Goal: Task Accomplishment & Management: Manage account settings

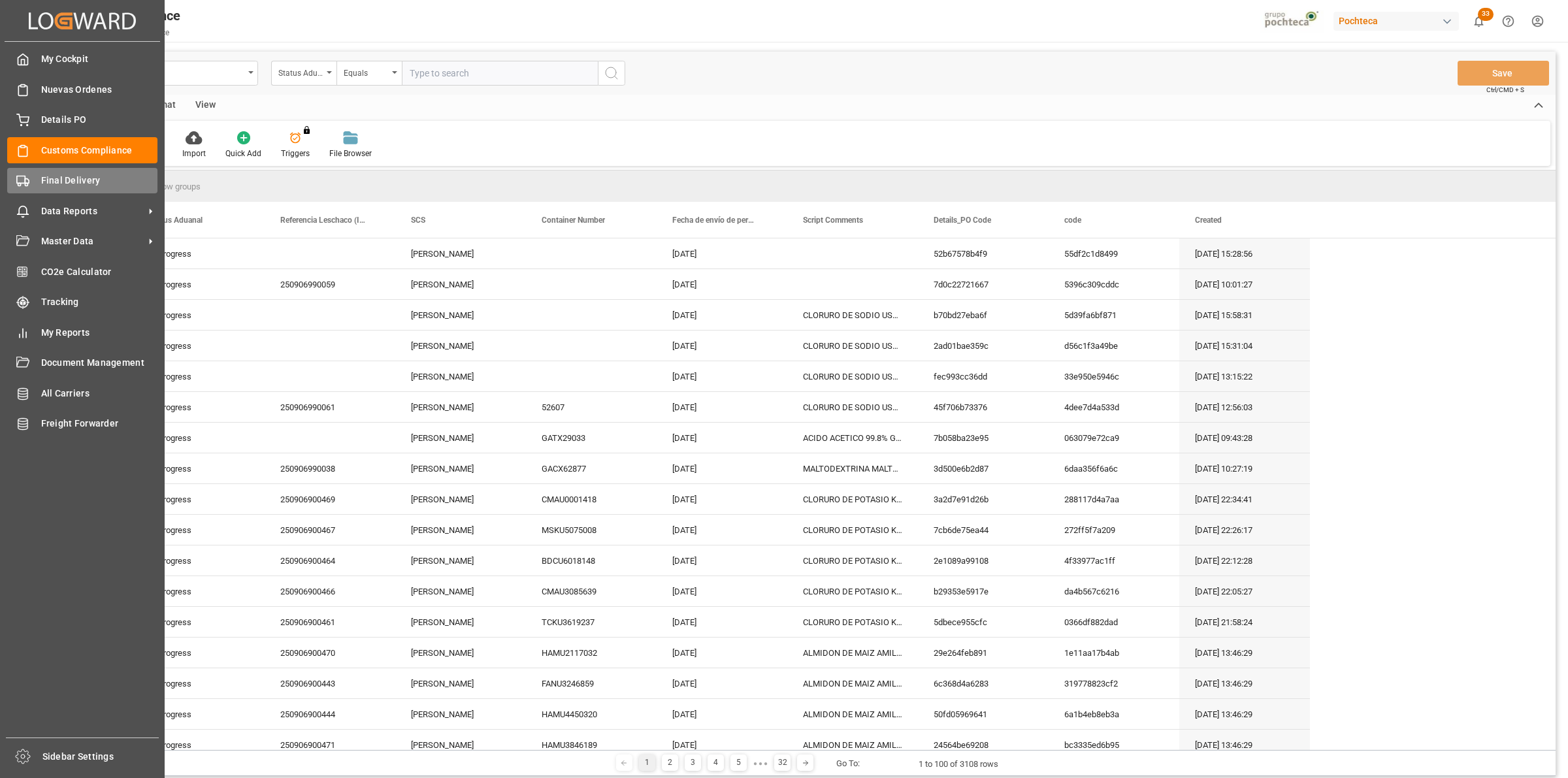
click at [33, 181] on div "Final Delivery Final Delivery" at bounding box center [83, 180] width 150 height 25
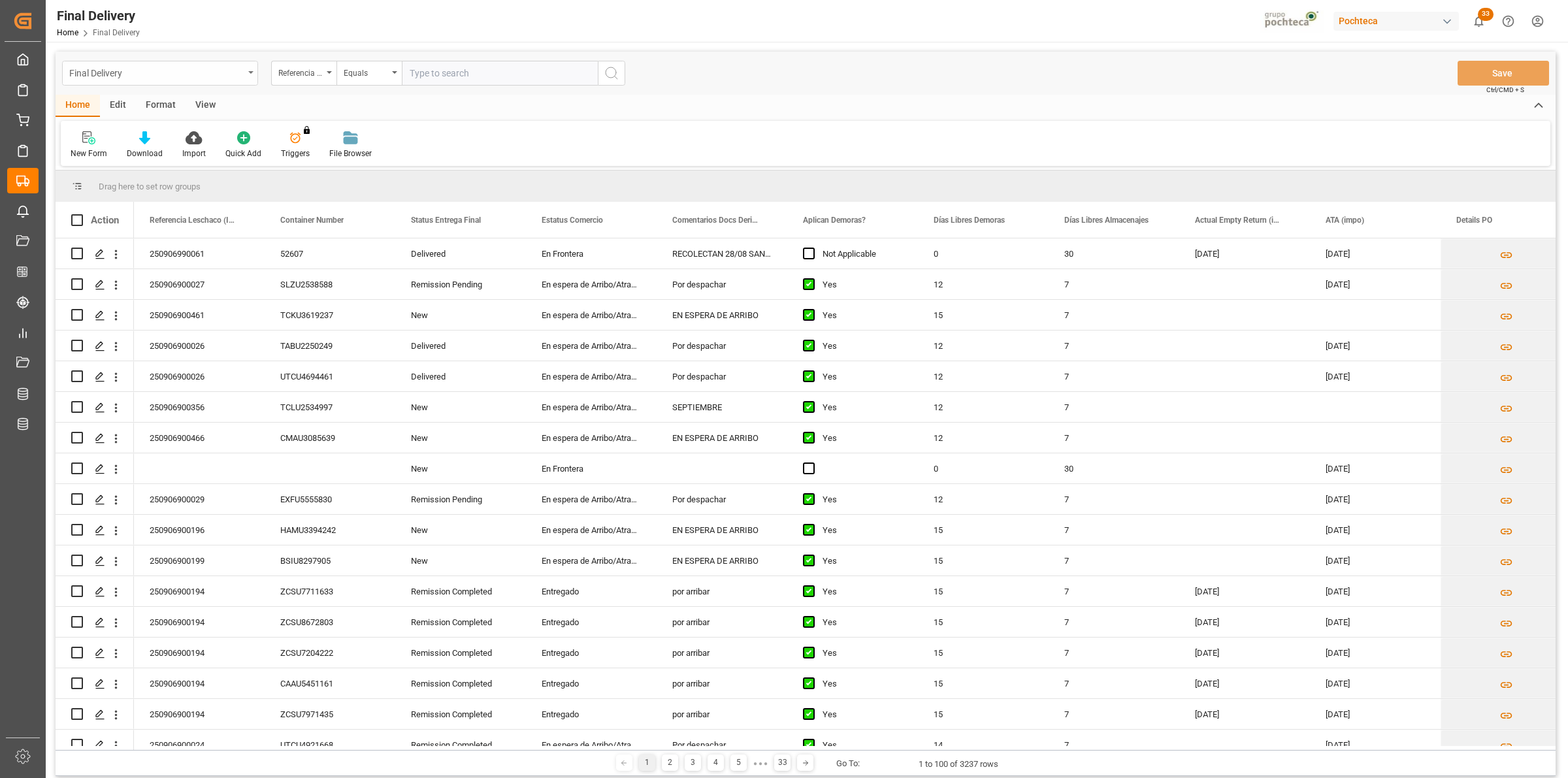
click at [245, 70] on div "Final Delivery" at bounding box center [160, 73] width 196 height 25
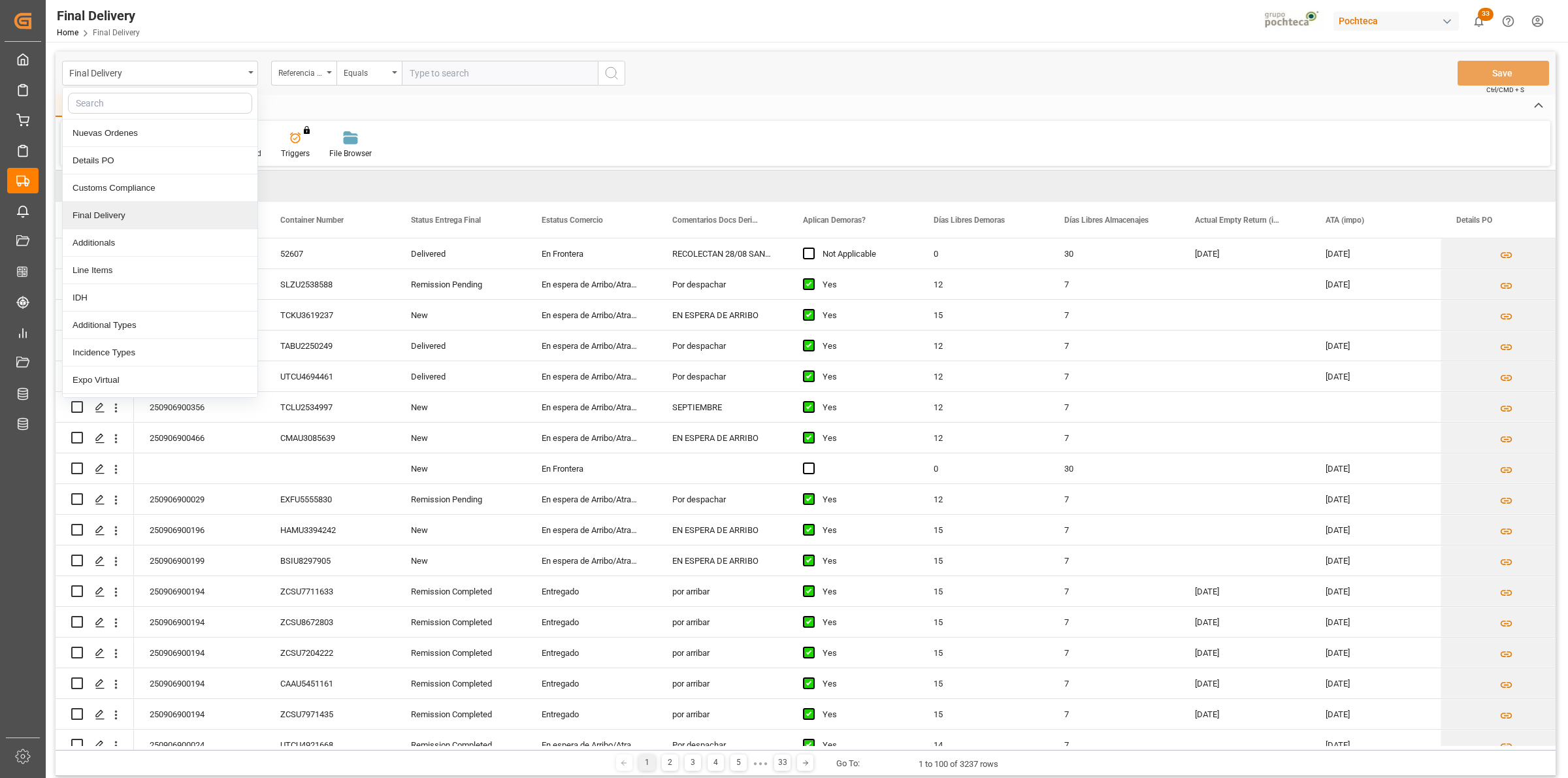
click at [174, 221] on div "Final Delivery" at bounding box center [160, 216] width 195 height 28
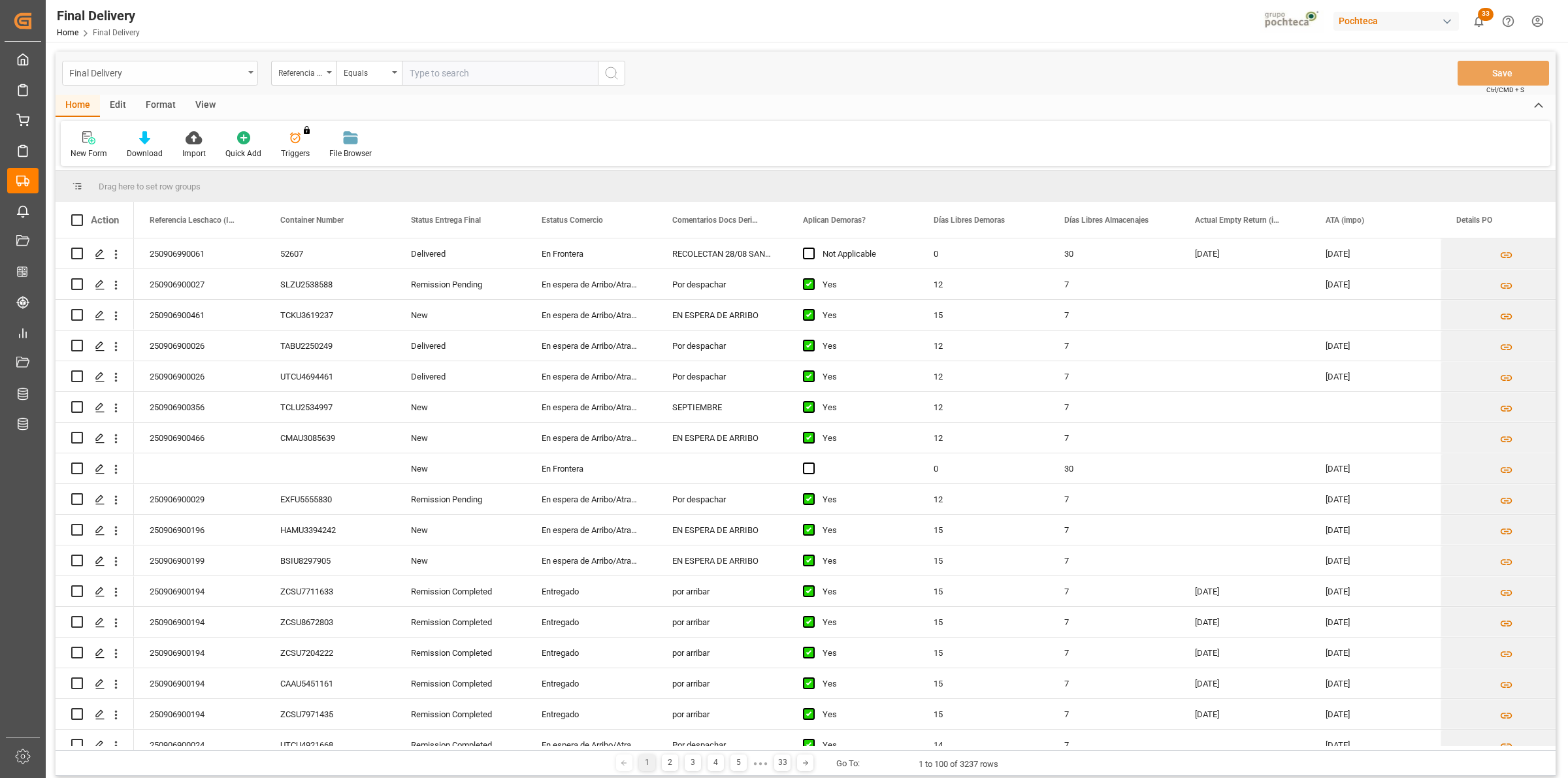
click at [245, 69] on div "Final Delivery" at bounding box center [160, 73] width 196 height 25
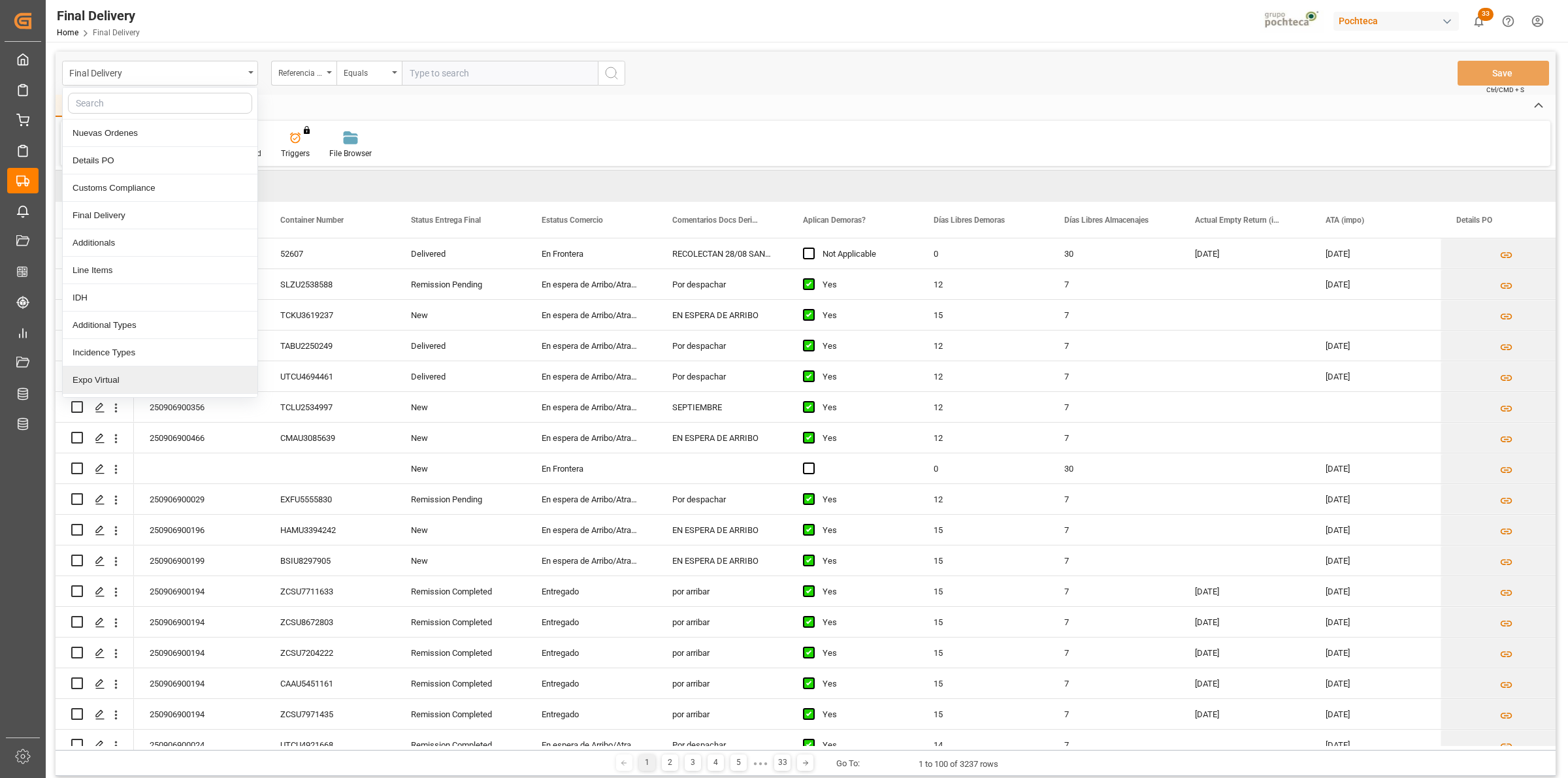
click at [125, 378] on div "Expo Virtual" at bounding box center [160, 380] width 195 height 28
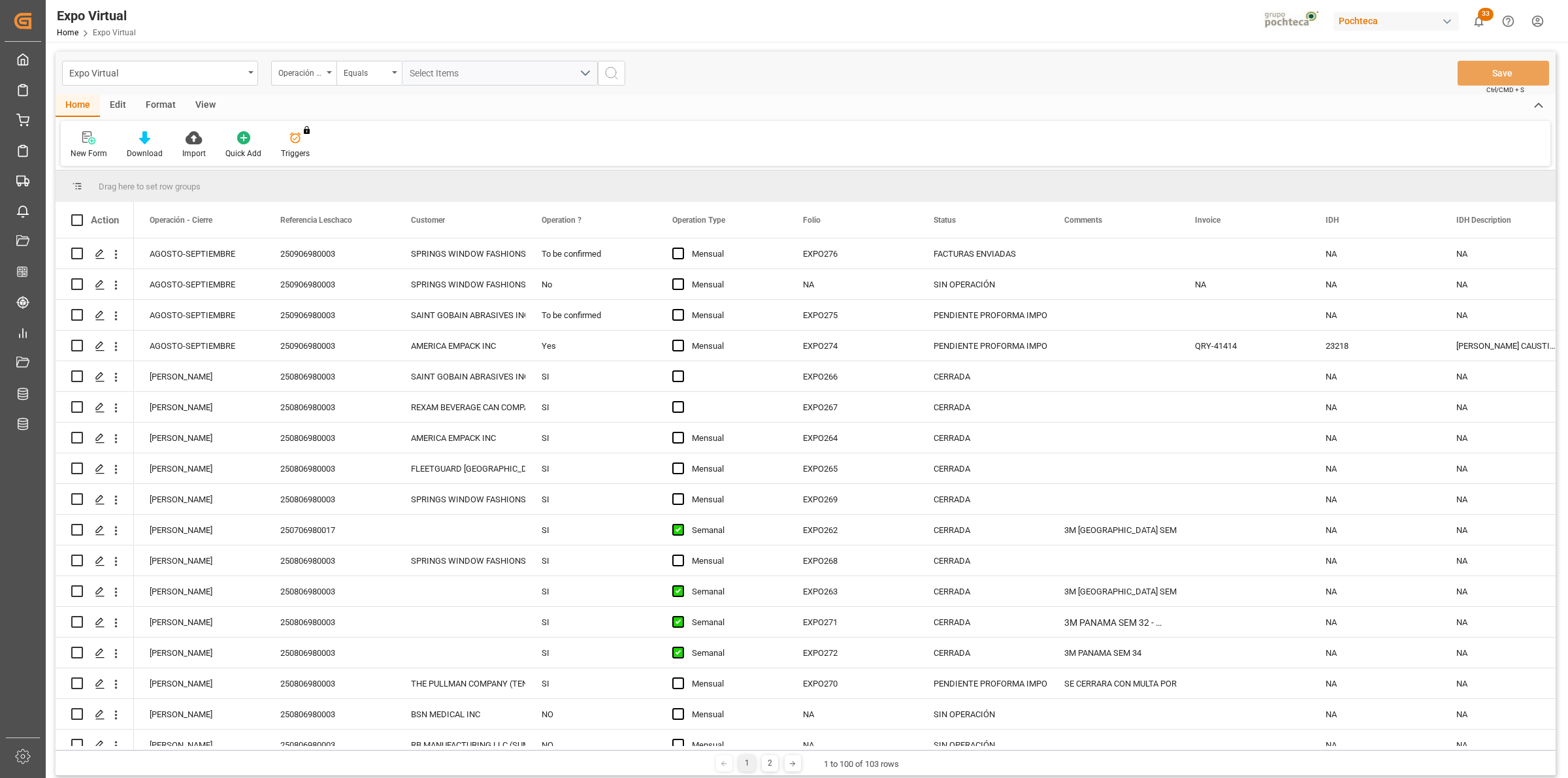
click at [204, 106] on div "View" at bounding box center [205, 105] width 40 height 22
click at [157, 98] on div "Format" at bounding box center [160, 105] width 50 height 22
click at [155, 134] on icon at bounding box center [150, 134] width 11 height 5
click at [181, 210] on div "ESTATUS" at bounding box center [209, 211] width 158 height 27
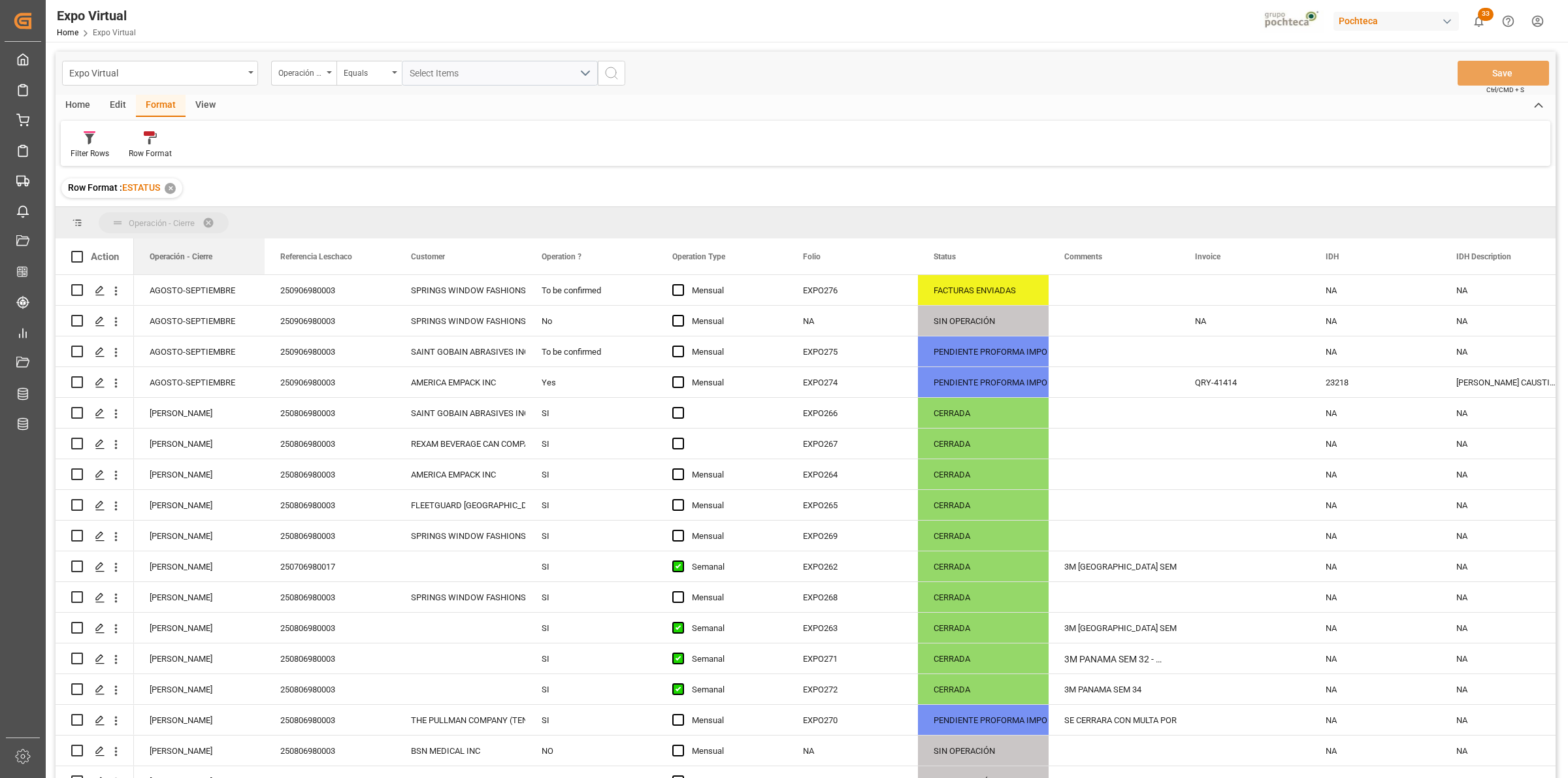
drag, startPoint x: 194, startPoint y: 255, endPoint x: 188, endPoint y: 226, distance: 29.6
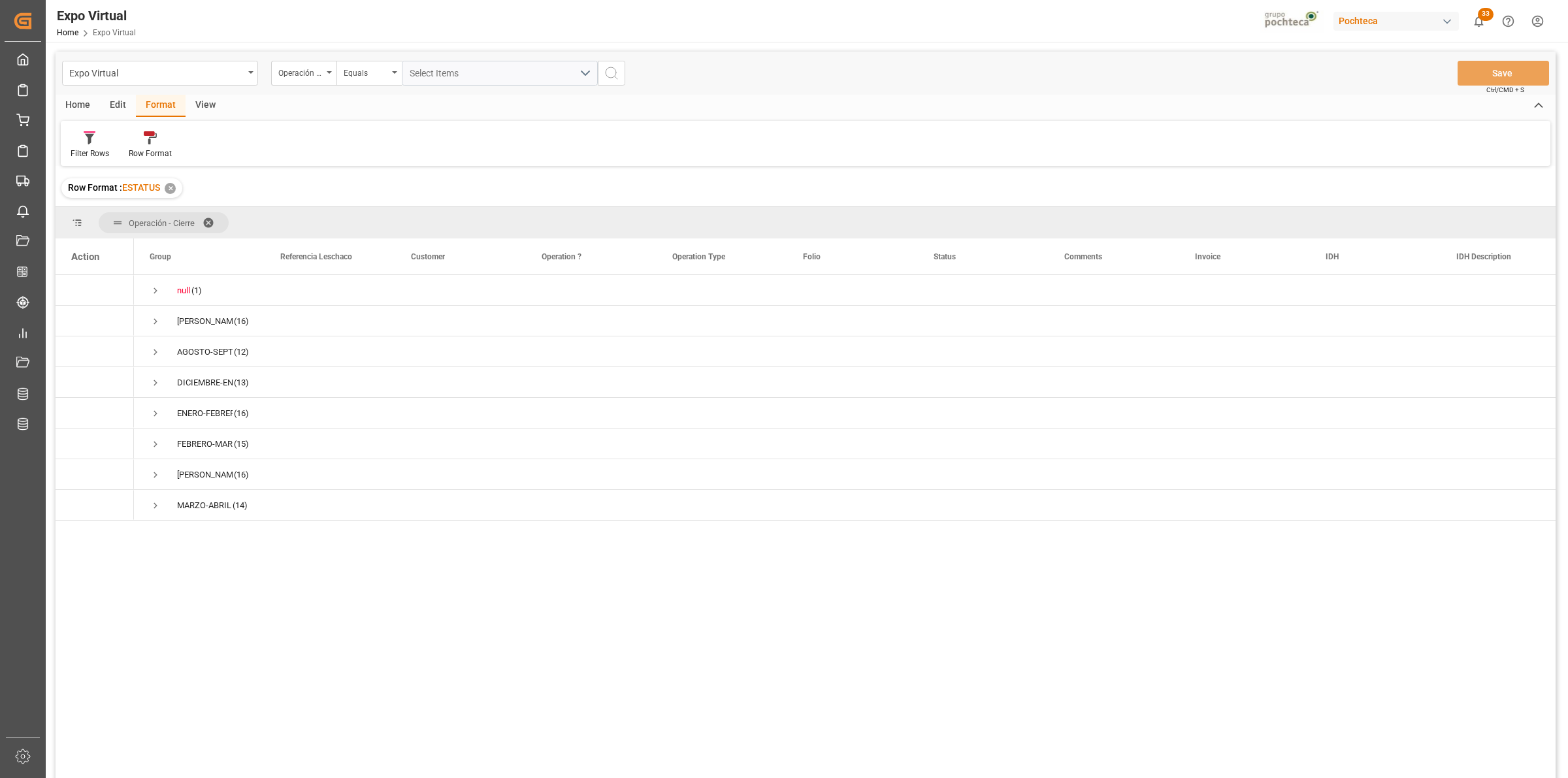
click at [209, 217] on span at bounding box center [213, 222] width 21 height 11
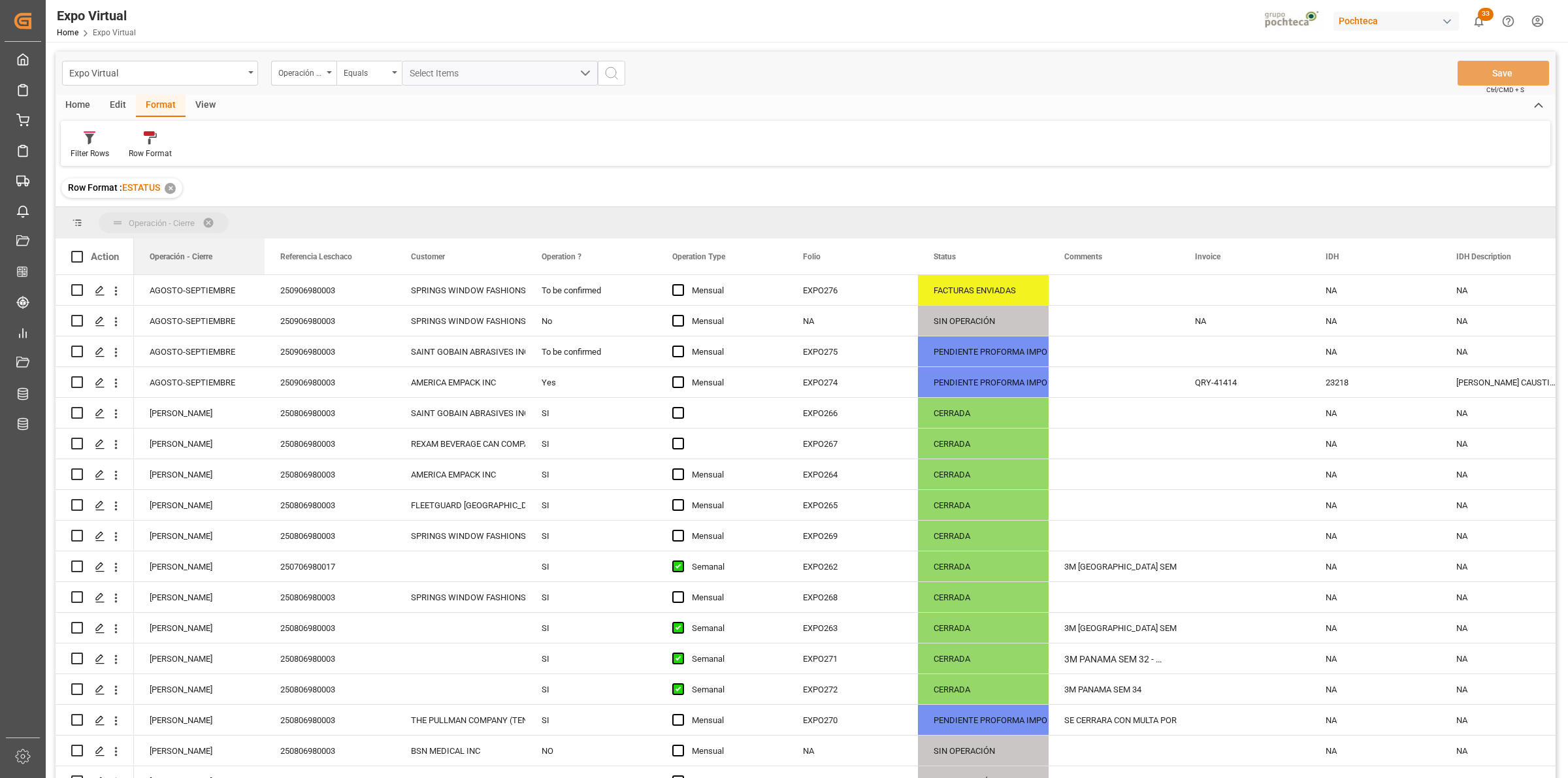
drag, startPoint x: 171, startPoint y: 237, endPoint x: 164, endPoint y: 230, distance: 9.9
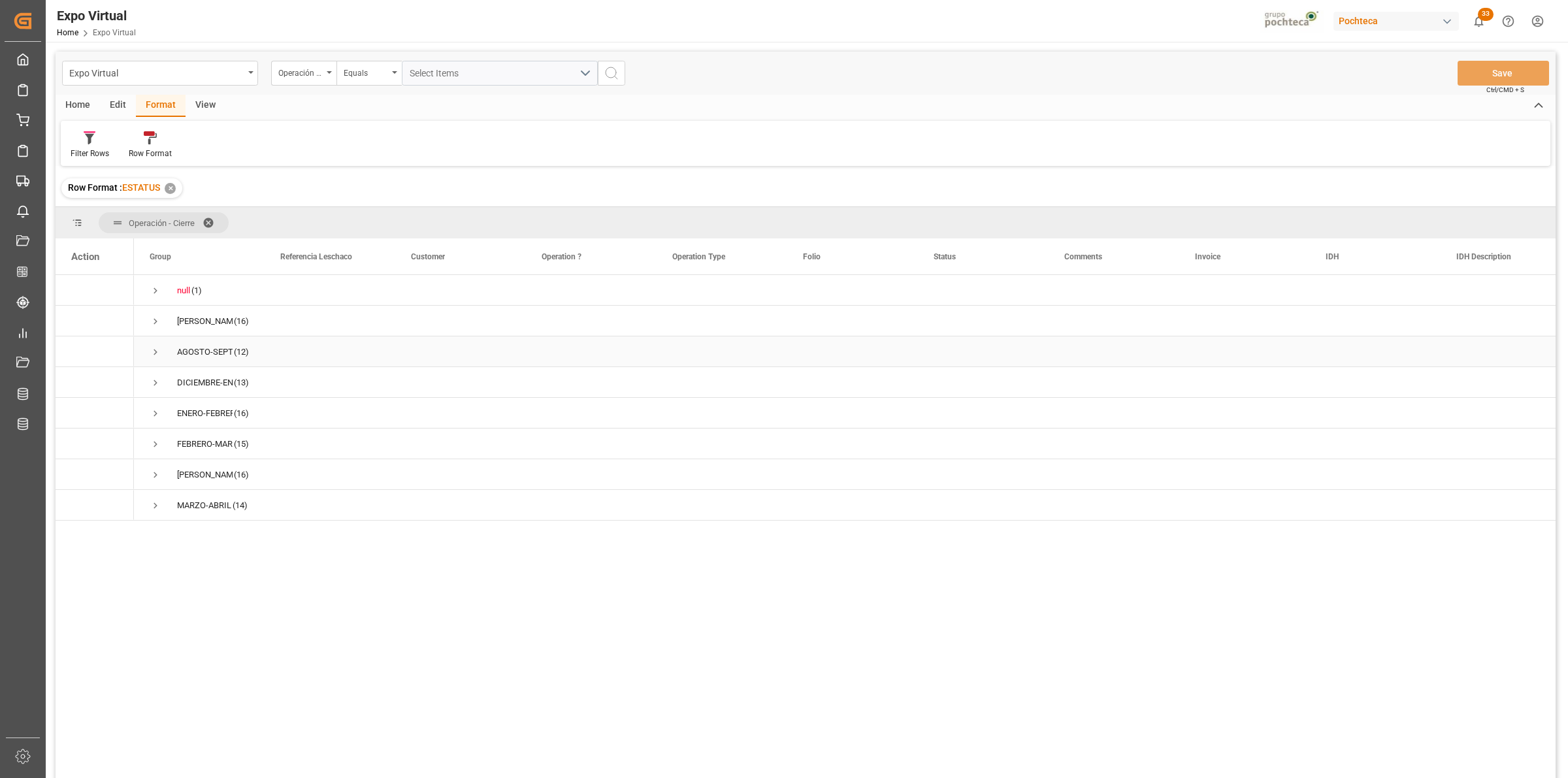
click at [151, 354] on span "Press SPACE to select this row." at bounding box center [155, 352] width 11 height 11
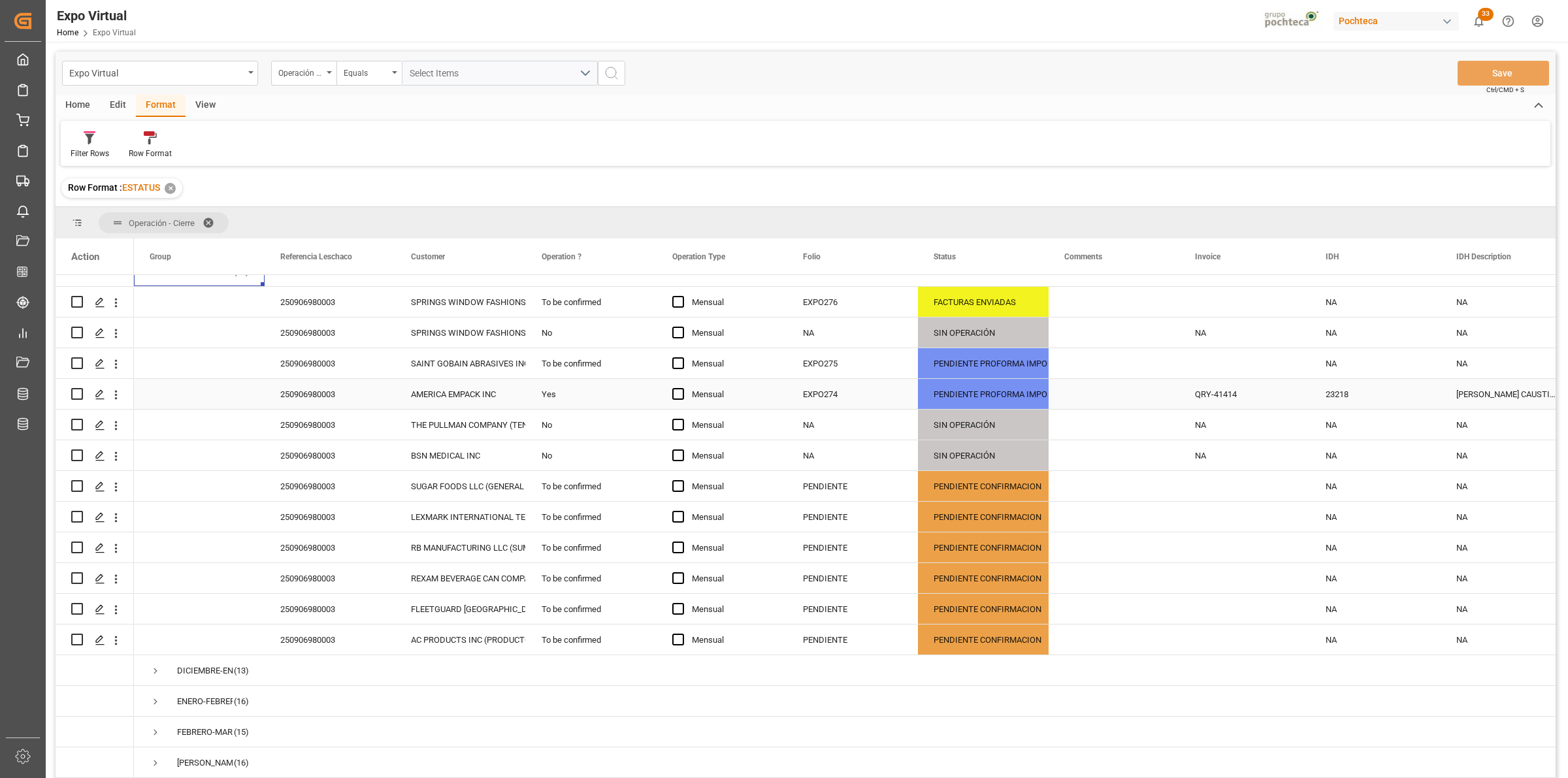
scroll to position [82, 0]
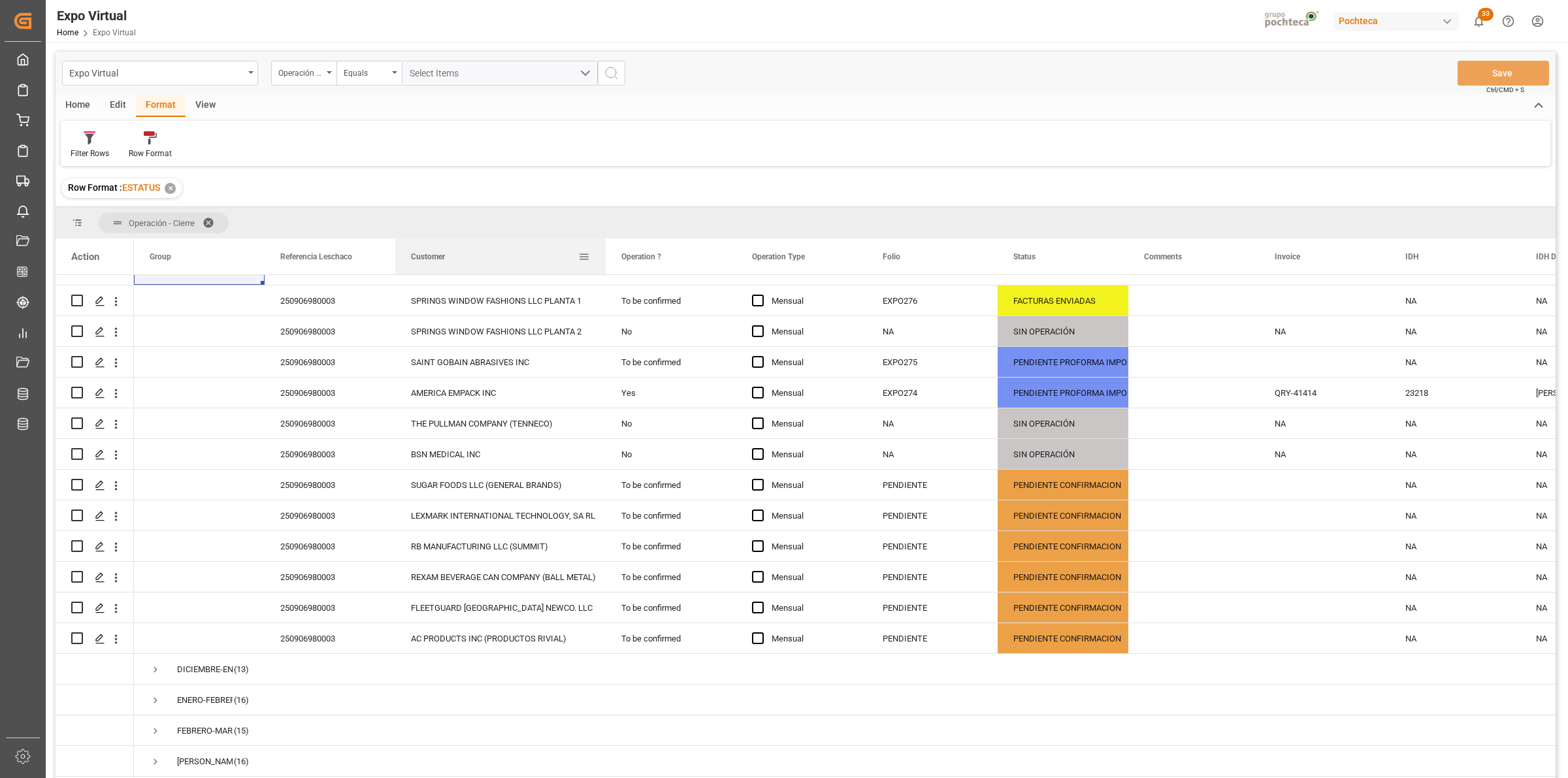
drag, startPoint x: 523, startPoint y: 255, endPoint x: 605, endPoint y: 258, distance: 82.1
click at [605, 258] on div at bounding box center [606, 257] width 5 height 36
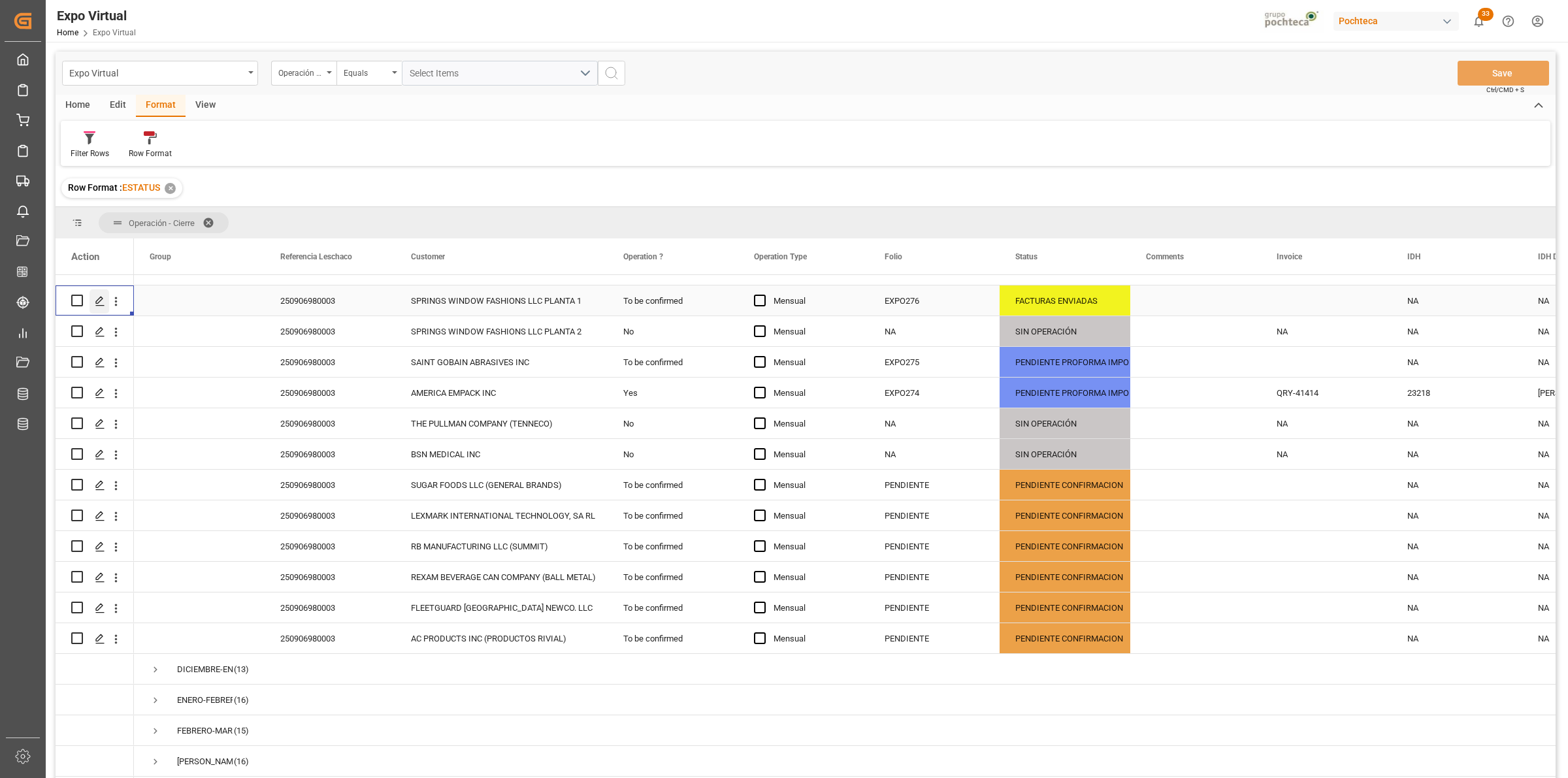
click at [99, 306] on icon "Press SPACE to select this row." at bounding box center [100, 301] width 11 height 11
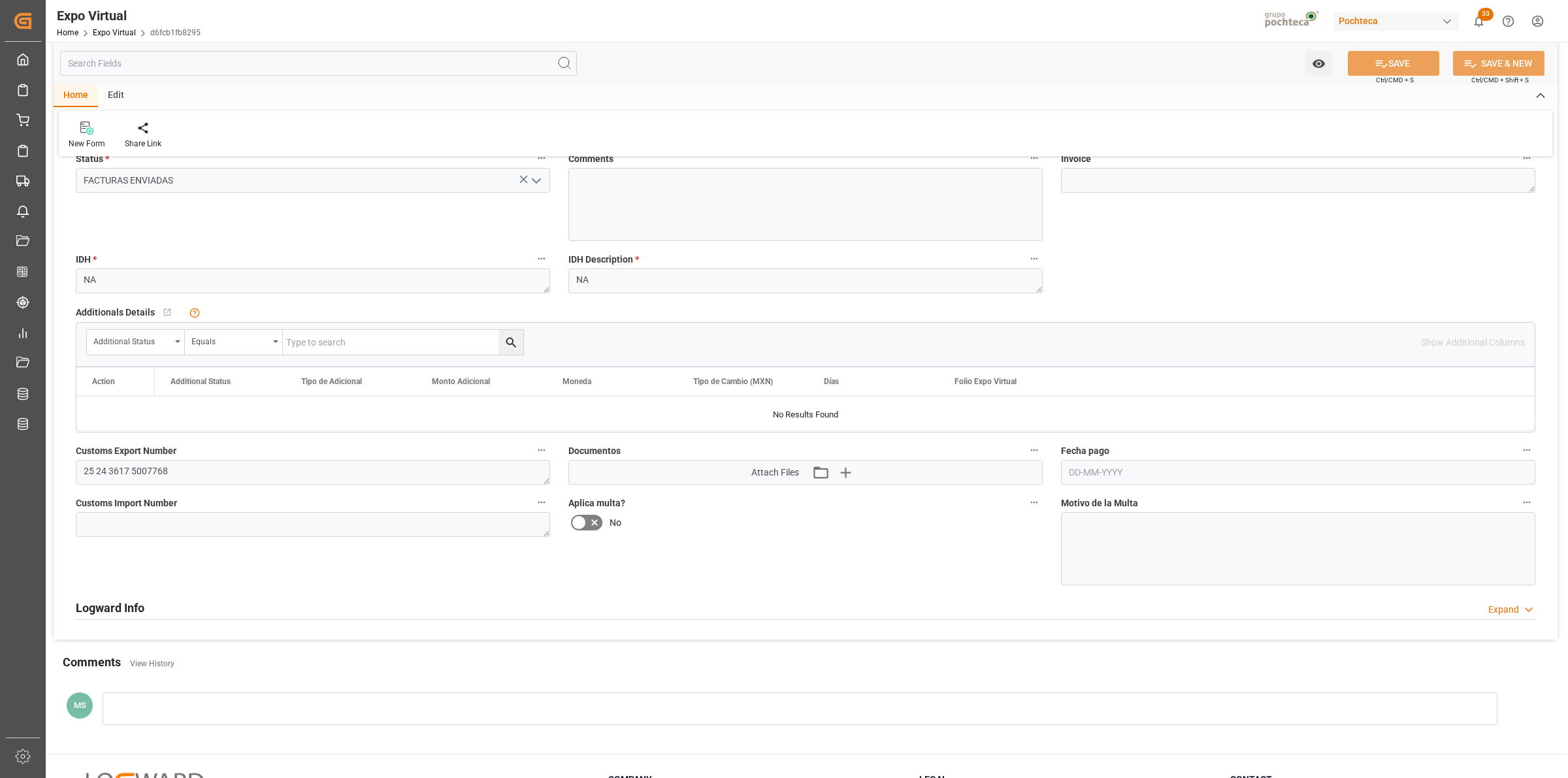
scroll to position [163, 0]
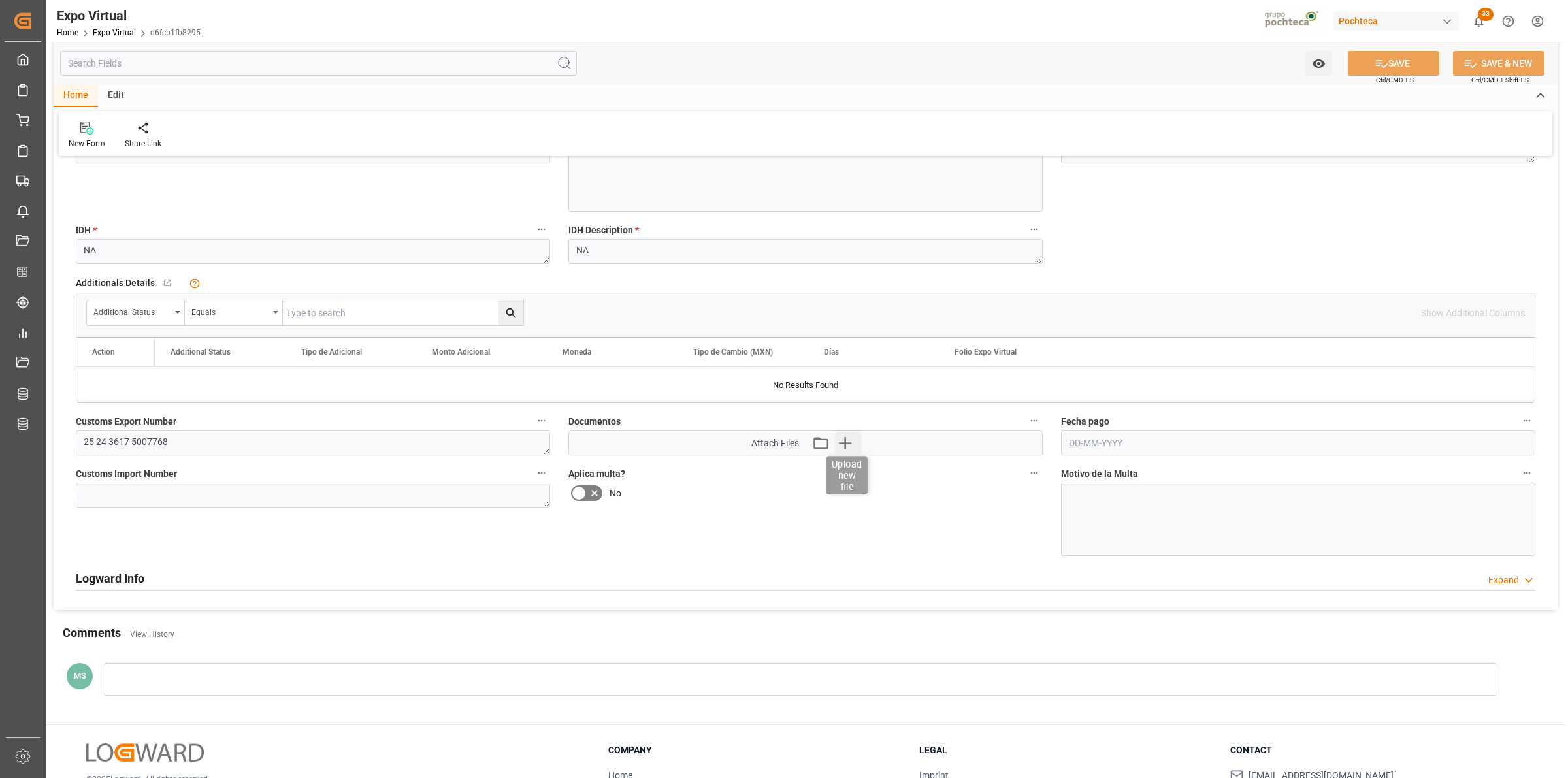
click at [847, 445] on icon "button" at bounding box center [845, 443] width 21 height 21
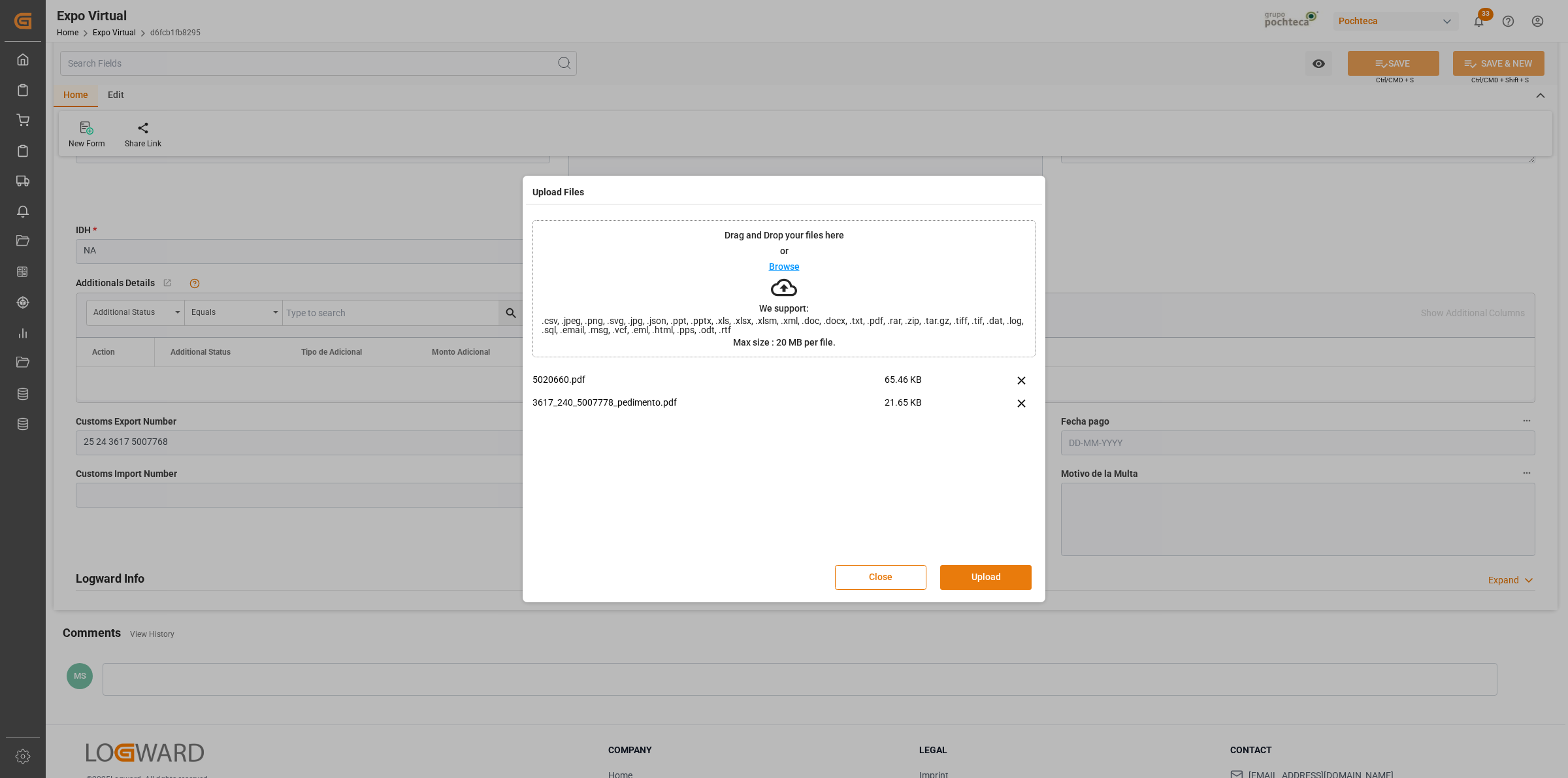
click at [990, 571] on button "Upload" at bounding box center [986, 577] width 92 height 25
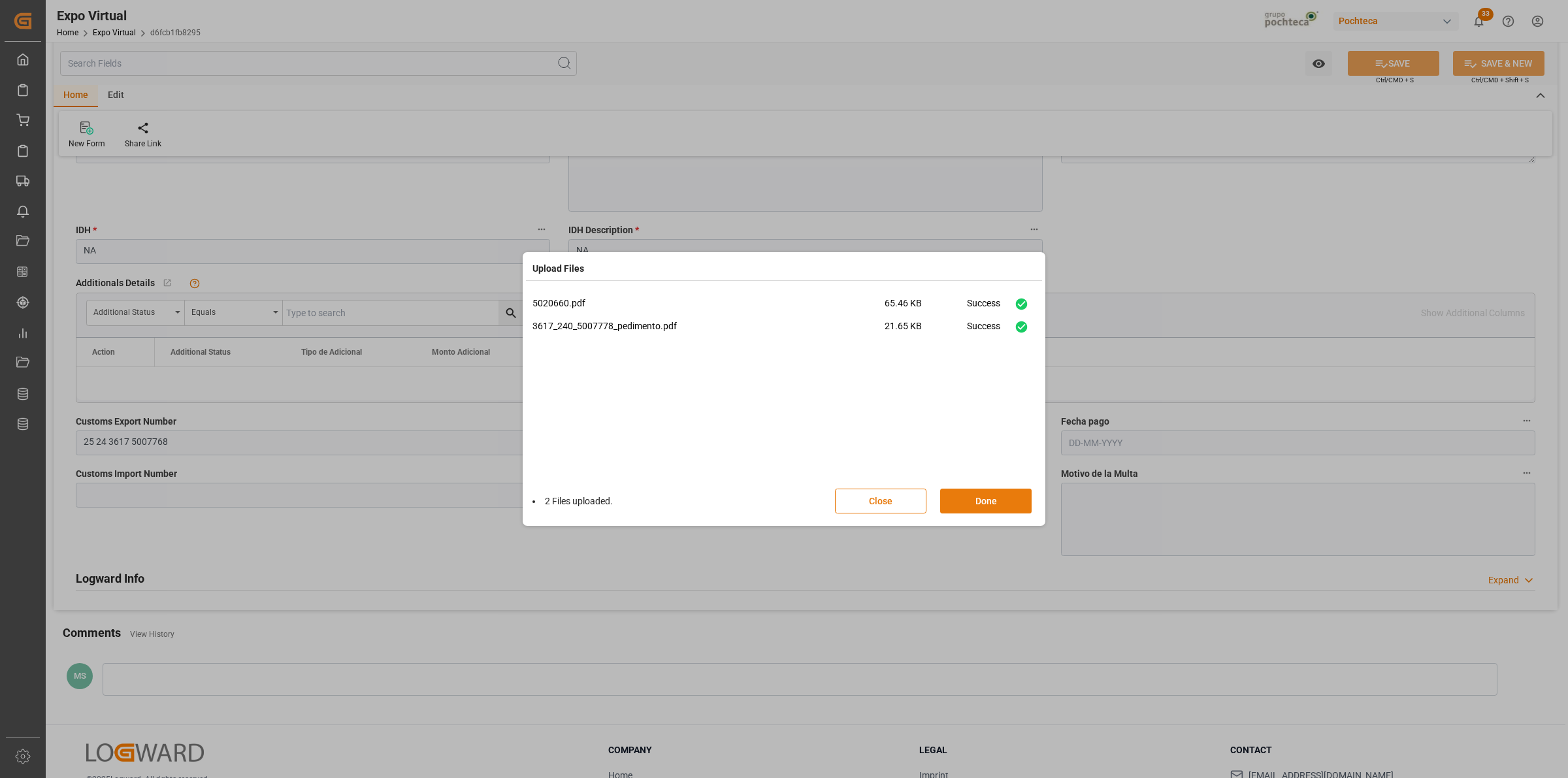
click at [980, 495] on button "Done" at bounding box center [986, 501] width 92 height 25
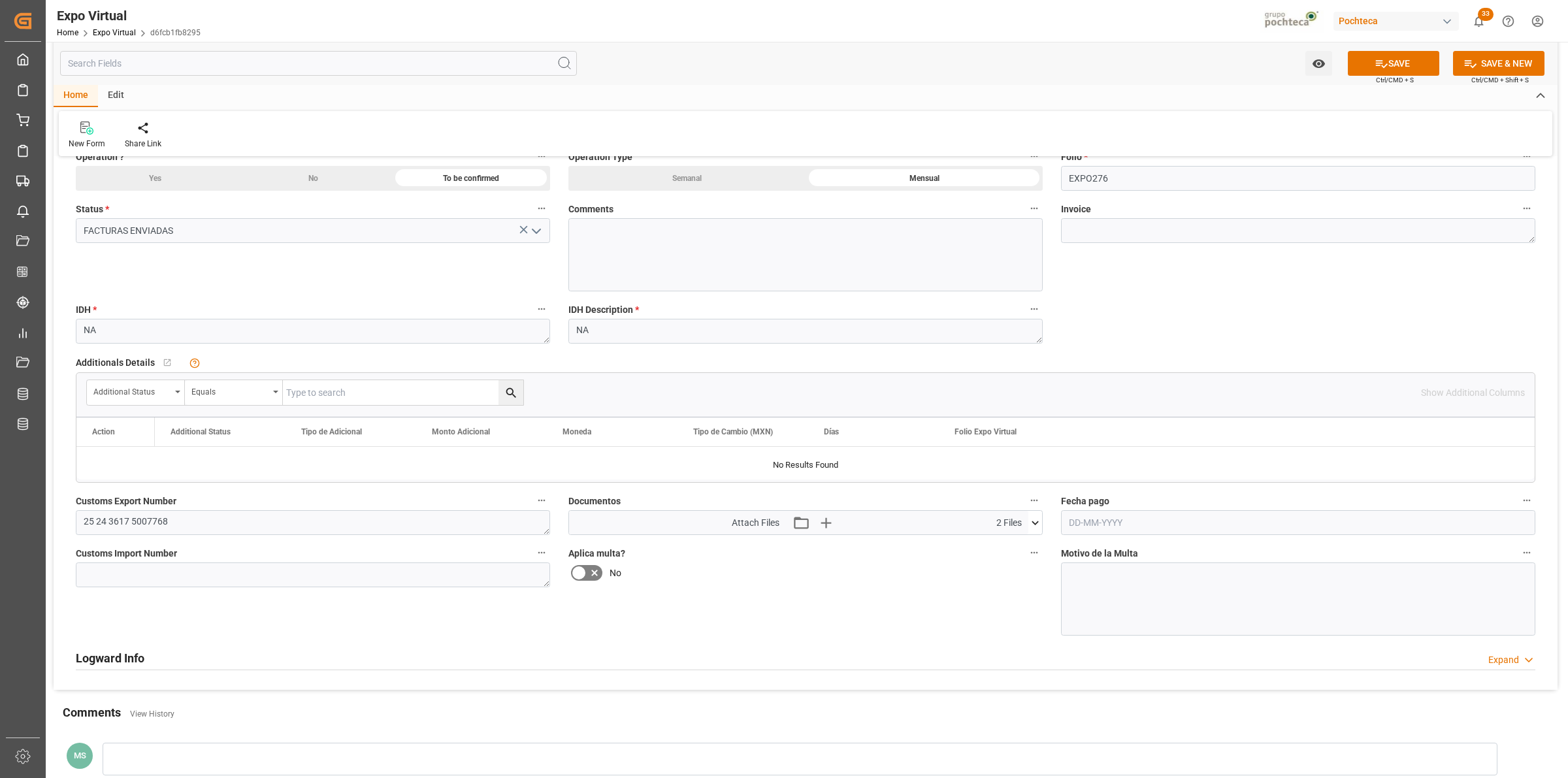
scroll to position [0, 0]
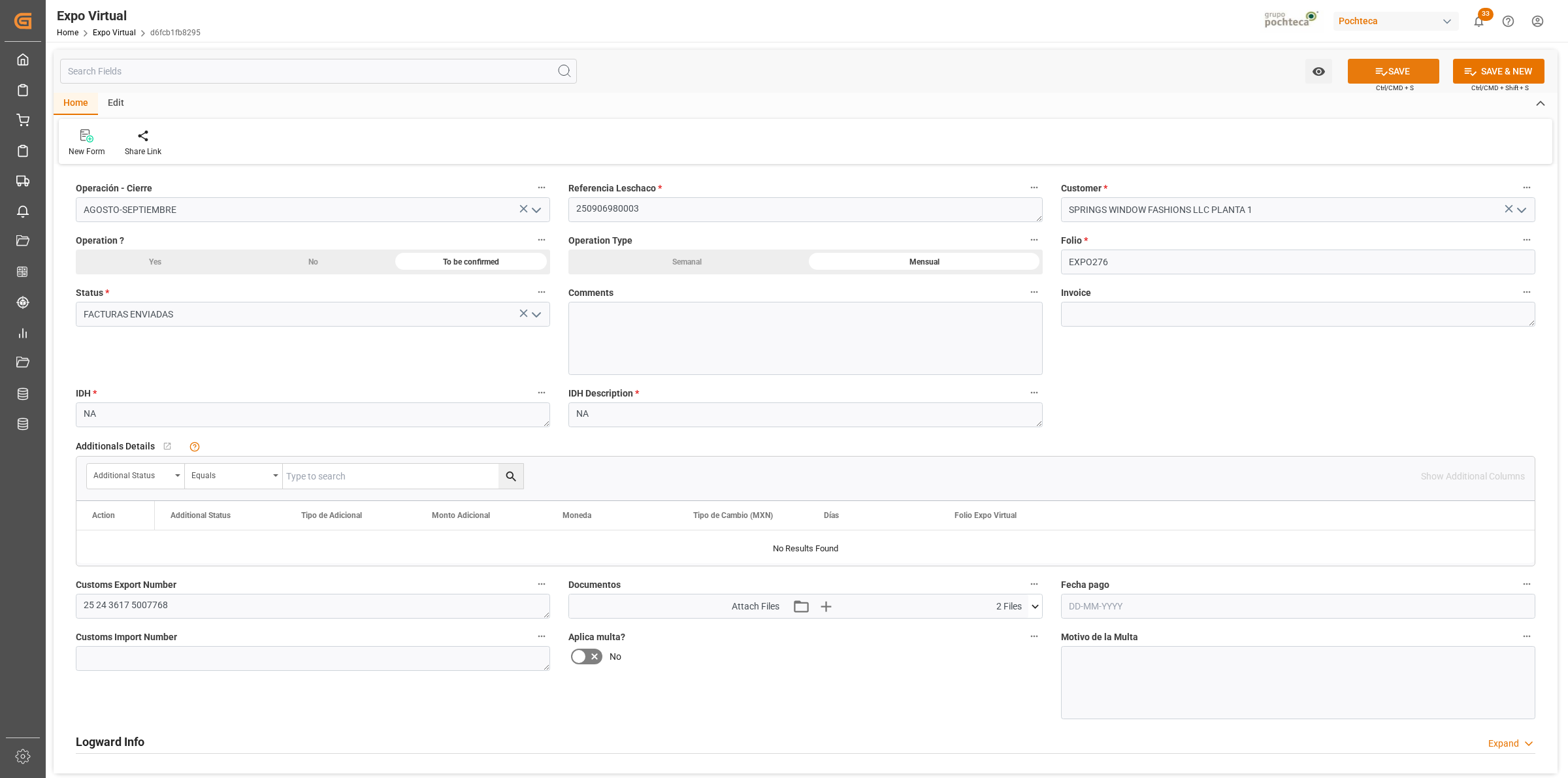
click at [1387, 62] on button "SAVE" at bounding box center [1393, 71] width 92 height 25
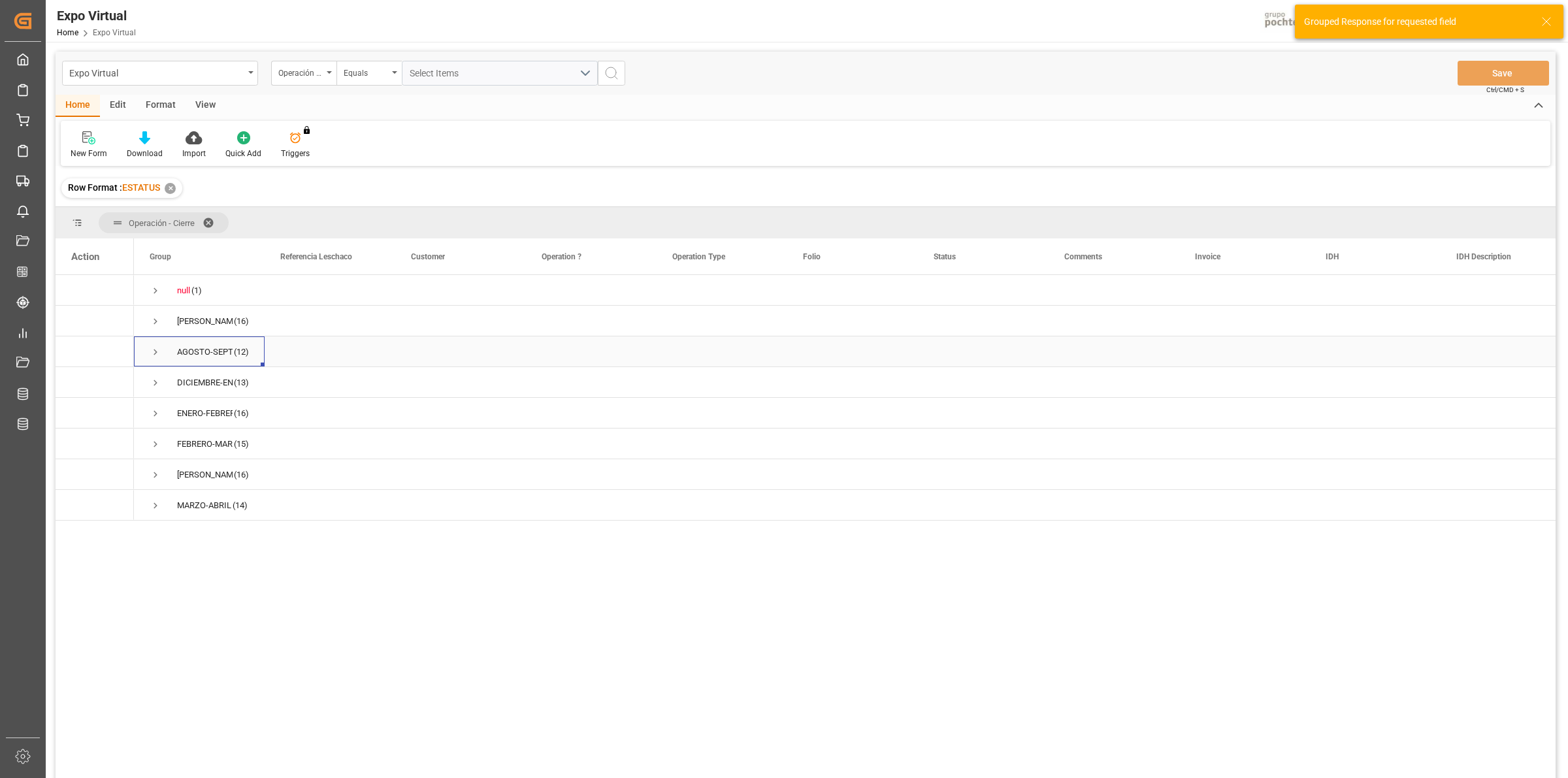
click at [151, 351] on span "Press SPACE to select this row." at bounding box center [155, 352] width 11 height 11
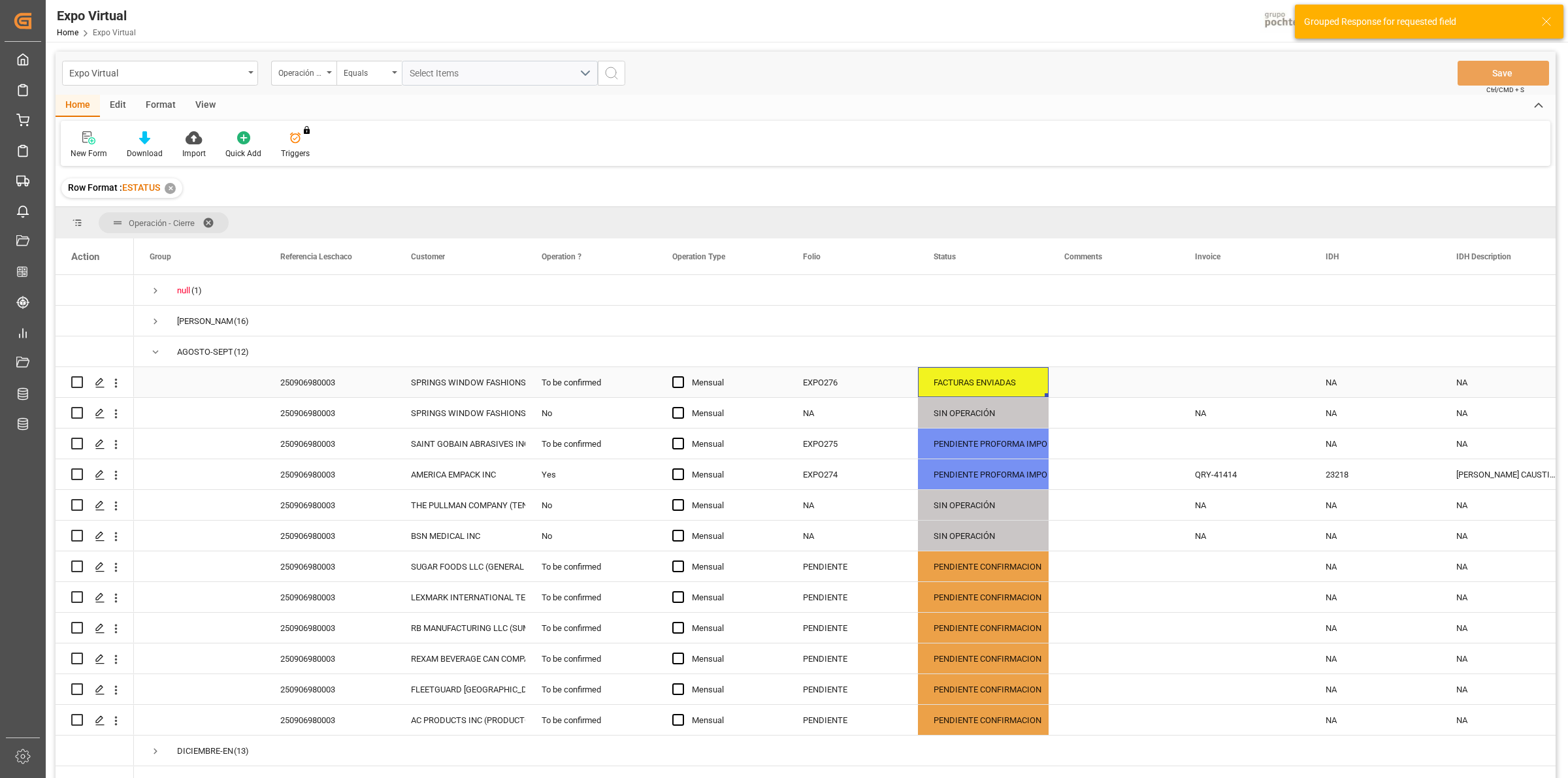
click at [965, 383] on div "FACTURAS ENVIADAS" at bounding box center [983, 382] width 99 height 30
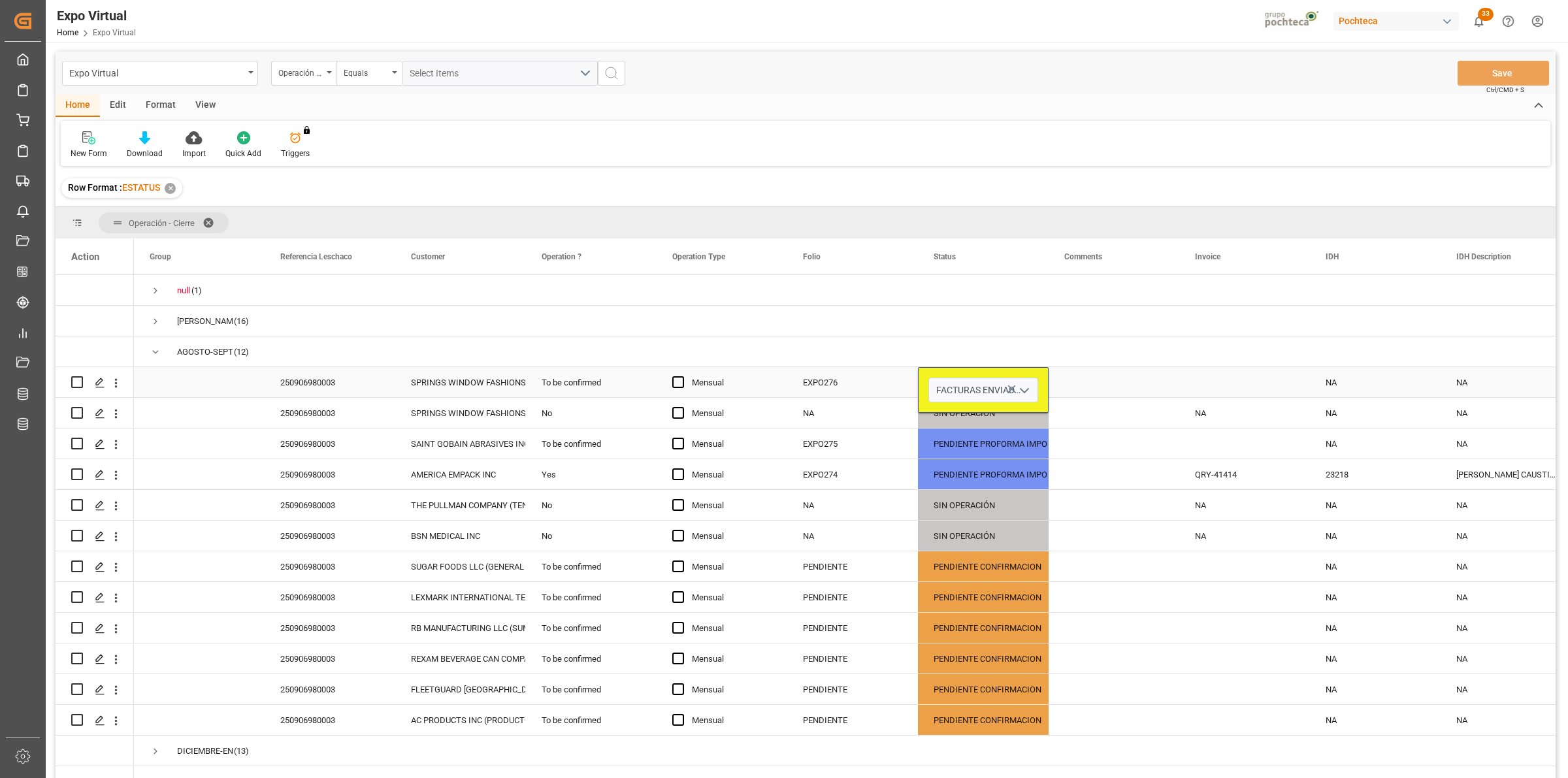
click at [1016, 387] on button "open menu" at bounding box center [1024, 390] width 20 height 20
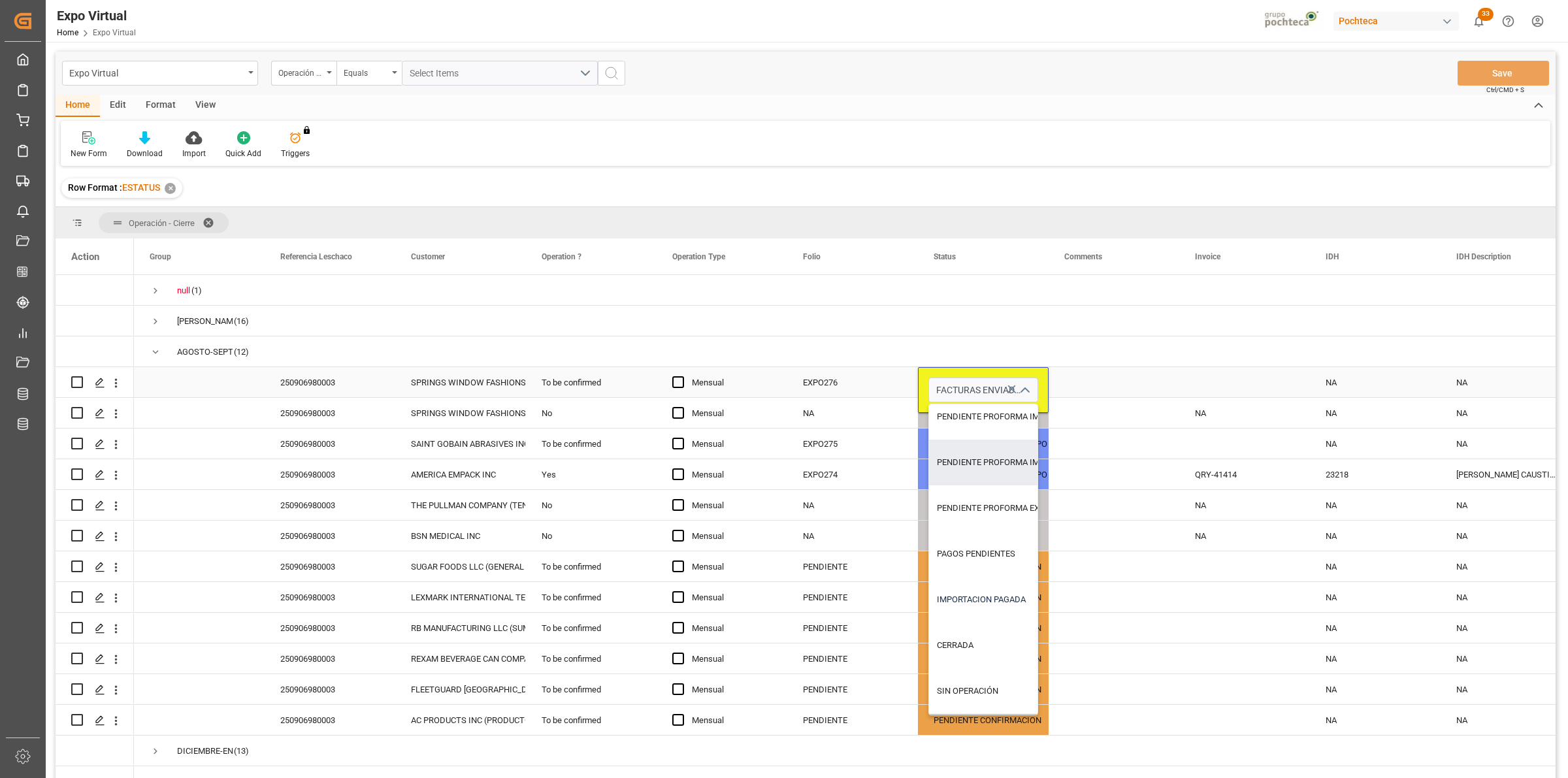
scroll to position [105, 0]
click at [1000, 629] on div "CERRADA" at bounding box center [1008, 646] width 159 height 46
type input "CERRADA"
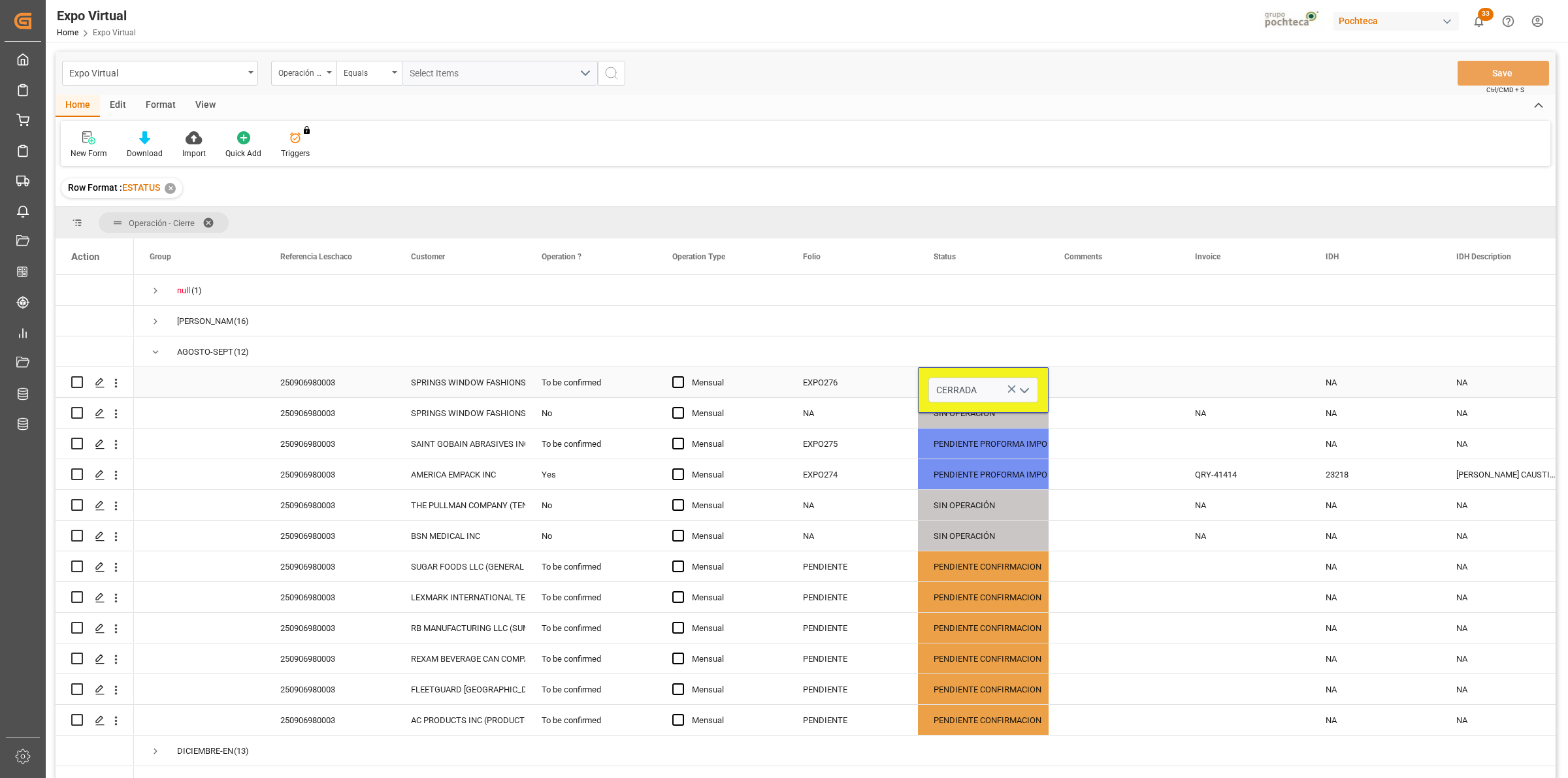
click at [1086, 381] on div "Press SPACE to select this row." at bounding box center [1114, 382] width 131 height 30
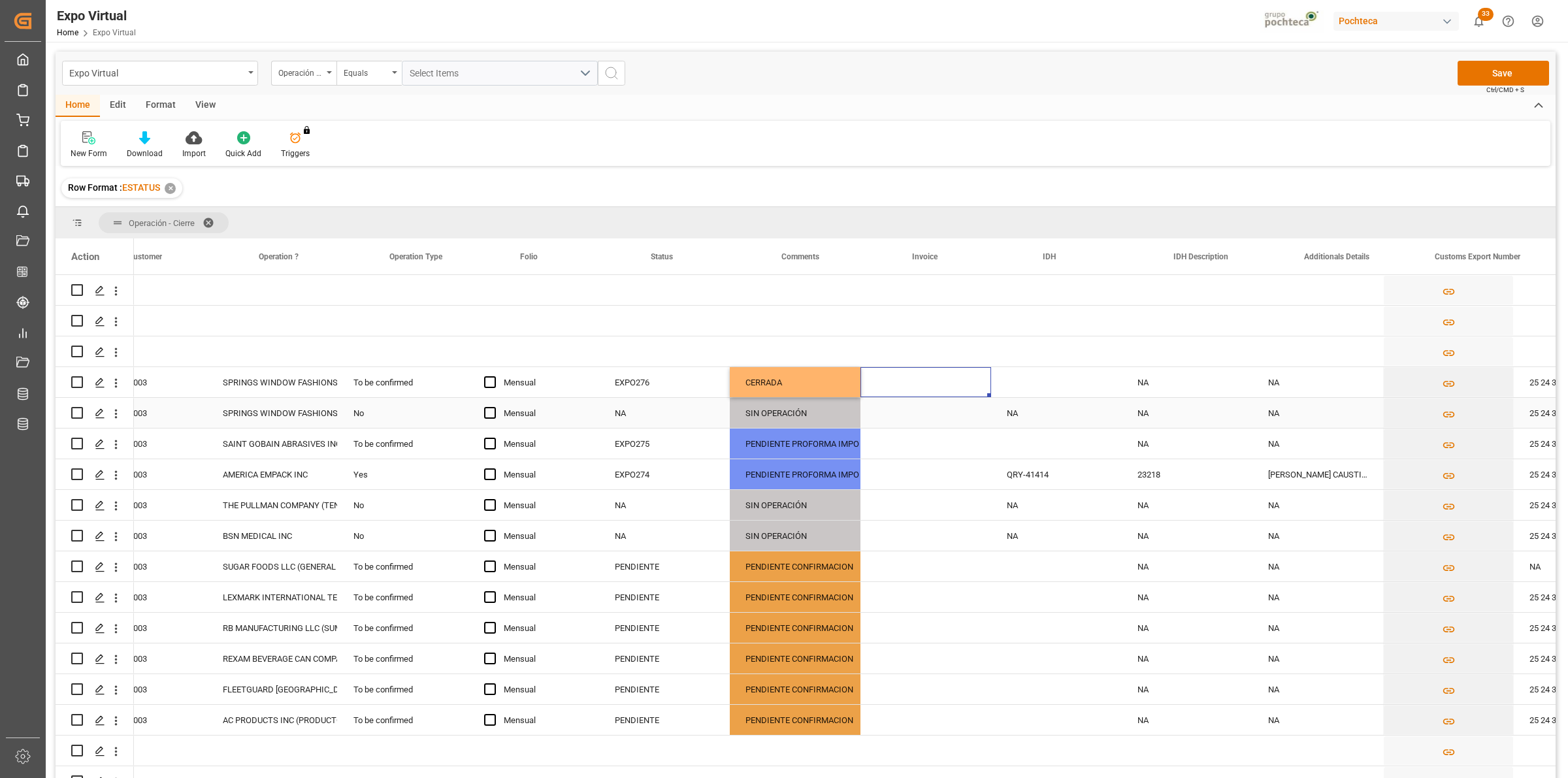
scroll to position [0, 0]
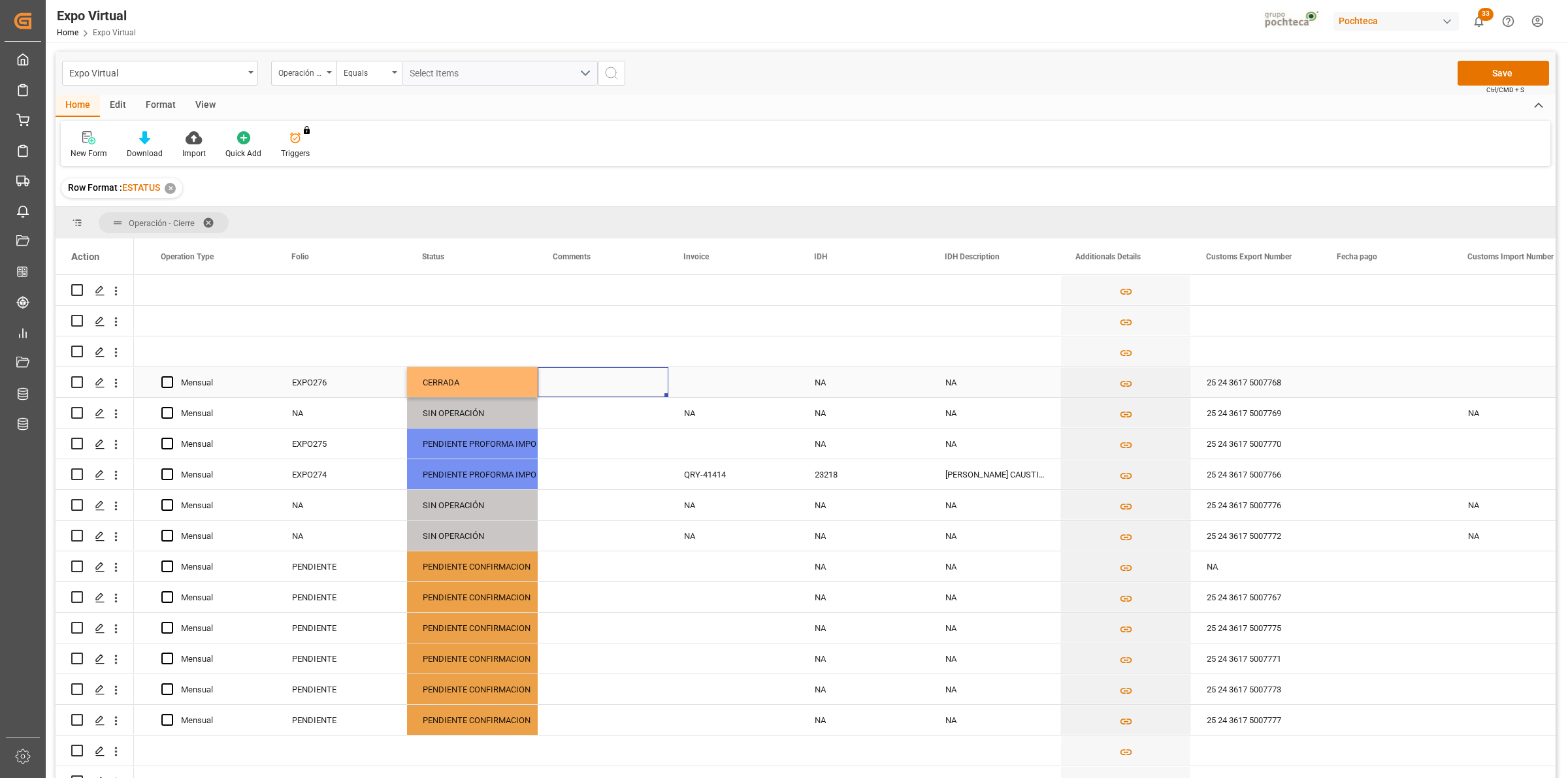
click at [1362, 387] on div "Press SPACE to select this row." at bounding box center [1387, 382] width 131 height 30
click at [1396, 475] on div "3" at bounding box center [1400, 475] width 16 height 16
type input "[DATE]"
click at [1360, 348] on div "Press SPACE to select this row." at bounding box center [1387, 351] width 131 height 30
click at [1503, 73] on button "Save" at bounding box center [1503, 73] width 92 height 25
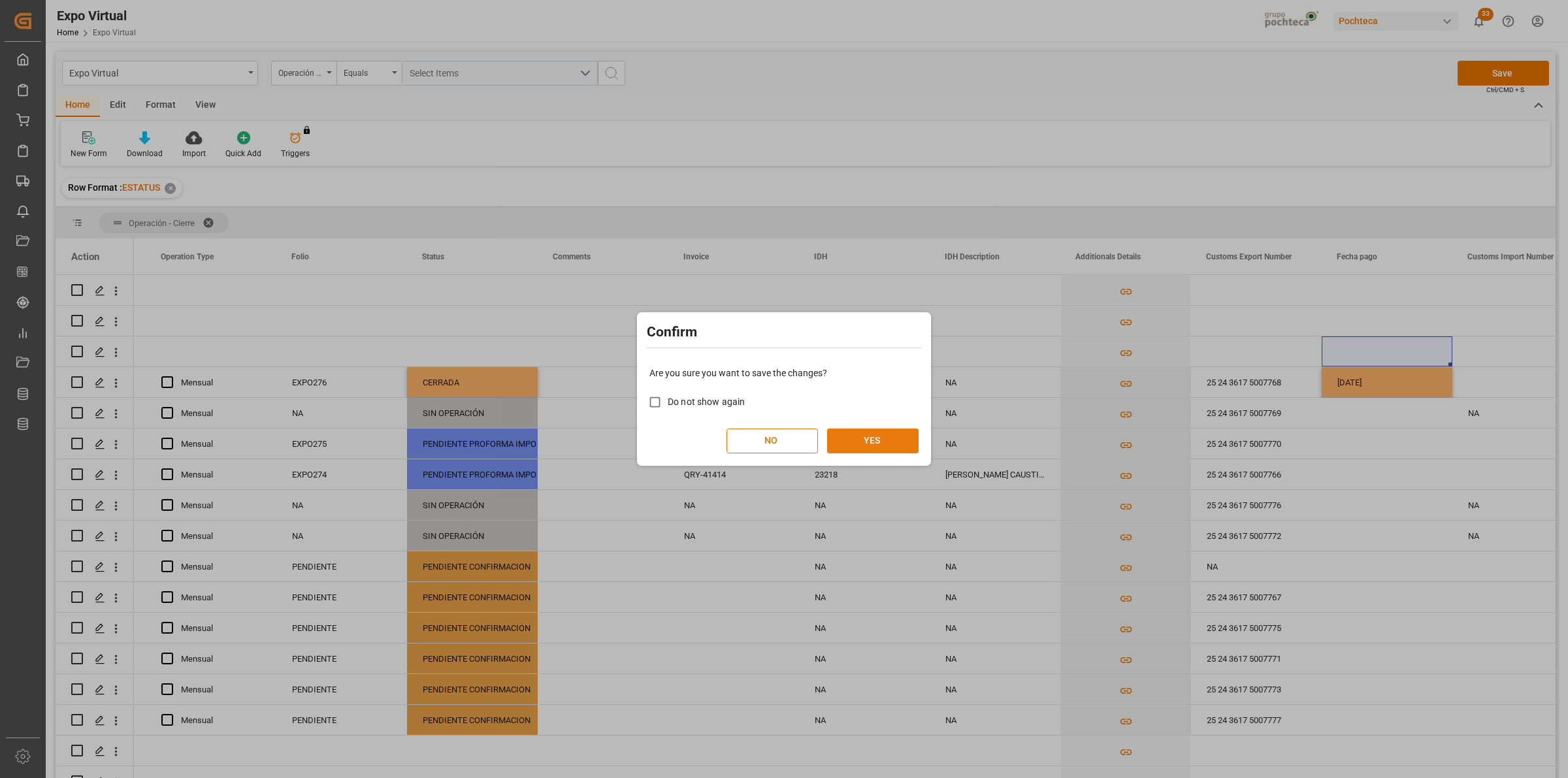
click at [867, 447] on button "YES" at bounding box center [873, 440] width 92 height 25
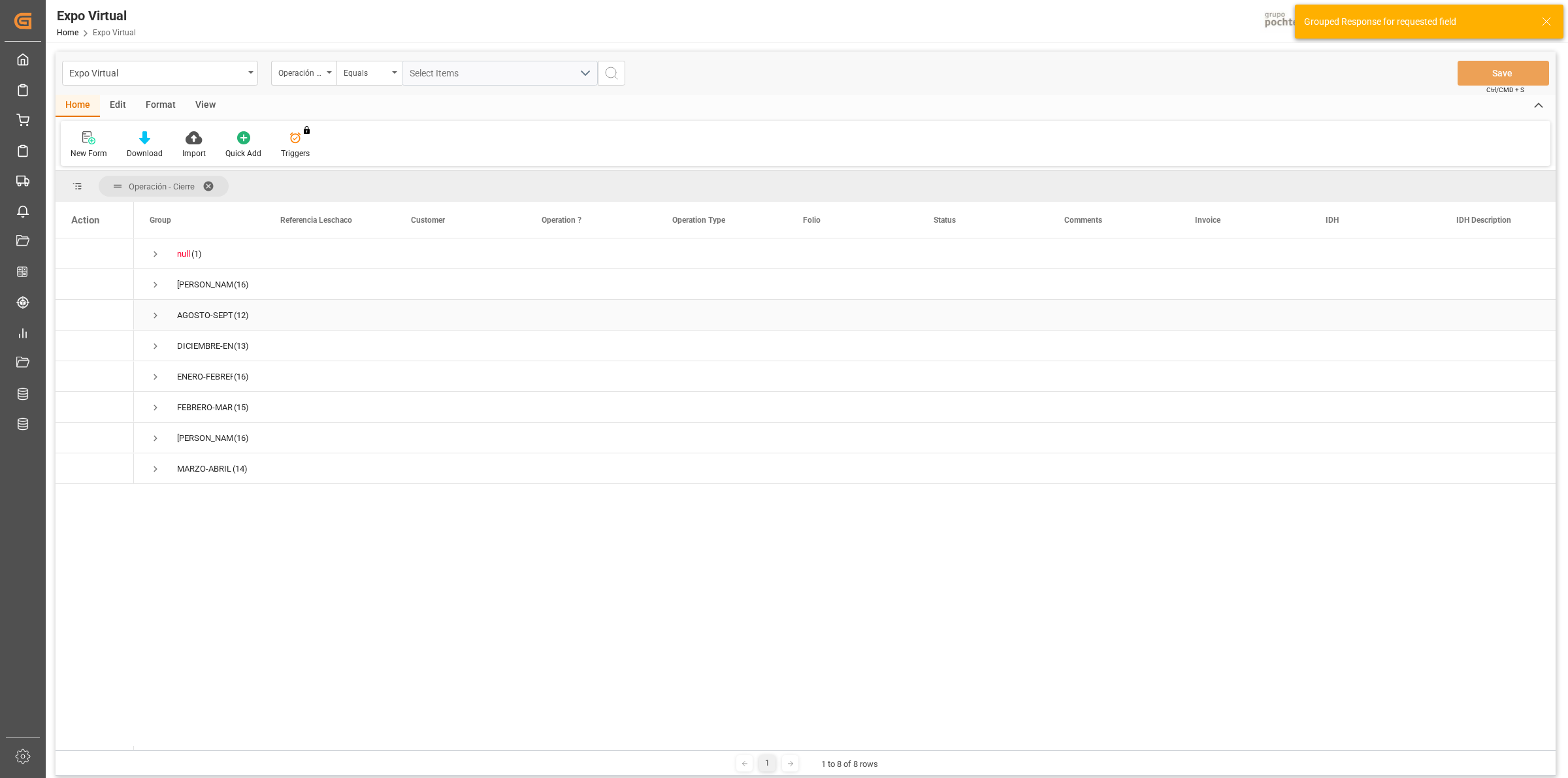
click at [151, 311] on span "Press SPACE to select this row." at bounding box center [155, 315] width 11 height 11
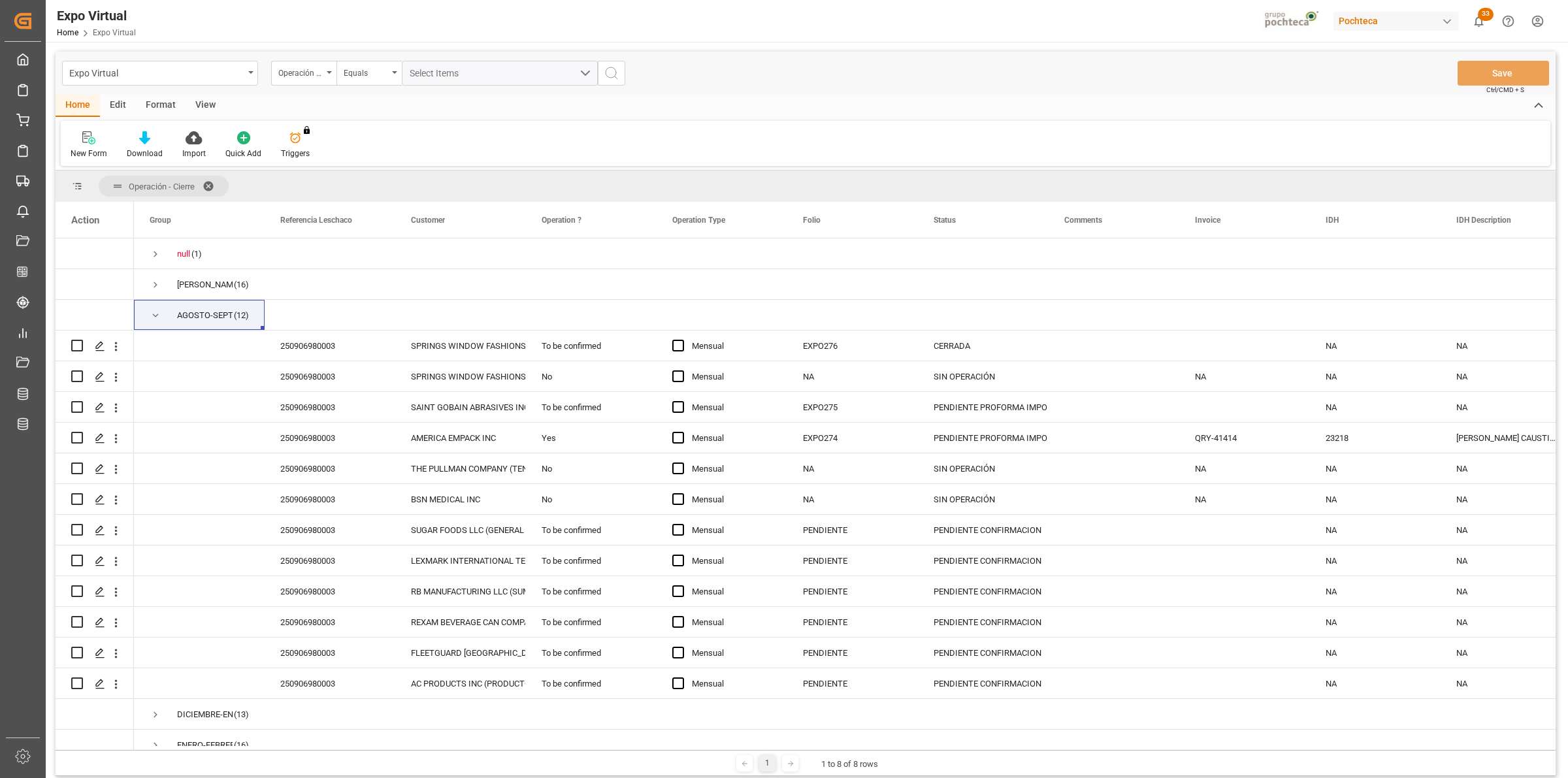
click at [164, 103] on div "Format" at bounding box center [160, 105] width 50 height 22
click at [144, 138] on div at bounding box center [150, 137] width 43 height 14
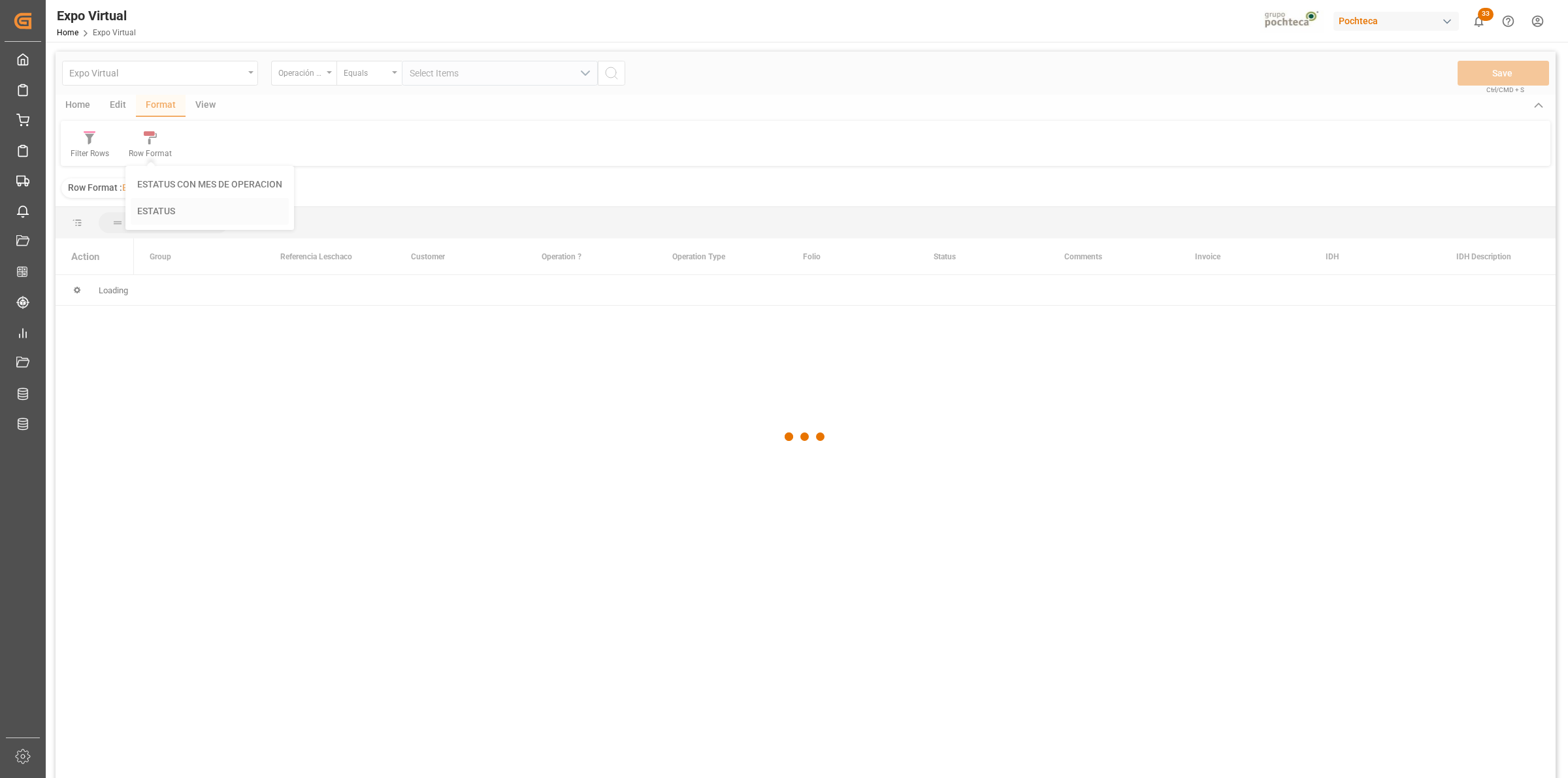
click at [150, 203] on div "Expo Virtual Operación - Cierre Equals Select Items Save Ctrl/CMD + S Home Edit…" at bounding box center [805, 431] width 1500 height 761
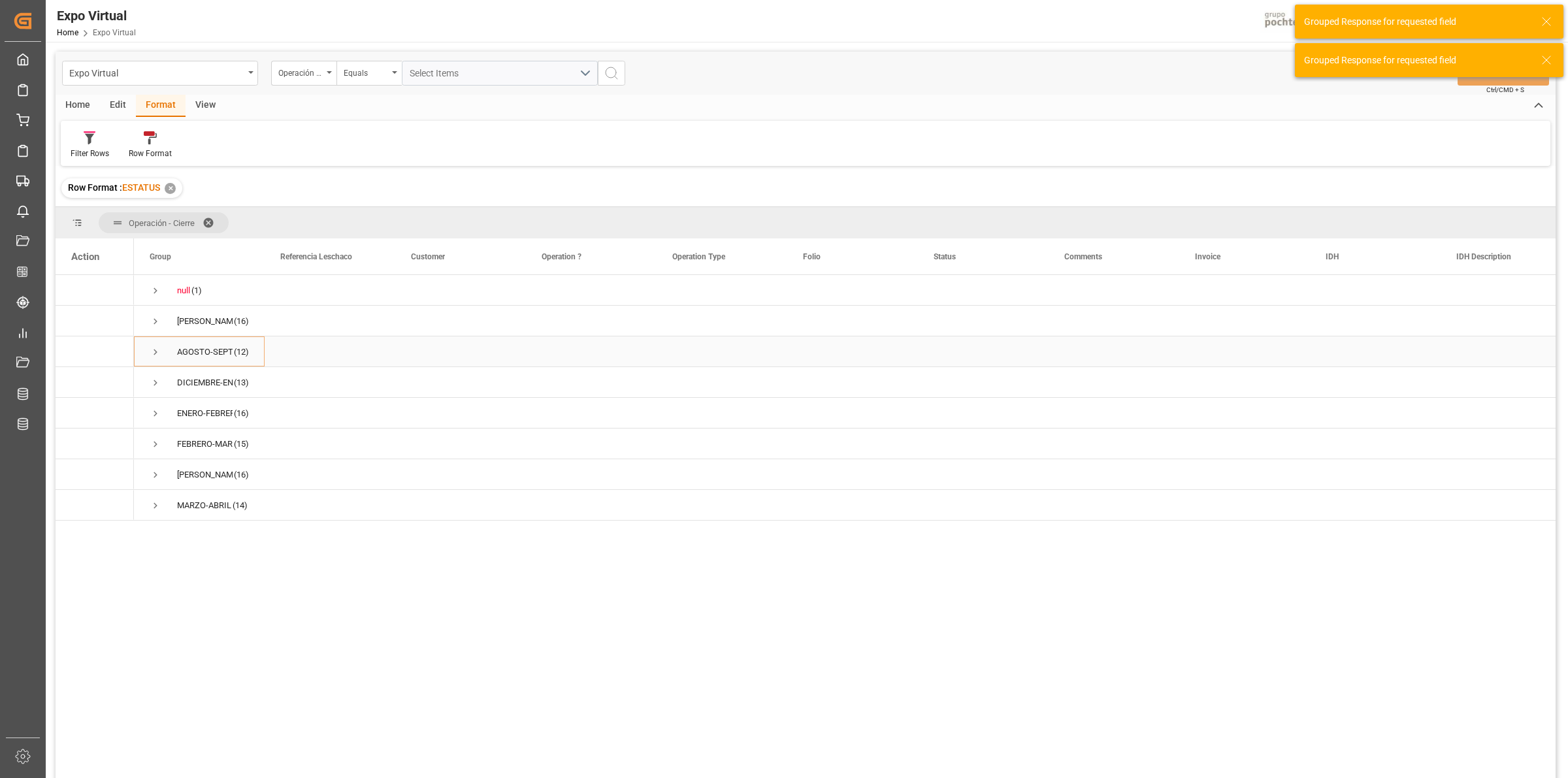
click at [157, 353] on span "Press SPACE to select this row." at bounding box center [155, 352] width 11 height 11
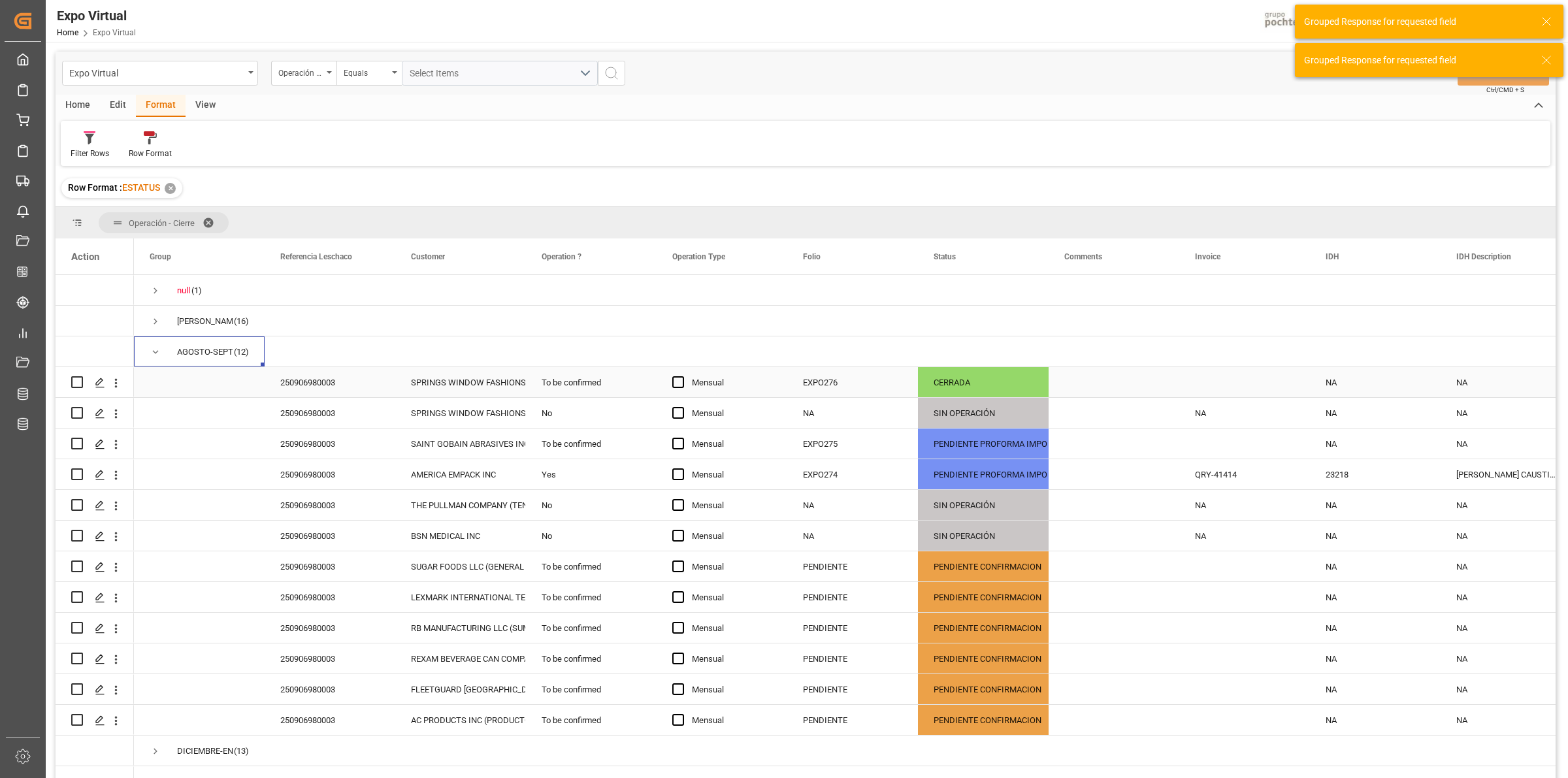
scroll to position [82, 0]
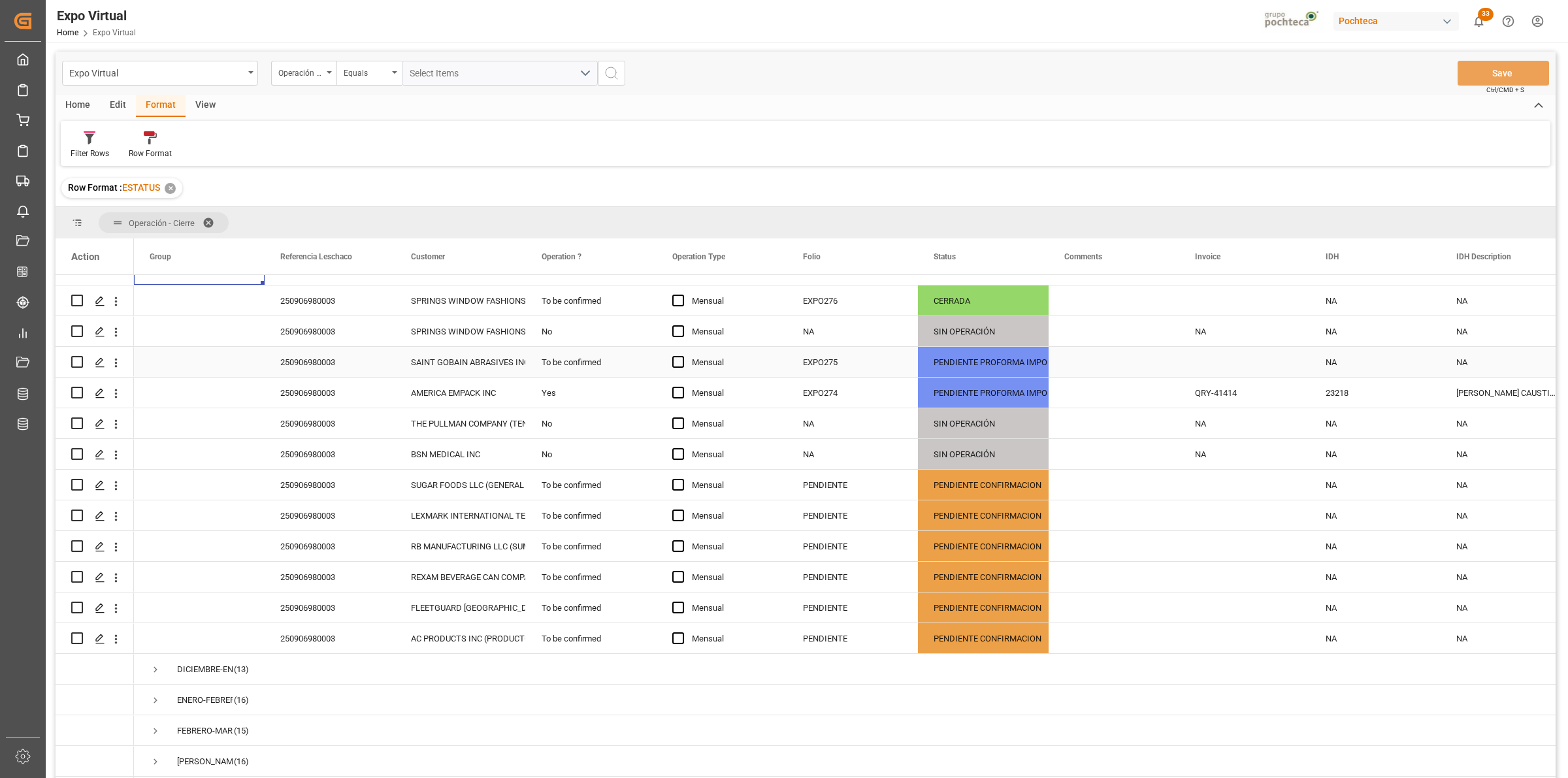
click at [814, 363] on div "EXPO275" at bounding box center [853, 361] width 131 height 30
click at [101, 358] on polygon "Press SPACE to select this row." at bounding box center [99, 361] width 7 height 7
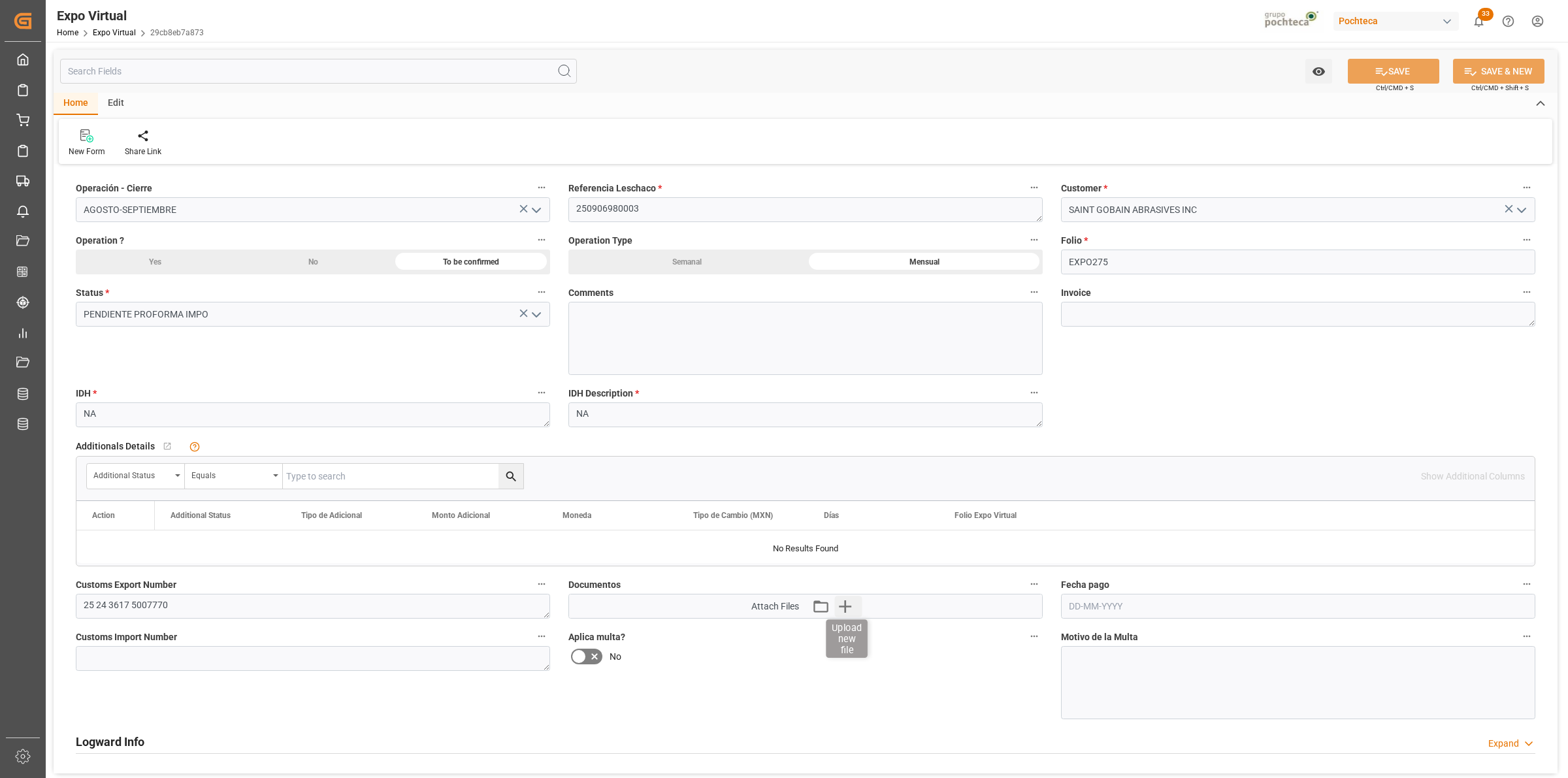
click at [836, 611] on icon "button" at bounding box center [845, 606] width 21 height 21
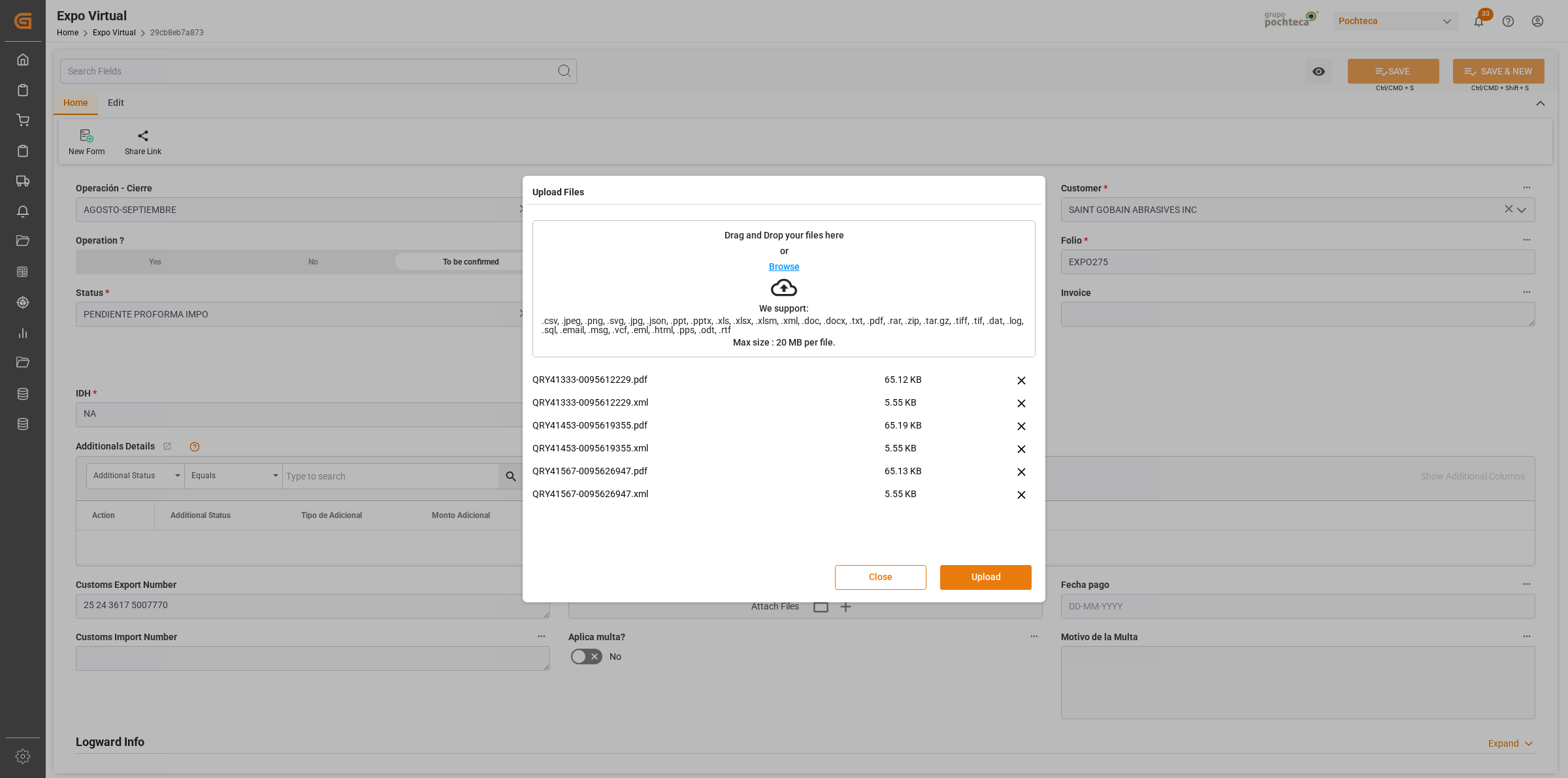
click at [998, 588] on button "Upload" at bounding box center [986, 577] width 92 height 25
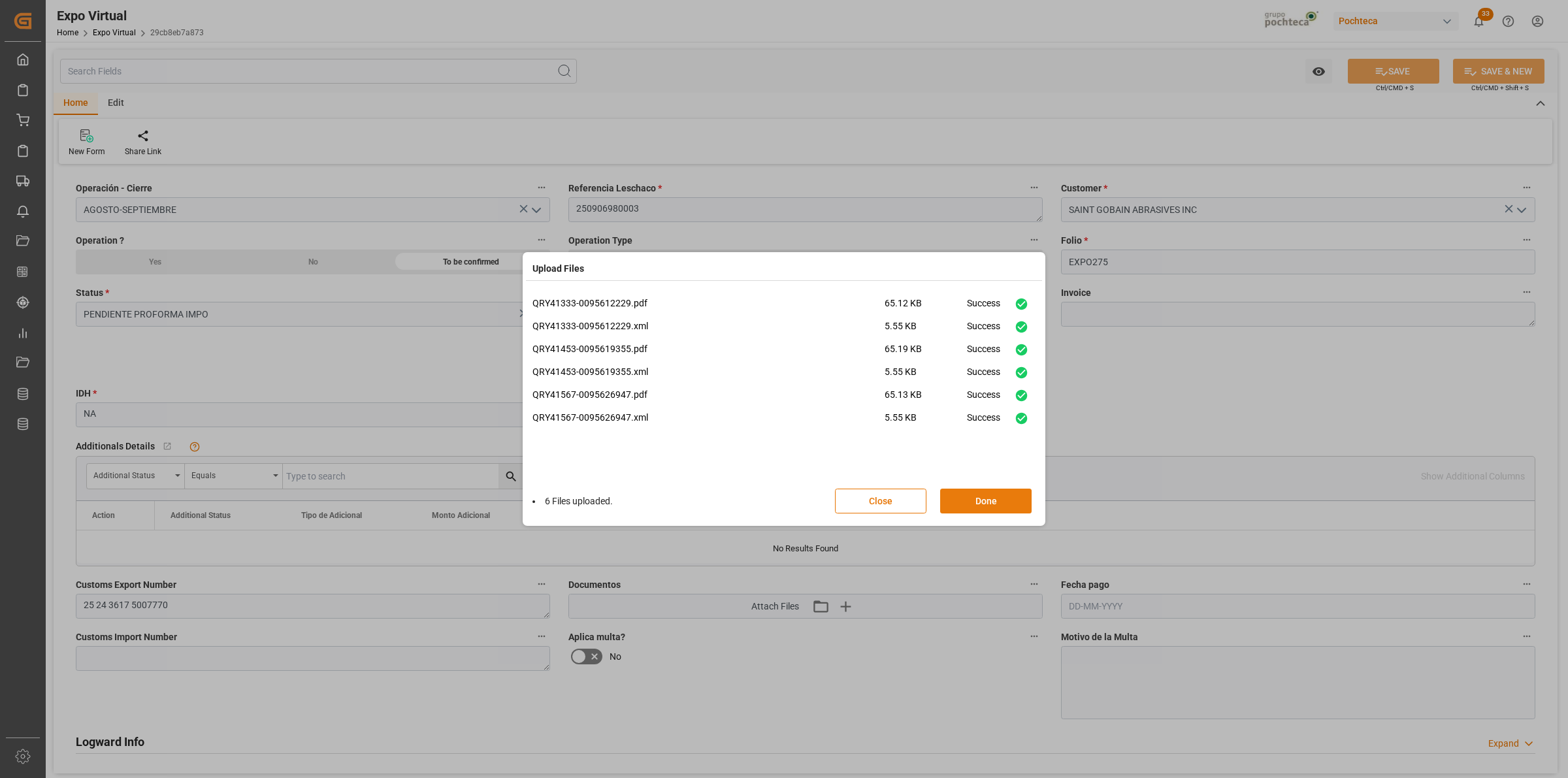
click at [993, 503] on button "Done" at bounding box center [986, 501] width 92 height 25
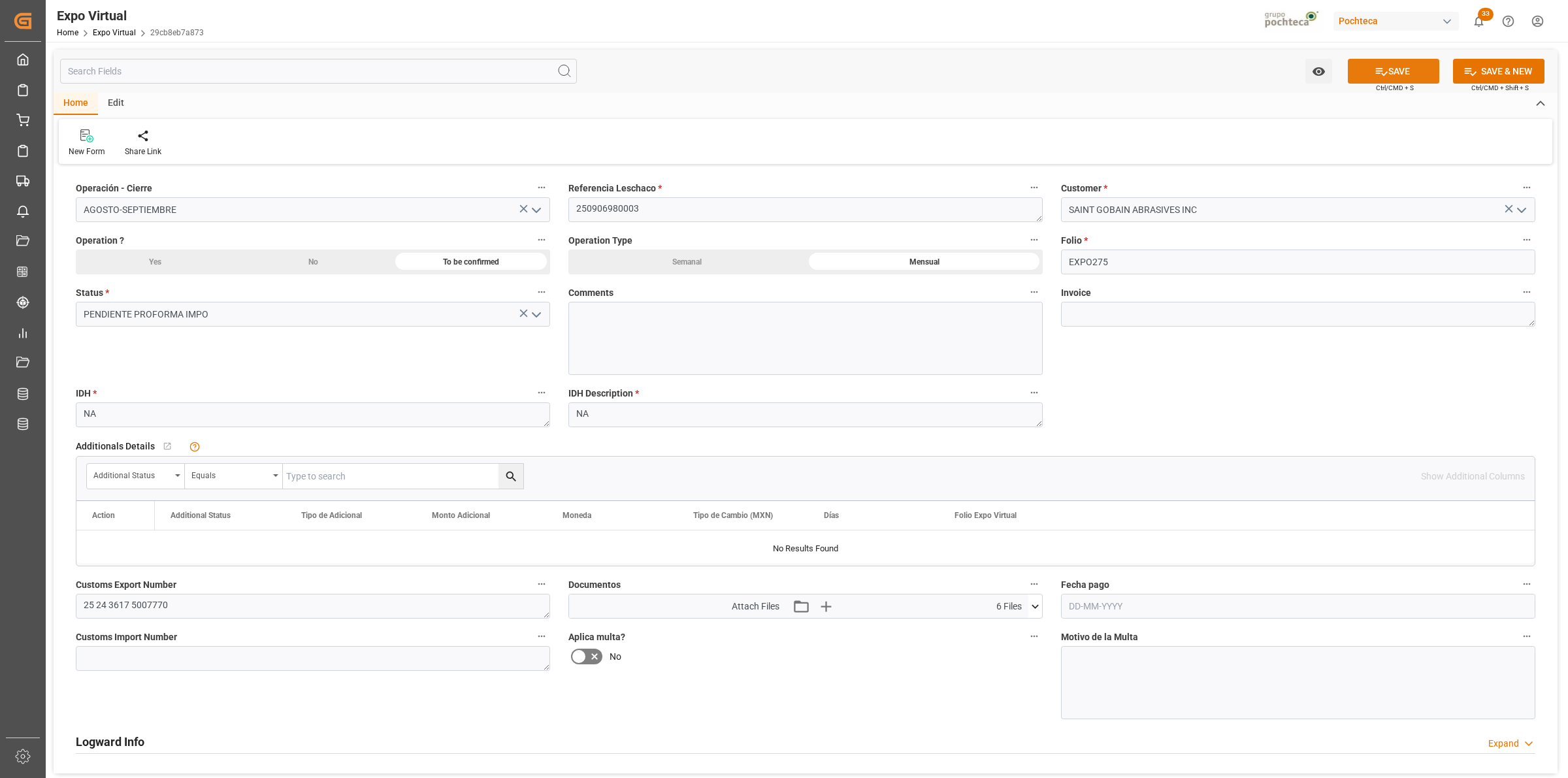
click at [1385, 76] on button "SAVE" at bounding box center [1393, 71] width 92 height 25
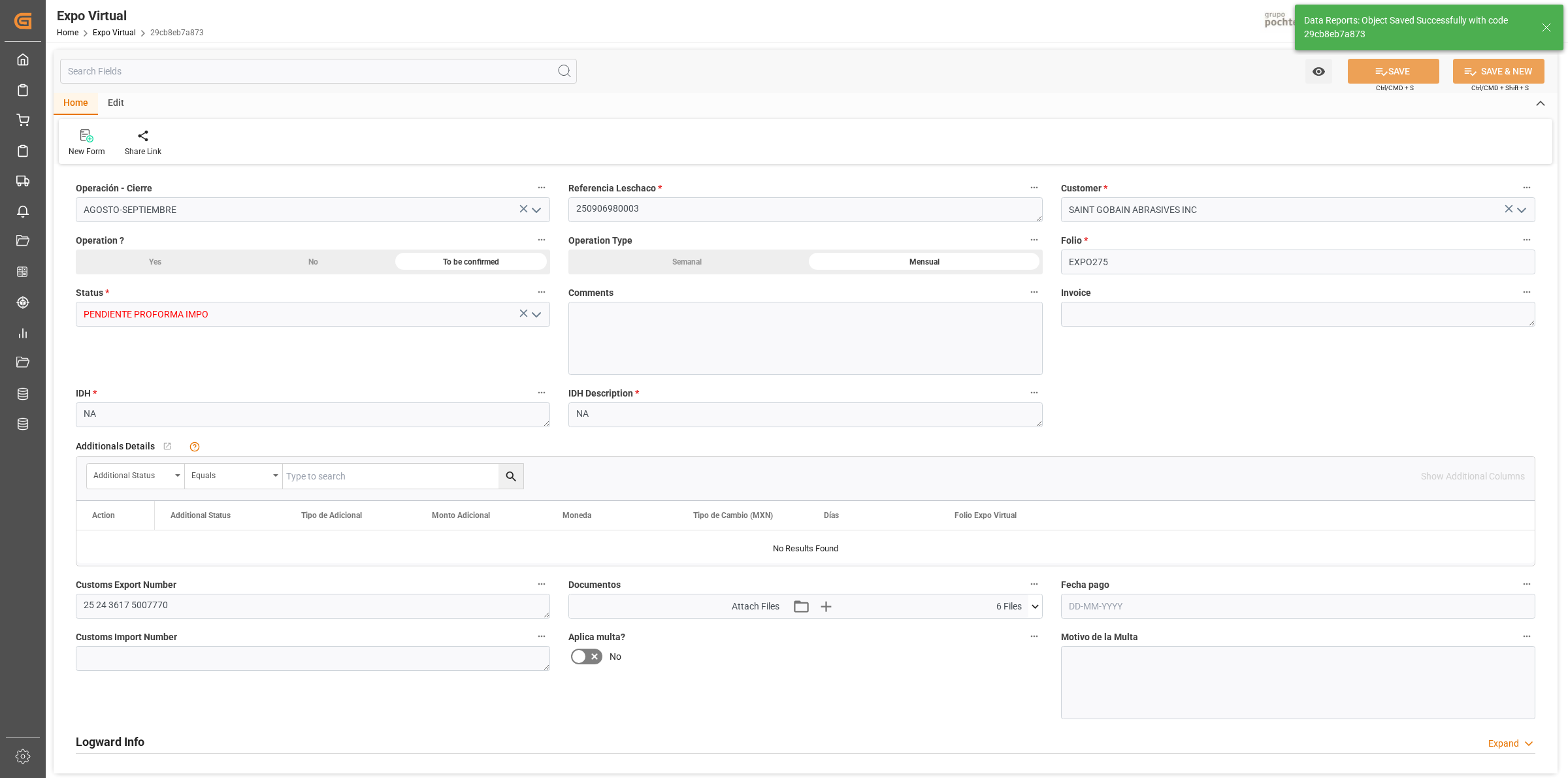
type input "PENDIENTE PROFORMA IMPO"
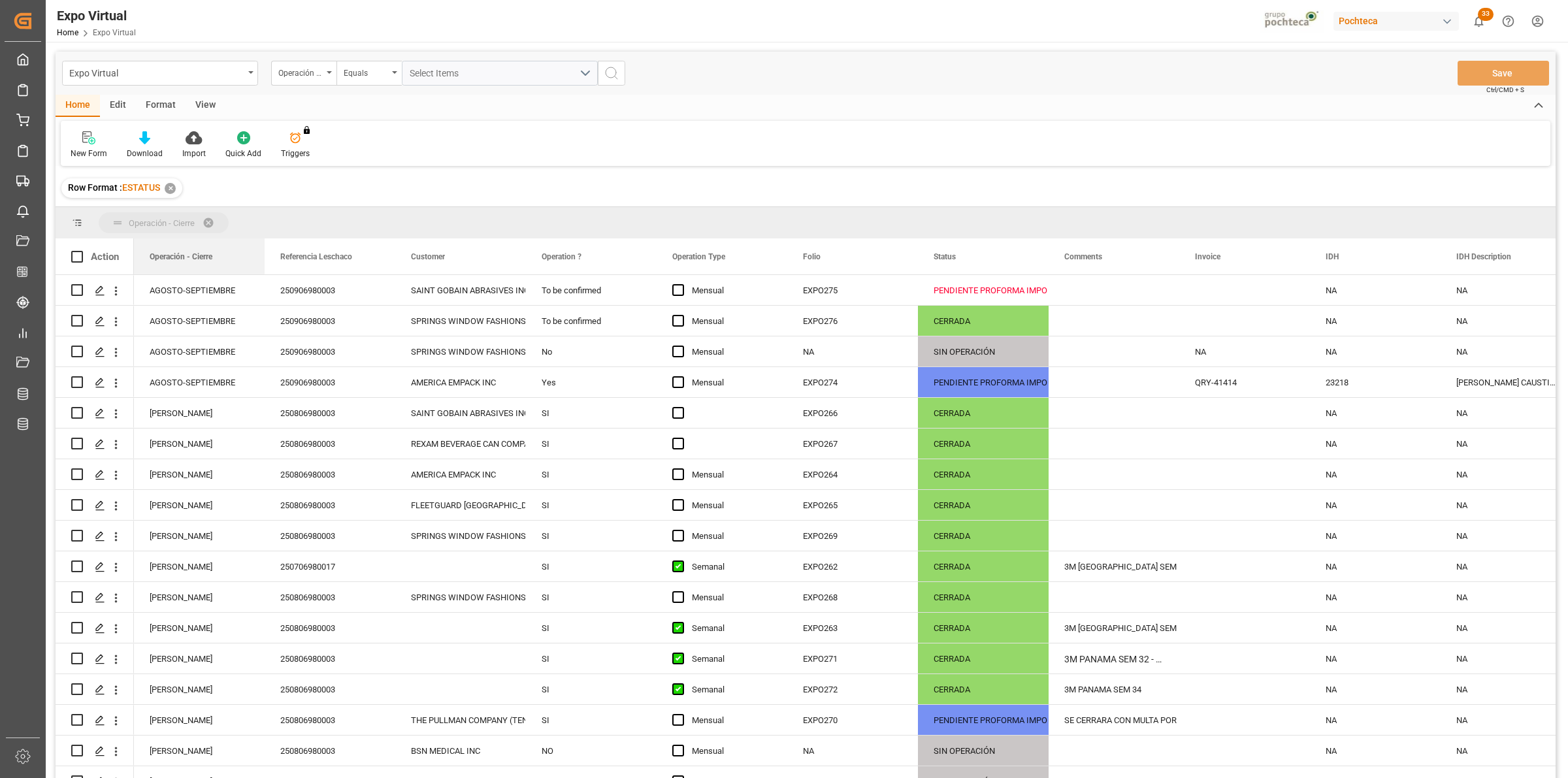
drag, startPoint x: 167, startPoint y: 249, endPoint x: 162, endPoint y: 226, distance: 23.5
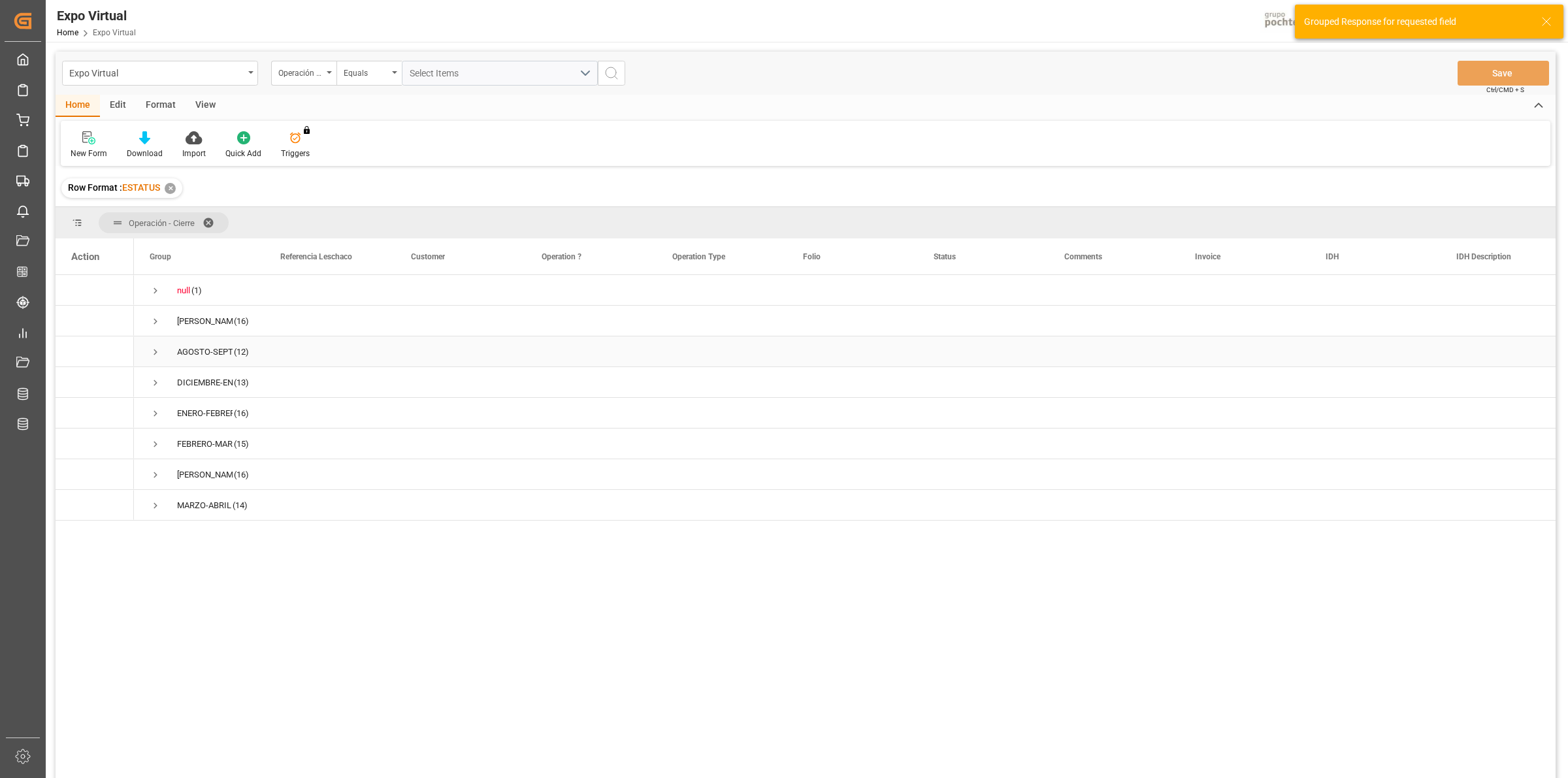
click at [157, 348] on span "Press SPACE to select this row." at bounding box center [155, 352] width 11 height 11
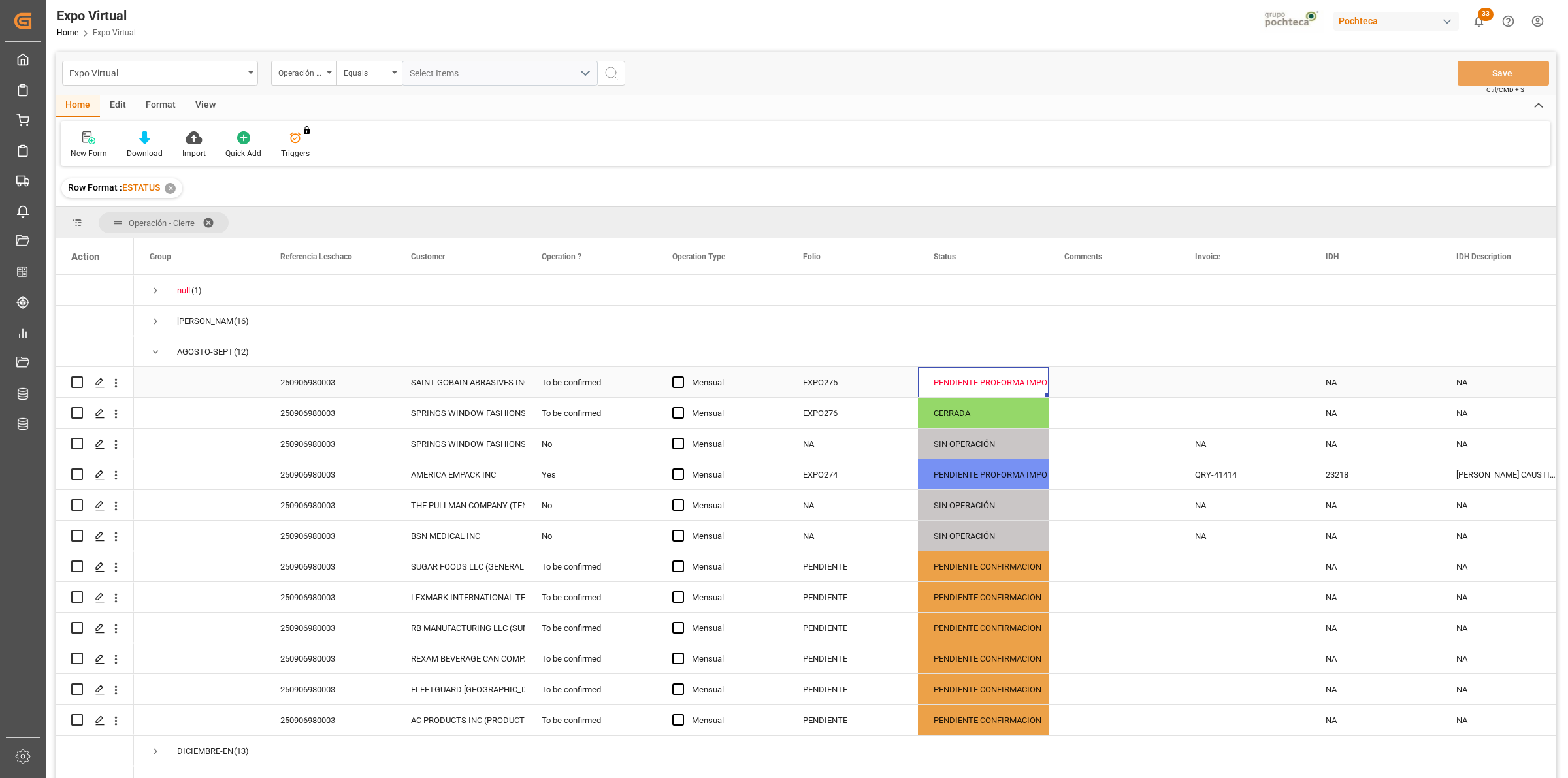
click at [1000, 386] on div "PENDIENTE PROFORMA IMPO" at bounding box center [983, 382] width 99 height 30
click at [951, 387] on div "PENDIENTE PROFORMA IMPO" at bounding box center [983, 382] width 99 height 30
click at [1028, 389] on polyline "open menu" at bounding box center [1024, 390] width 8 height 4
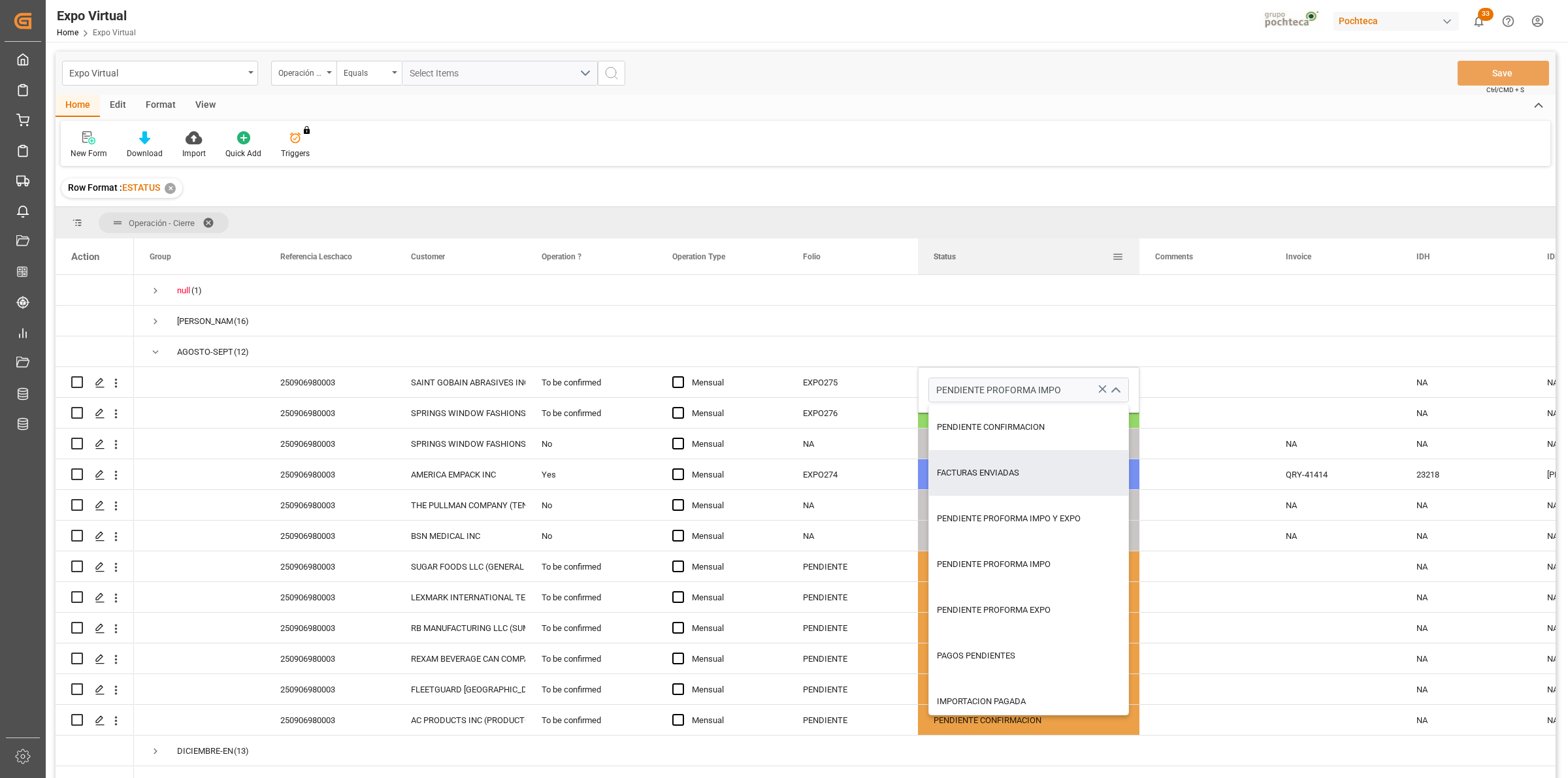
drag, startPoint x: 1046, startPoint y: 248, endPoint x: 1136, endPoint y: 262, distance: 91.1
click at [1136, 262] on div at bounding box center [1139, 257] width 5 height 36
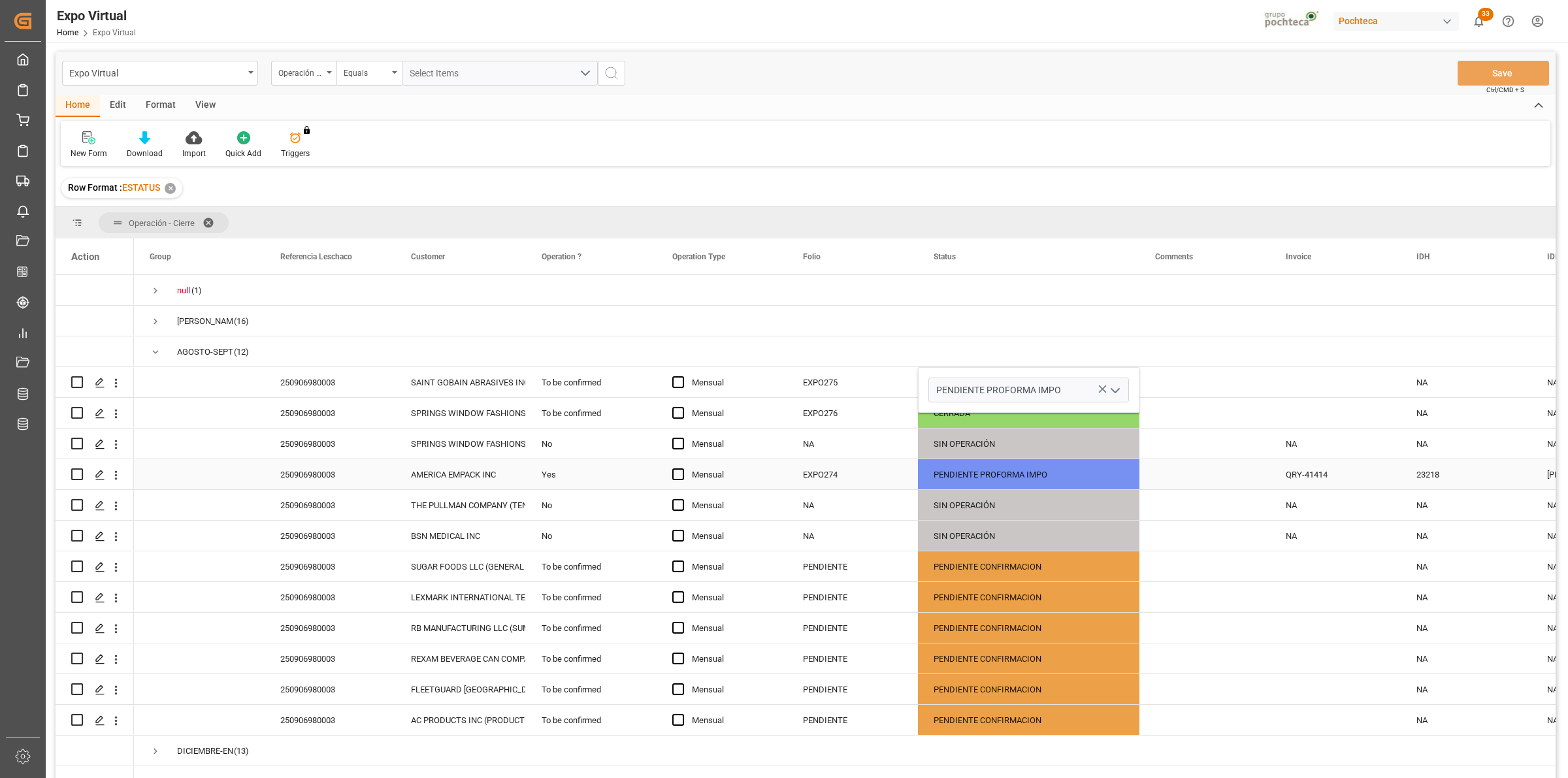
click at [1024, 476] on div "PENDIENTE PROFORMA IMPO" at bounding box center [1028, 475] width 190 height 30
click at [1186, 395] on div "Press SPACE to select this row." at bounding box center [1205, 382] width 131 height 30
click at [1089, 471] on div "PENDIENTE PROFORMA IMPO" at bounding box center [1028, 475] width 190 height 30
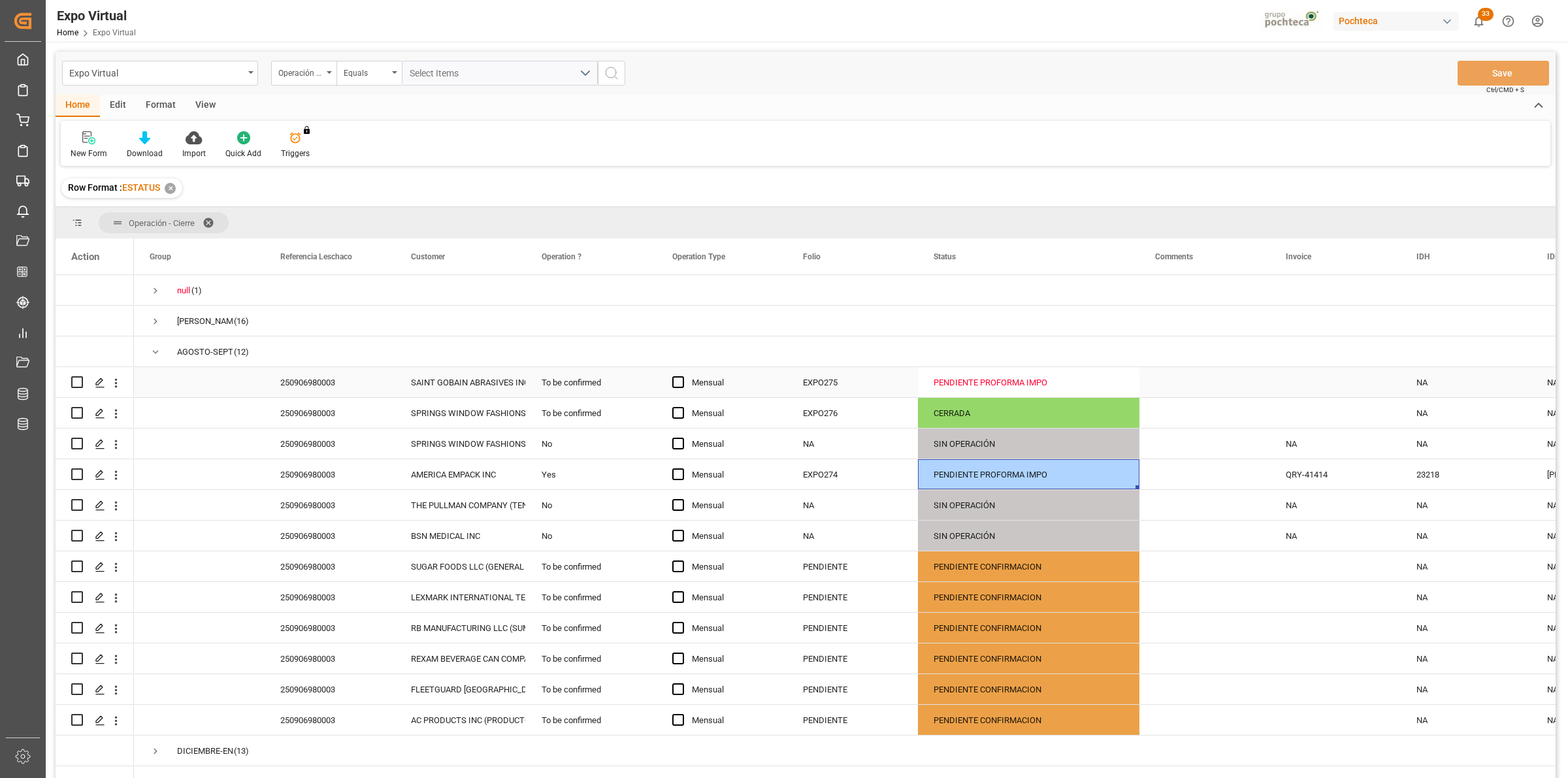
click at [1016, 377] on div "PENDIENTE PROFORMA IMPO" at bounding box center [1028, 382] width 190 height 30
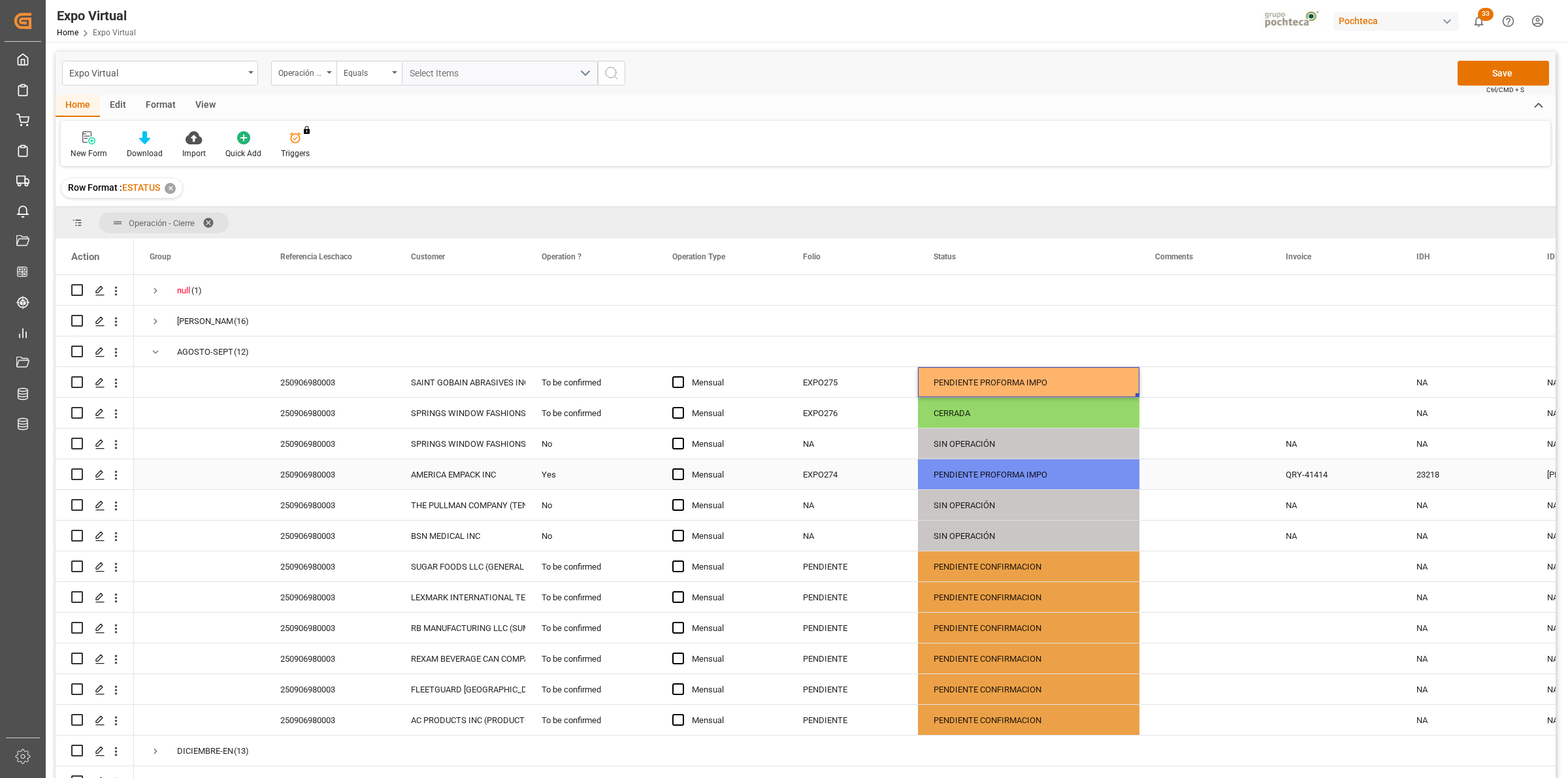
click at [833, 481] on div "EXPO274" at bounding box center [853, 474] width 131 height 30
click at [1487, 64] on button "Save" at bounding box center [1503, 73] width 92 height 25
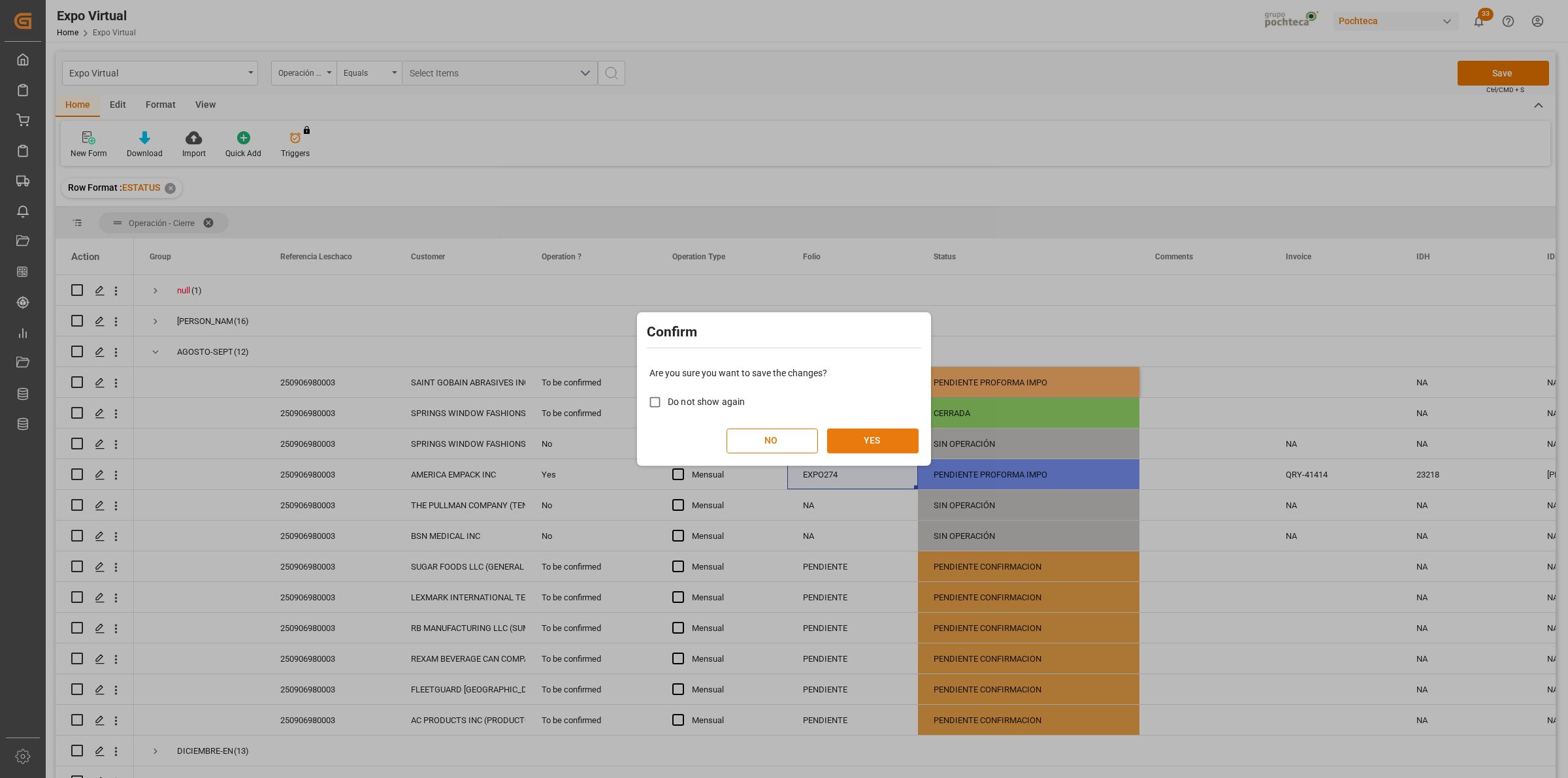
click at [885, 440] on button "YES" at bounding box center [873, 440] width 92 height 25
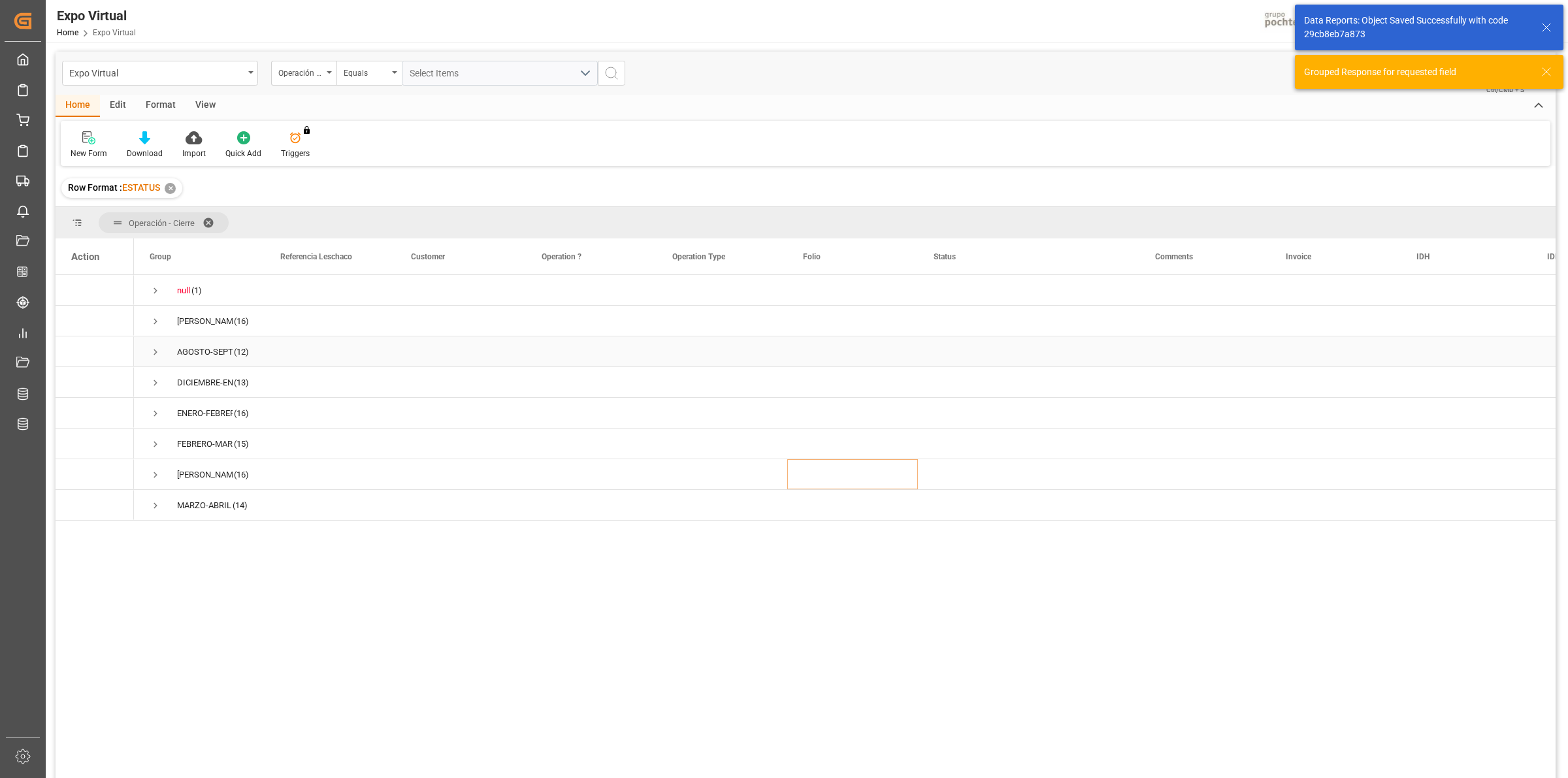
click at [151, 348] on span "Press SPACE to select this row." at bounding box center [155, 352] width 11 height 11
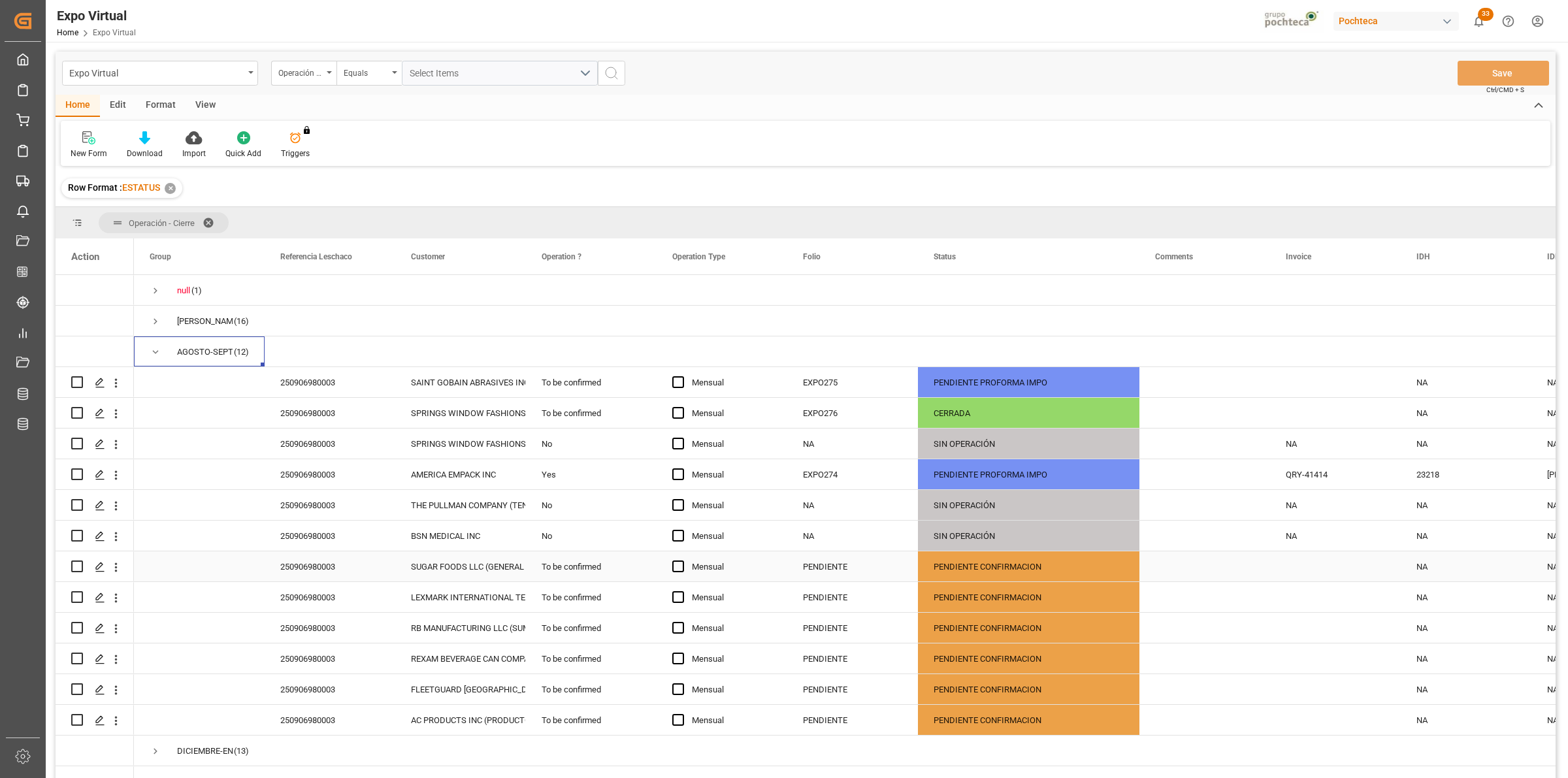
scroll to position [82, 0]
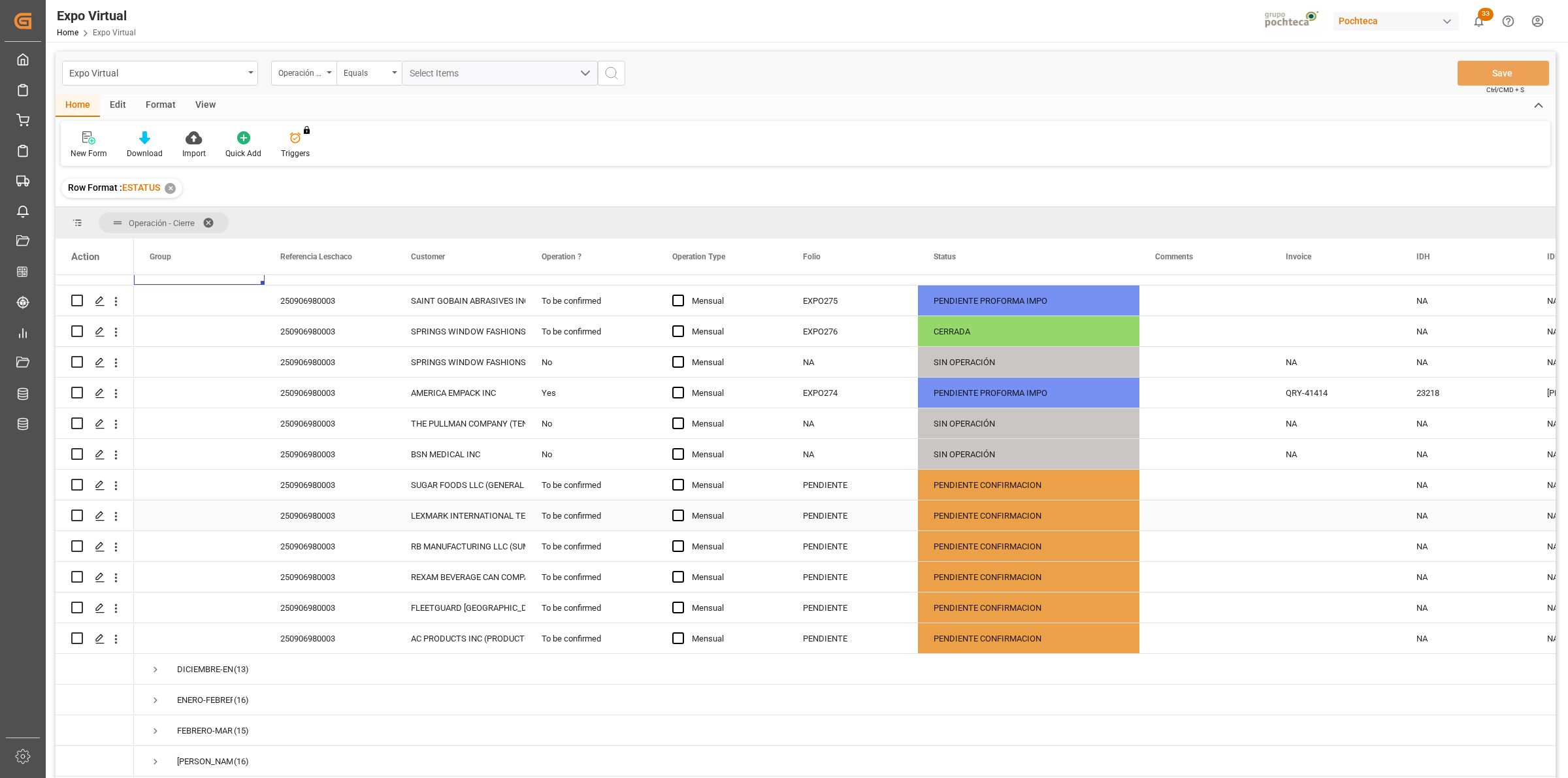
click at [954, 517] on div "PENDIENTE CONFIRMACION" at bounding box center [1028, 516] width 190 height 30
click at [1122, 525] on icon "open menu" at bounding box center [1114, 523] width 16 height 16
click at [1254, 537] on div "Press SPACE to select this row." at bounding box center [1205, 546] width 131 height 30
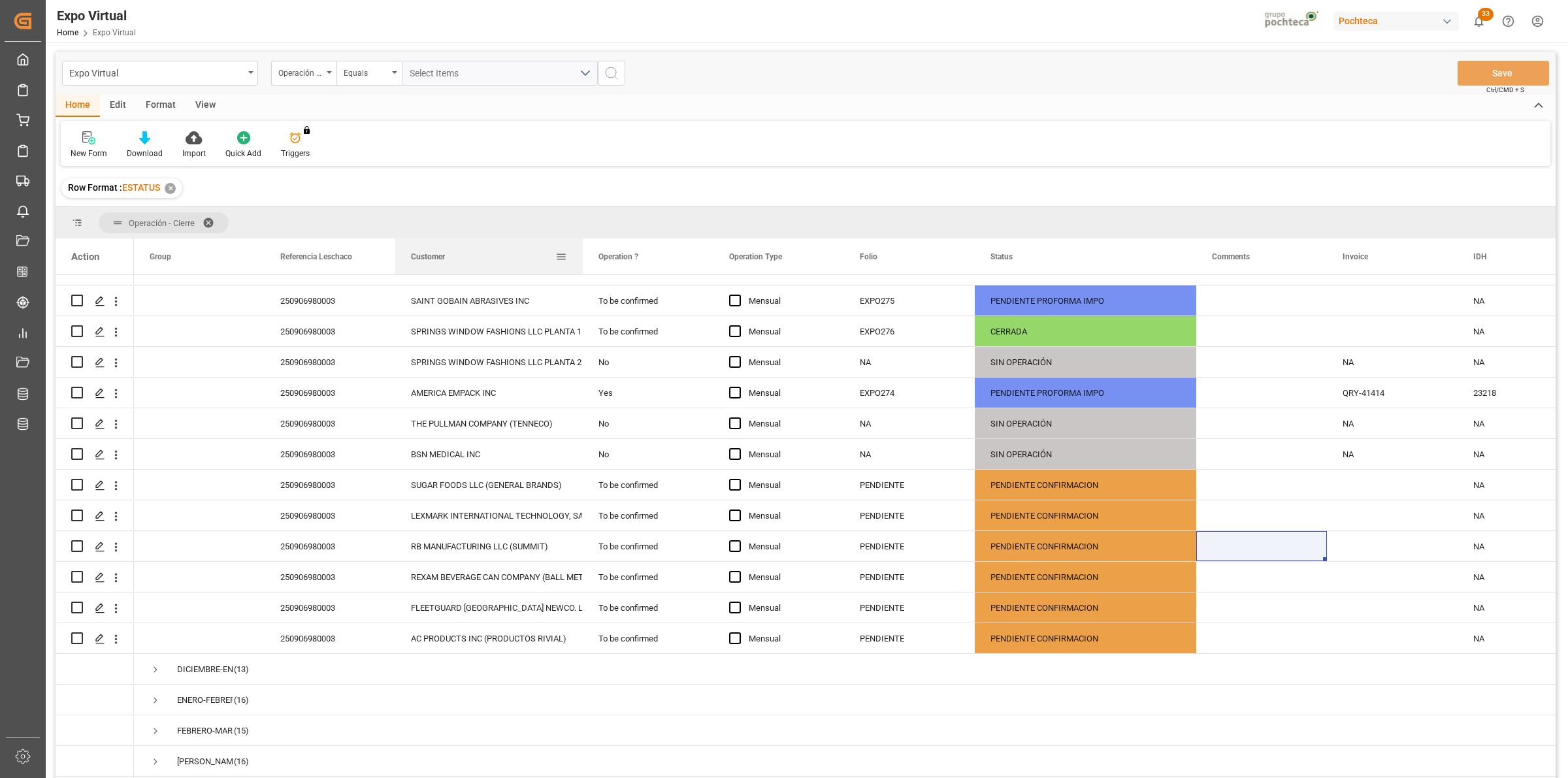
drag, startPoint x: 525, startPoint y: 253, endPoint x: 582, endPoint y: 253, distance: 57.0
click at [582, 253] on div at bounding box center [583, 257] width 5 height 36
click at [312, 483] on div "250906980003" at bounding box center [330, 485] width 131 height 30
click at [325, 485] on div "250906980003" at bounding box center [330, 485] width 131 height 30
click at [652, 485] on div "To be confirmed" at bounding box center [649, 485] width 131 height 30
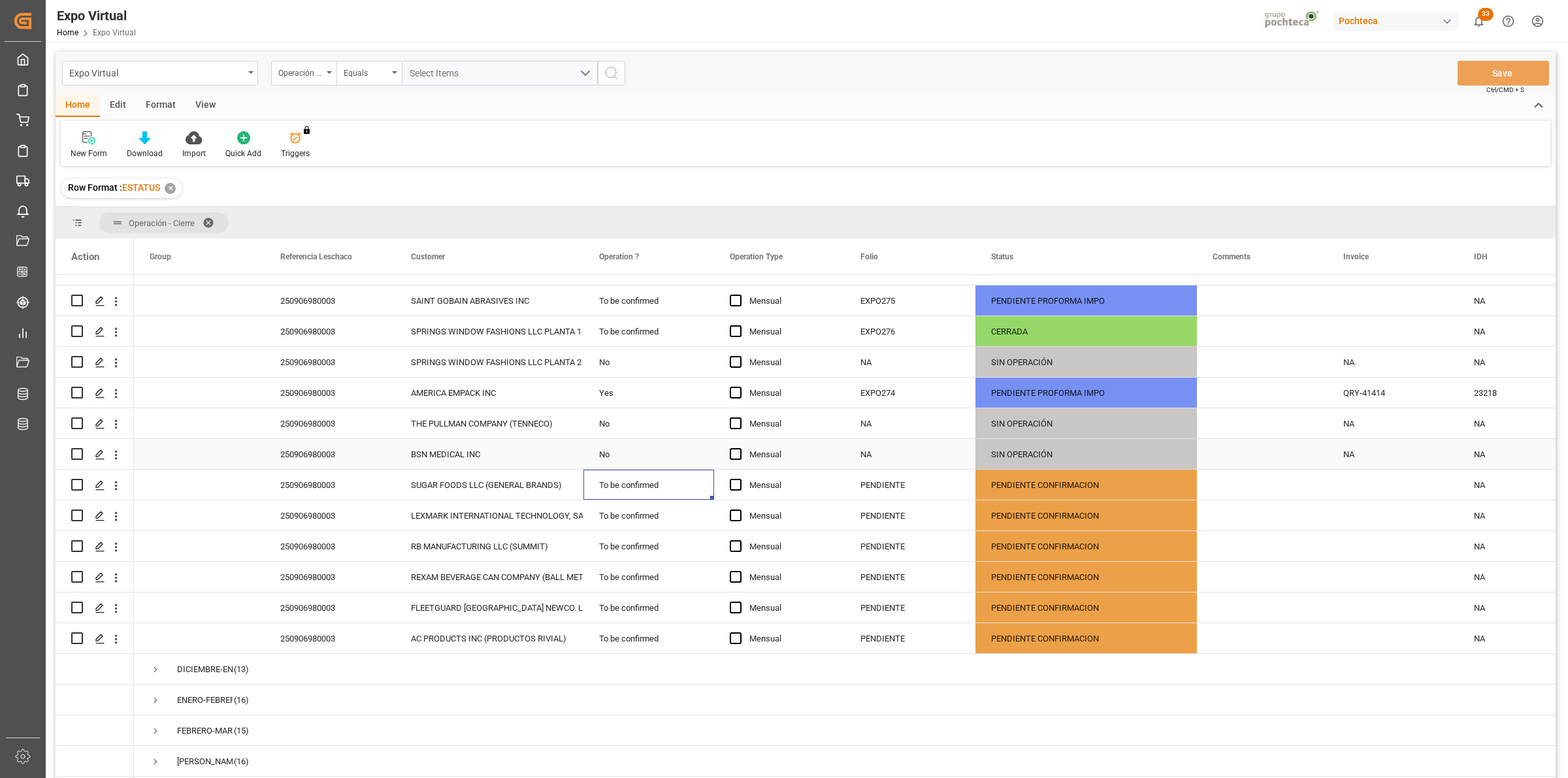
click at [635, 454] on div "No" at bounding box center [649, 454] width 131 height 30
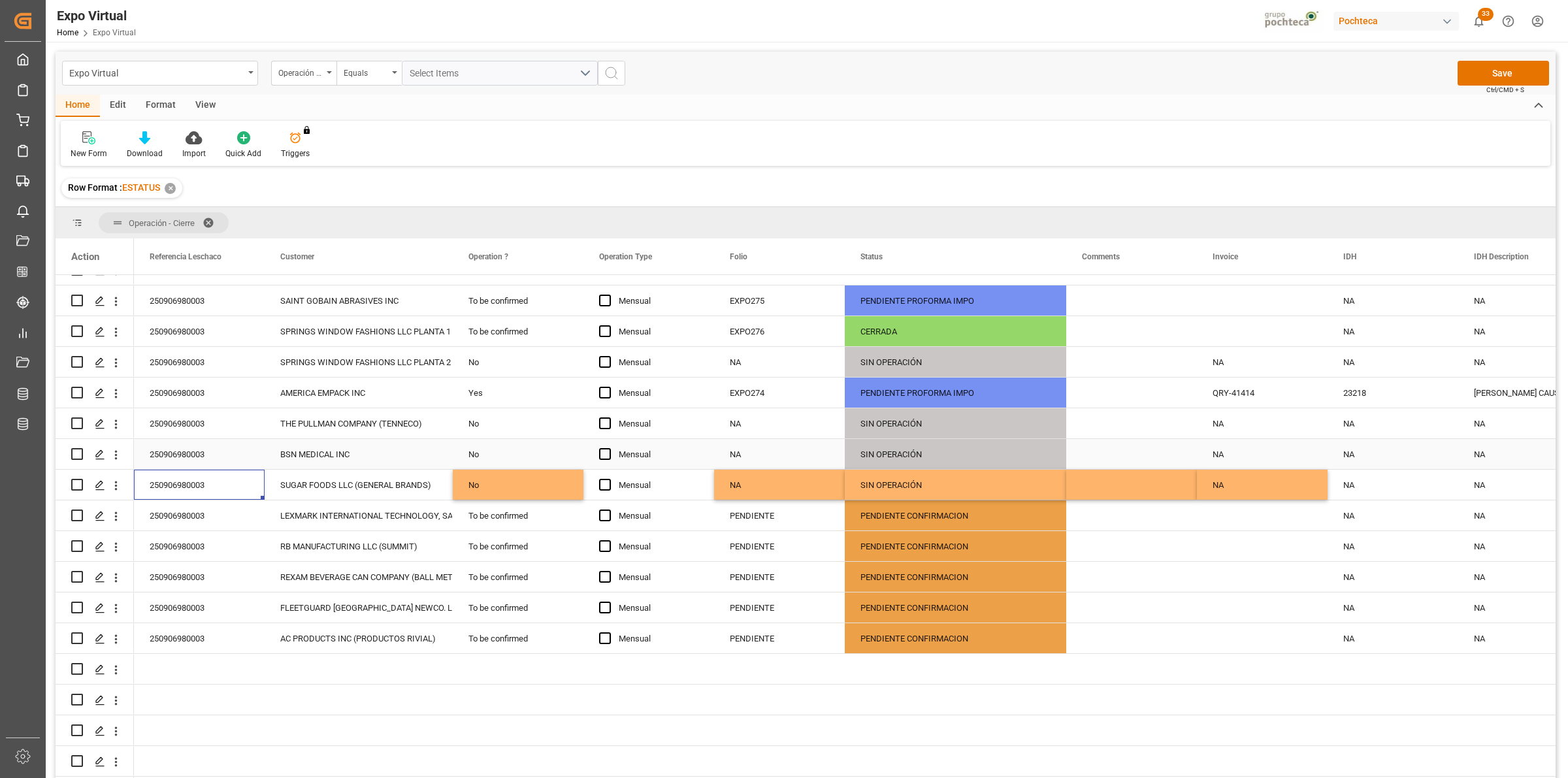
scroll to position [0, 0]
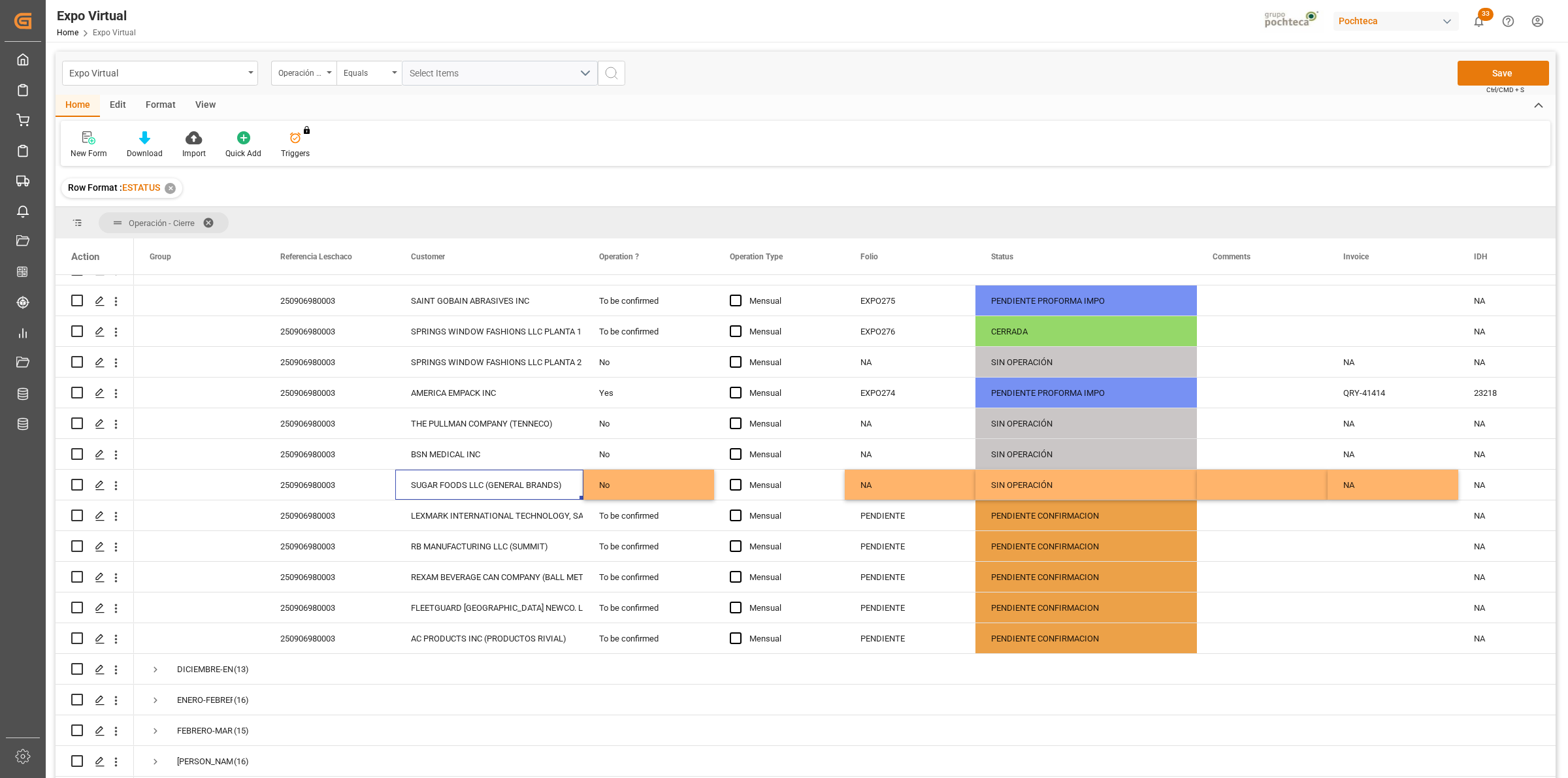
click at [1480, 79] on button "Save" at bounding box center [1503, 73] width 92 height 25
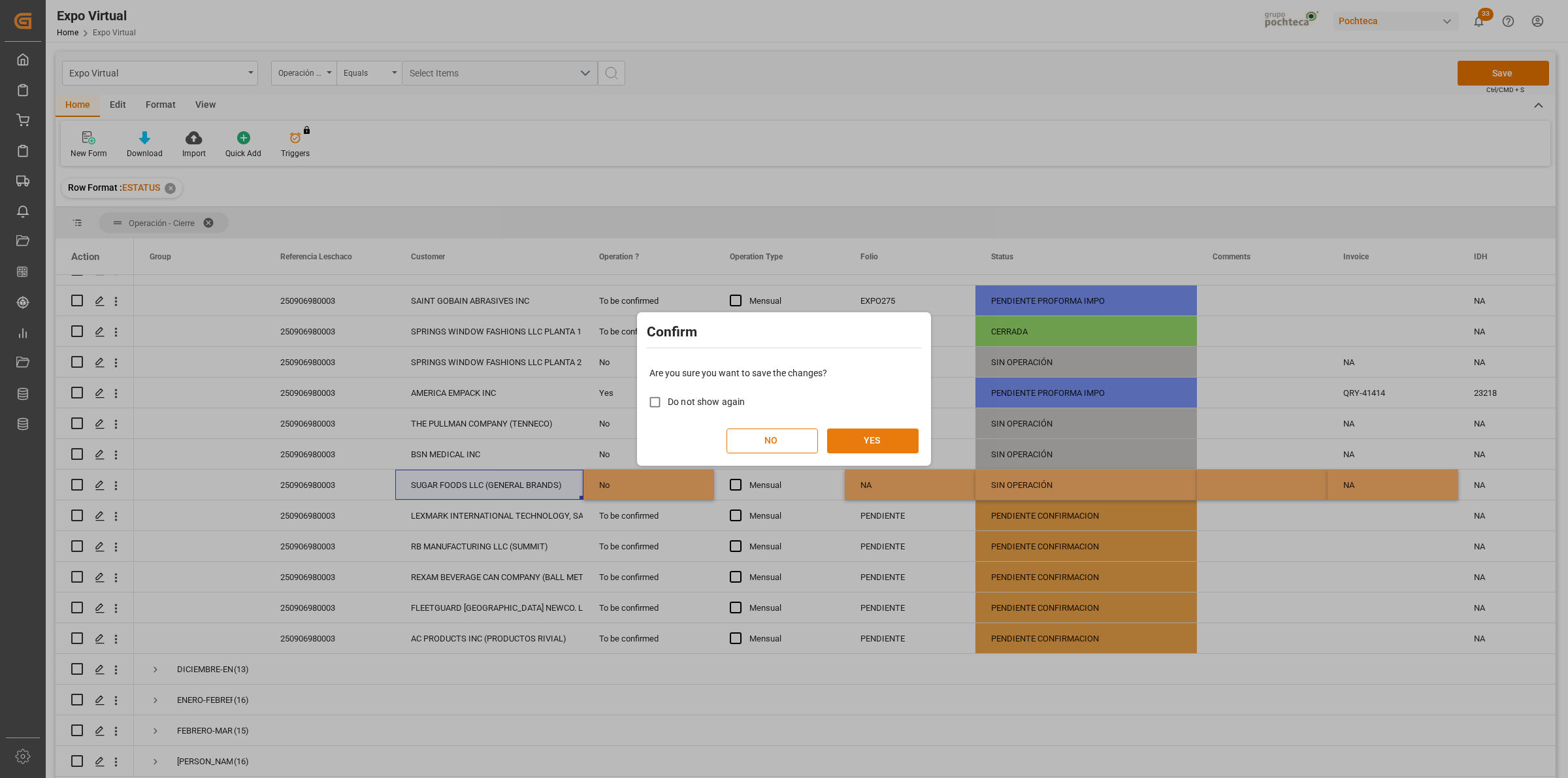
click at [908, 431] on button "YES" at bounding box center [873, 440] width 92 height 25
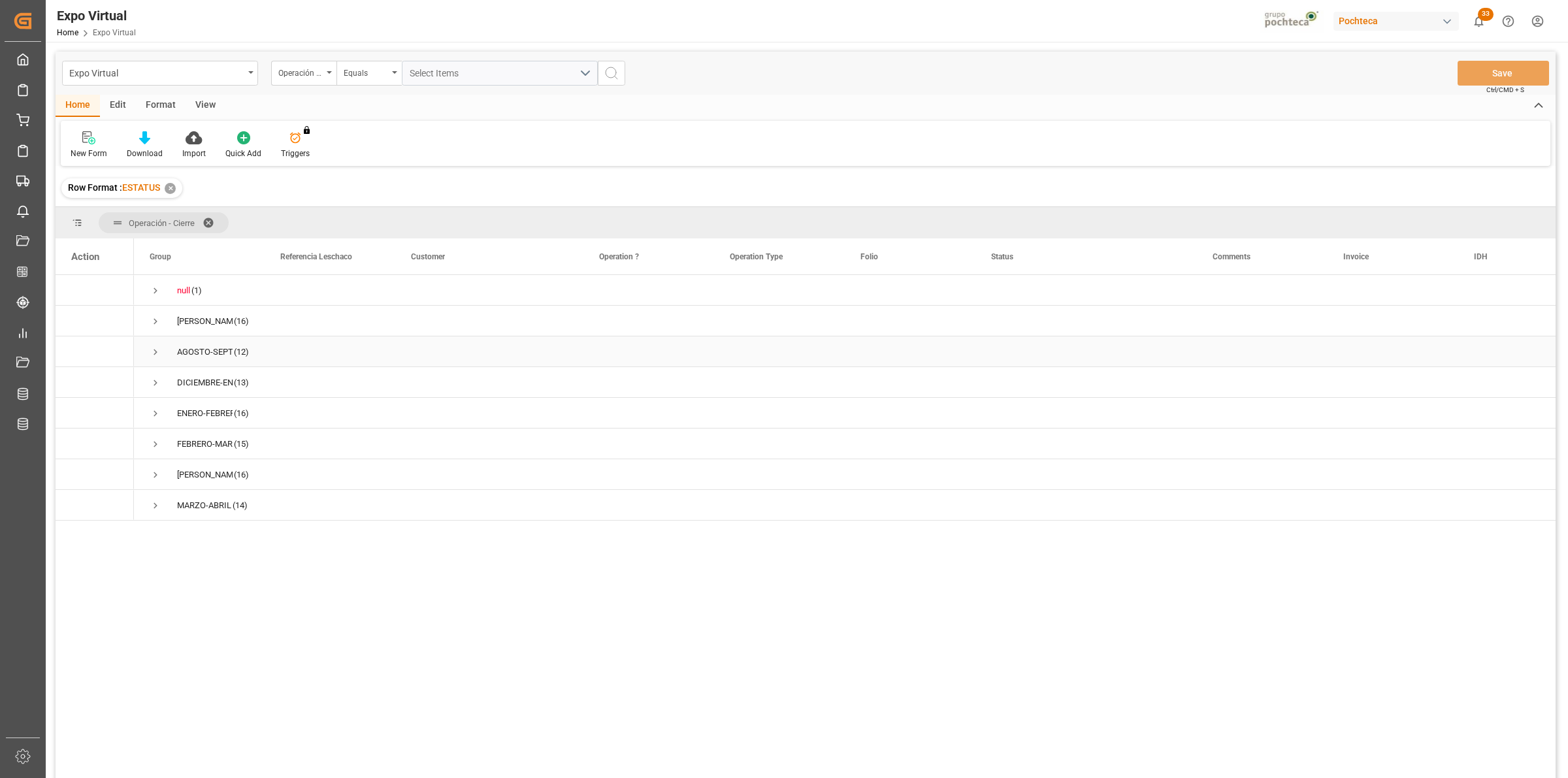
click at [154, 347] on span "Press SPACE to select this row." at bounding box center [155, 352] width 11 height 11
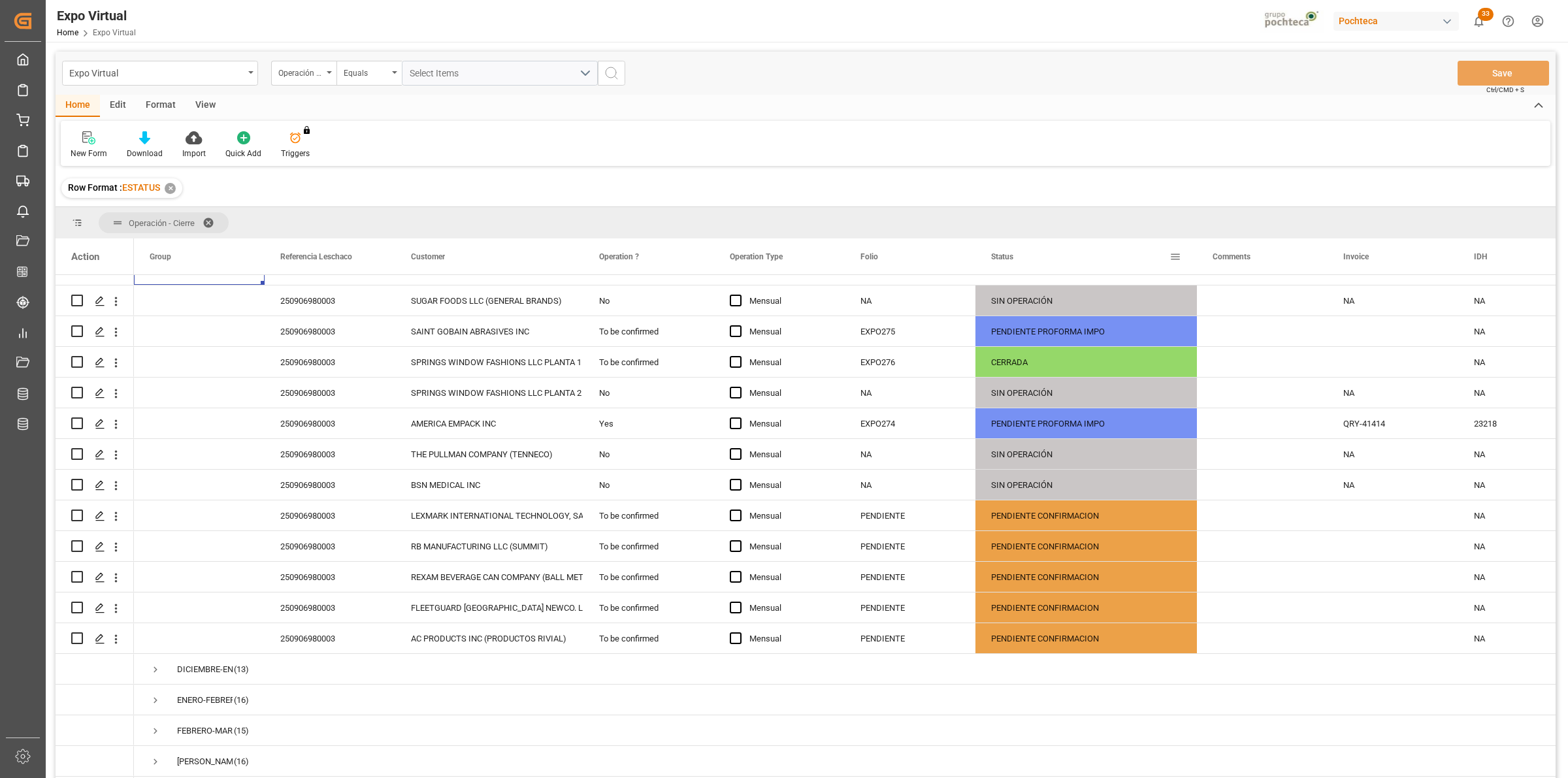
scroll to position [60, 0]
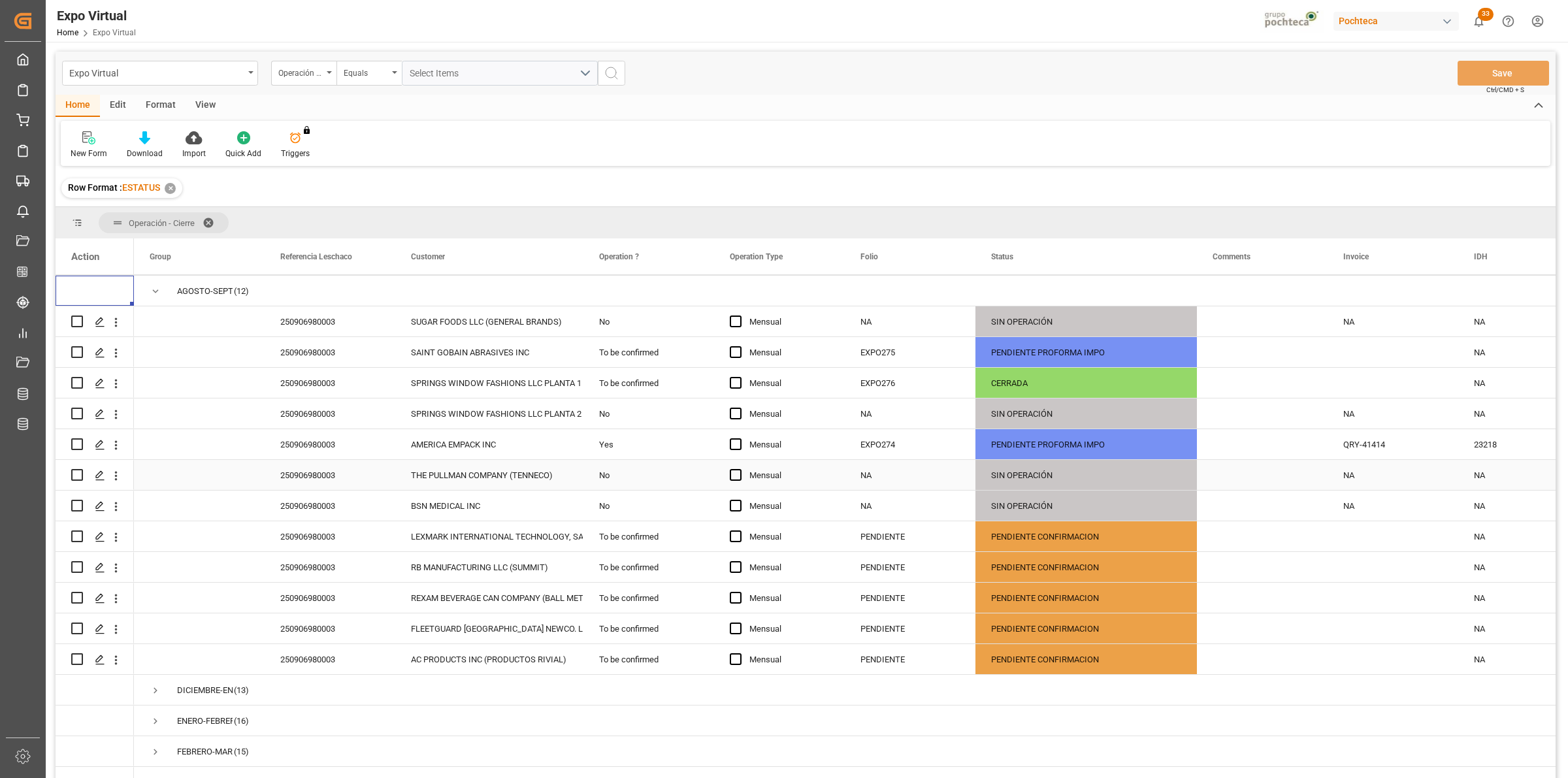
click at [276, 484] on div "250906980003" at bounding box center [330, 475] width 131 height 30
click at [892, 484] on div "NA" at bounding box center [910, 475] width 131 height 30
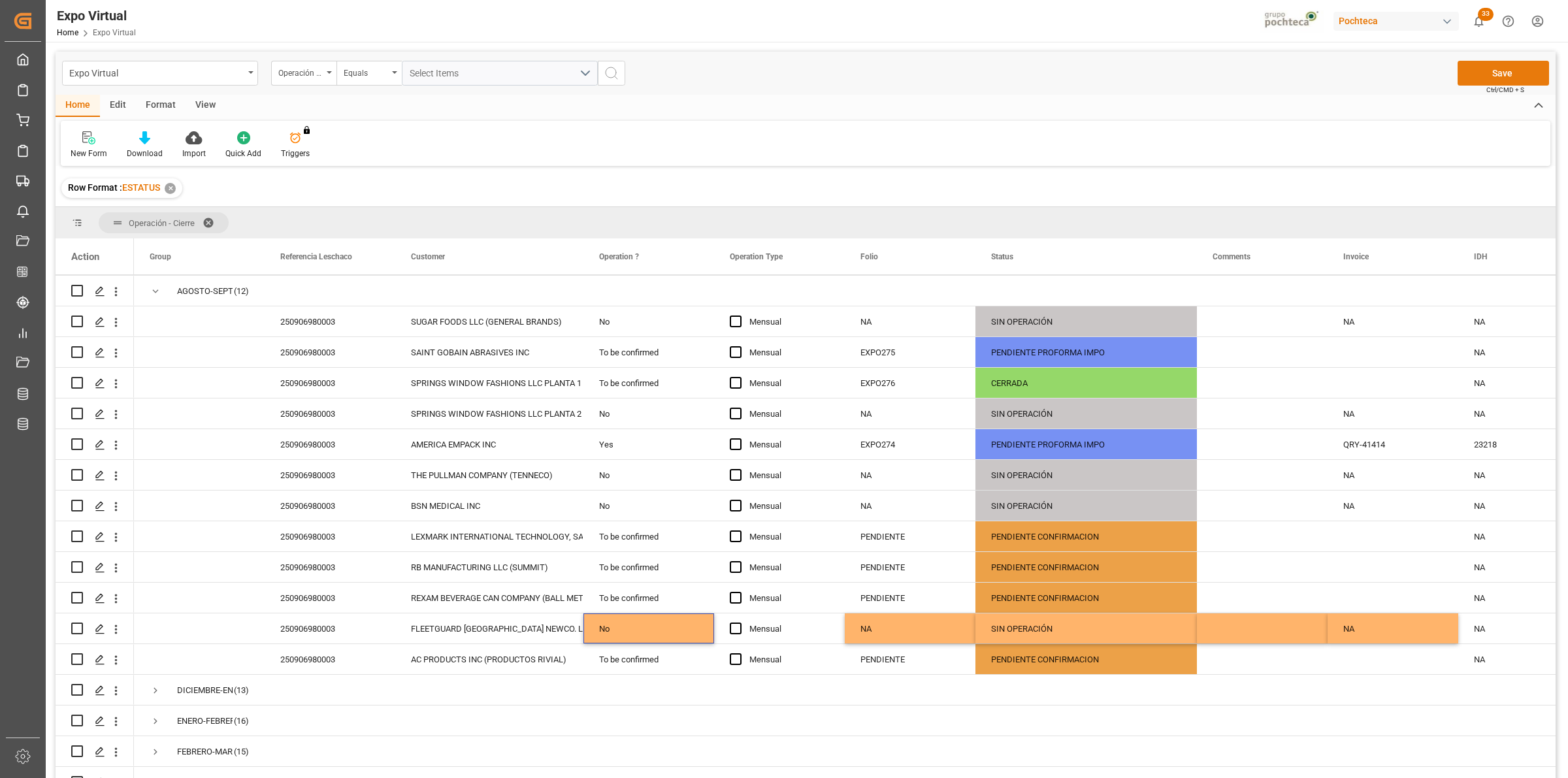
click at [1484, 73] on button "Save" at bounding box center [1503, 73] width 92 height 25
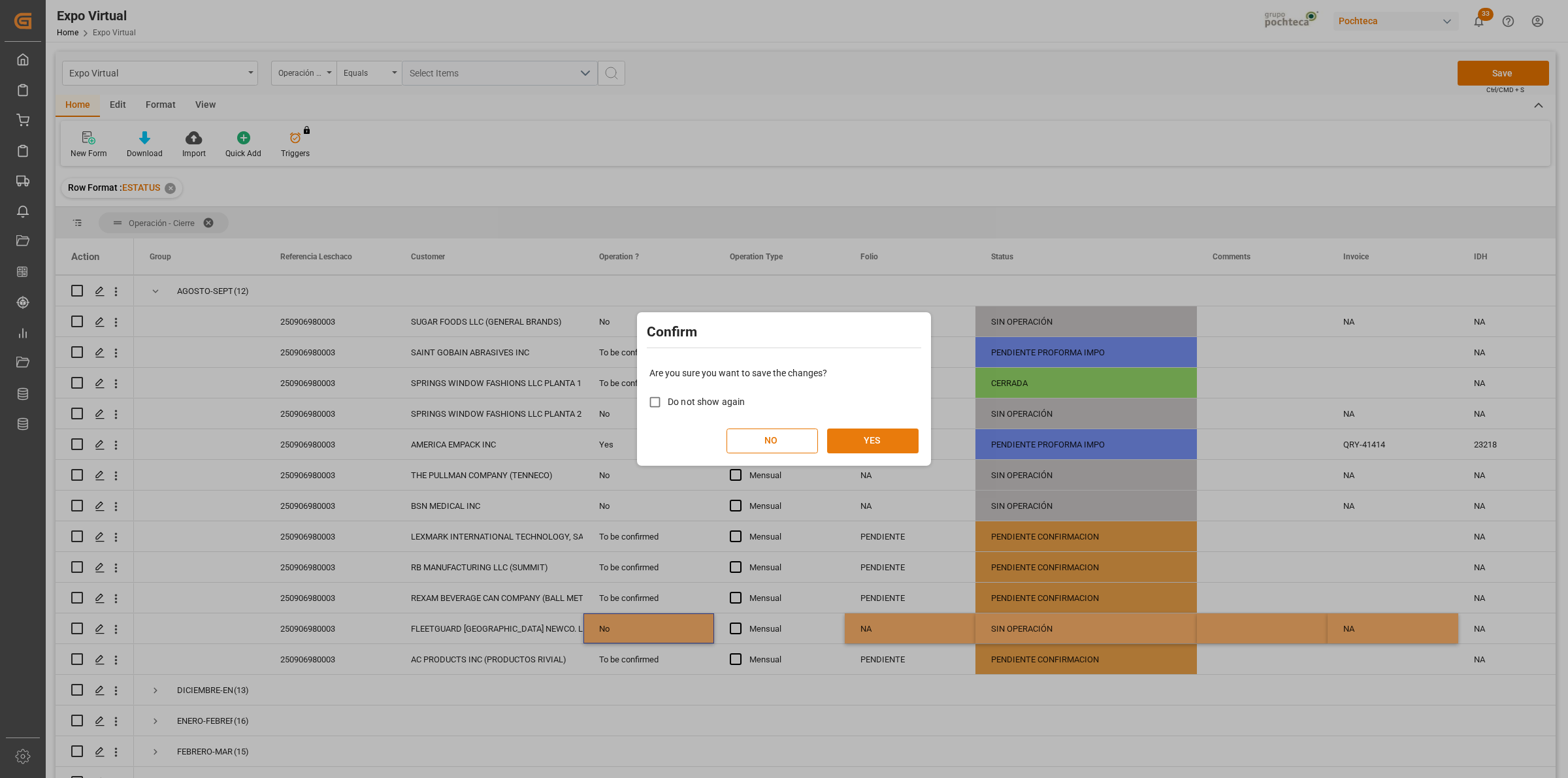
click at [895, 445] on button "YES" at bounding box center [873, 440] width 92 height 25
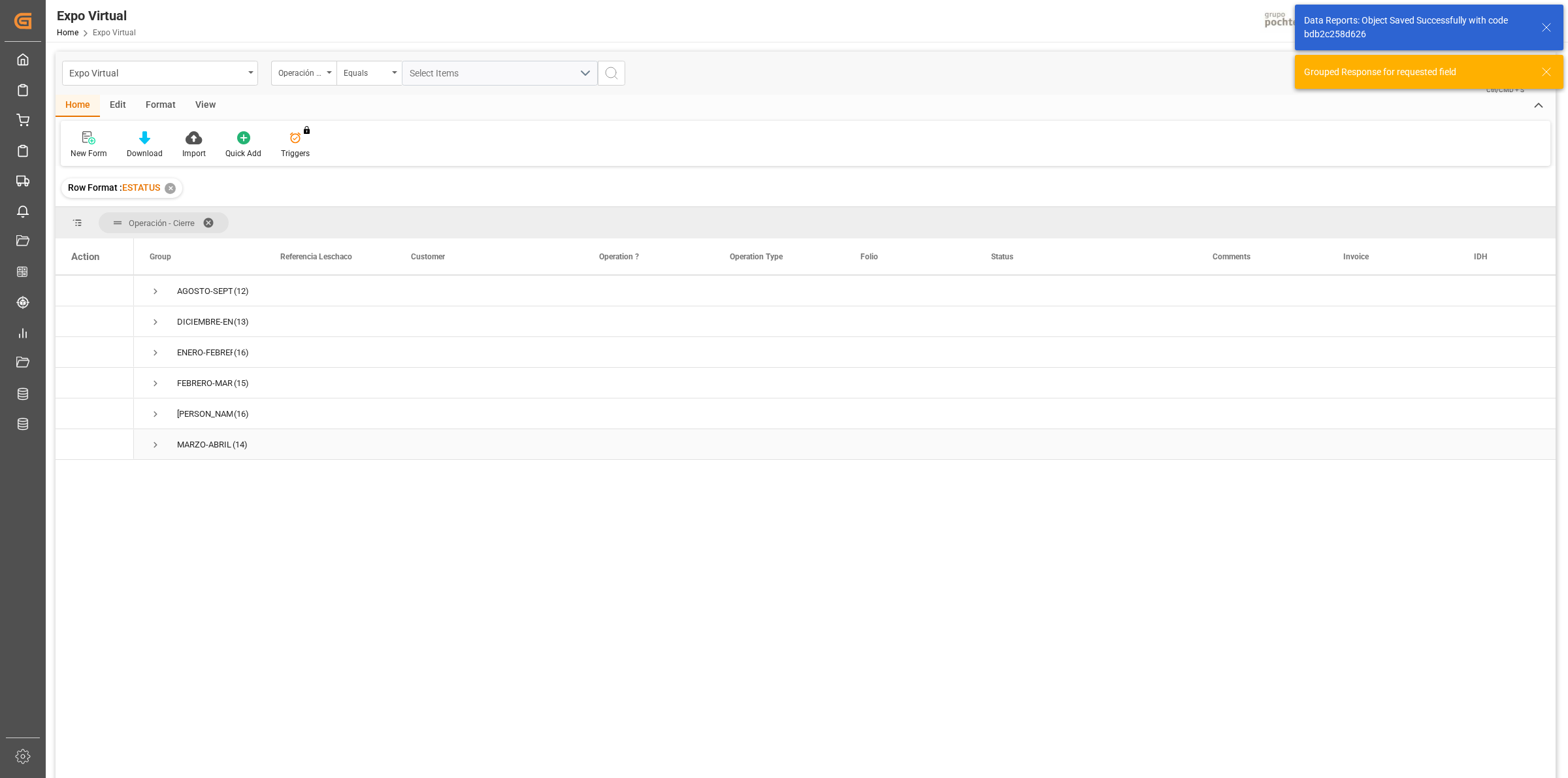
scroll to position [0, 0]
click at [155, 348] on span "Press SPACE to select this row." at bounding box center [155, 352] width 11 height 11
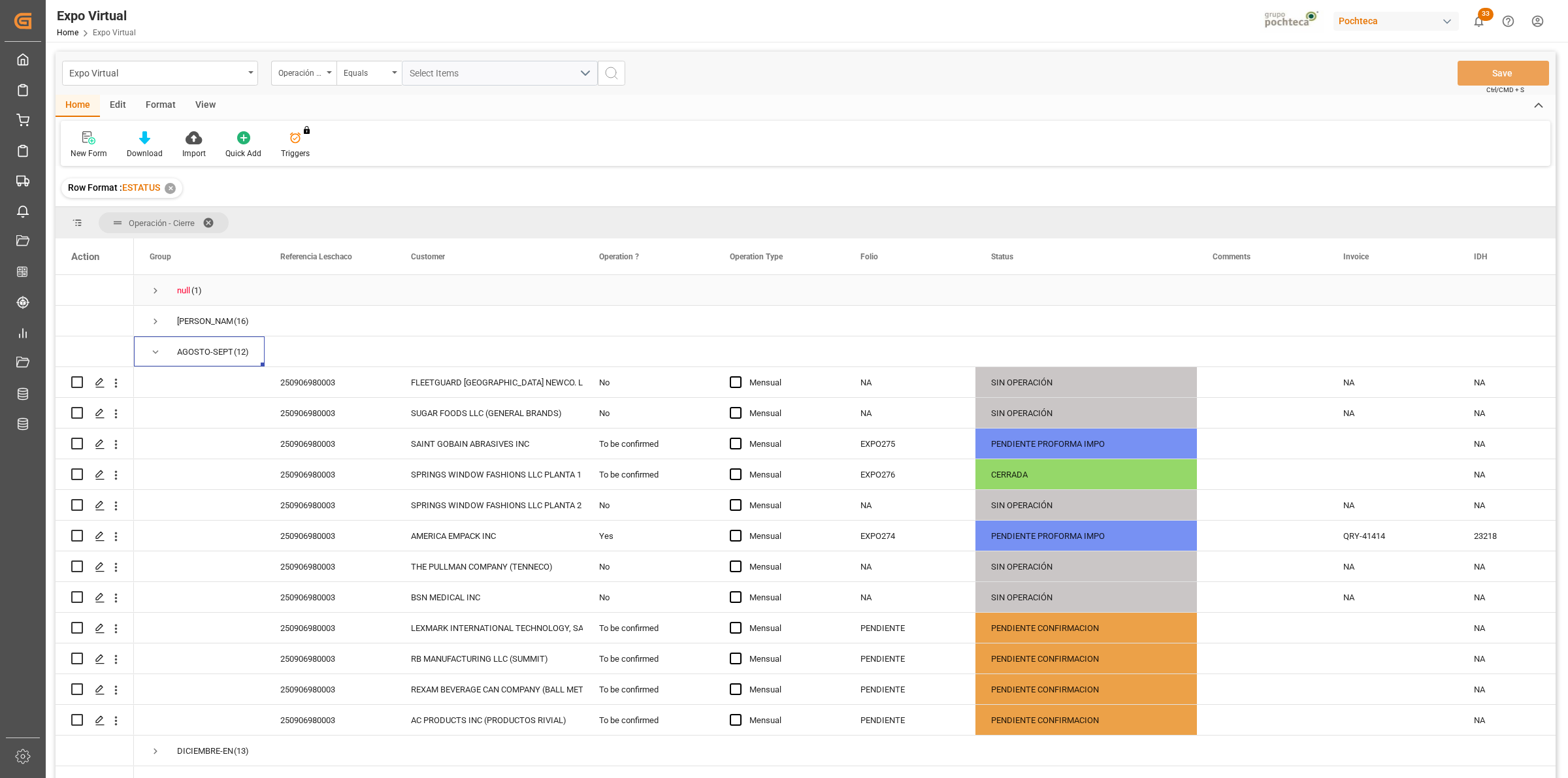
click at [159, 292] on span "Press SPACE to select this row." at bounding box center [155, 290] width 11 height 11
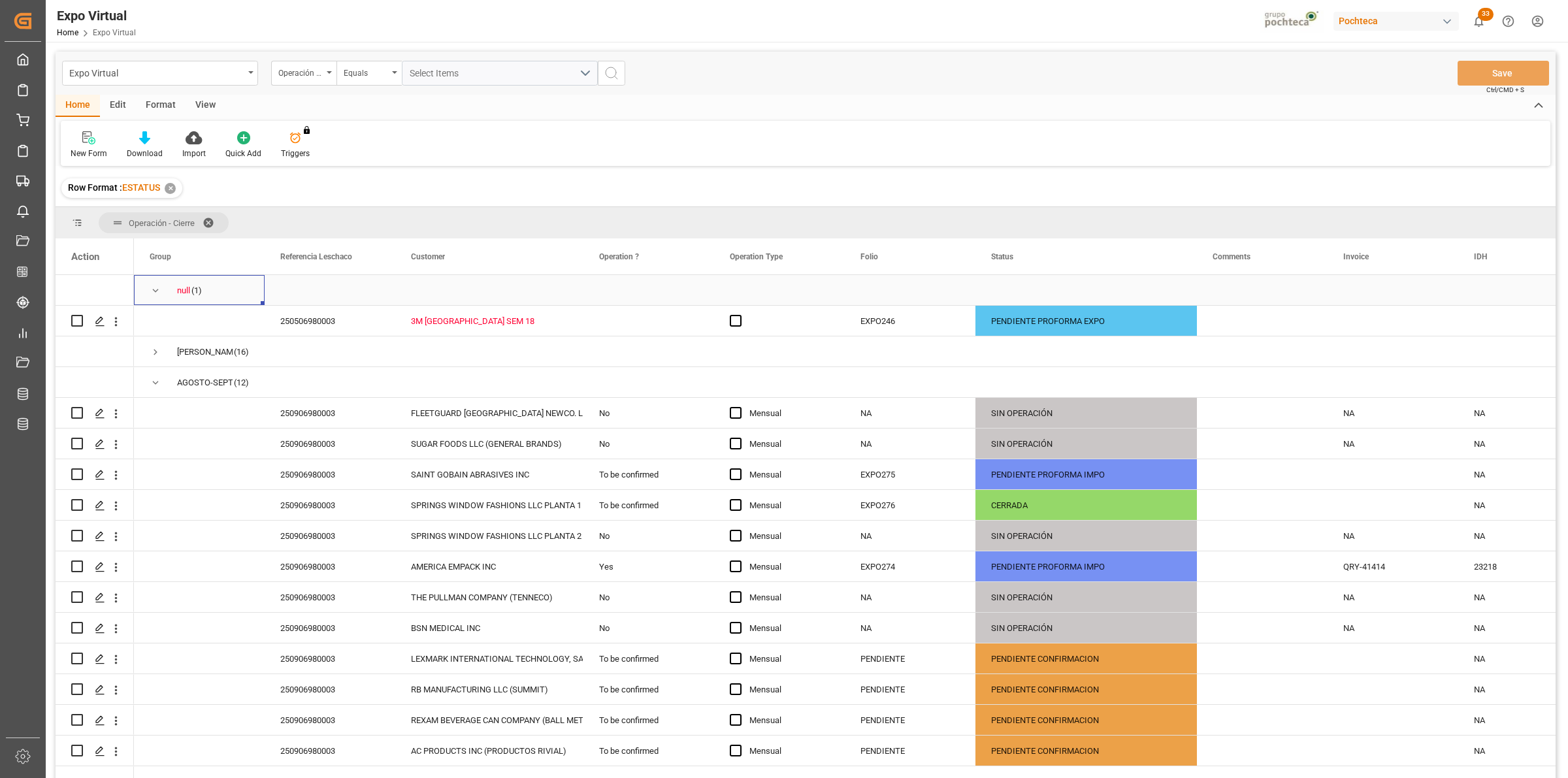
click at [157, 288] on span "Press SPACE to select this row." at bounding box center [155, 290] width 11 height 11
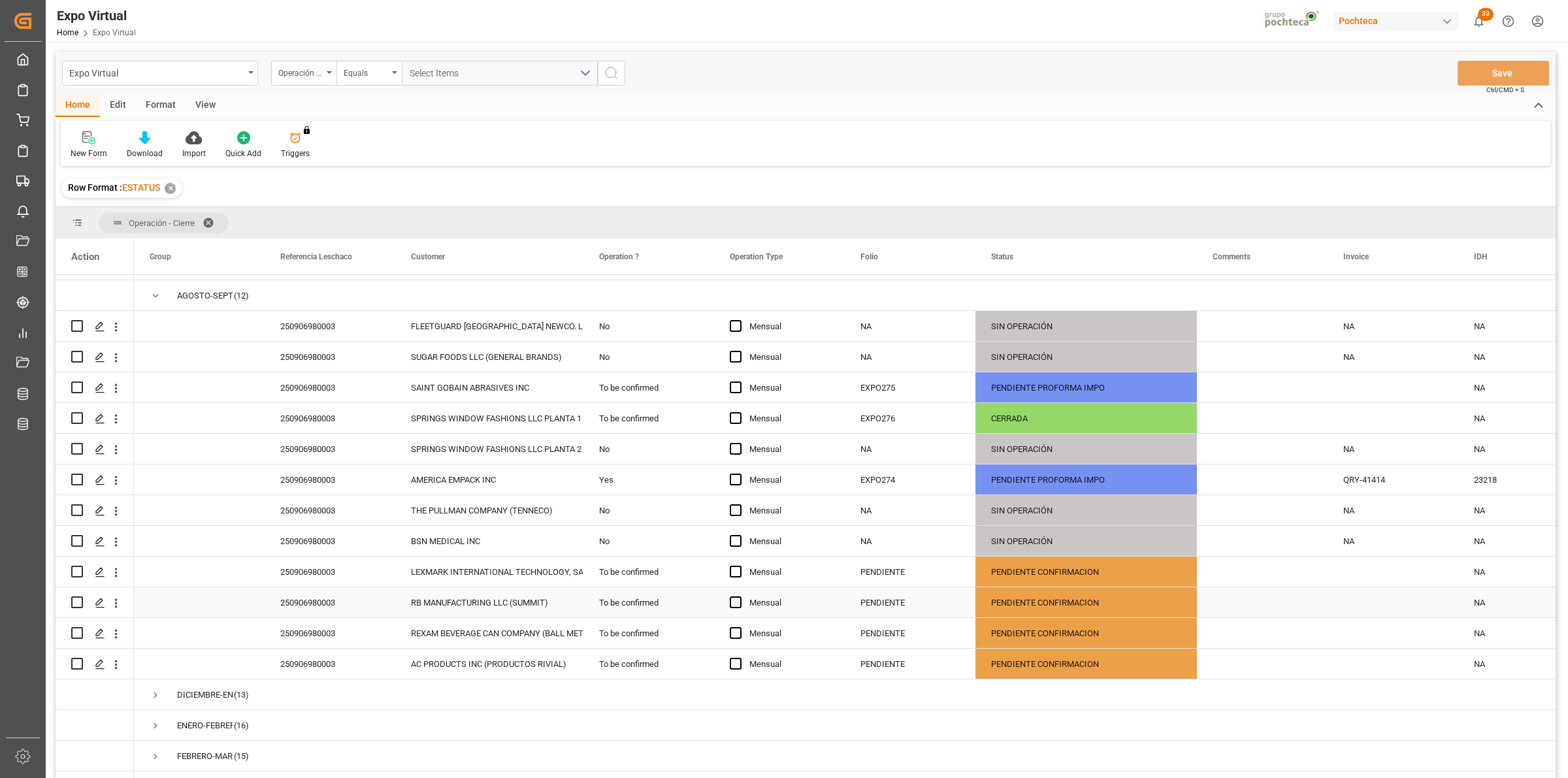
scroll to position [82, 0]
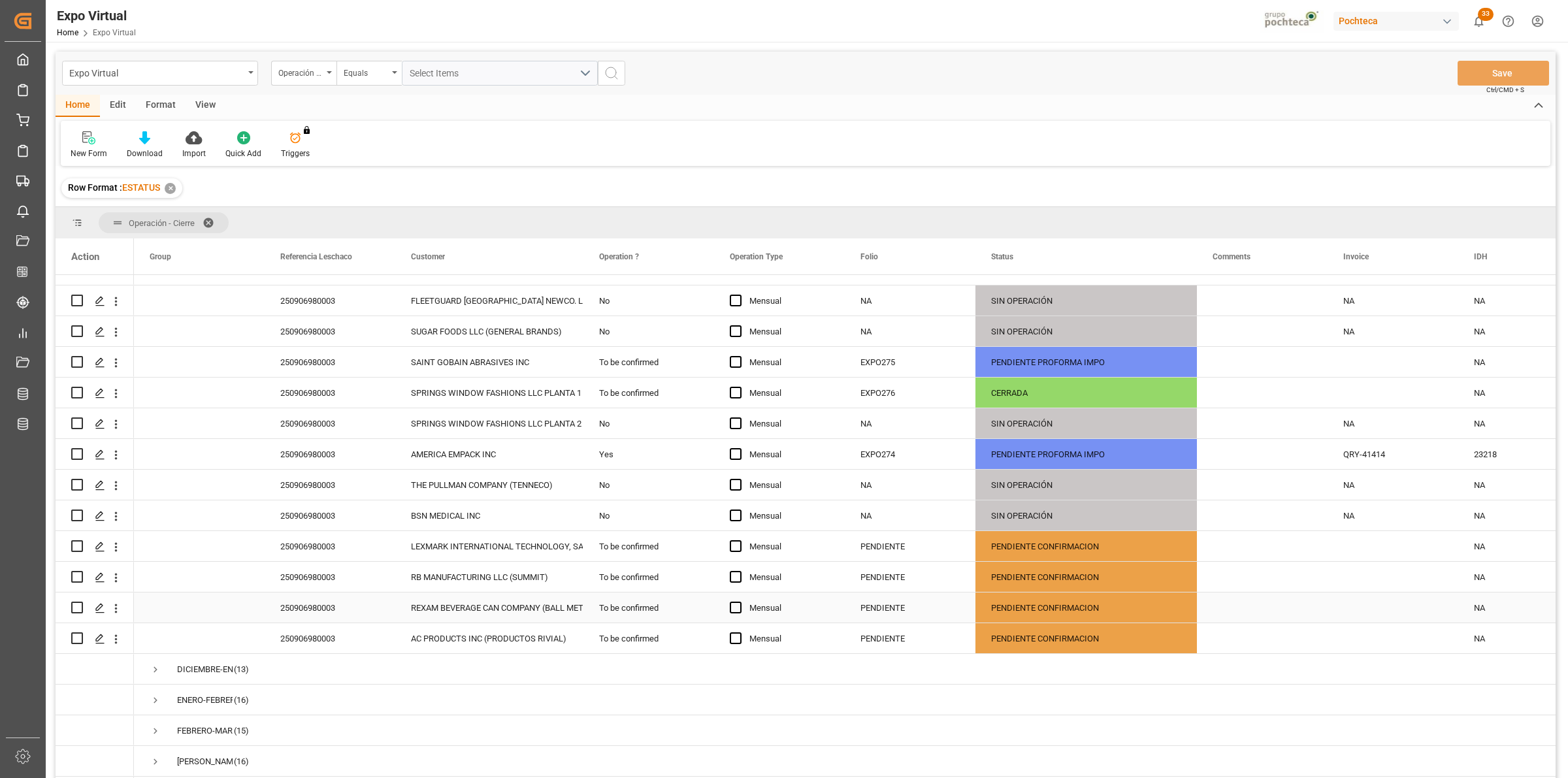
click at [494, 583] on div "RB MANUFACTURING LLC (SUMMIT)" at bounding box center [490, 577] width 157 height 30
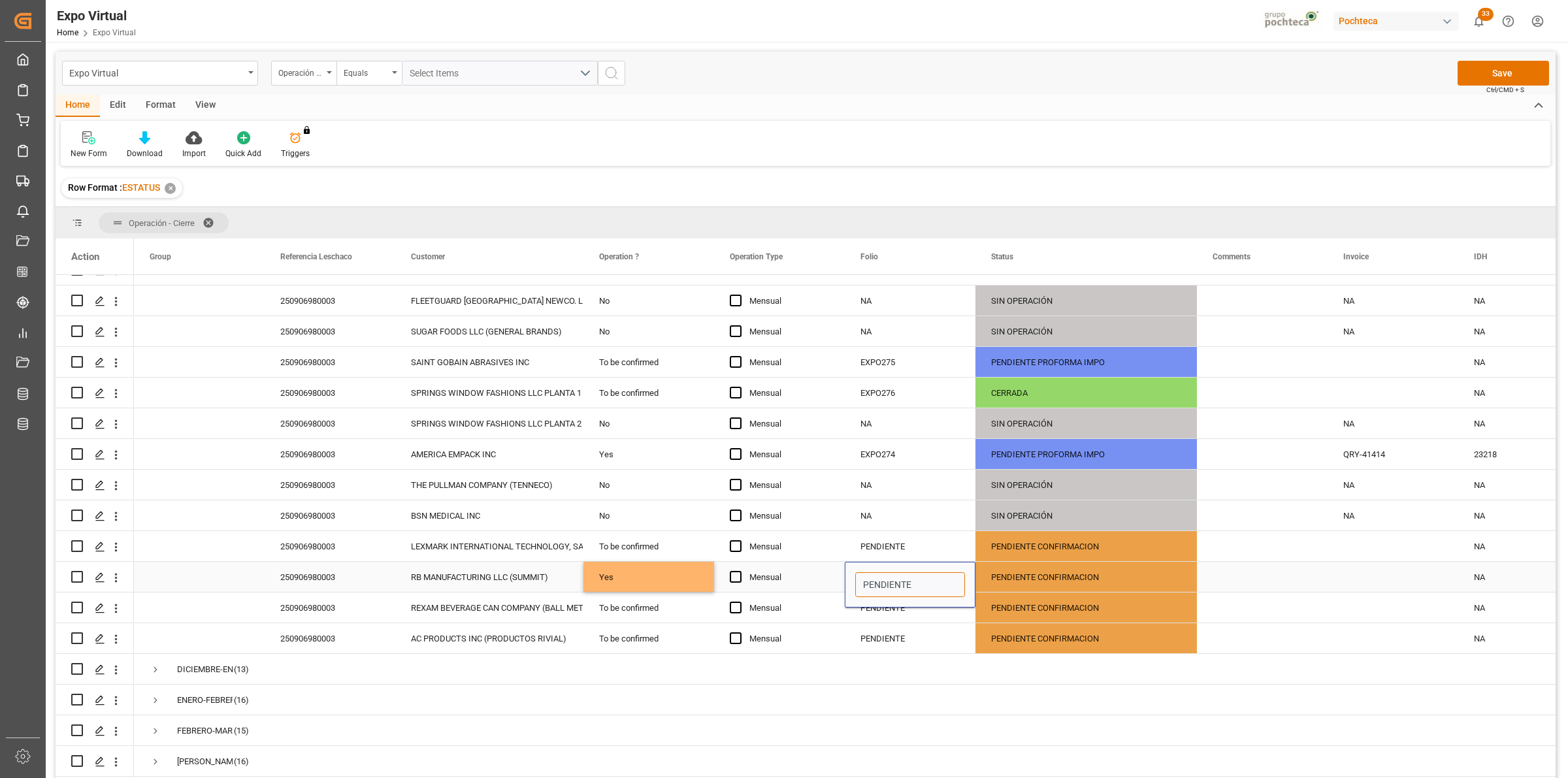
drag, startPoint x: 912, startPoint y: 580, endPoint x: 860, endPoint y: 582, distance: 52.0
click at [860, 582] on input "PENDIENTE" at bounding box center [910, 584] width 110 height 25
type input "EXPO277"
click at [1013, 583] on div "PENDIENTE CONFIRMACION" at bounding box center [1086, 577] width 190 height 30
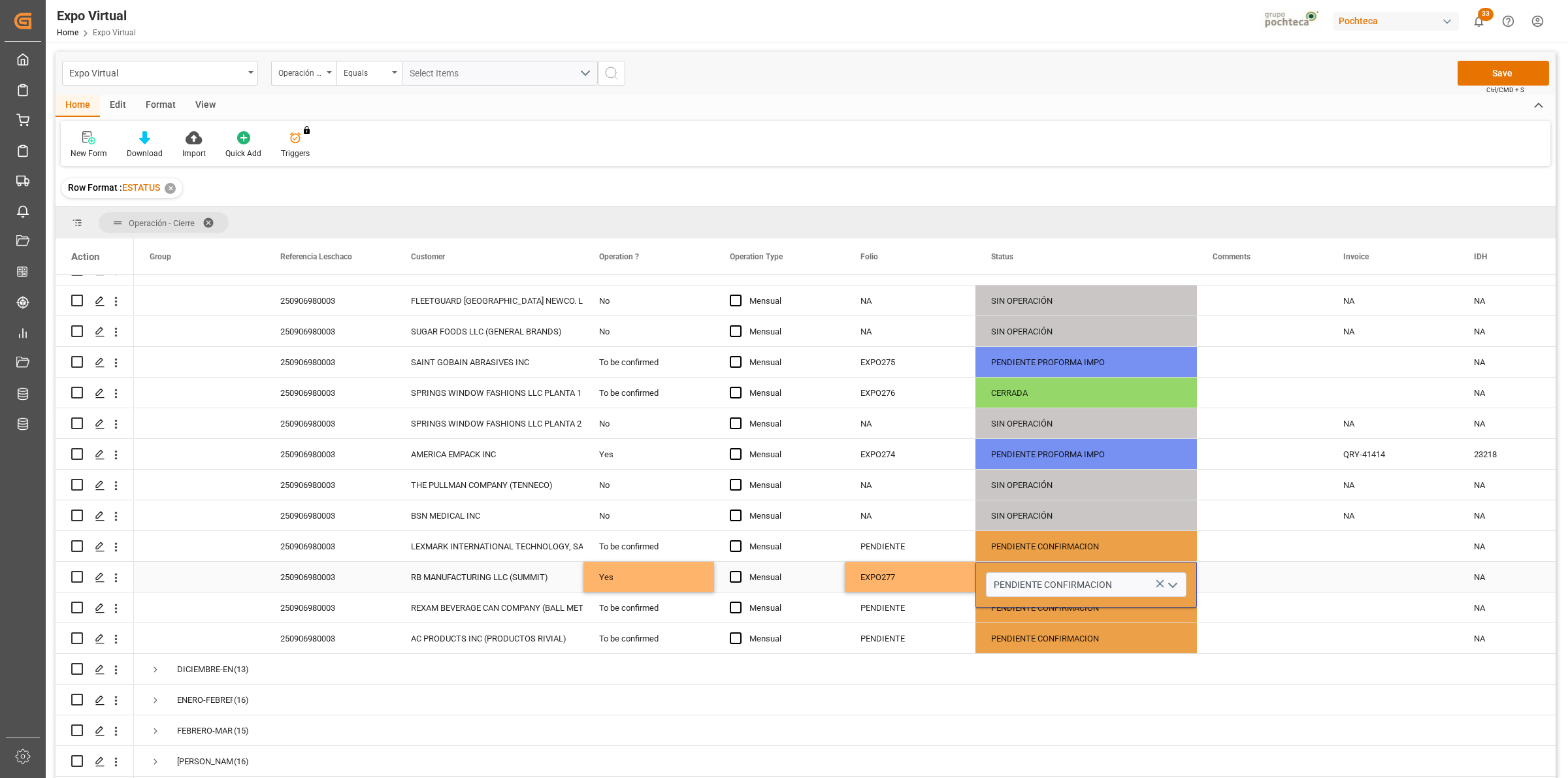
click at [1177, 588] on icon "open menu" at bounding box center [1172, 584] width 16 height 16
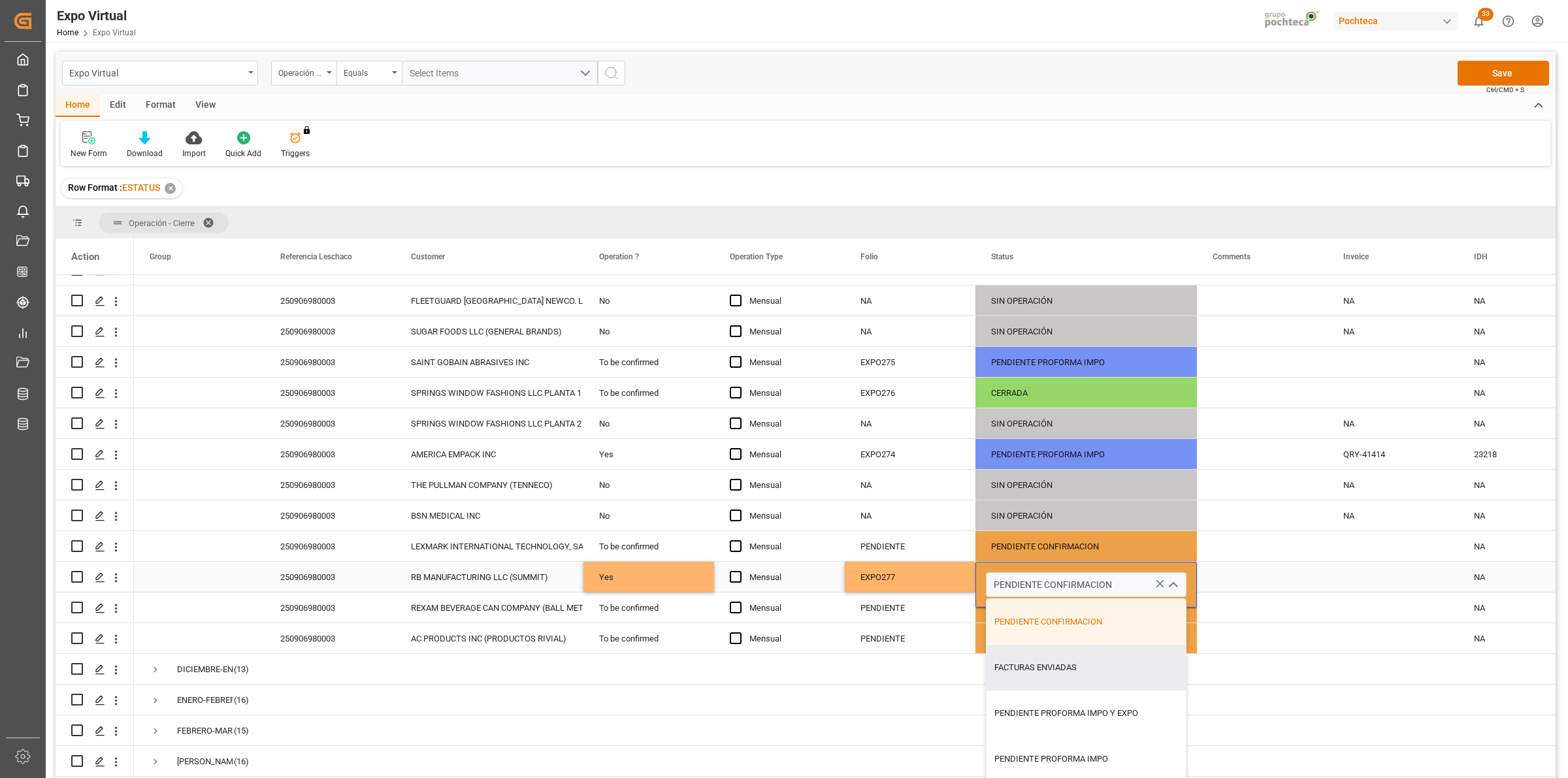
click at [1067, 666] on div "FACTURAS ENVIADAS" at bounding box center [1086, 668] width 199 height 46
type input "FACTURAS ENVIADAS"
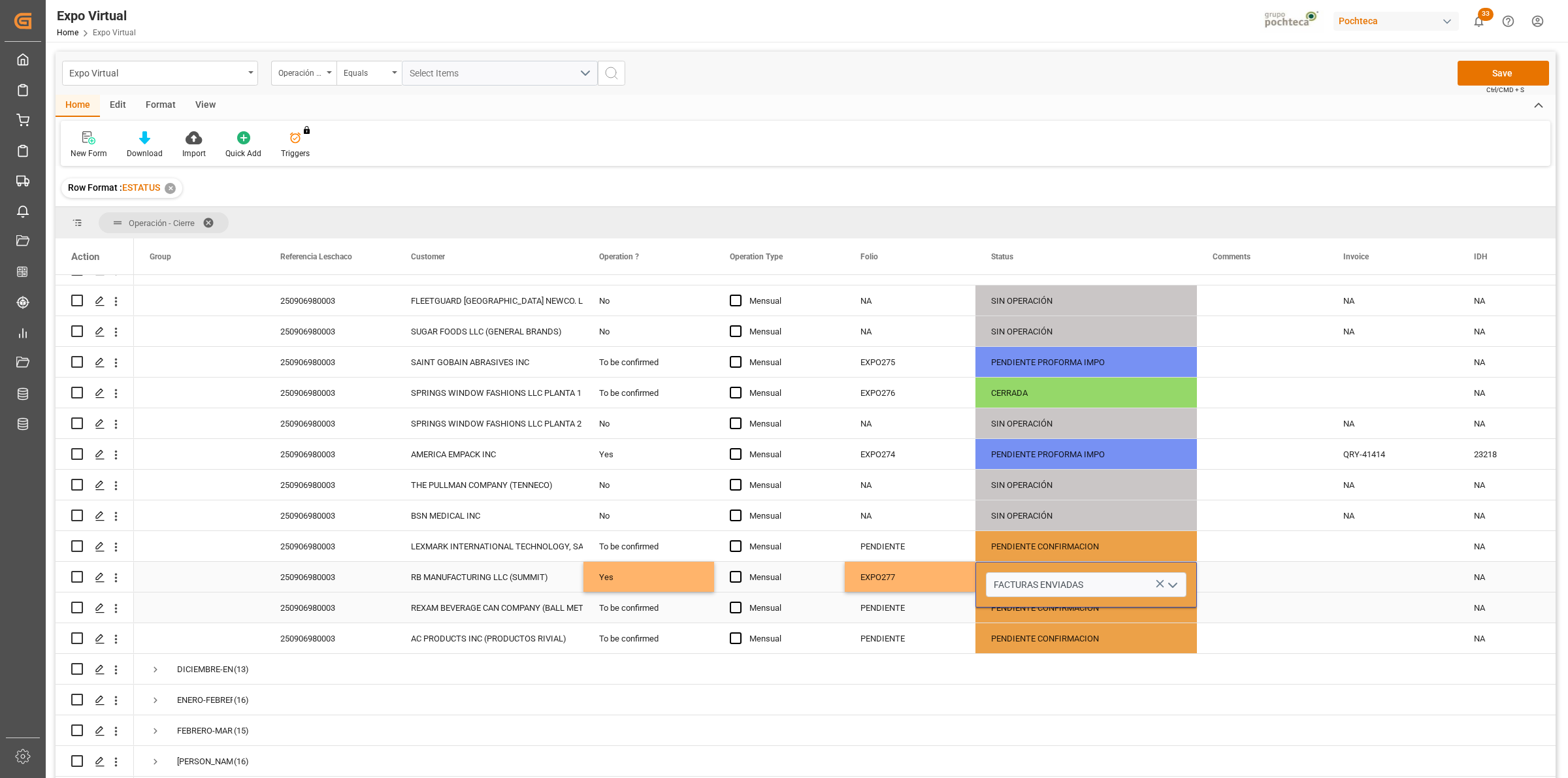
click at [1269, 582] on div "Press SPACE to select this row." at bounding box center [1262, 576] width 131 height 30
click at [1487, 86] on span "Ctrl/CMD + S" at bounding box center [1505, 90] width 38 height 10
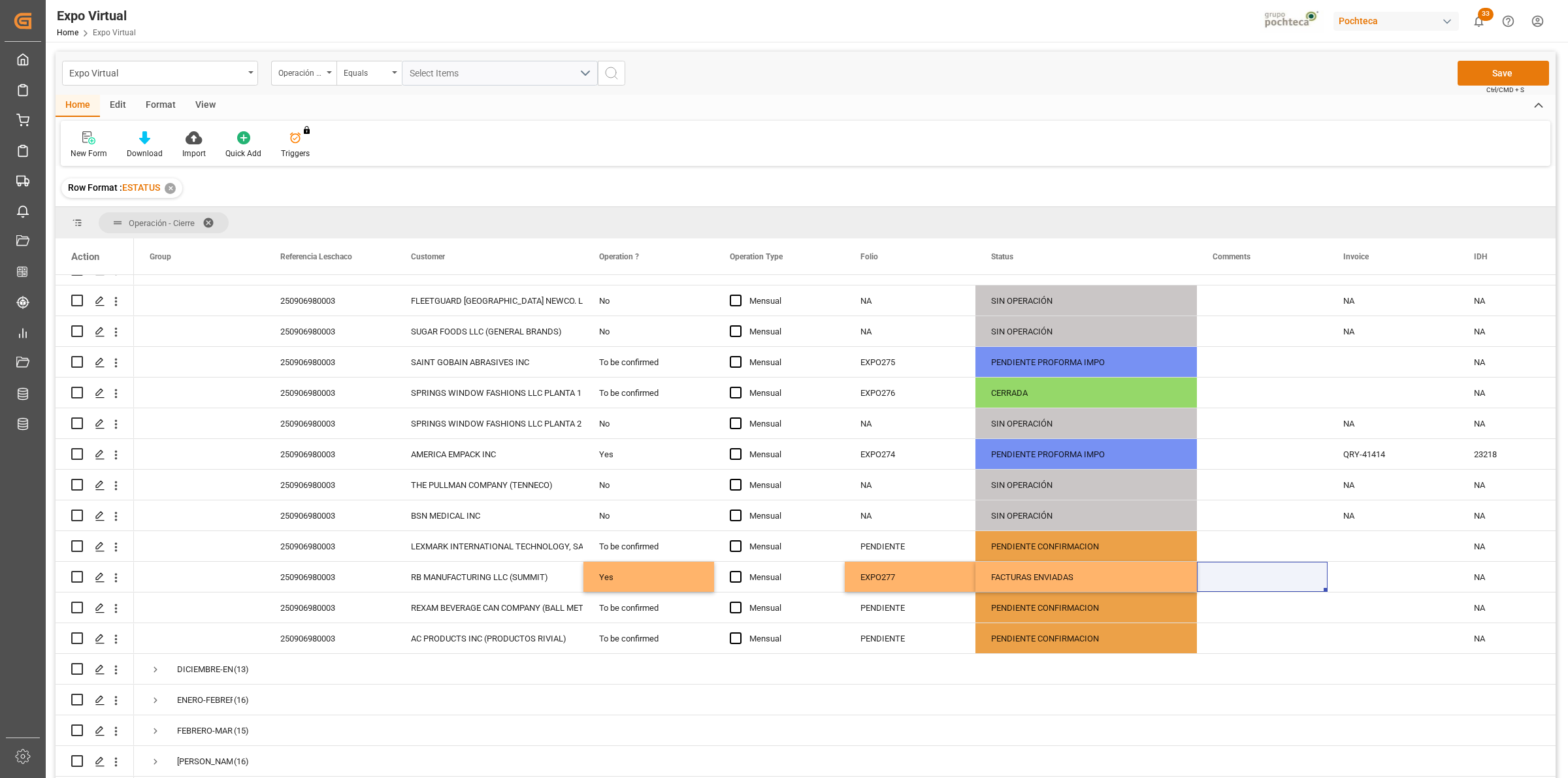
click at [1478, 76] on button "Save" at bounding box center [1503, 73] width 92 height 25
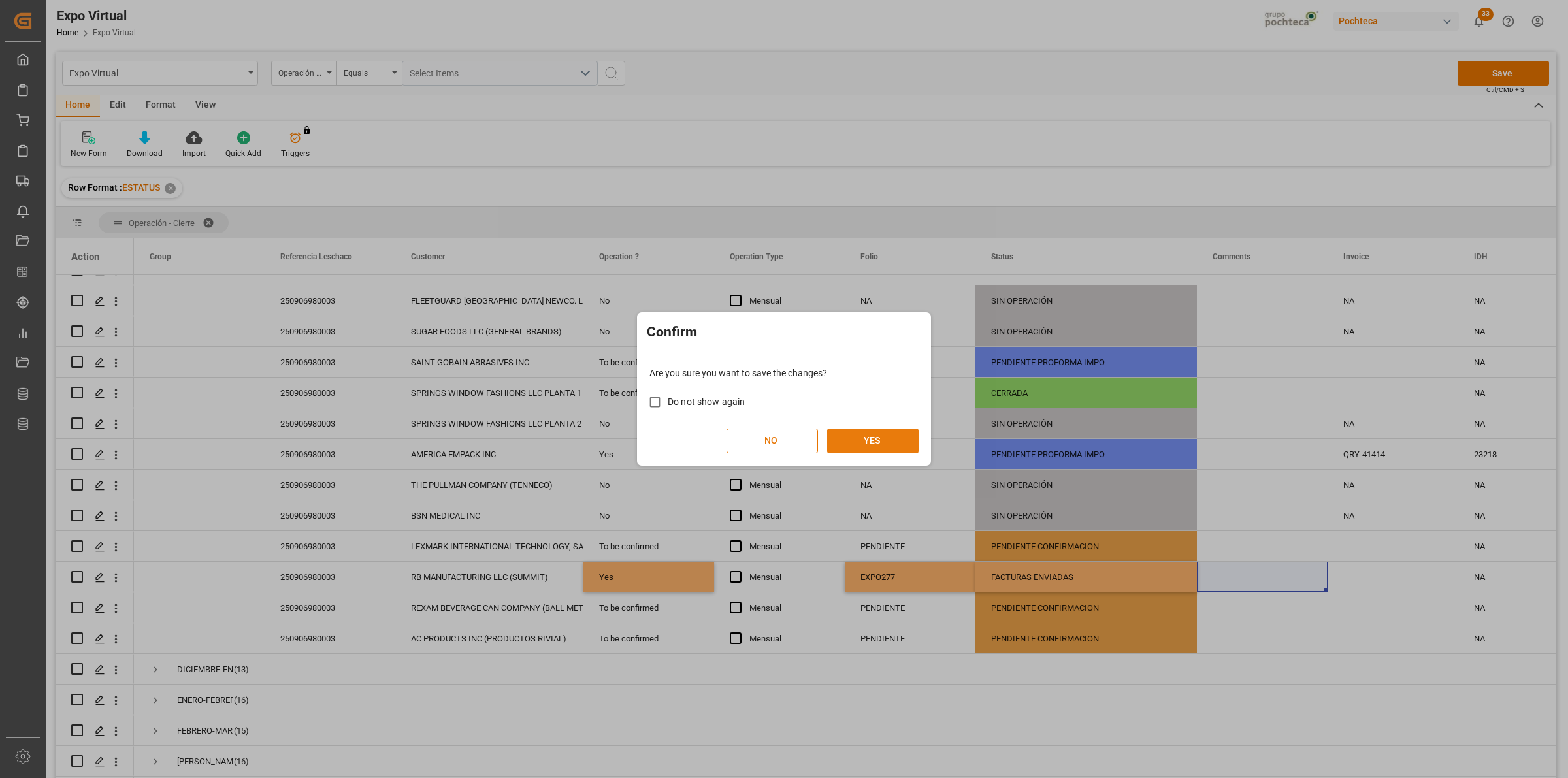
click at [886, 436] on button "YES" at bounding box center [873, 440] width 92 height 25
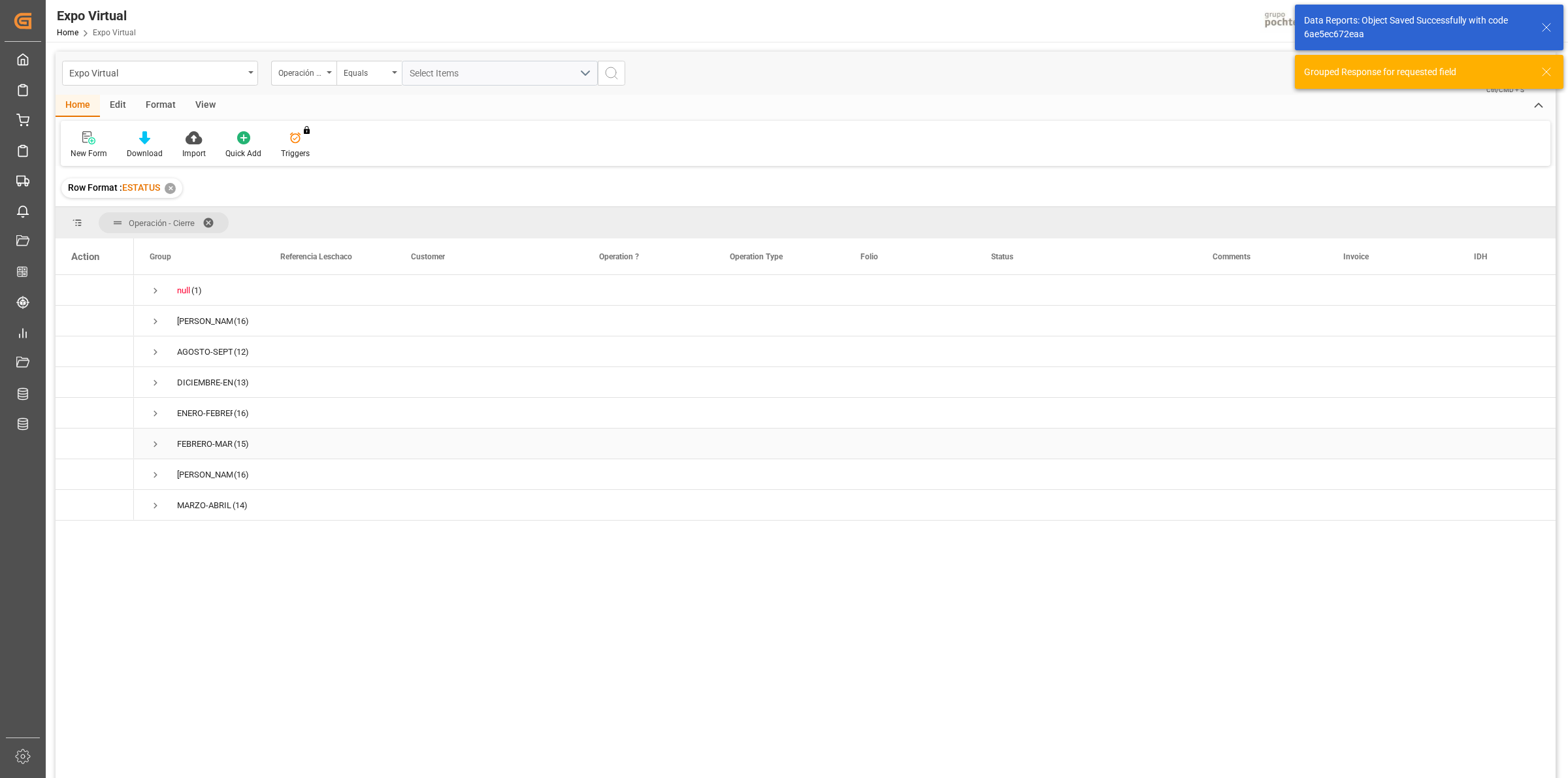
scroll to position [0, 0]
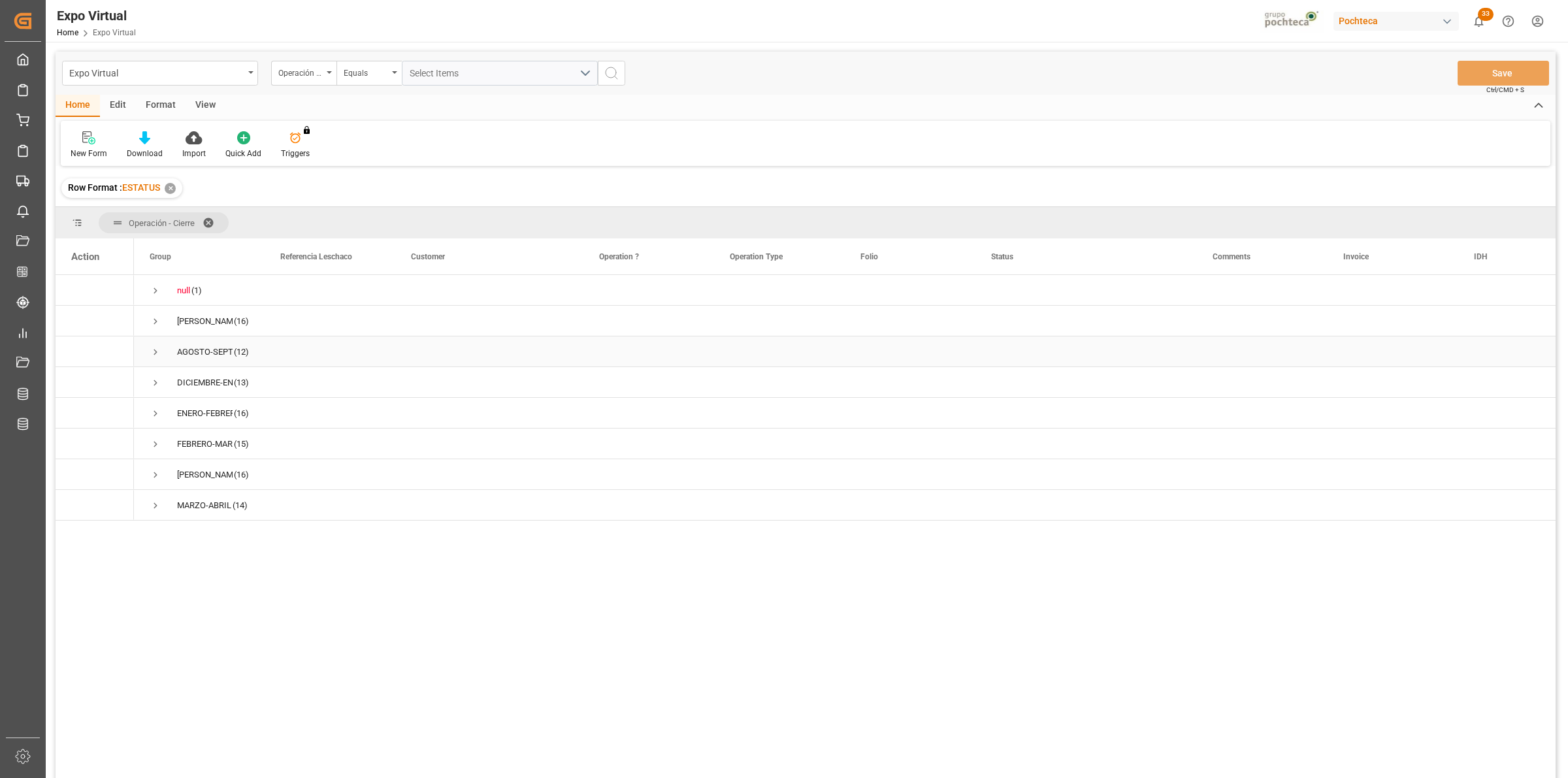
click at [152, 354] on span "Press SPACE to select this row." at bounding box center [155, 352] width 11 height 11
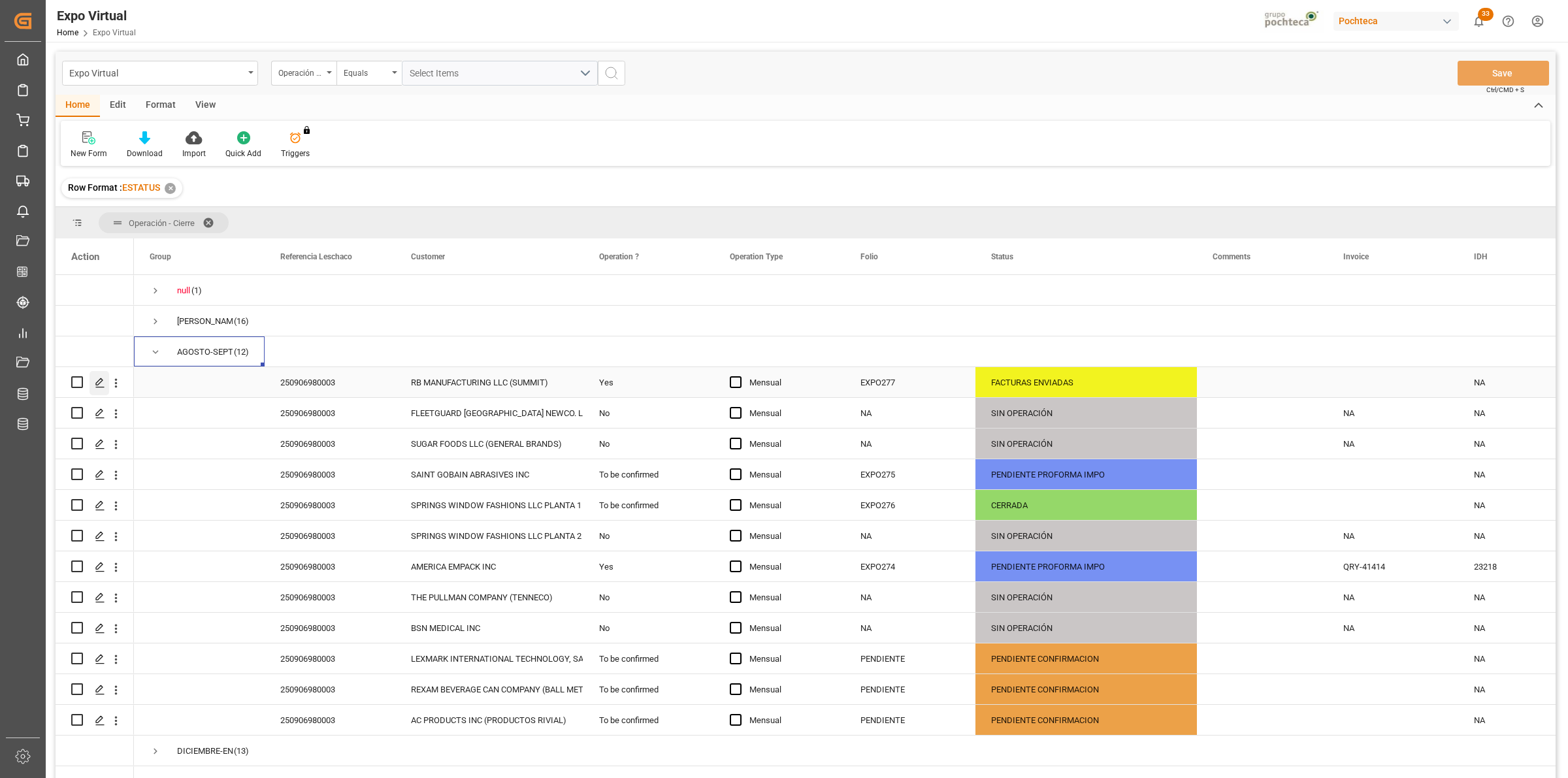
click at [93, 384] on div "Press SPACE to select this row." at bounding box center [99, 383] width 20 height 25
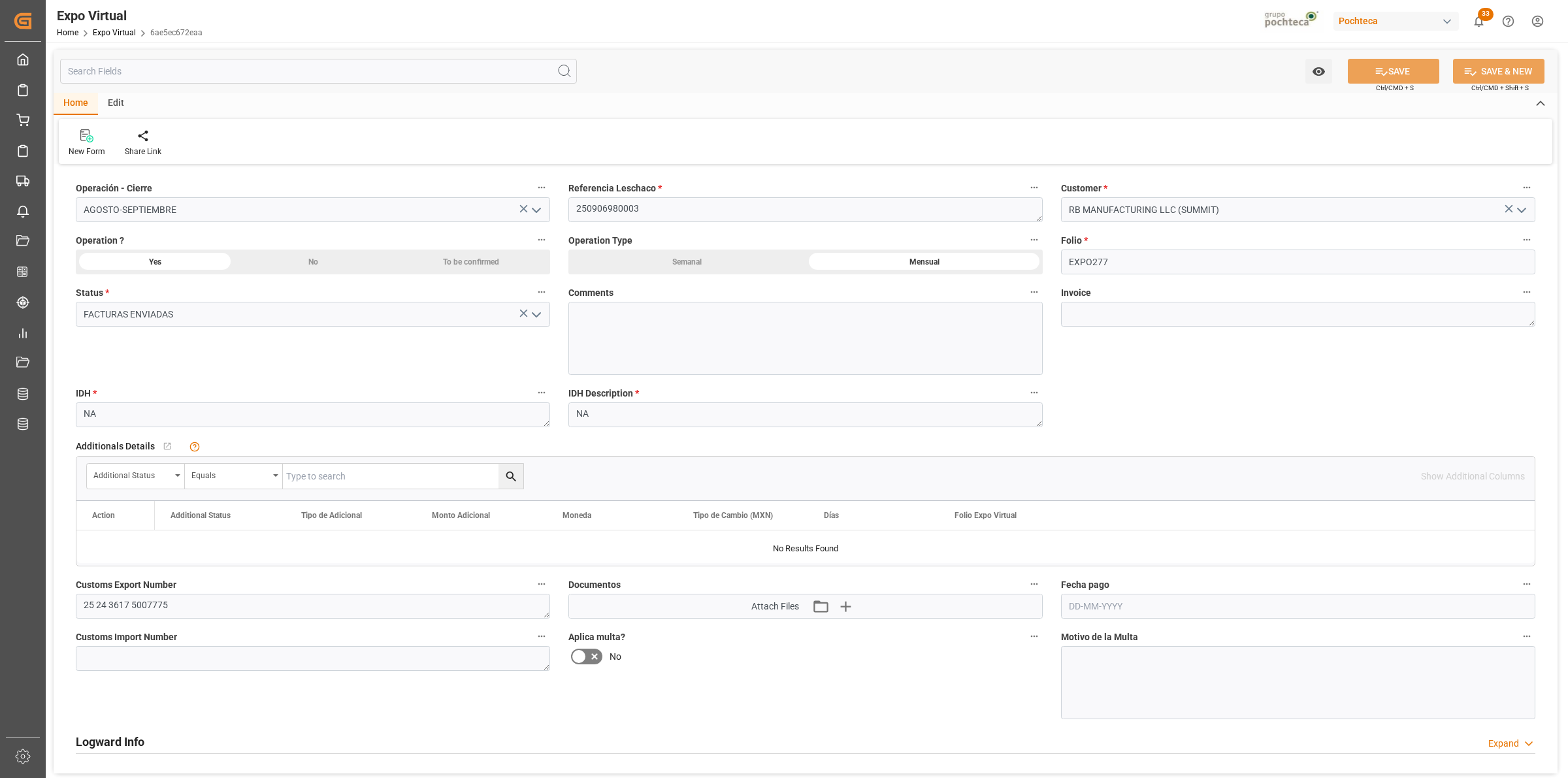
click at [809, 609] on div "Attach Files Attach existing file Upload new file" at bounding box center [805, 606] width 109 height 18
click at [824, 606] on icon "button" at bounding box center [821, 606] width 21 height 21
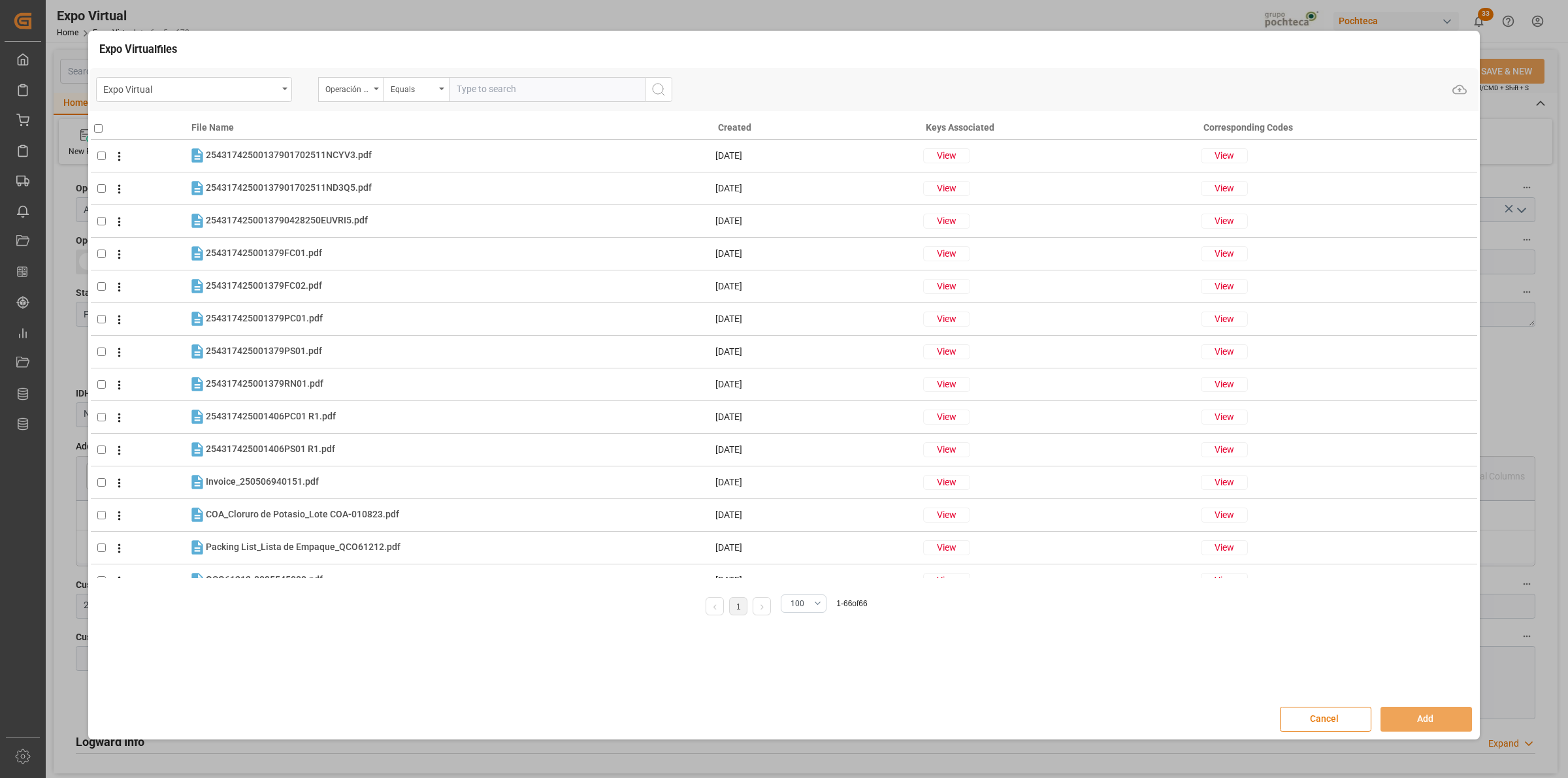
click at [1325, 713] on button "Cancel" at bounding box center [1325, 719] width 92 height 25
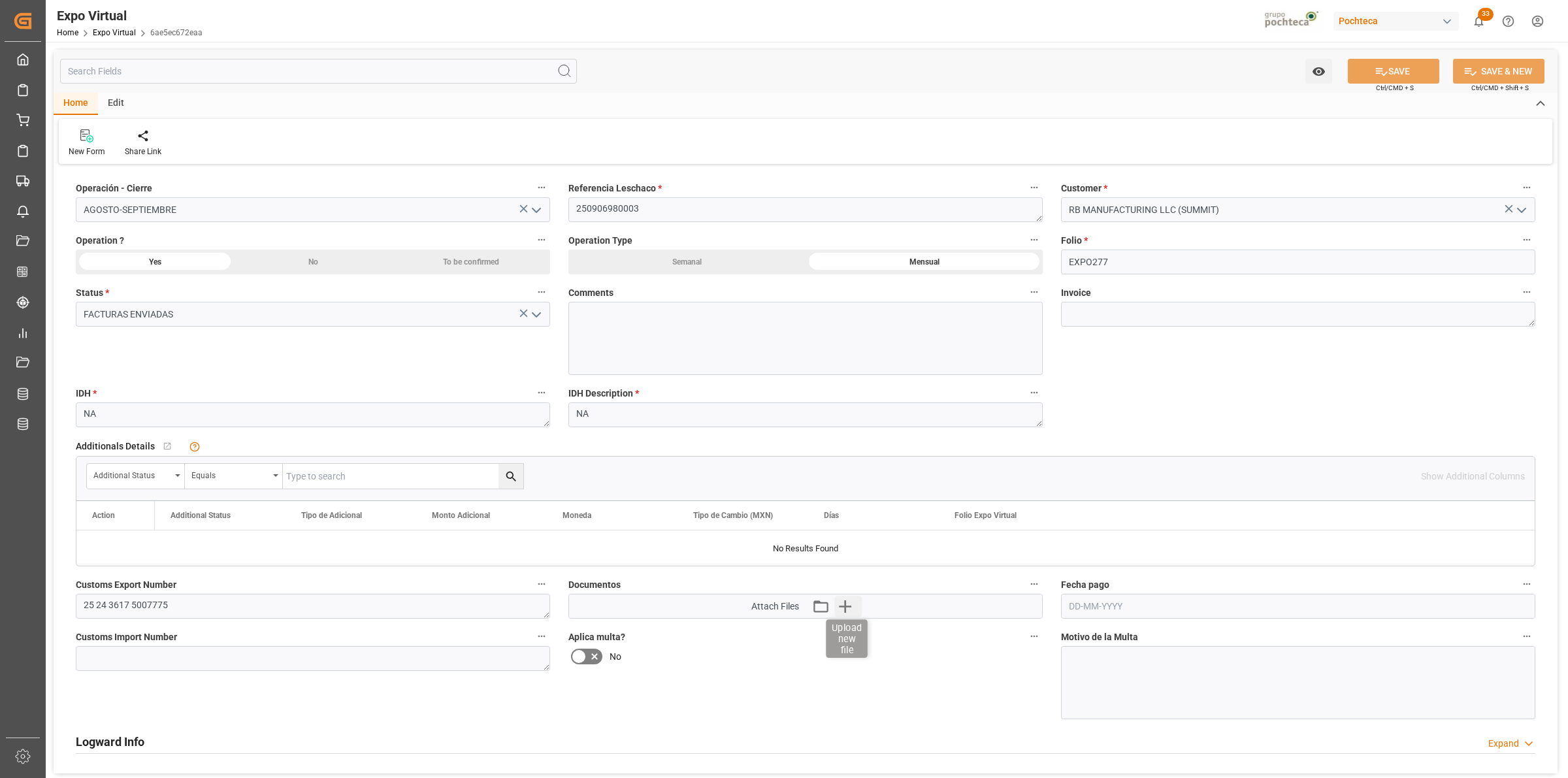
click at [849, 606] on icon "button" at bounding box center [844, 606] width 12 height 12
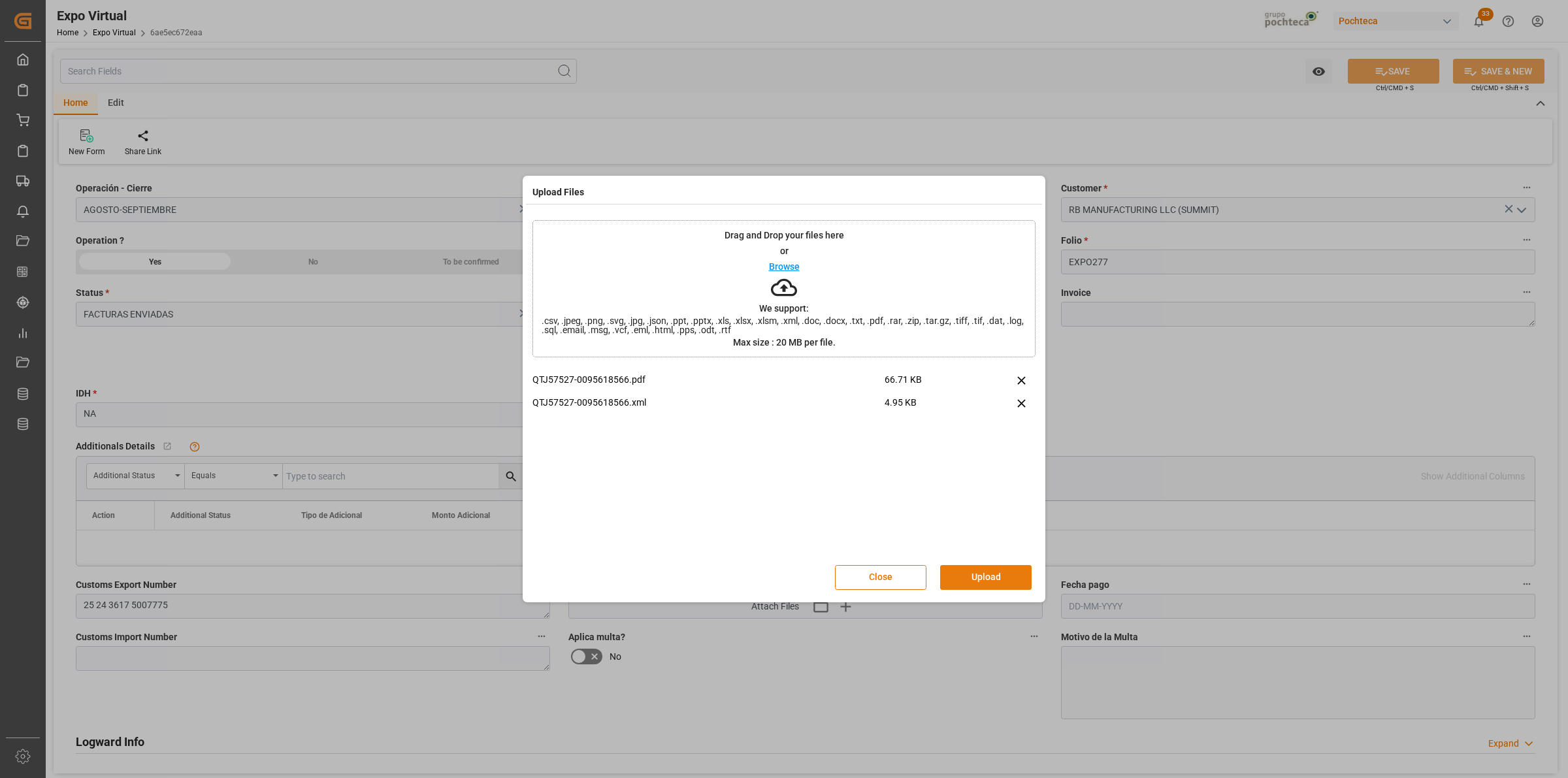
click at [990, 572] on button "Upload" at bounding box center [986, 577] width 92 height 25
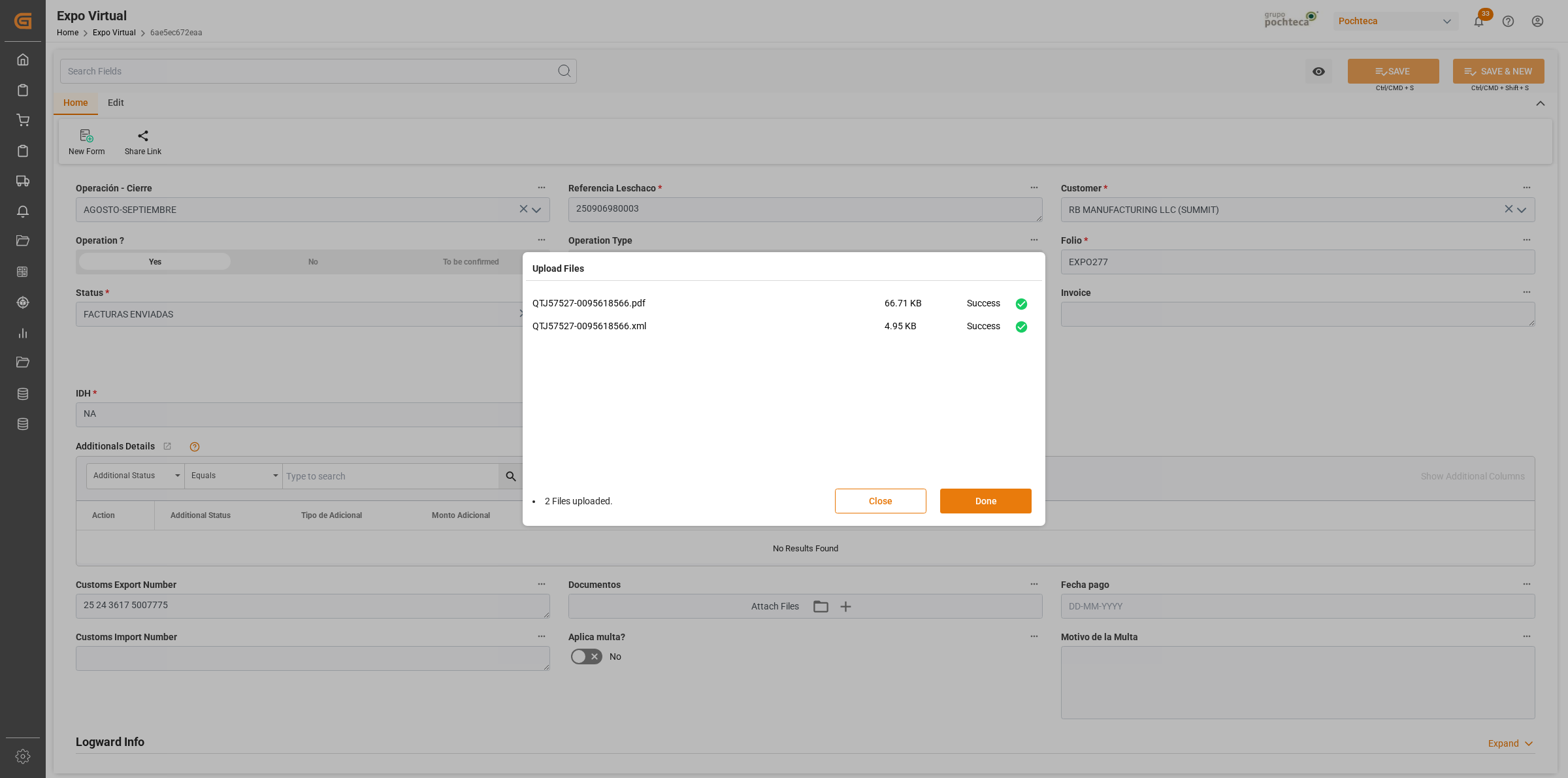
click at [961, 502] on button "Done" at bounding box center [986, 501] width 92 height 25
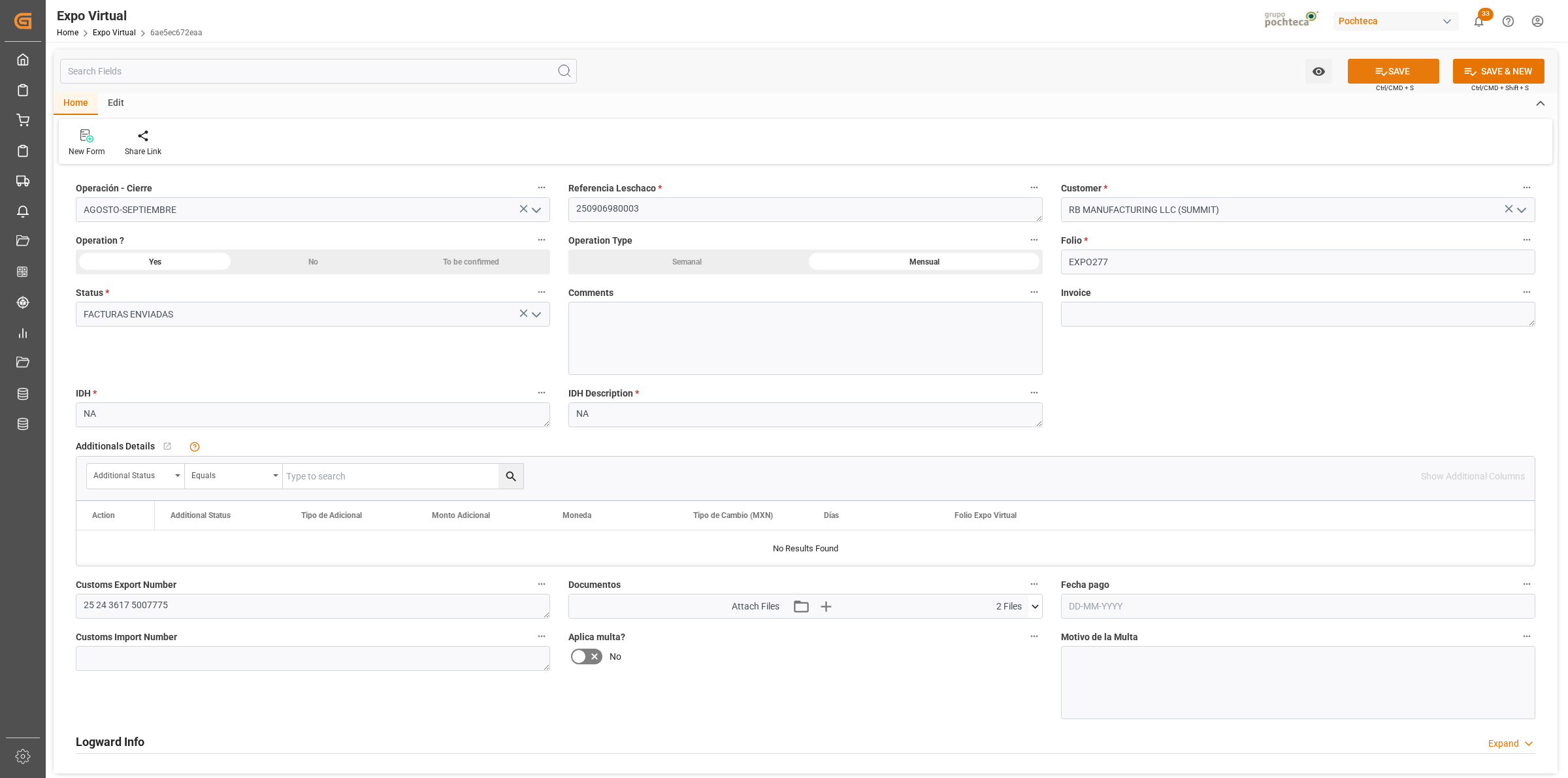
click at [1370, 74] on button "SAVE" at bounding box center [1393, 71] width 92 height 25
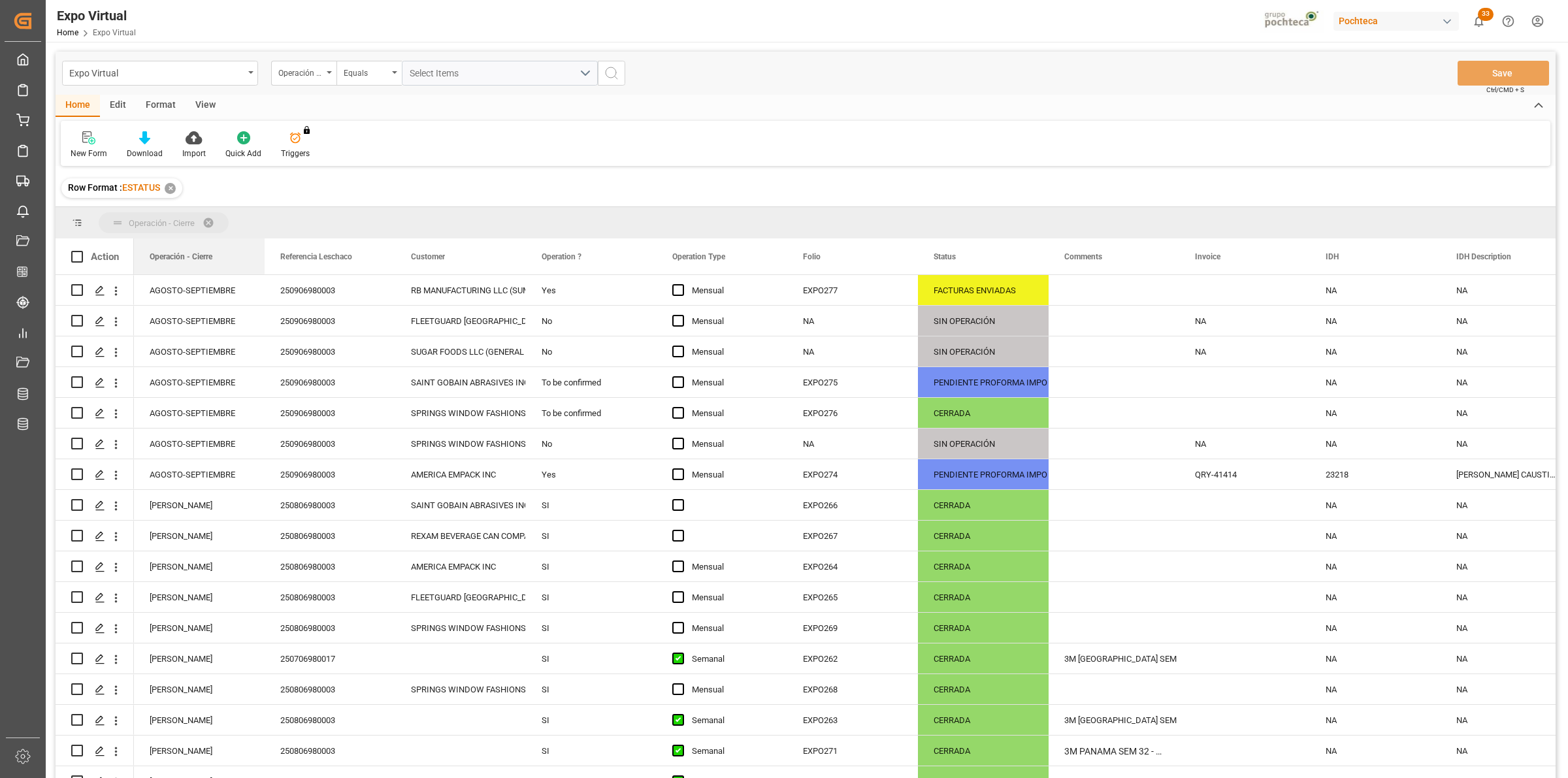
drag, startPoint x: 184, startPoint y: 262, endPoint x: 204, endPoint y: 226, distance: 41.2
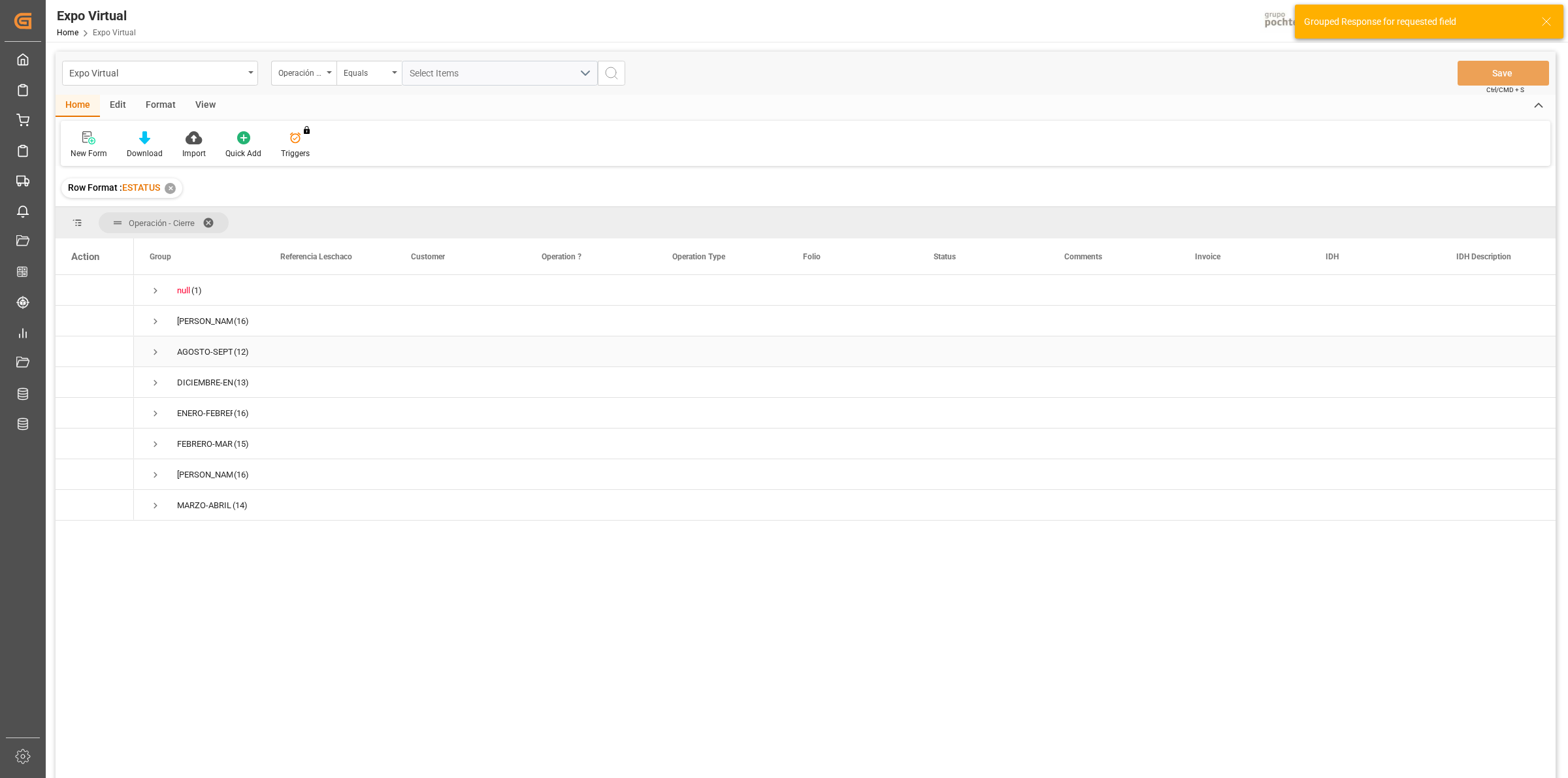
click at [152, 354] on span "Press SPACE to select this row." at bounding box center [155, 352] width 11 height 11
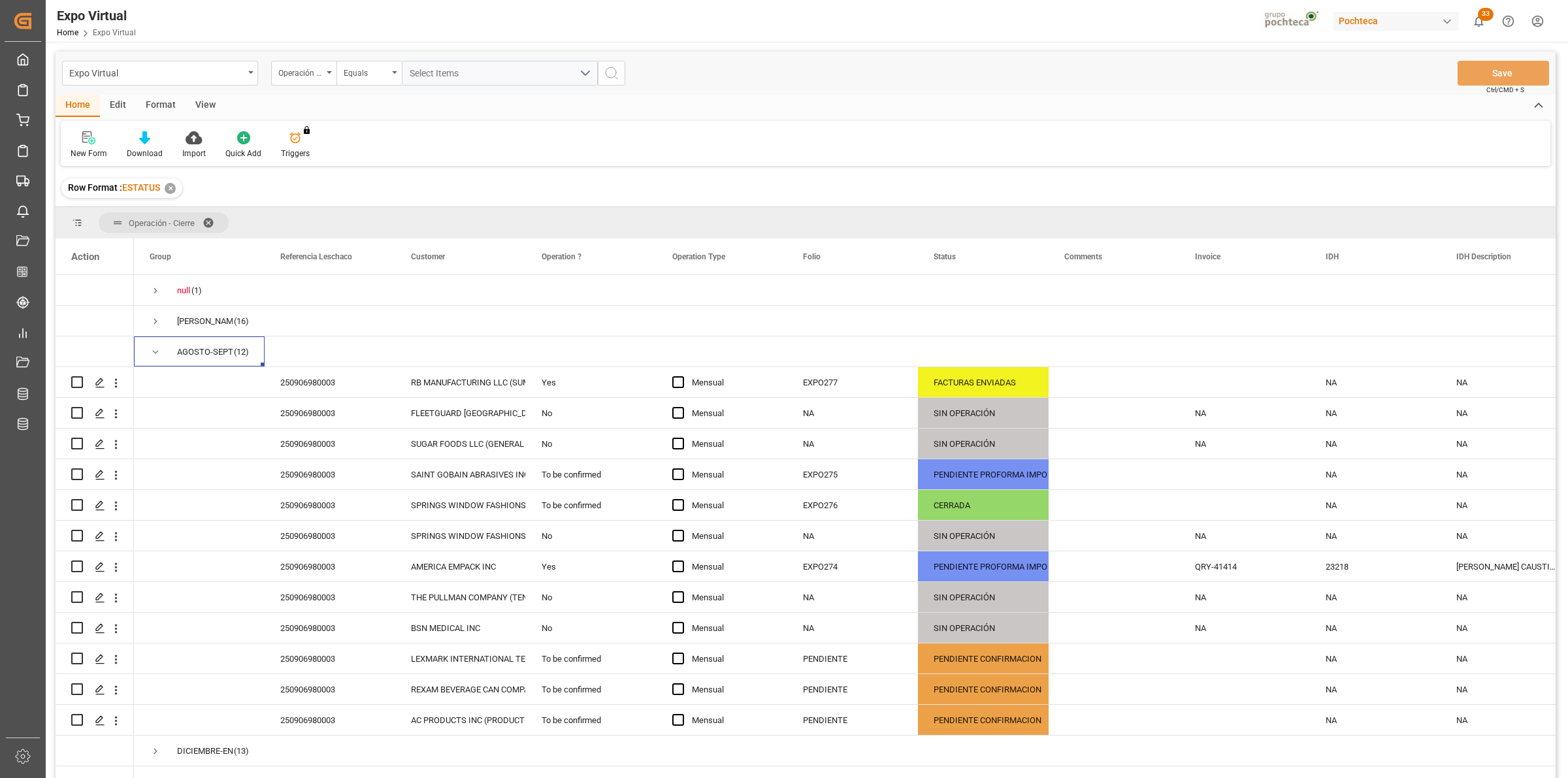
click at [174, 183] on div "✕" at bounding box center [170, 189] width 11 height 11
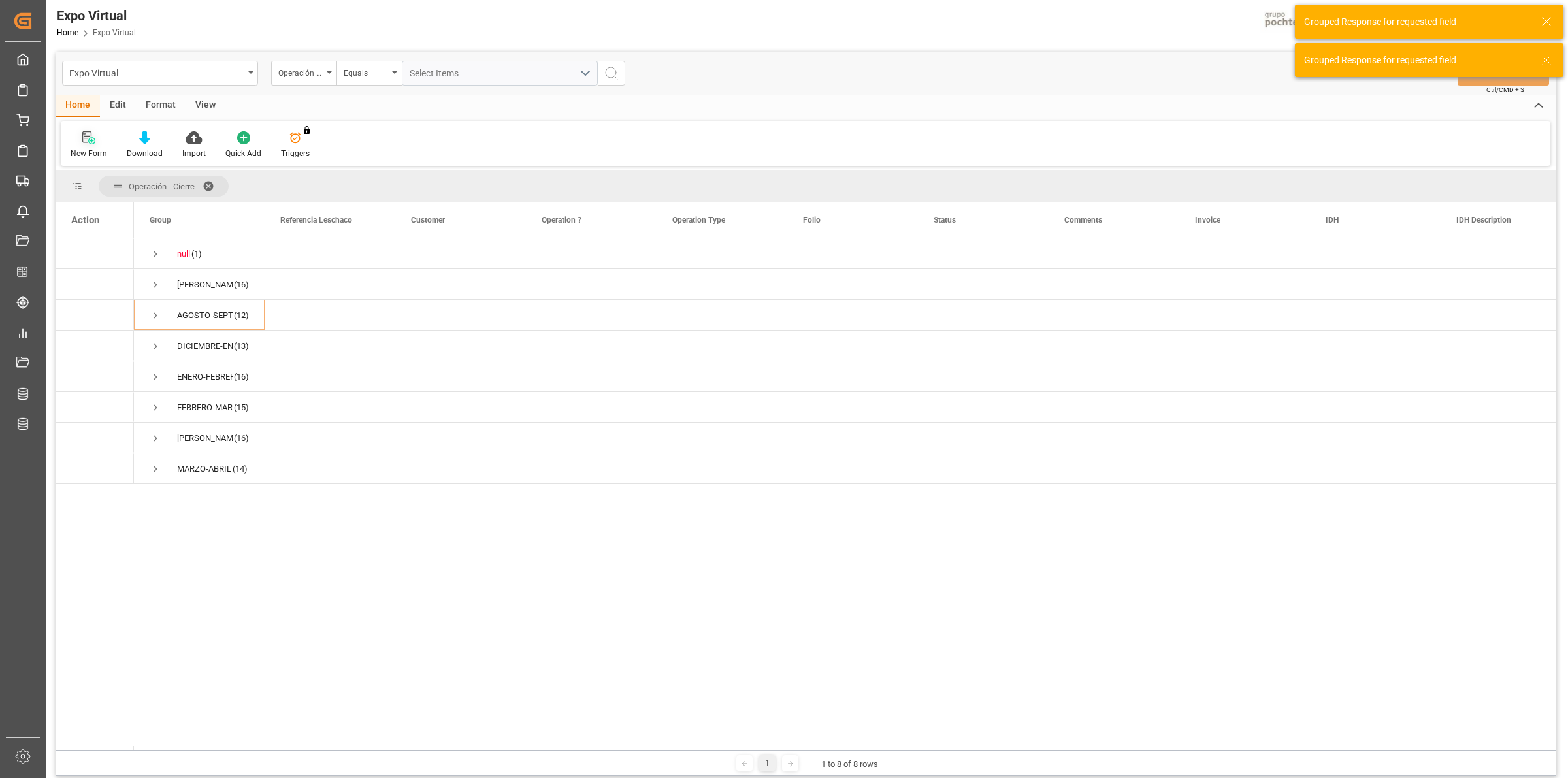
click at [83, 136] on icon at bounding box center [89, 138] width 13 height 13
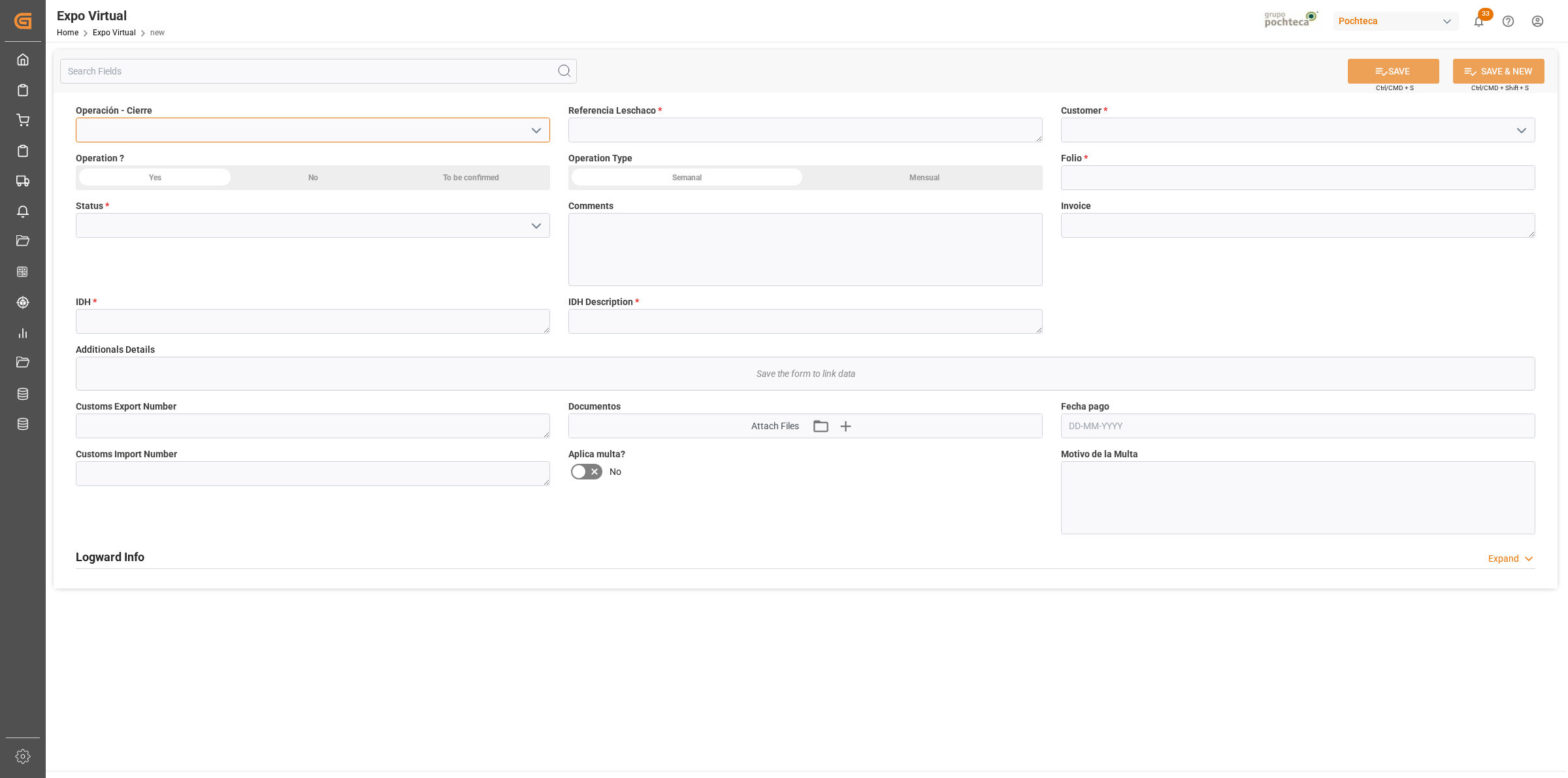
click at [461, 128] on input at bounding box center [313, 130] width 474 height 25
click at [535, 135] on icon "open menu" at bounding box center [535, 130] width 16 height 16
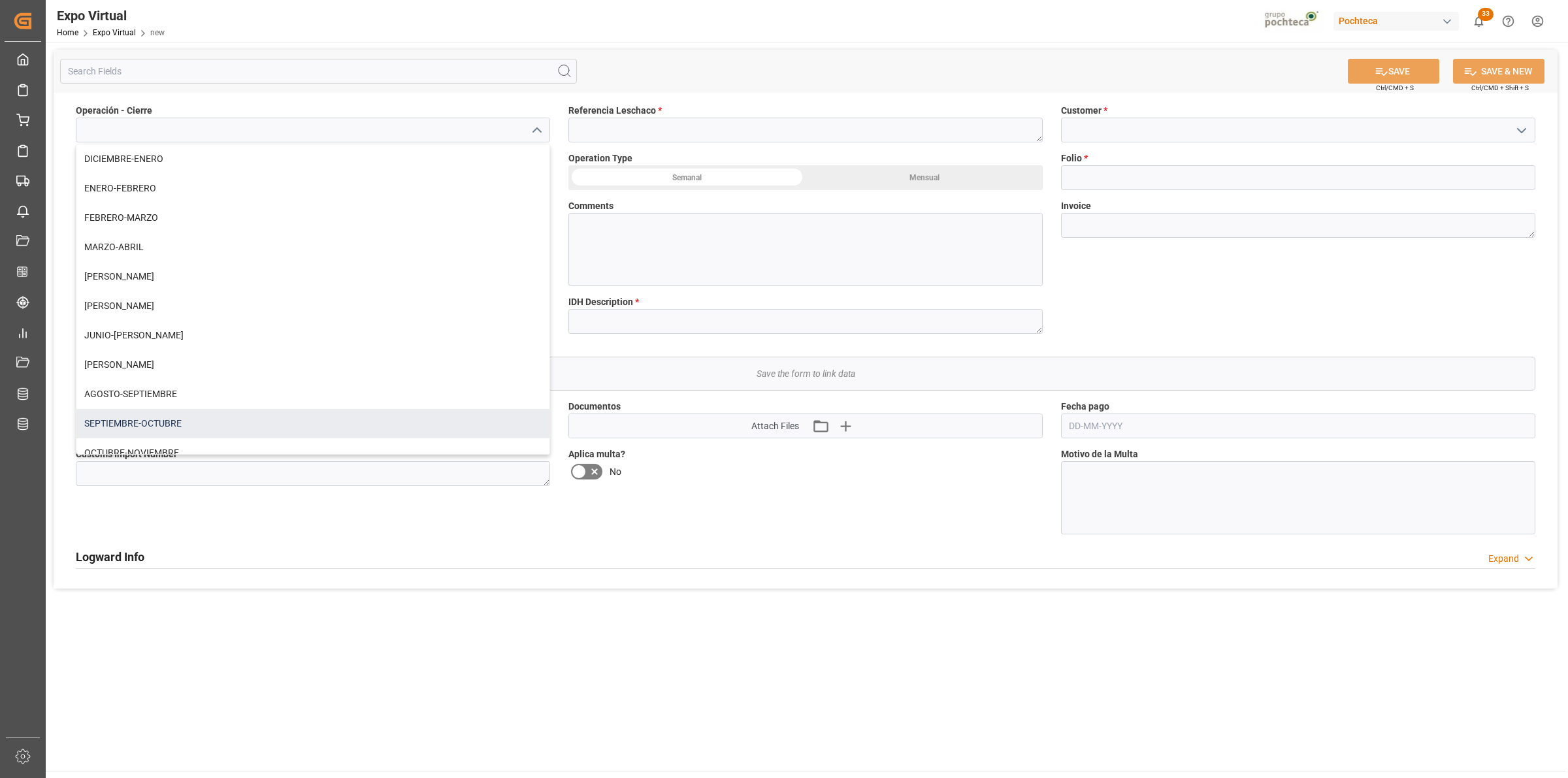
click at [229, 423] on div "SEPTIEMBRE-OCTUBRE" at bounding box center [312, 423] width 473 height 29
type input "SEPTIEMBRE-OCTUBRE"
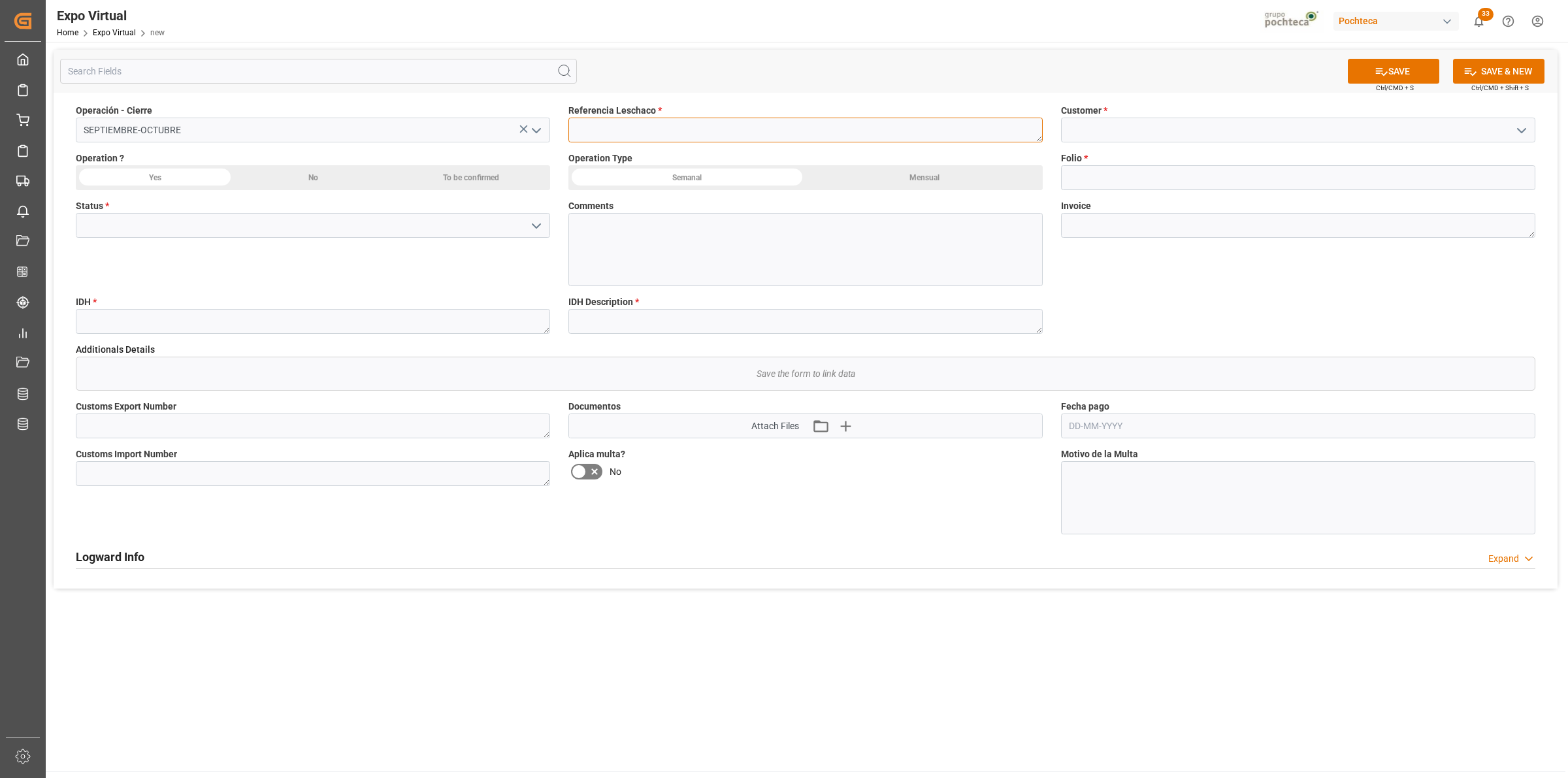
click at [714, 125] on textarea at bounding box center [805, 130] width 474 height 25
paste textarea "251006980003"
type textarea "251006980003"
click at [1082, 135] on input at bounding box center [1298, 130] width 474 height 25
click at [1523, 132] on icon "open menu" at bounding box center [1521, 130] width 16 height 16
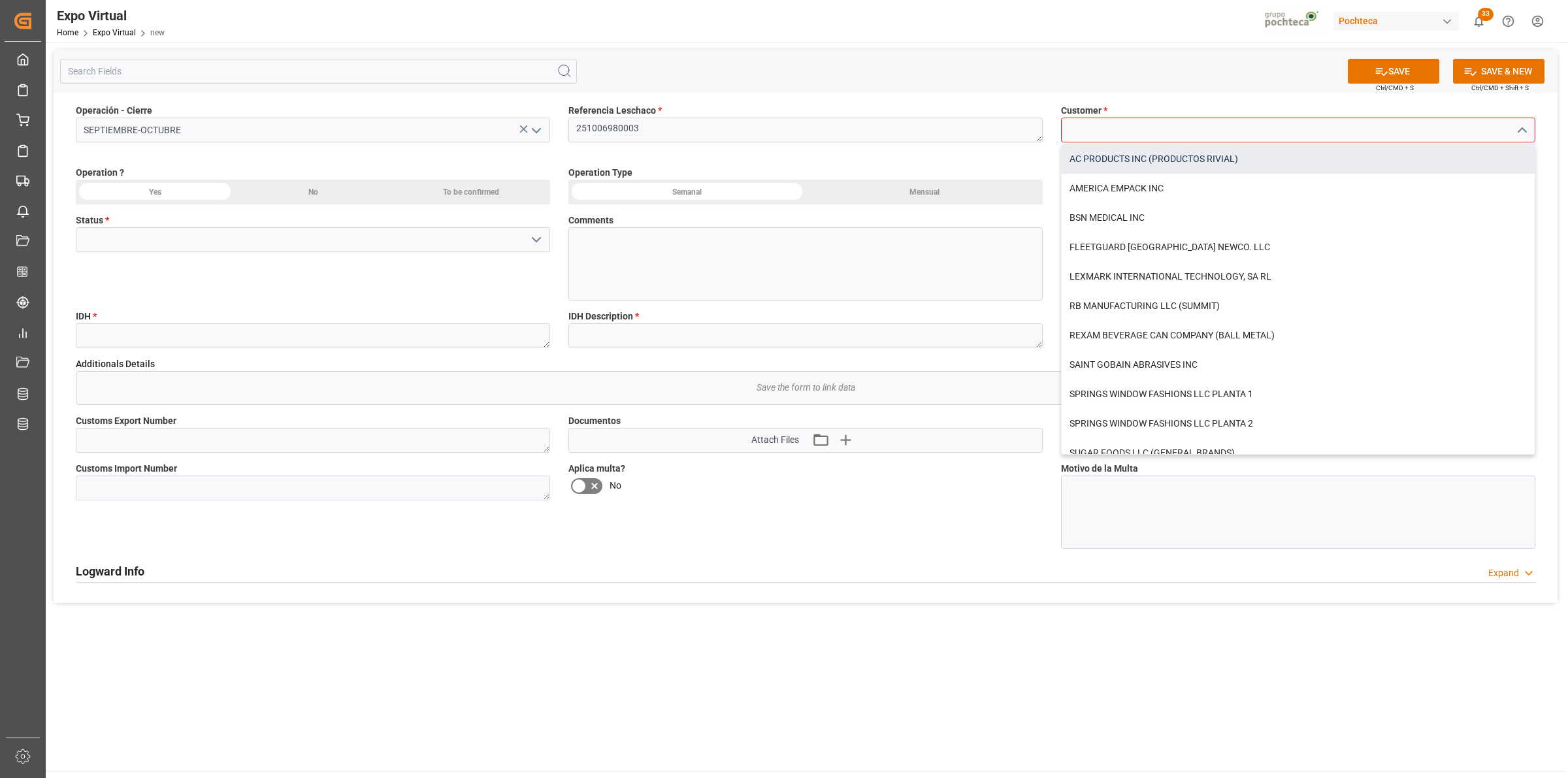
click at [1145, 155] on div "AC PRODUCTS INC (PRODUCTOS RIVIAL)" at bounding box center [1297, 159] width 473 height 29
type input "AC PRODUCTS INC (PRODUCTOS RIVIAL)"
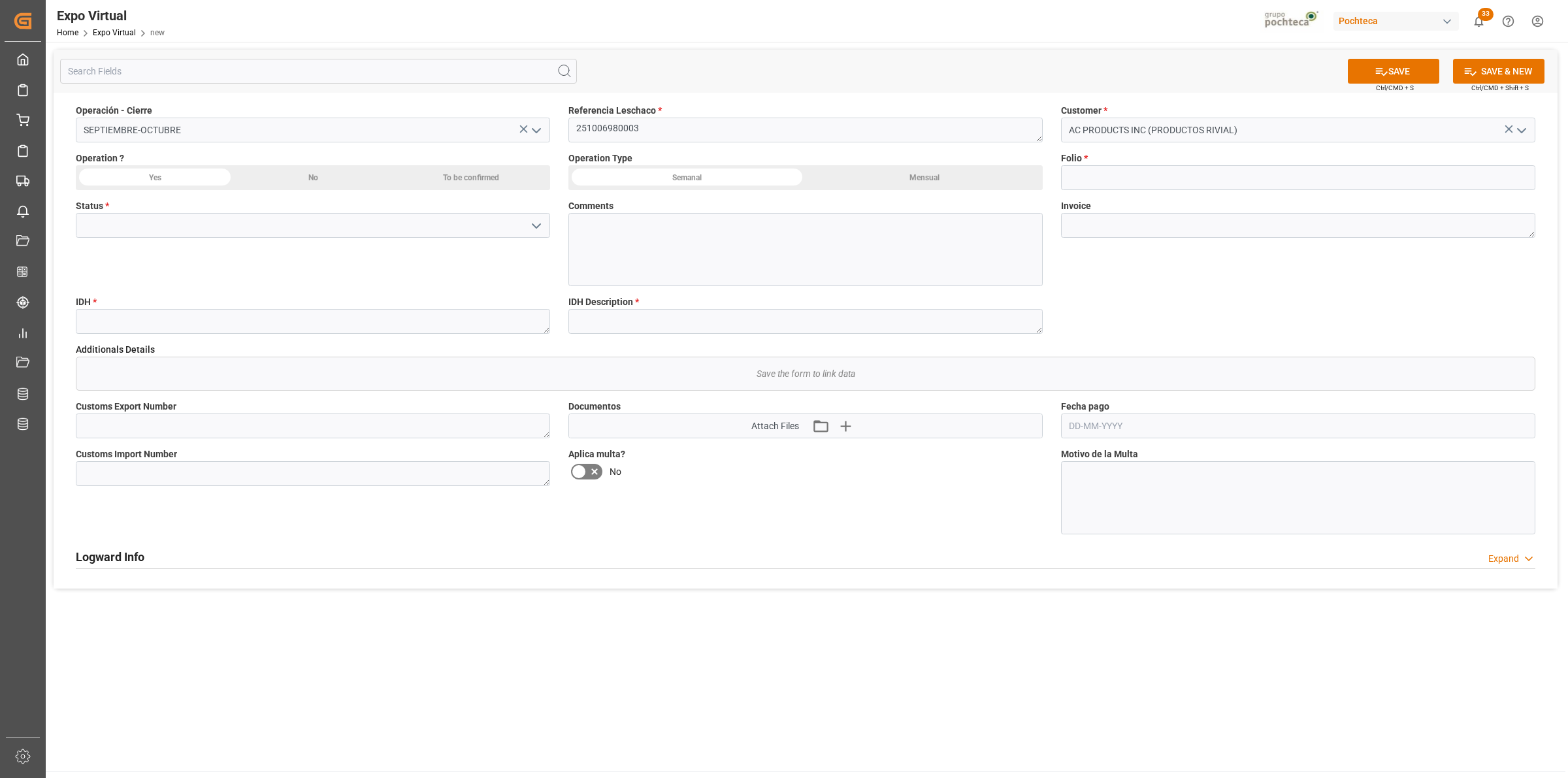
click at [502, 174] on div "To be confirmed" at bounding box center [470, 177] width 158 height 25
click at [392, 178] on div "Mensual" at bounding box center [312, 177] width 158 height 25
click at [1090, 181] on input at bounding box center [1298, 177] width 474 height 25
type input "N"
type input "PENDIENTE"
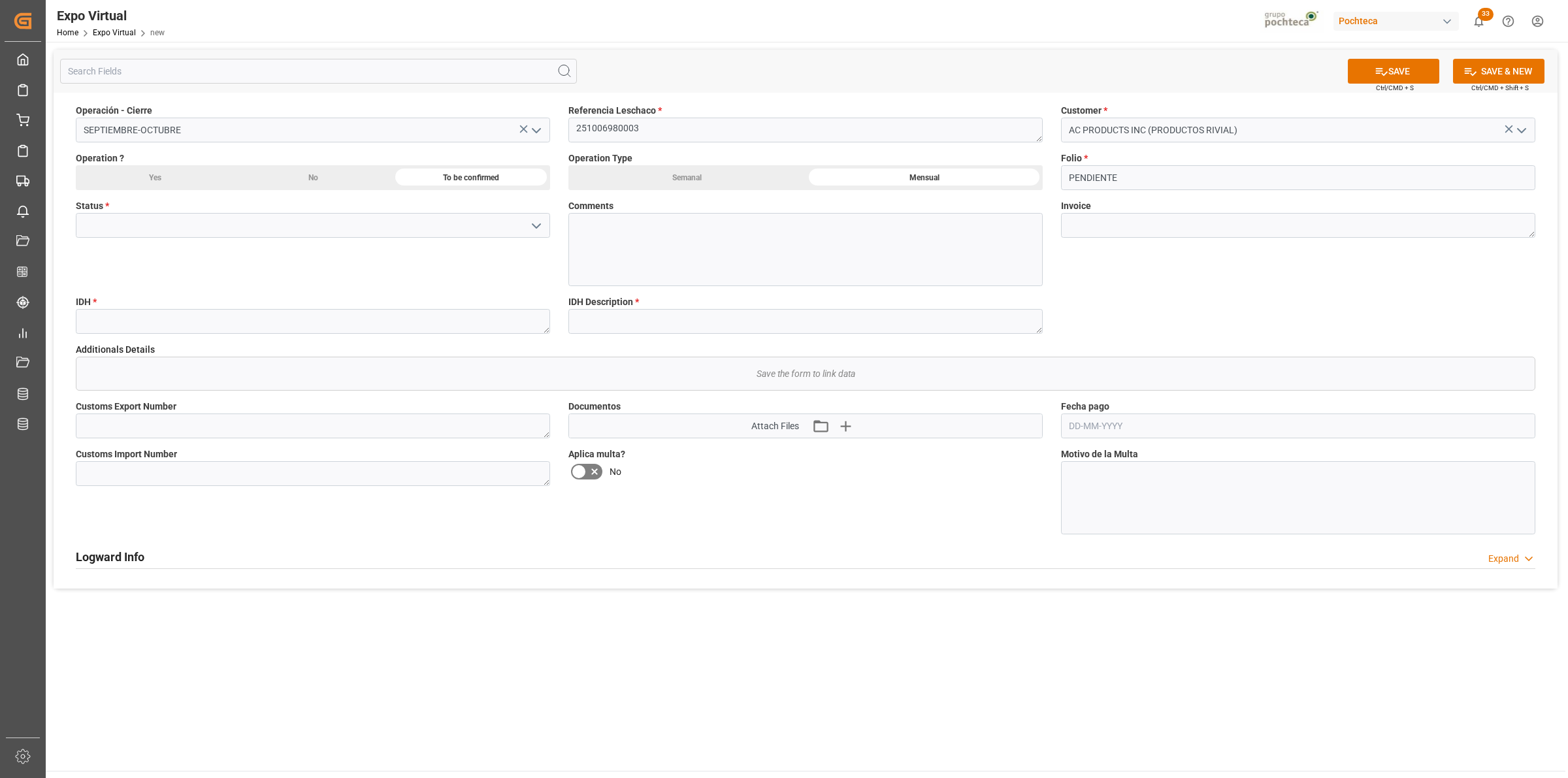
click at [528, 229] on icon "open menu" at bounding box center [535, 226] width 16 height 16
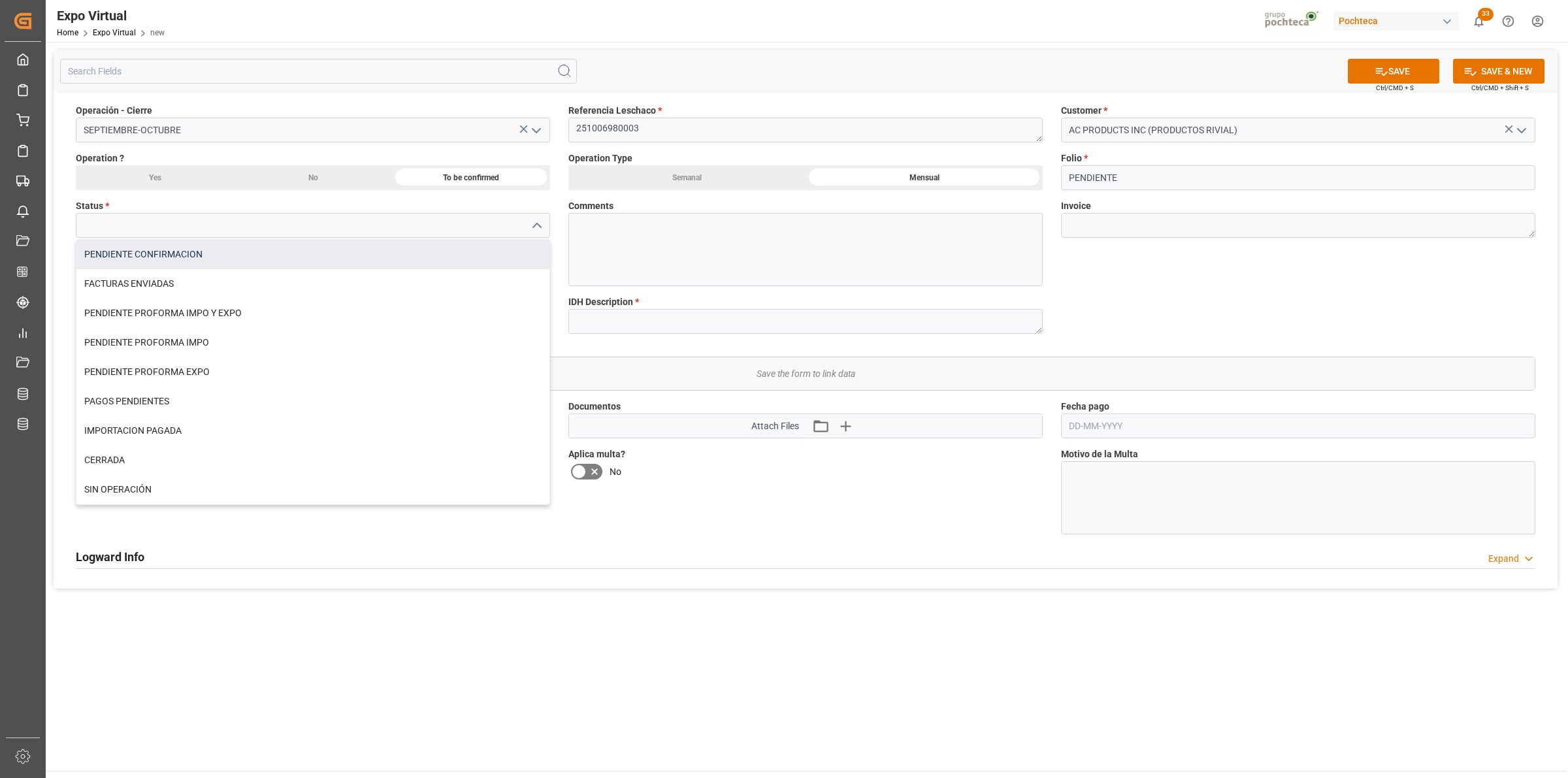
click at [370, 262] on div "PENDIENTE CONFIRMACION" at bounding box center [312, 254] width 473 height 29
type input "PENDIENTE CONFIRMACION"
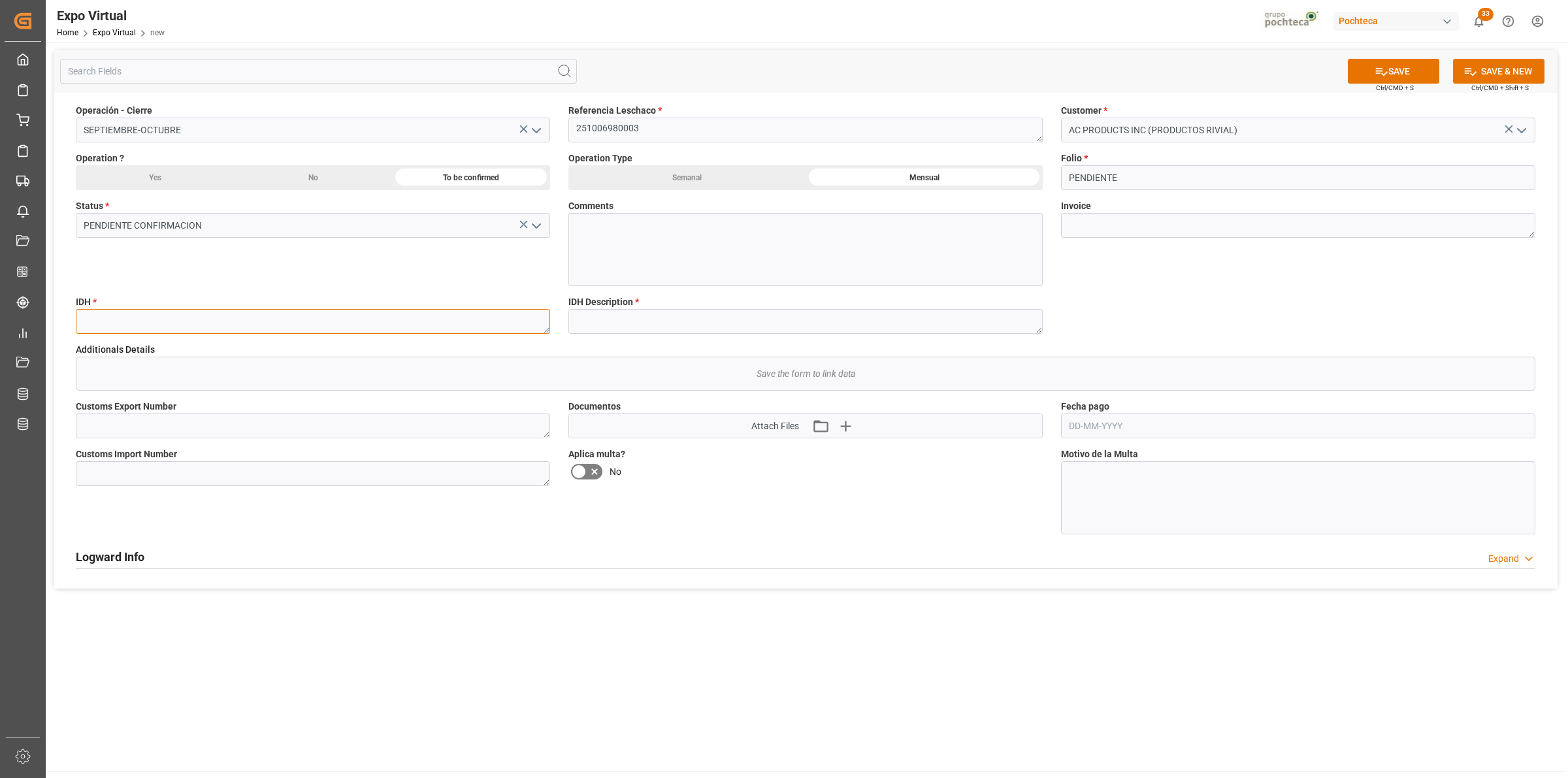
click at [423, 317] on textarea at bounding box center [313, 321] width 474 height 25
type textarea "NA"
click at [311, 419] on textarea at bounding box center [313, 426] width 474 height 25
paste textarea "25 24 3617 5008847"
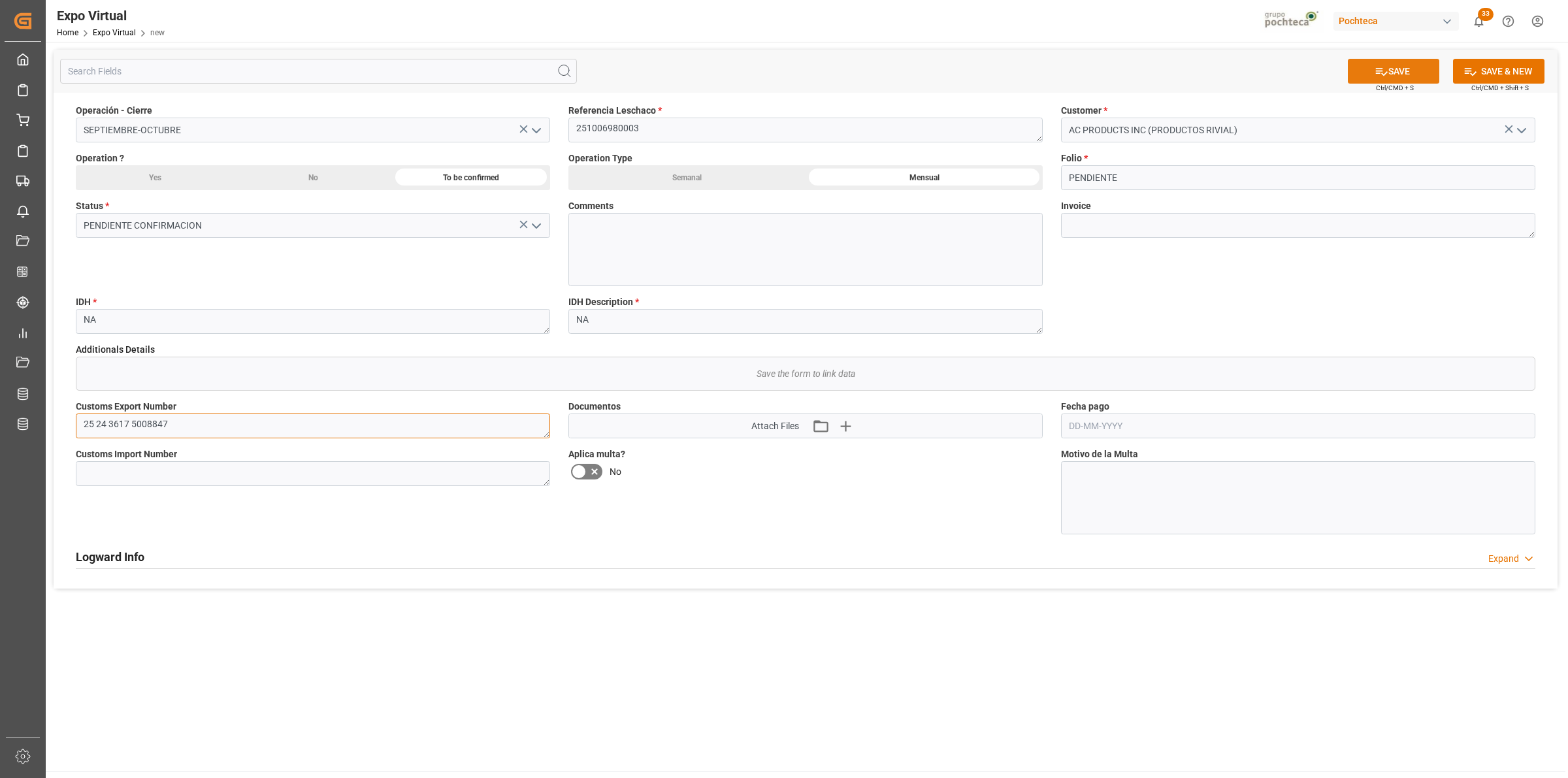
type textarea "25 24 3617 5008847"
click at [1356, 73] on button "SAVE" at bounding box center [1393, 71] width 92 height 25
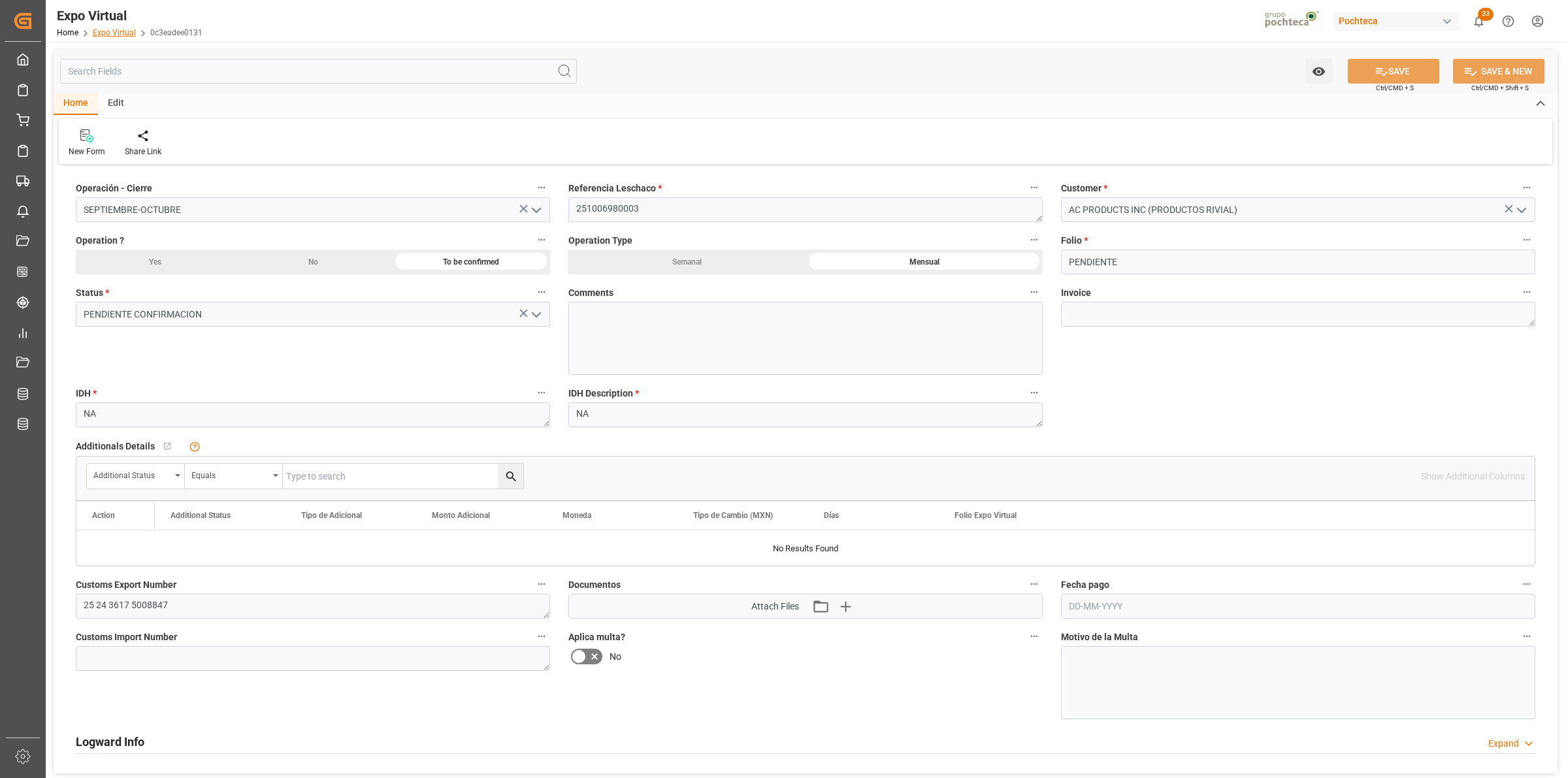
click at [128, 29] on link "Expo Virtual" at bounding box center [114, 32] width 43 height 9
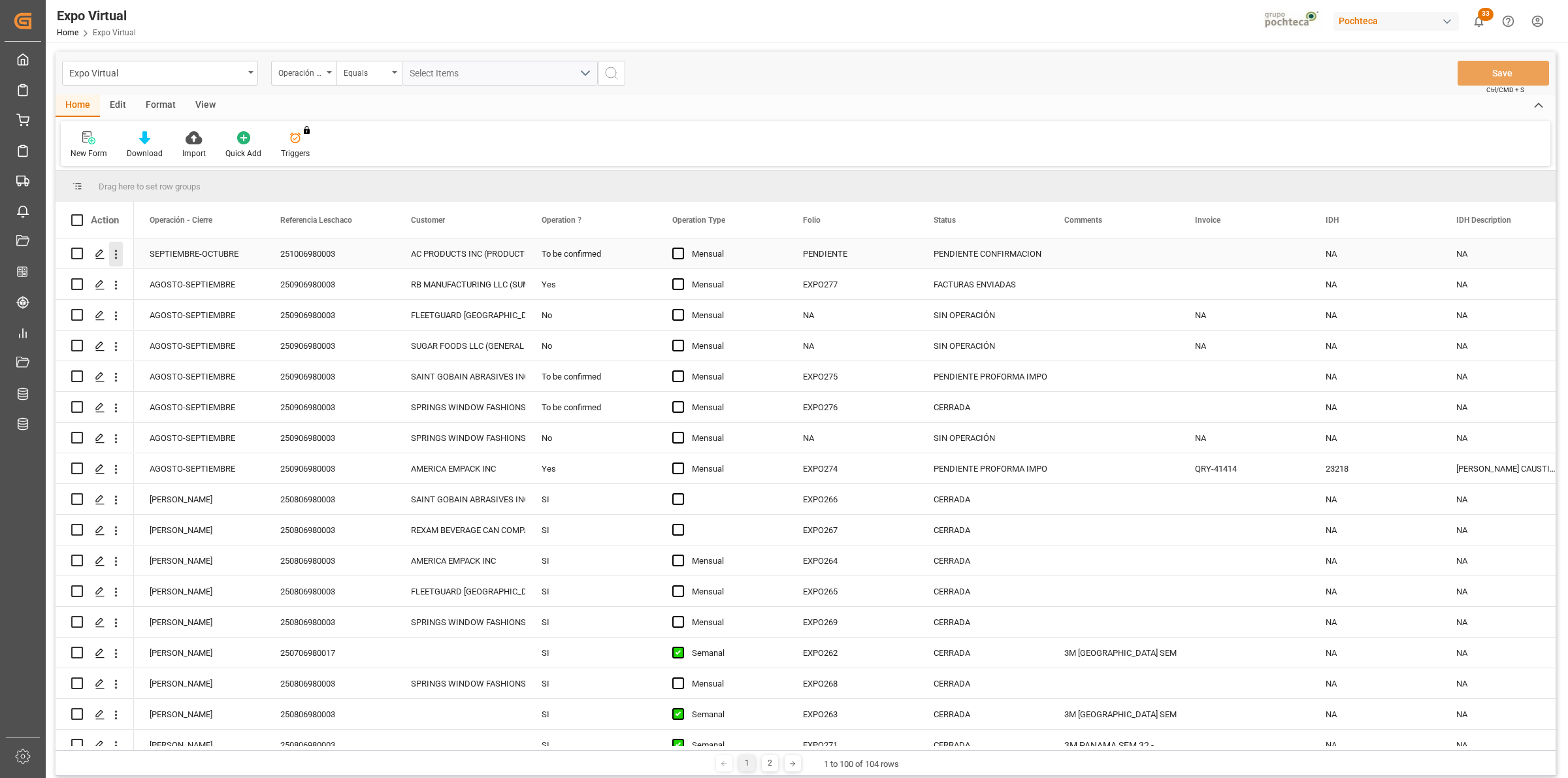
click at [119, 256] on icon "open menu" at bounding box center [115, 254] width 14 height 14
click at [147, 308] on span "Duplicate this row" at bounding box center [201, 308] width 121 height 11
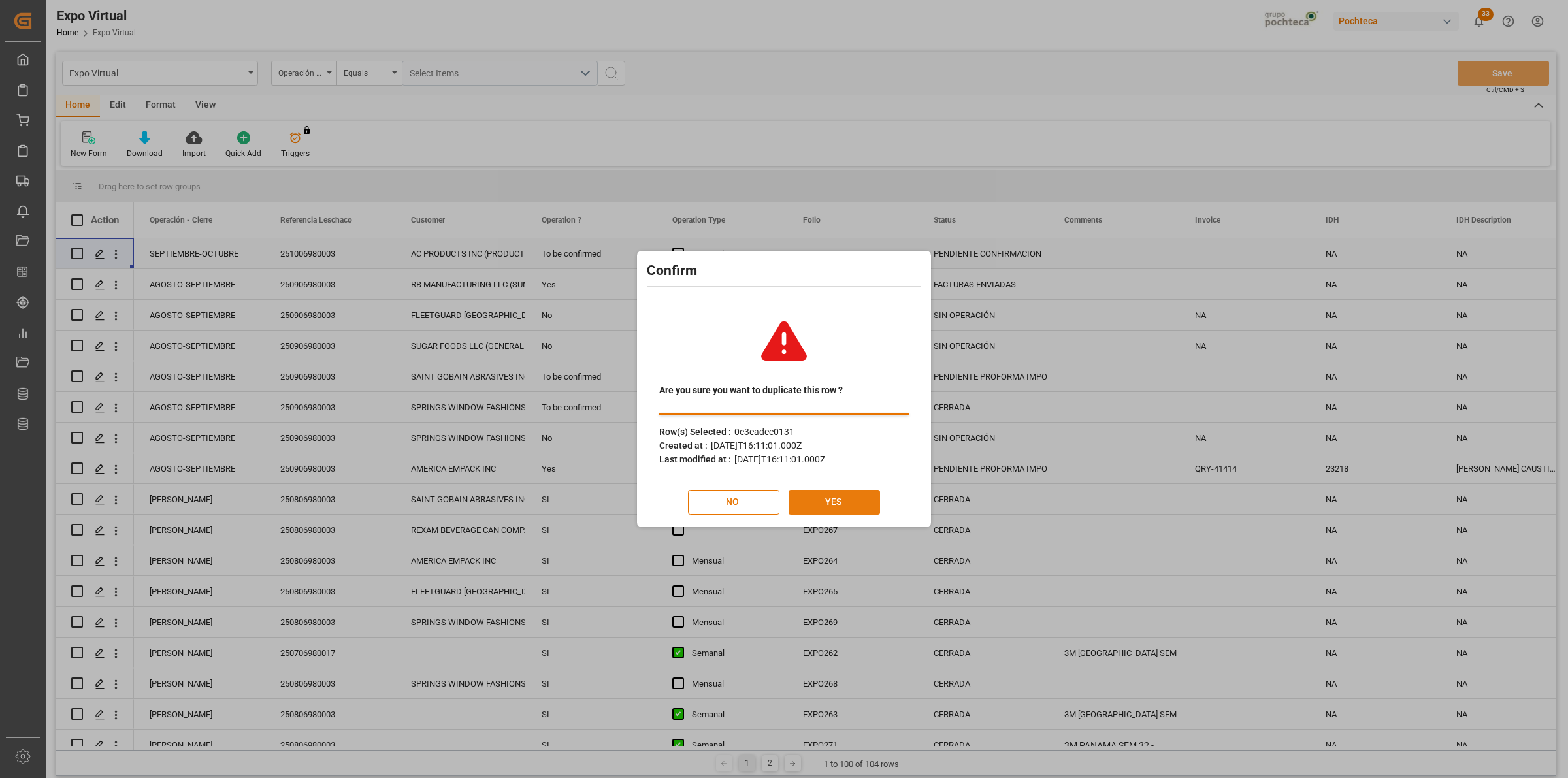
click at [828, 496] on button "YES" at bounding box center [834, 502] width 92 height 25
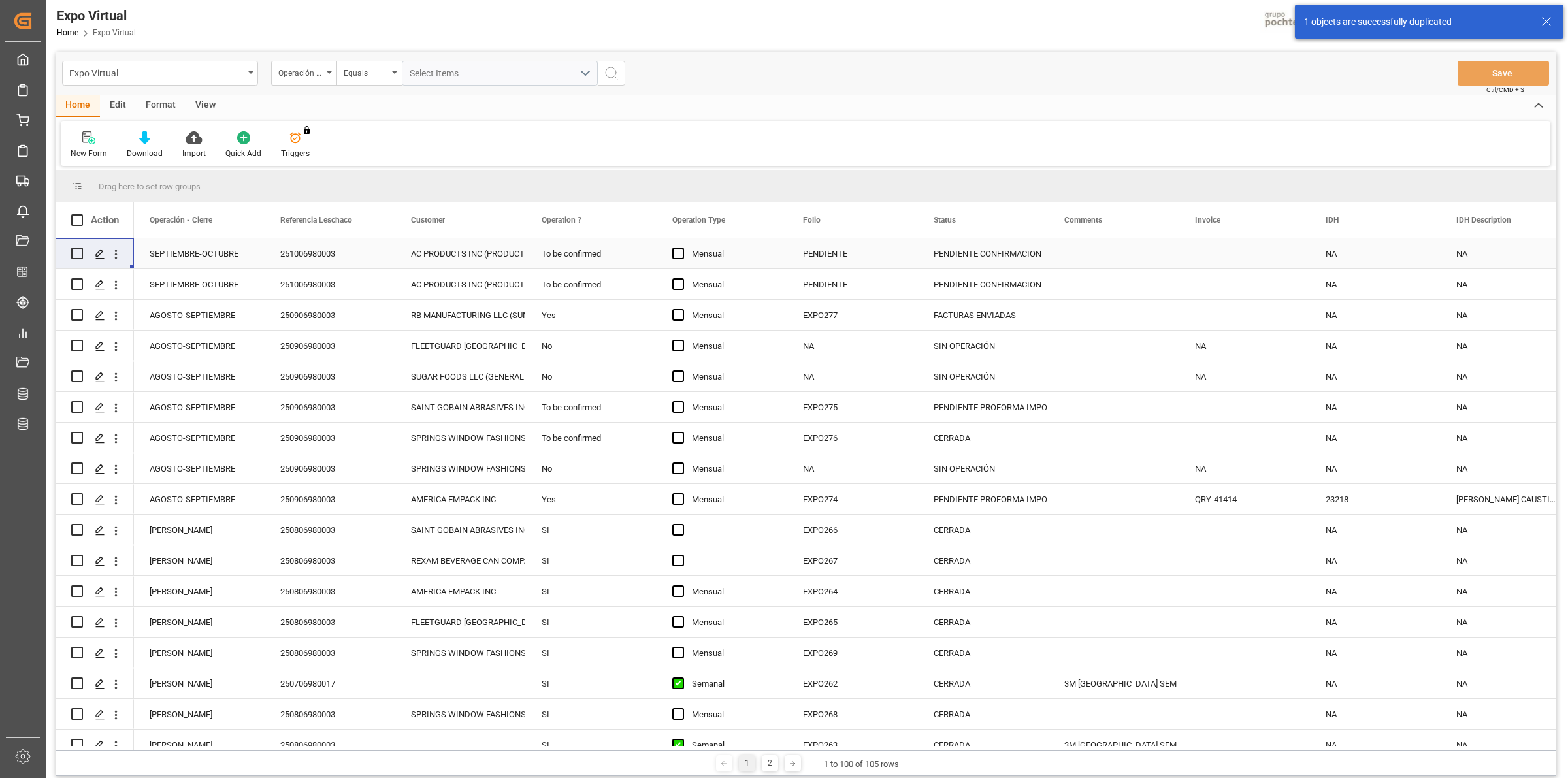
click at [119, 252] on icon "open menu" at bounding box center [115, 254] width 14 height 14
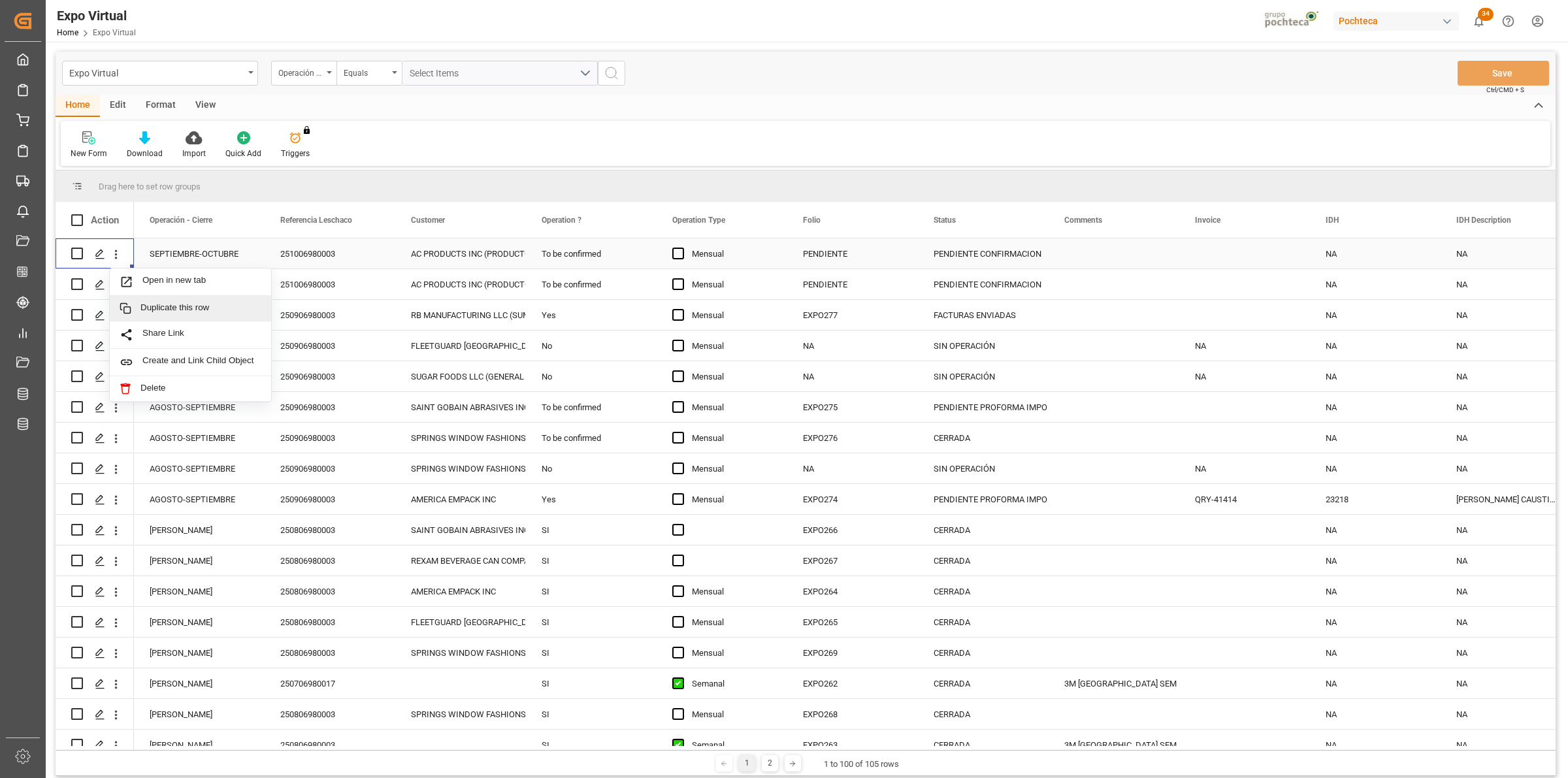
click at [159, 306] on span "Duplicate this row" at bounding box center [201, 308] width 121 height 11
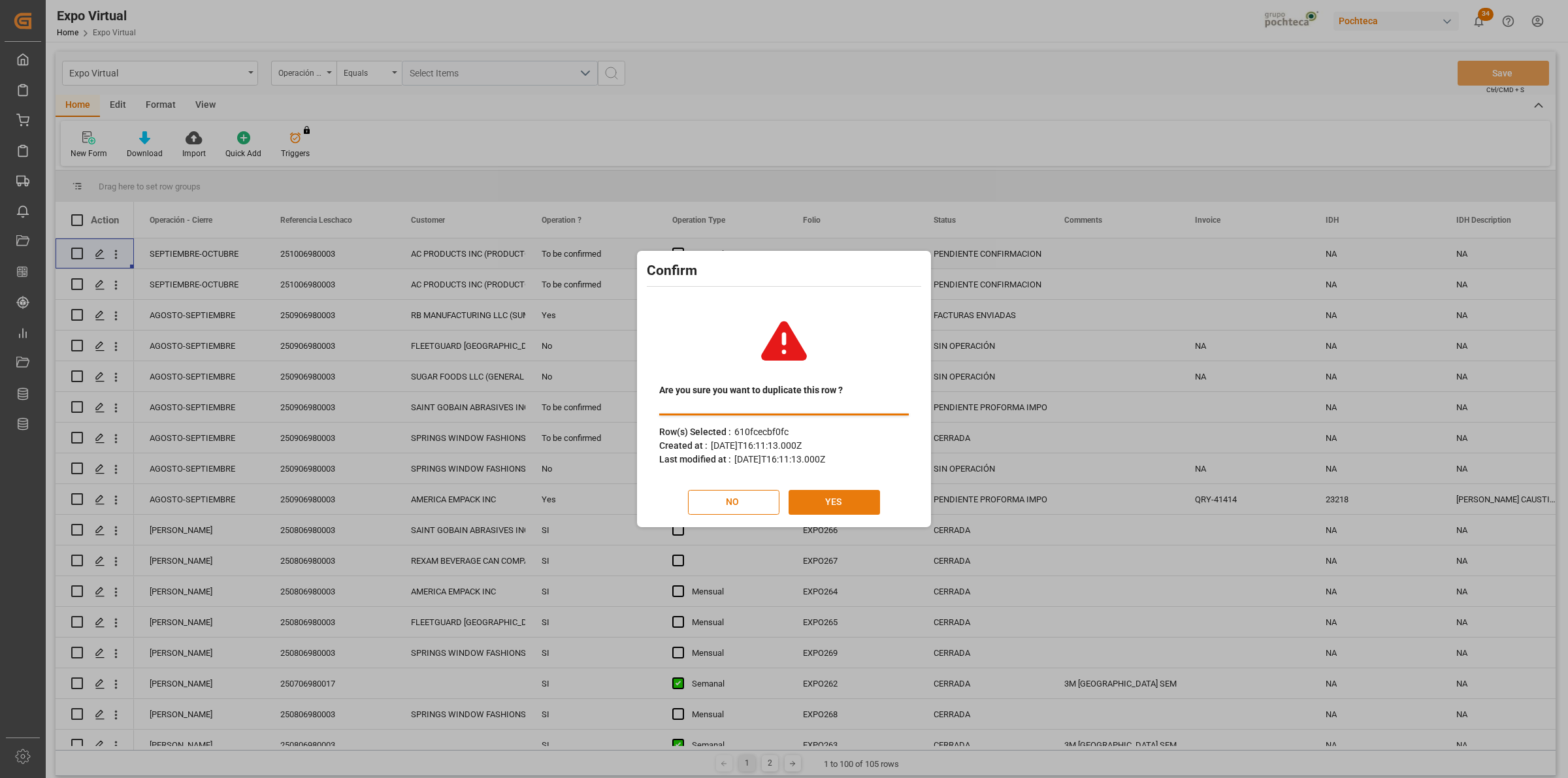
click at [833, 495] on button "YES" at bounding box center [834, 502] width 92 height 25
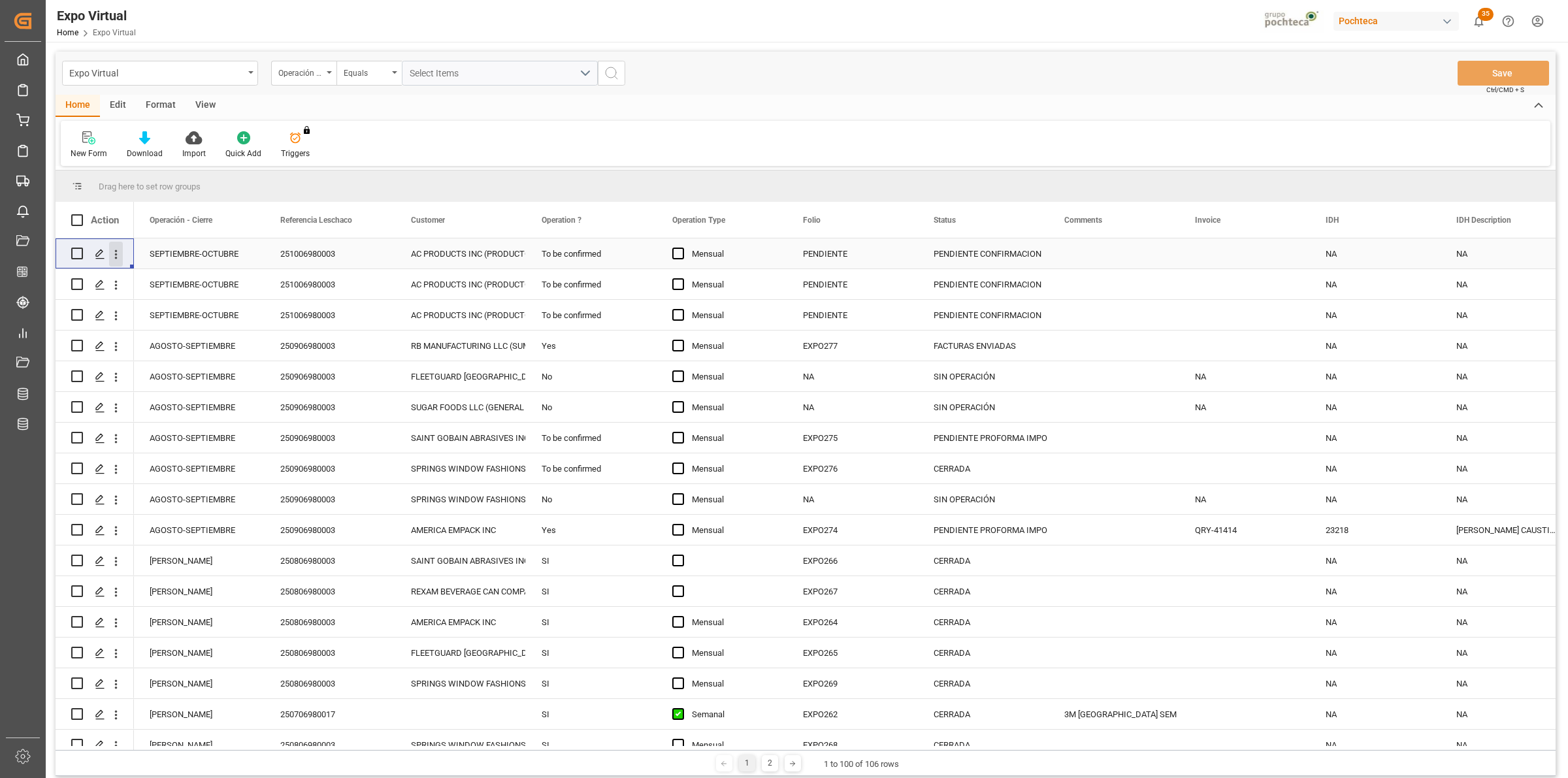
click at [119, 248] on icon "open menu" at bounding box center [115, 254] width 14 height 14
click at [70, 258] on div "Open in new tab Duplicate this row Share Link Create and Link Child Object Dele…" at bounding box center [95, 253] width 78 height 30
click at [67, 255] on div "Press SPACE to select this row." at bounding box center [95, 253] width 78 height 30
click at [78, 283] on input "Press Space to toggle row selection (unchecked)" at bounding box center [77, 284] width 11 height 11
checkbox input "true"
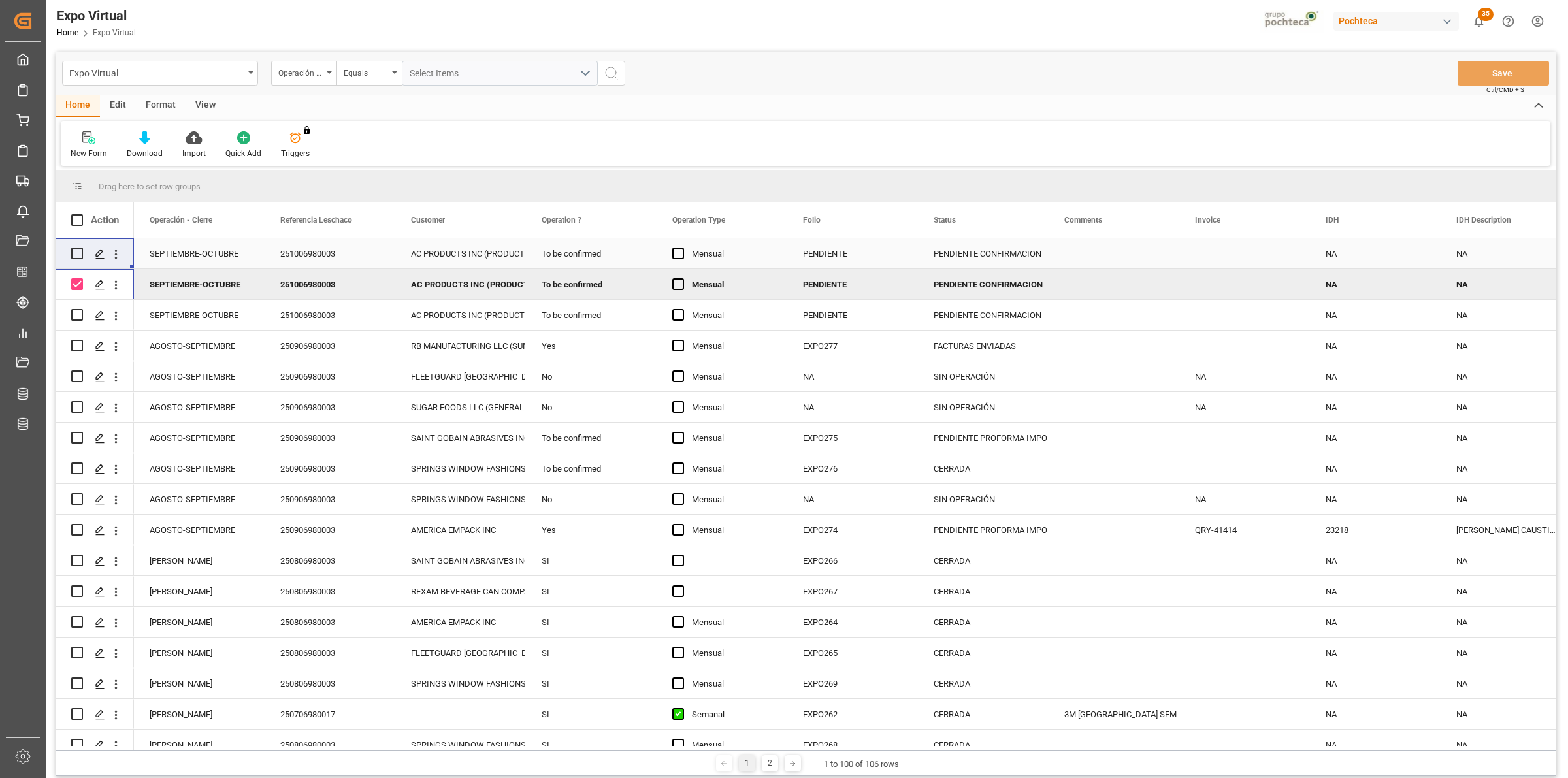
click at [79, 249] on input "Press Space to toggle row selection (unchecked)" at bounding box center [77, 253] width 11 height 11
checkbox input "true"
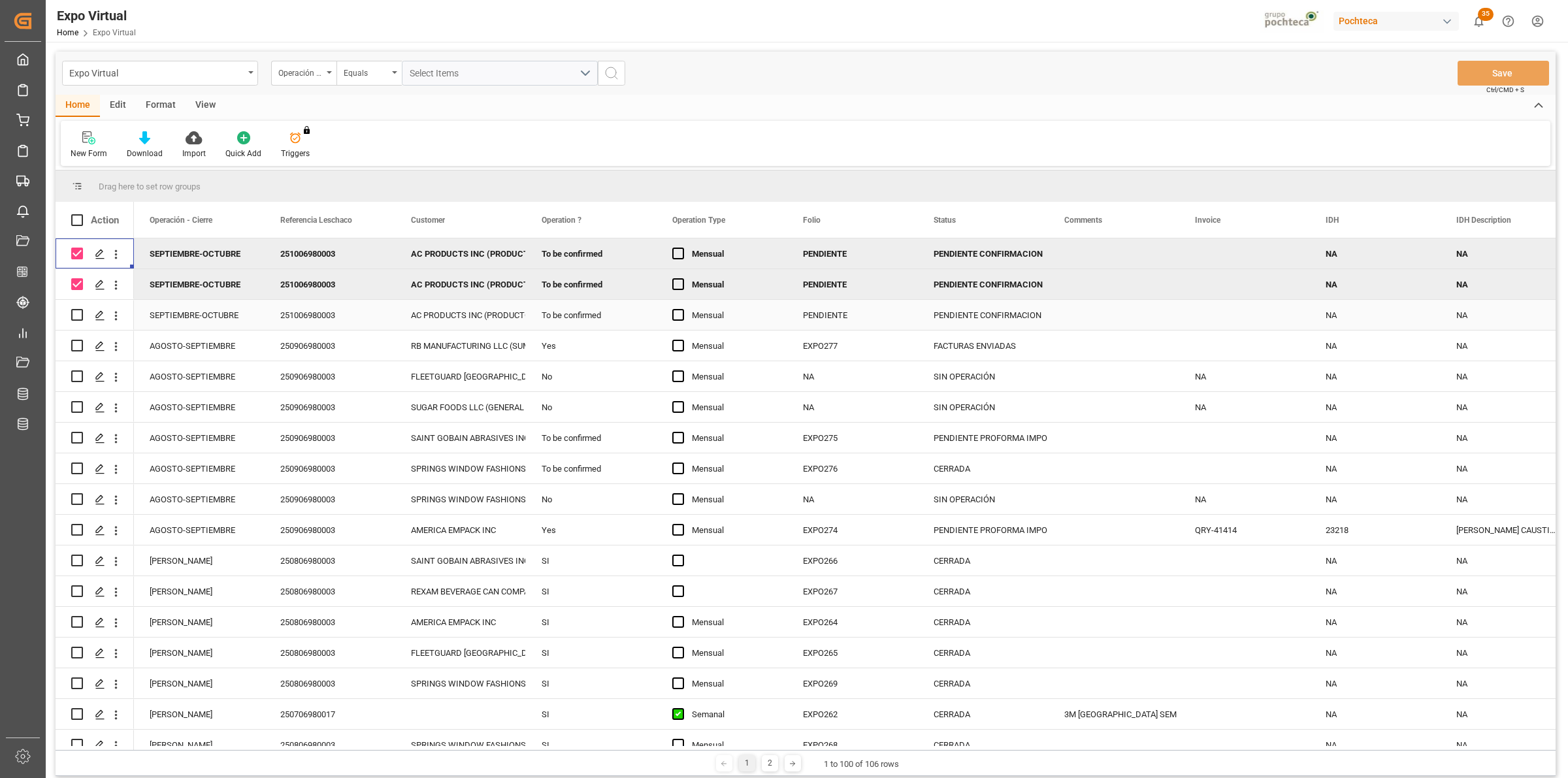
click at [75, 312] on input "Press Space to toggle row selection (unchecked)" at bounding box center [77, 315] width 11 height 11
checkbox input "true"
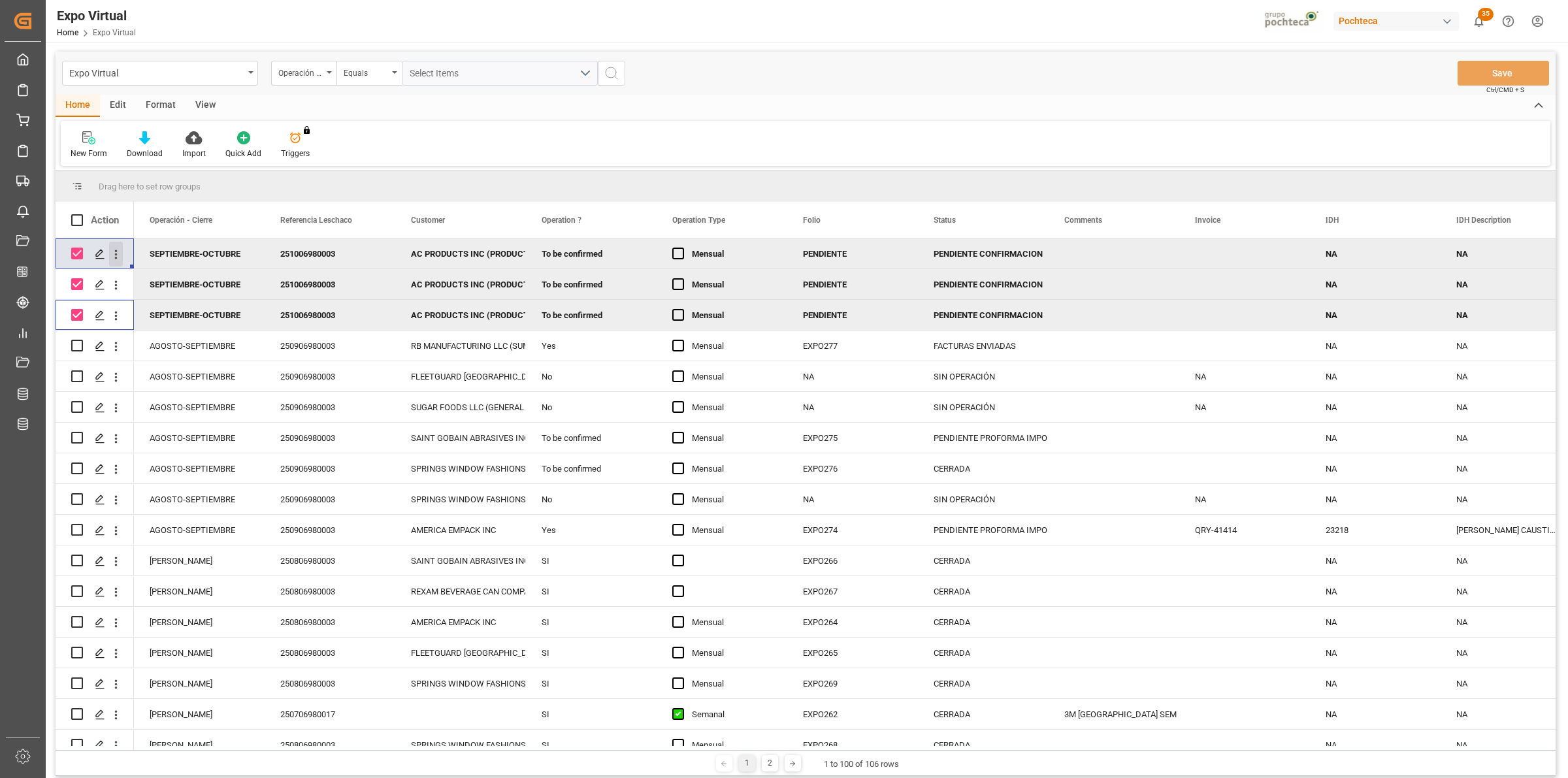
click at [112, 258] on icon "open menu" at bounding box center [115, 254] width 14 height 14
click at [111, 105] on div "Edit" at bounding box center [118, 105] width 36 height 22
click at [99, 148] on div "Bulk Duplicate" at bounding box center [96, 154] width 51 height 11
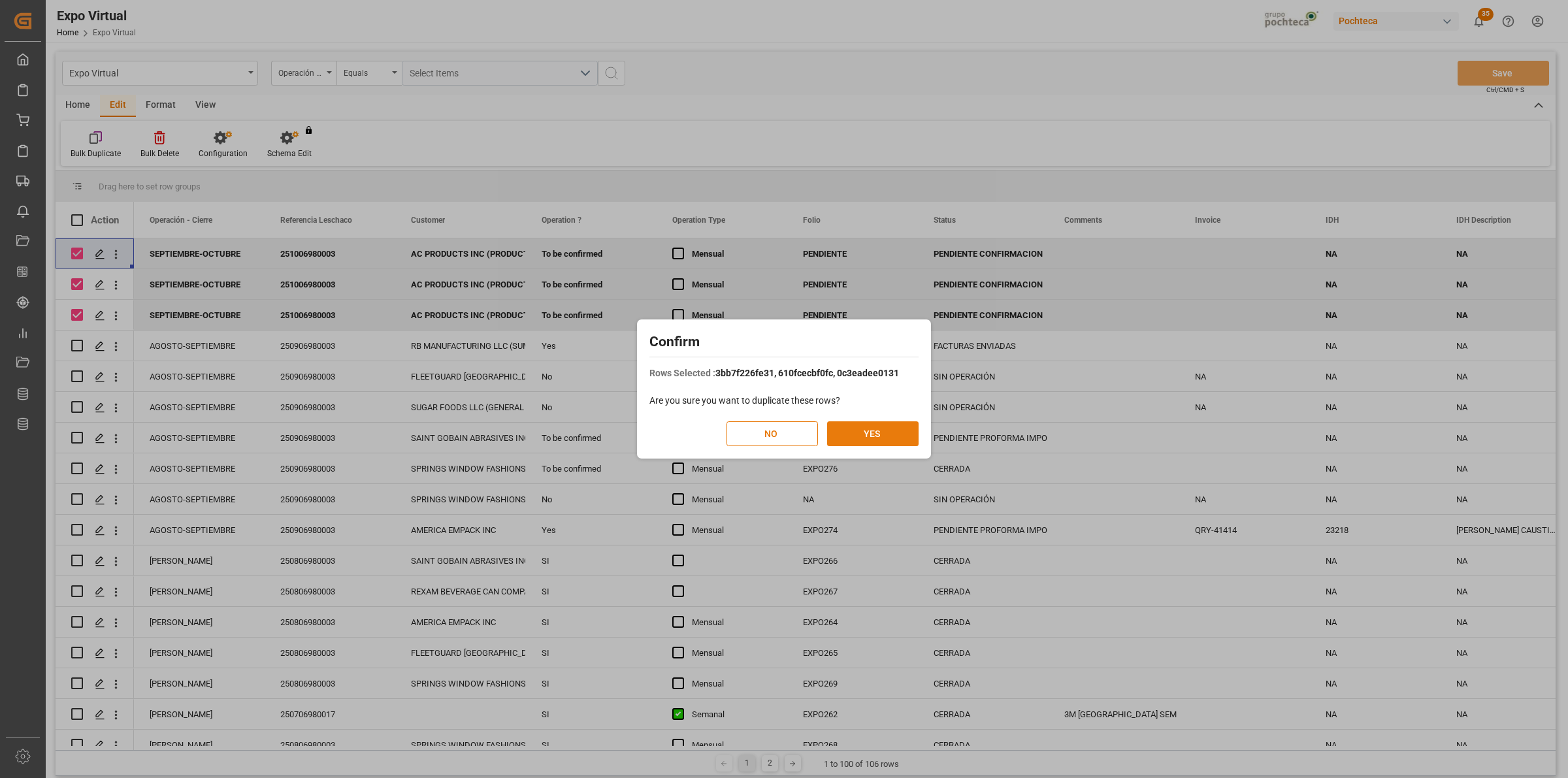
click at [893, 430] on button "YES" at bounding box center [873, 433] width 92 height 25
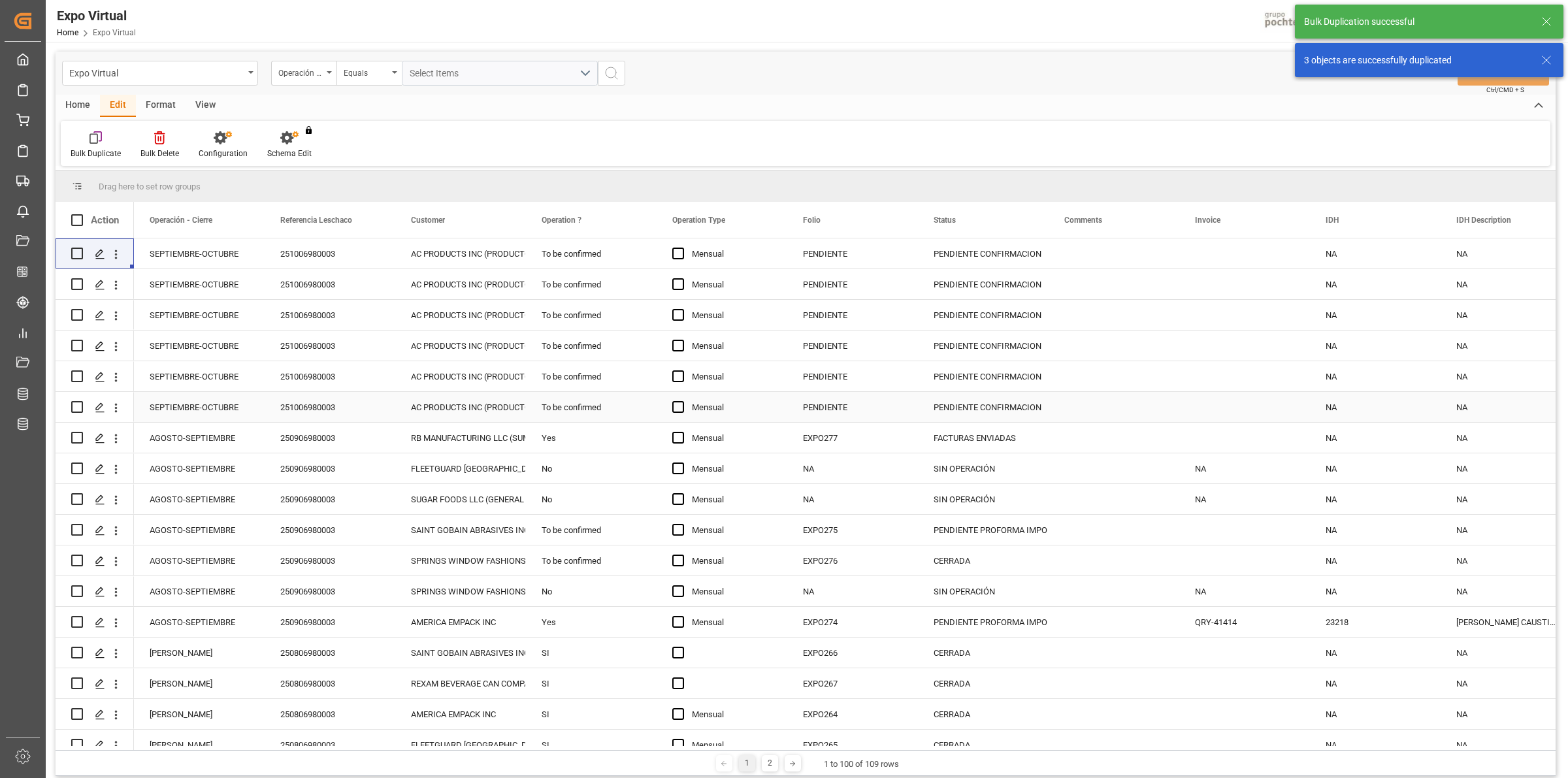
click at [428, 409] on div "AC PRODUCTS INC (PRODUCTOS RIVIAL)" at bounding box center [460, 407] width 99 height 30
click at [429, 381] on div "AC PRODUCTS INC (PRODUCTOS RIVIAL)" at bounding box center [460, 377] width 99 height 30
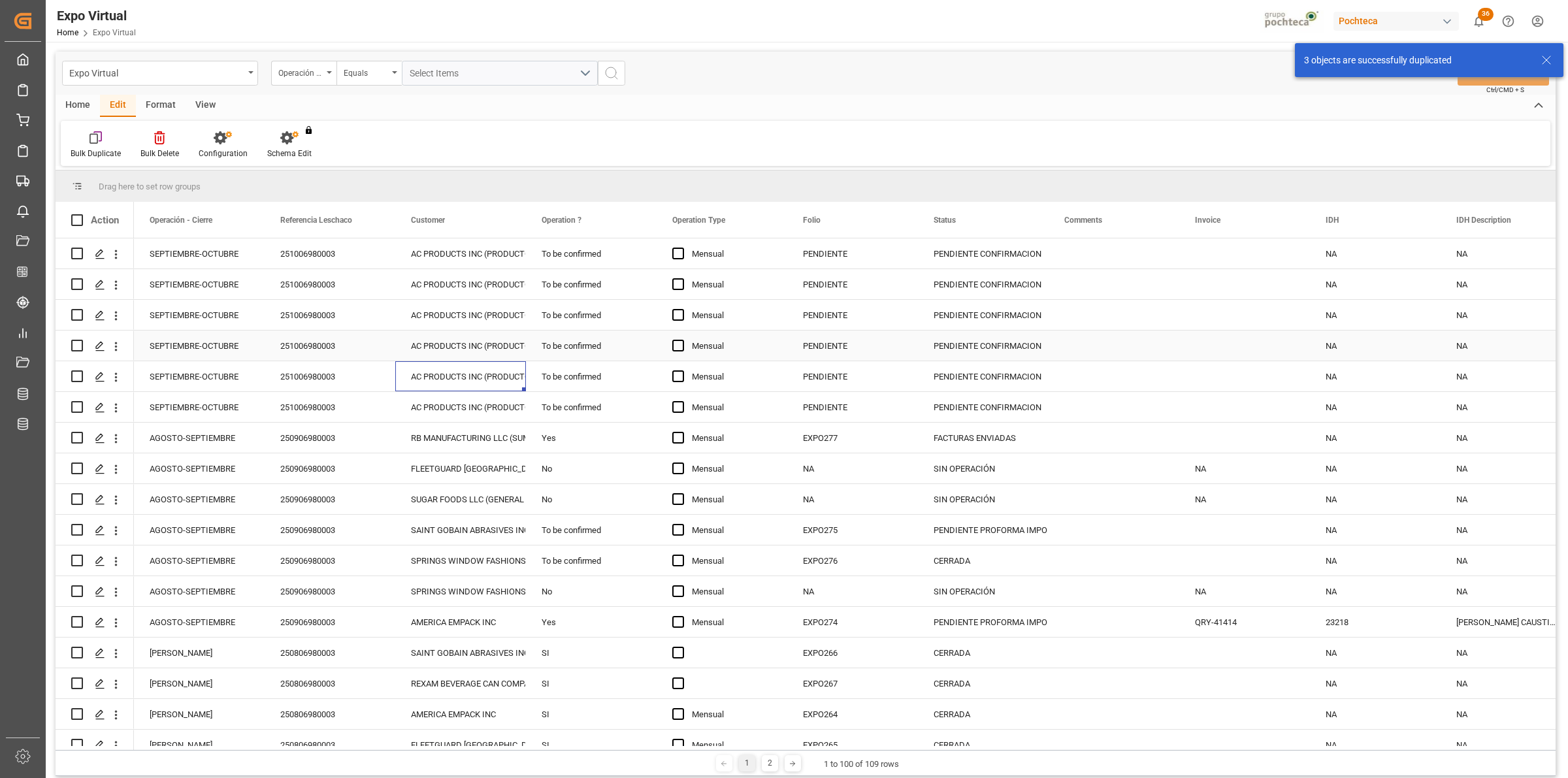
click at [422, 347] on div "AC PRODUCTS INC (PRODUCTOS RIVIAL)" at bounding box center [460, 346] width 99 height 30
click at [436, 311] on div "AC PRODUCTS INC (PRODUCTOS RIVIAL)" at bounding box center [460, 315] width 99 height 30
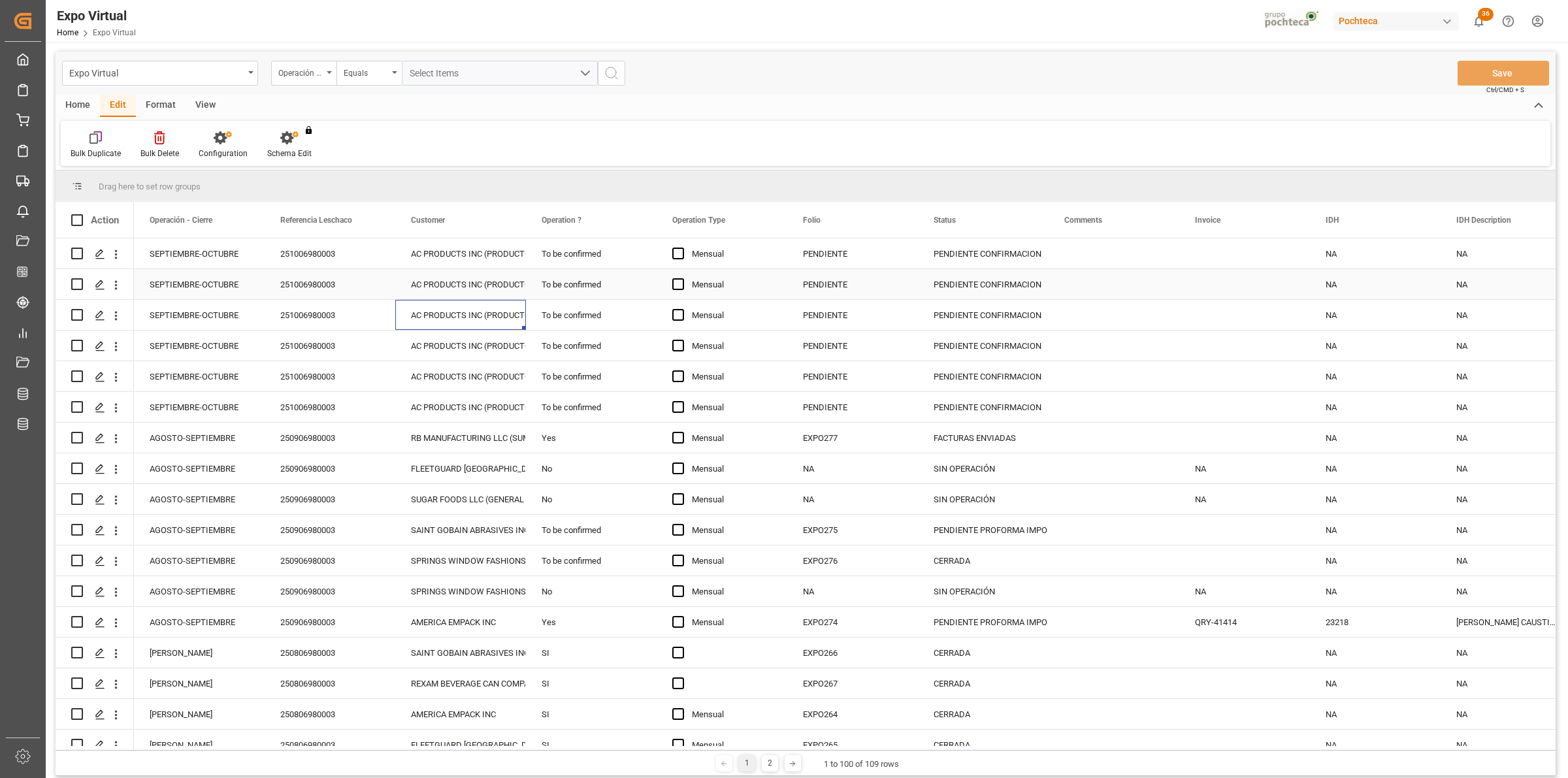
click at [452, 273] on div "AC PRODUCTS INC (PRODUCTOS RIVIAL)" at bounding box center [460, 284] width 99 height 30
click at [457, 252] on div "AC PRODUCTS INC (PRODUCTOS RIVIAL)" at bounding box center [460, 253] width 99 height 30
click at [76, 255] on input "Press Space to toggle row selection (unchecked)" at bounding box center [77, 253] width 11 height 11
checkbox input "true"
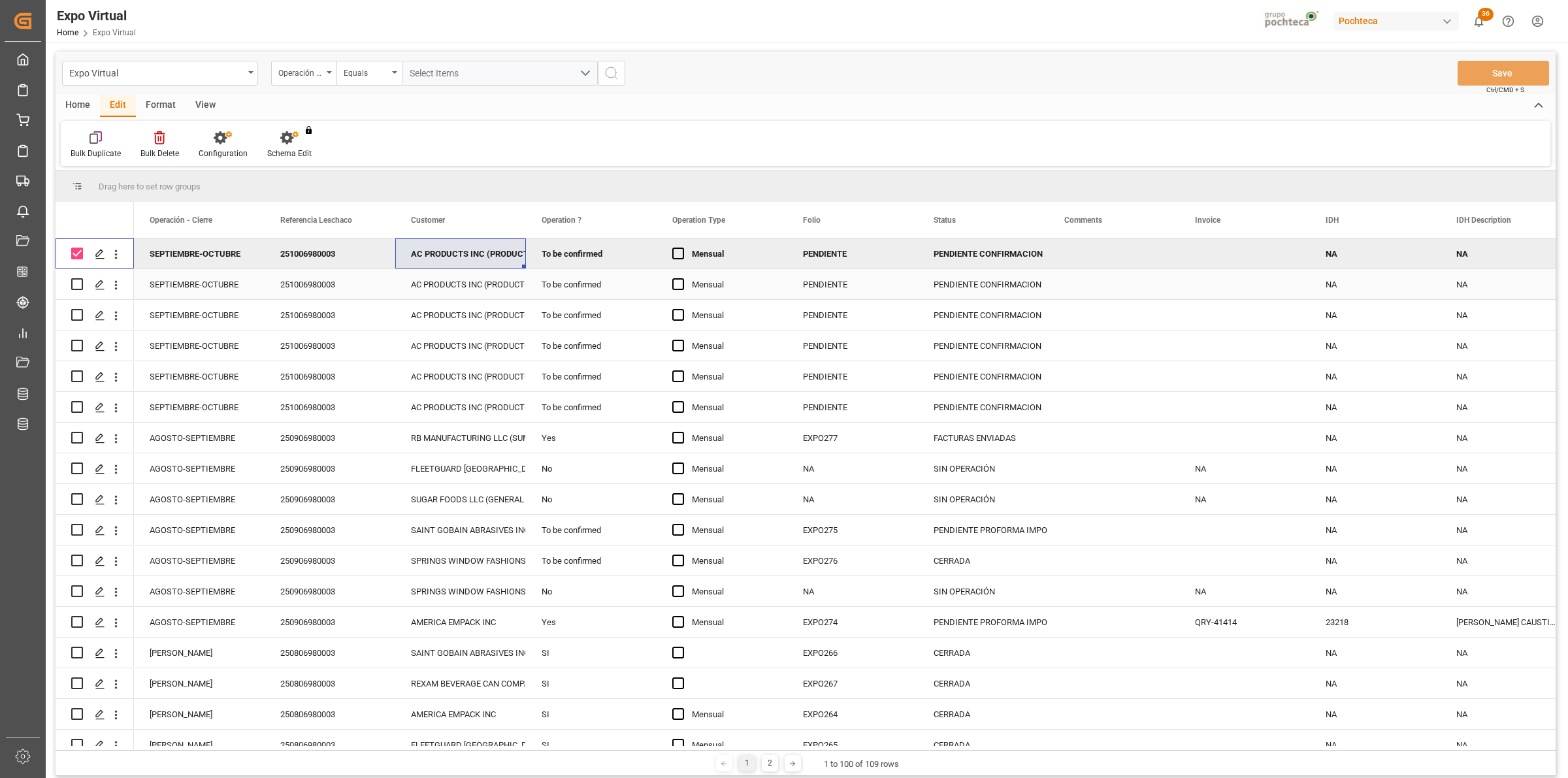
click at [76, 281] on input "Press Space to toggle row selection (unchecked)" at bounding box center [77, 284] width 11 height 11
checkbox input "true"
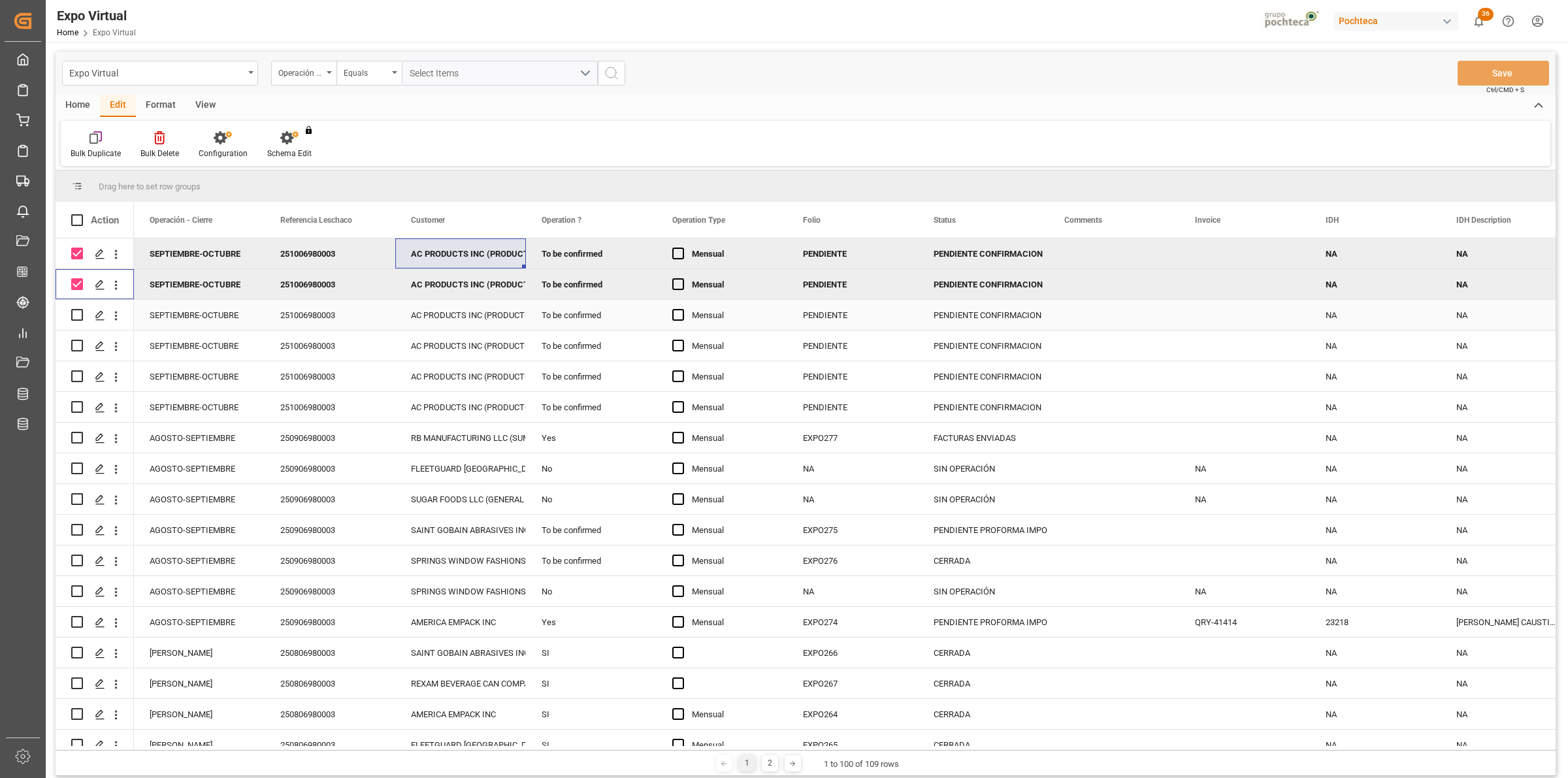
click at [76, 309] on input "Press Space to toggle row selection (unchecked)" at bounding box center [77, 315] width 11 height 11
checkbox input "true"
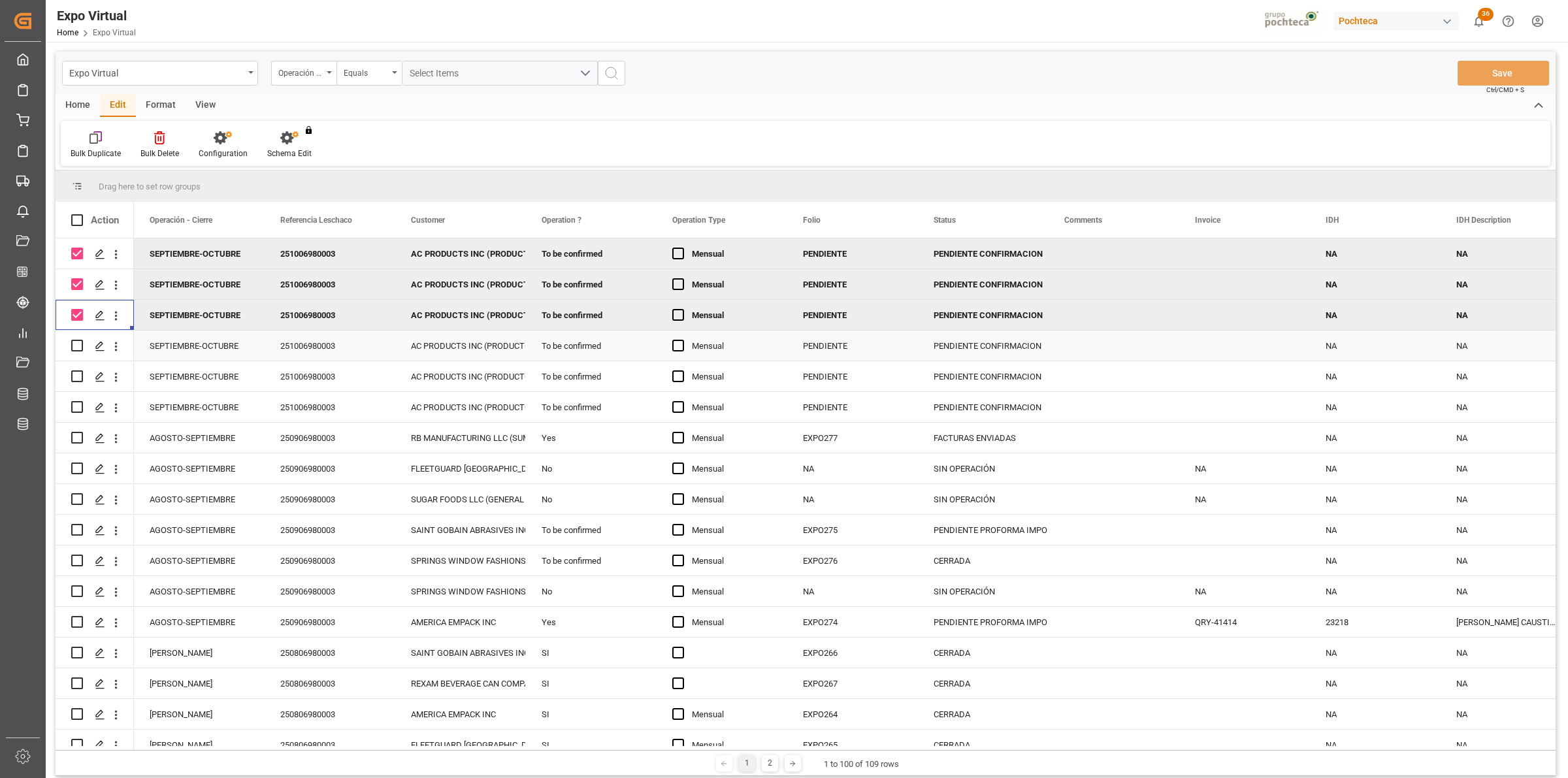
click at [74, 347] on input "Press Space to toggle row selection (unchecked)" at bounding box center [77, 346] width 11 height 11
checkbox input "true"
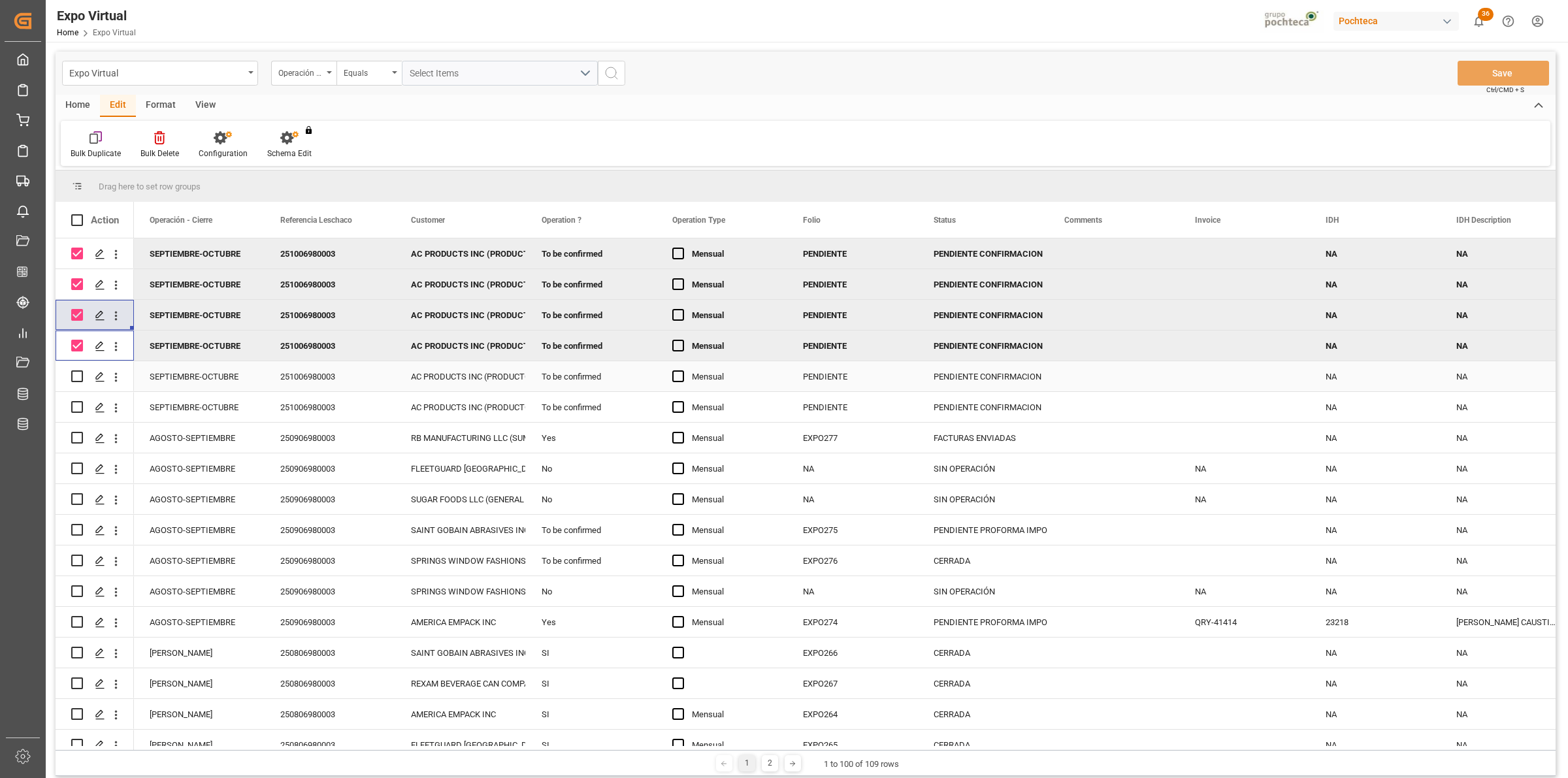
click at [72, 373] on input "Press Space to toggle row selection (unchecked)" at bounding box center [77, 376] width 11 height 11
checkbox input "true"
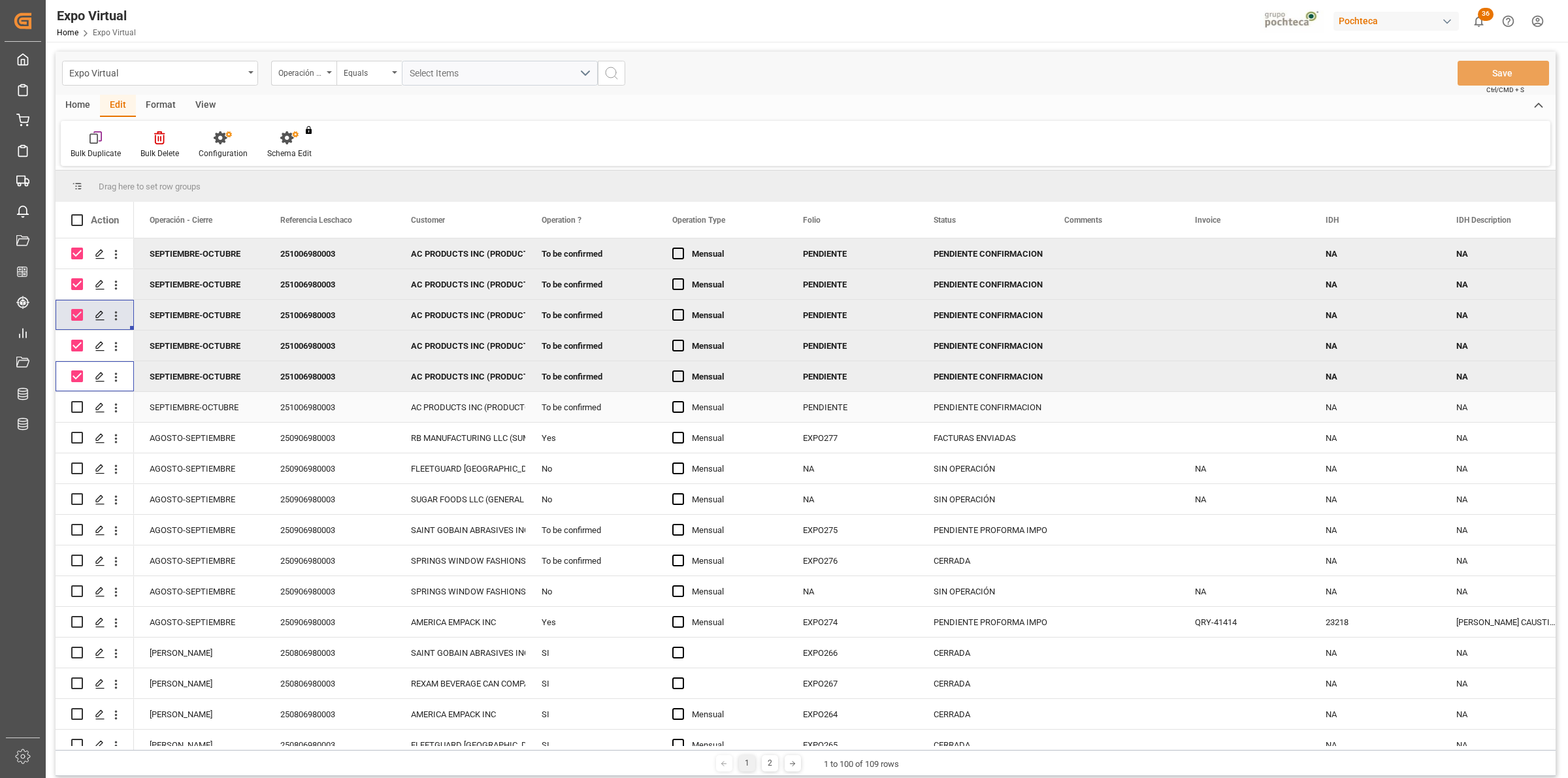
click at [74, 404] on input "Press Space to toggle row selection (unchecked)" at bounding box center [77, 407] width 11 height 11
checkbox input "true"
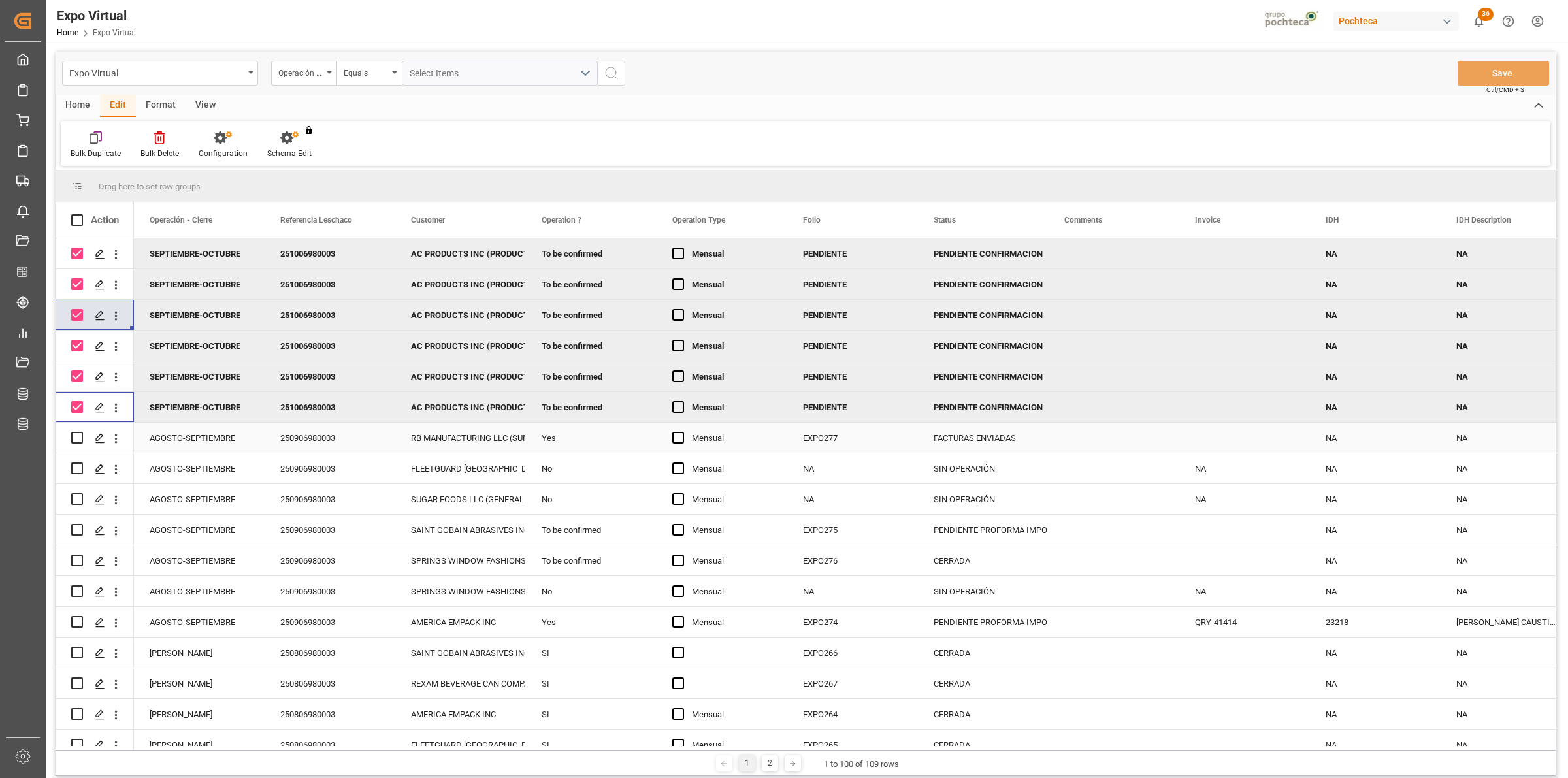
click at [73, 439] on input "Press Space to toggle row selection (unchecked)" at bounding box center [77, 437] width 11 height 11
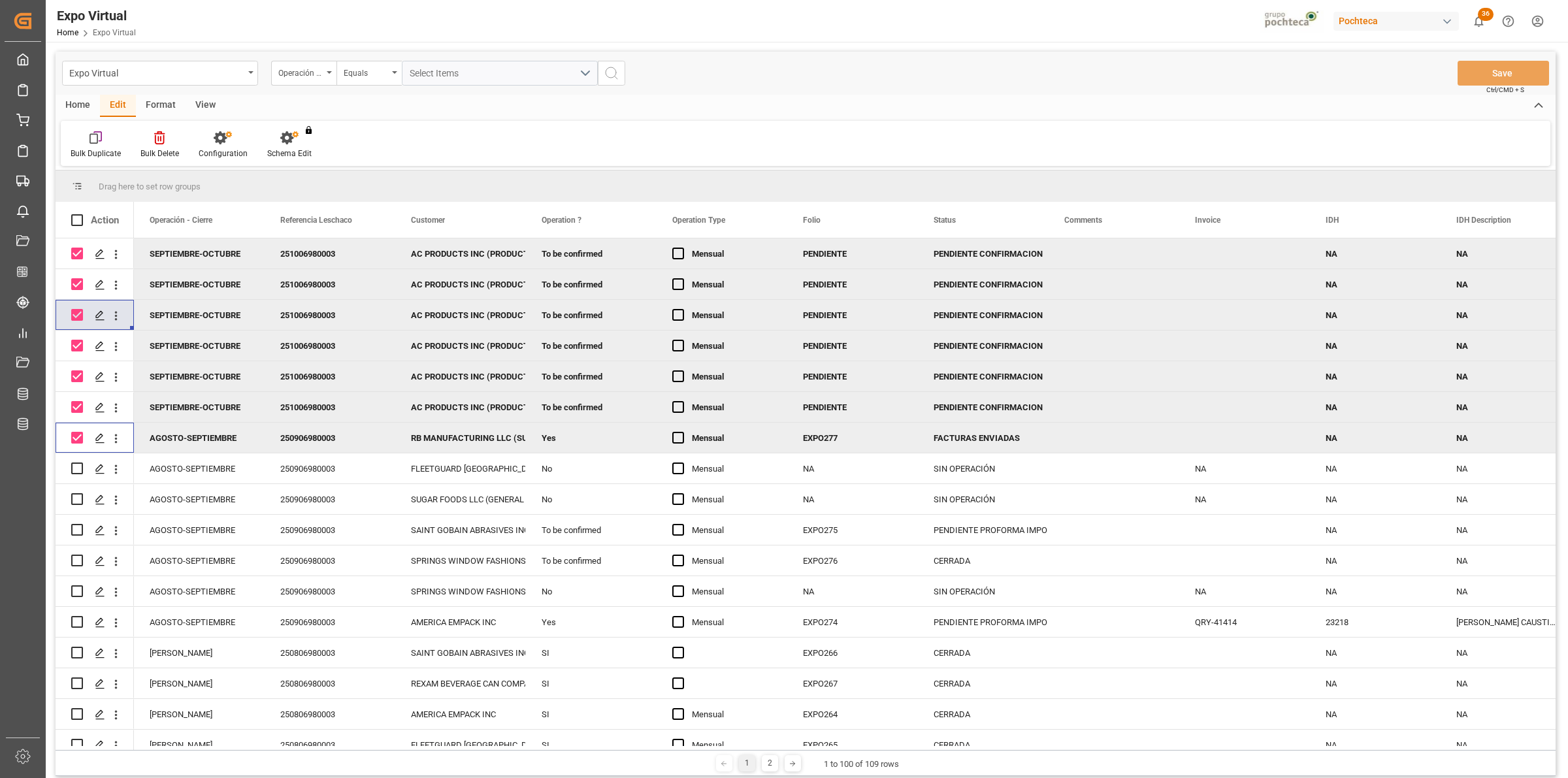
click at [73, 439] on input "Press Space to toggle row selection (checked)" at bounding box center [77, 437] width 11 height 11
checkbox input "false"
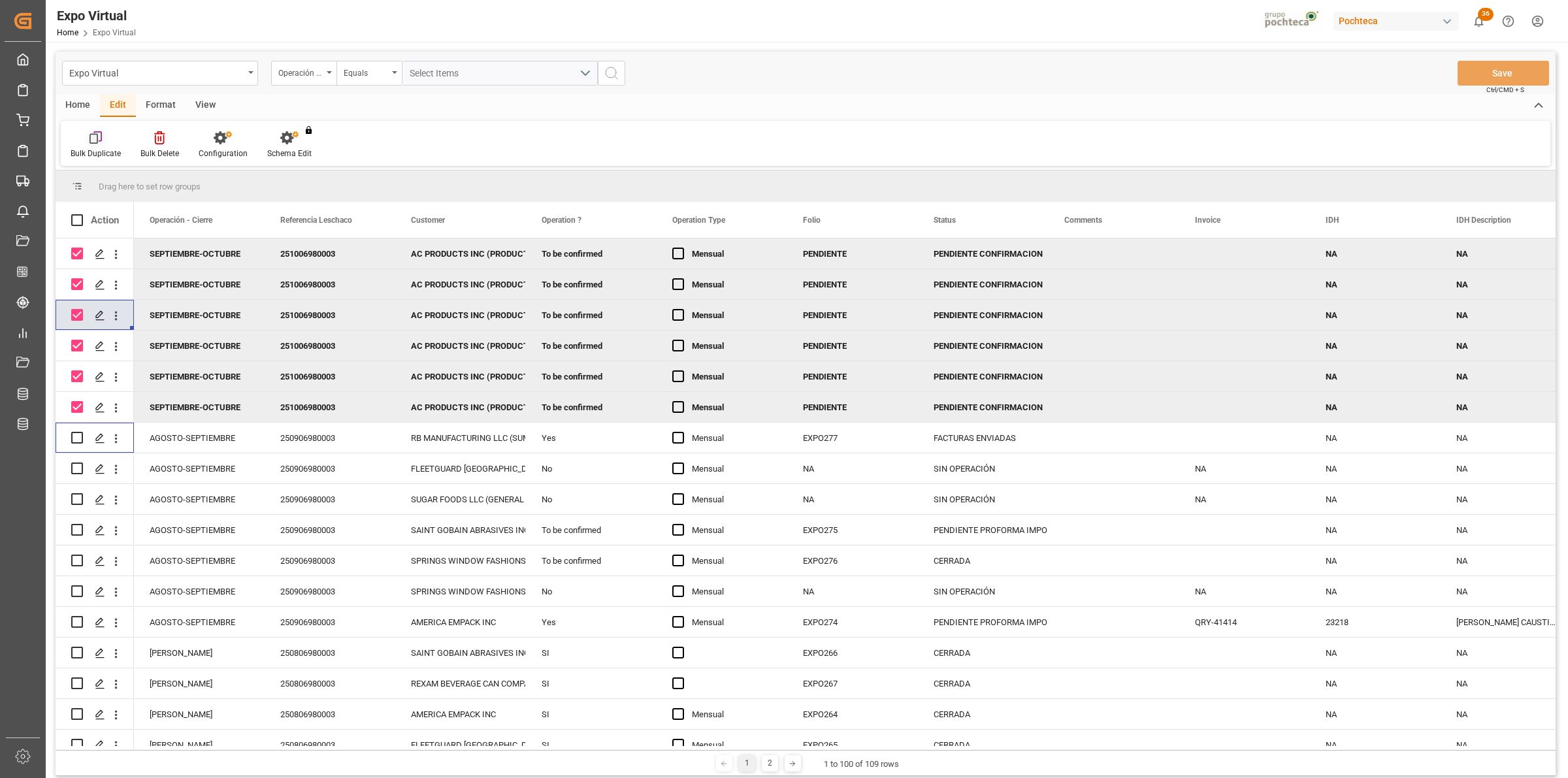
click at [89, 155] on div "Bulk Duplicate" at bounding box center [96, 154] width 51 height 11
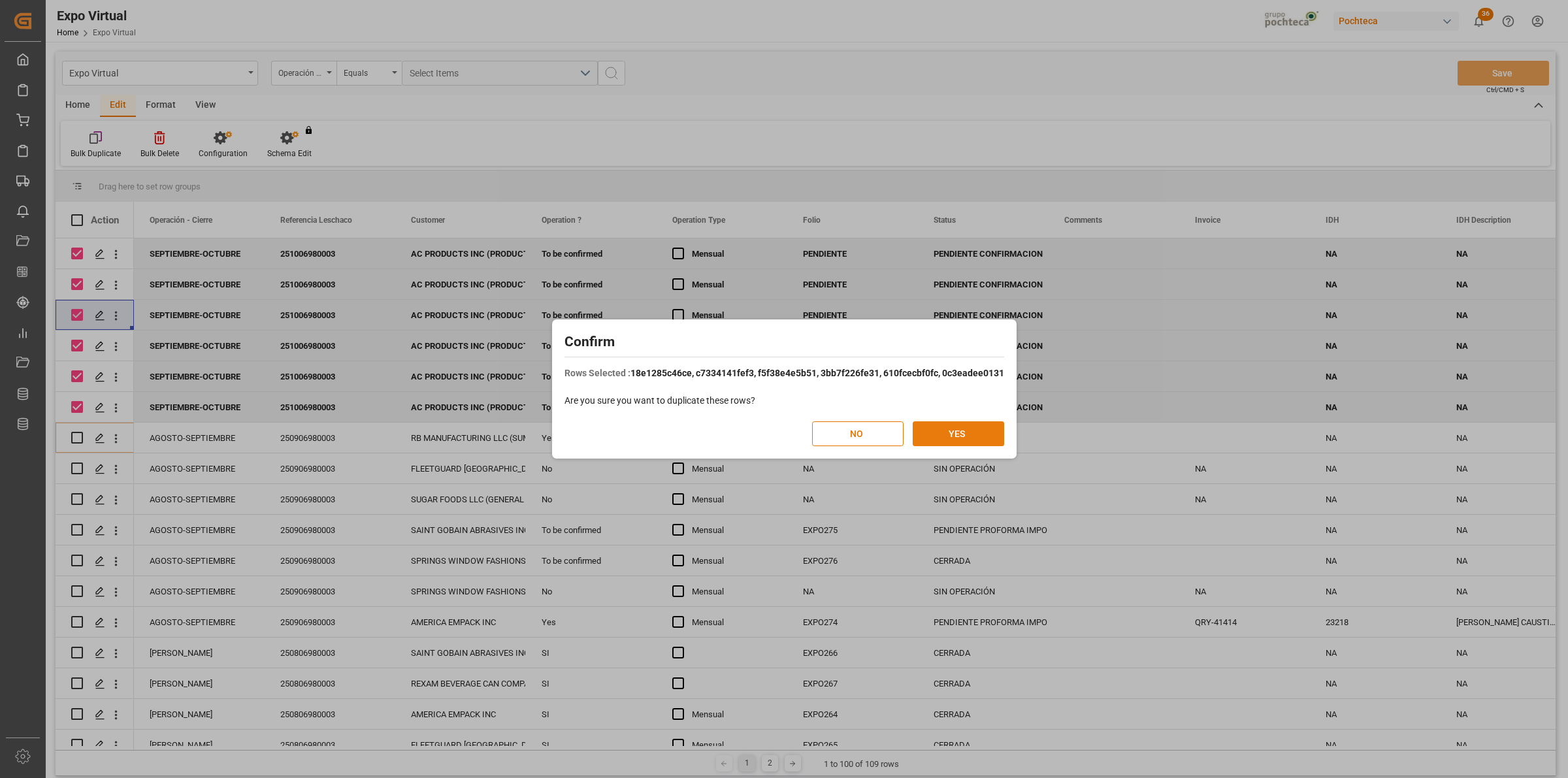
click at [980, 428] on button "YES" at bounding box center [958, 433] width 92 height 25
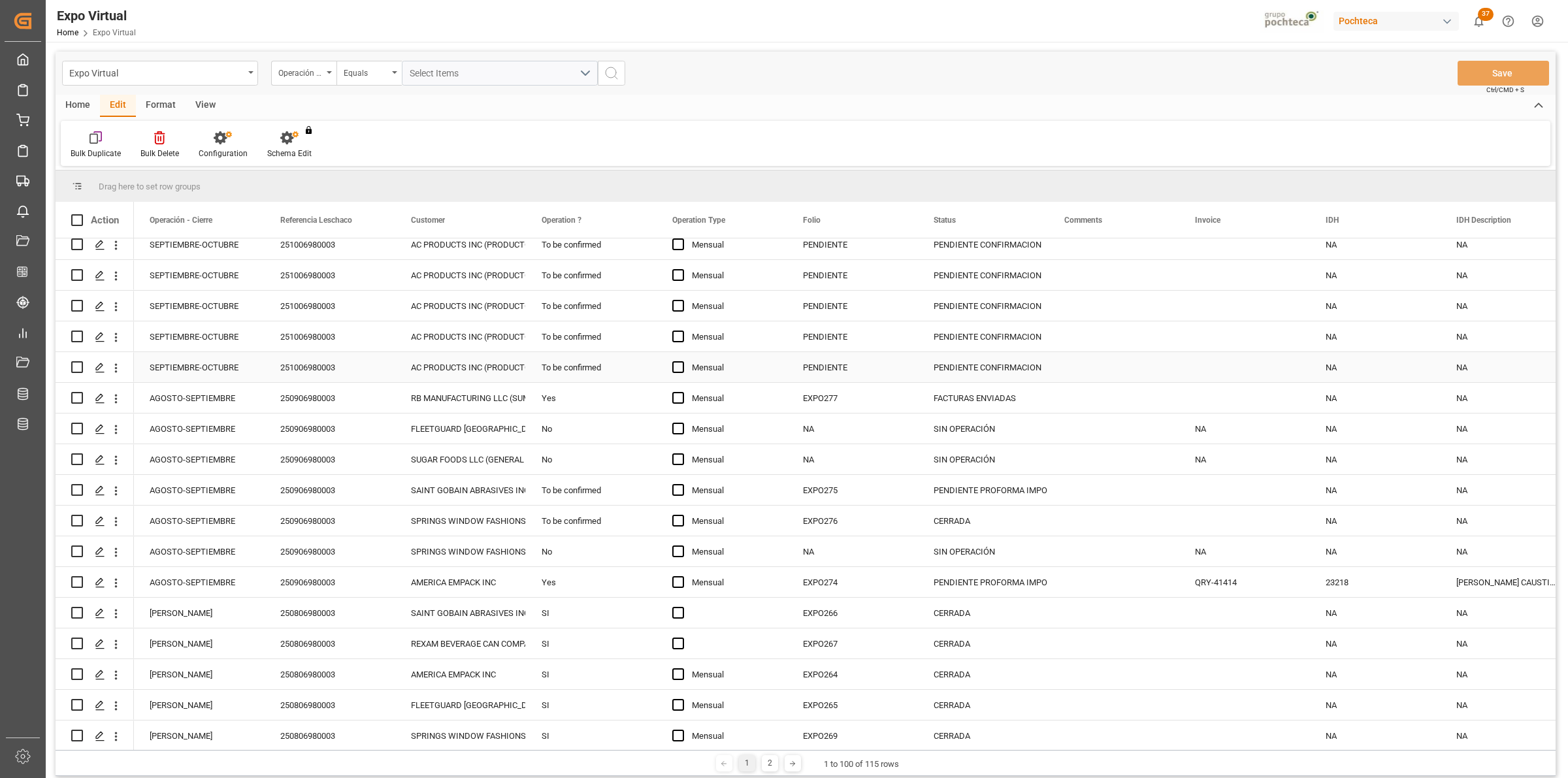
scroll to position [245, 0]
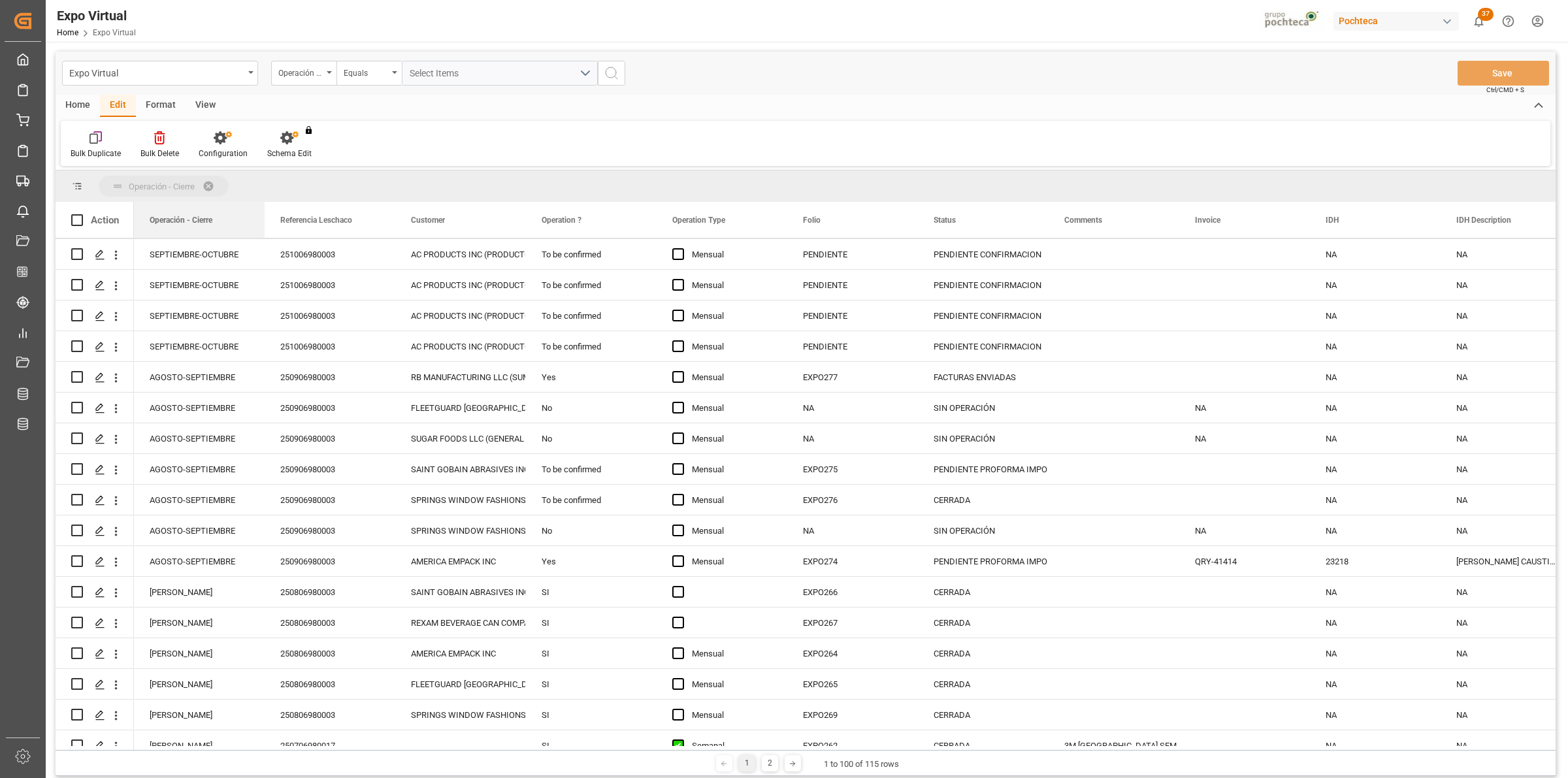
drag, startPoint x: 177, startPoint y: 224, endPoint x: 174, endPoint y: 186, distance: 38.1
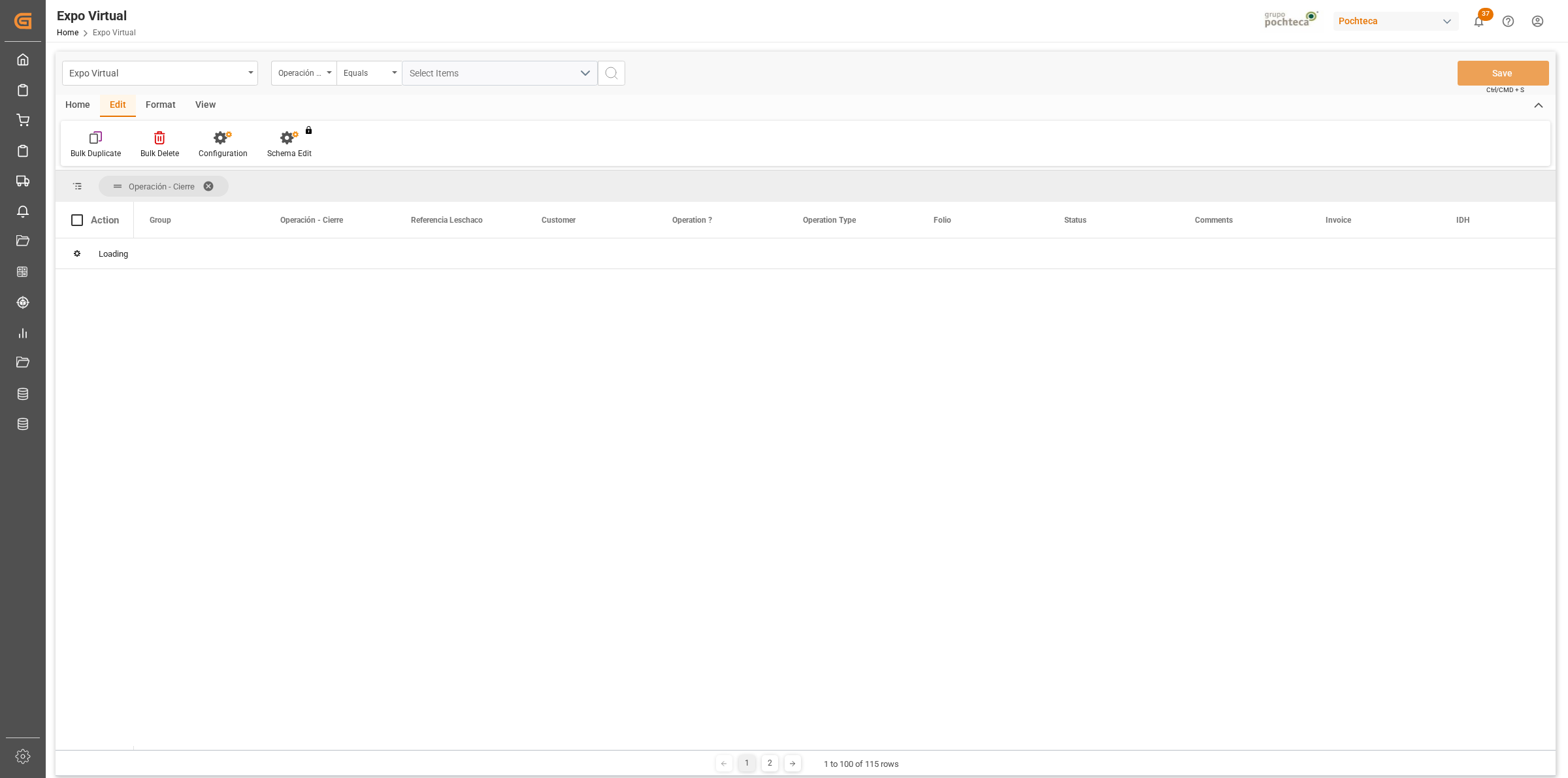
scroll to position [0, 0]
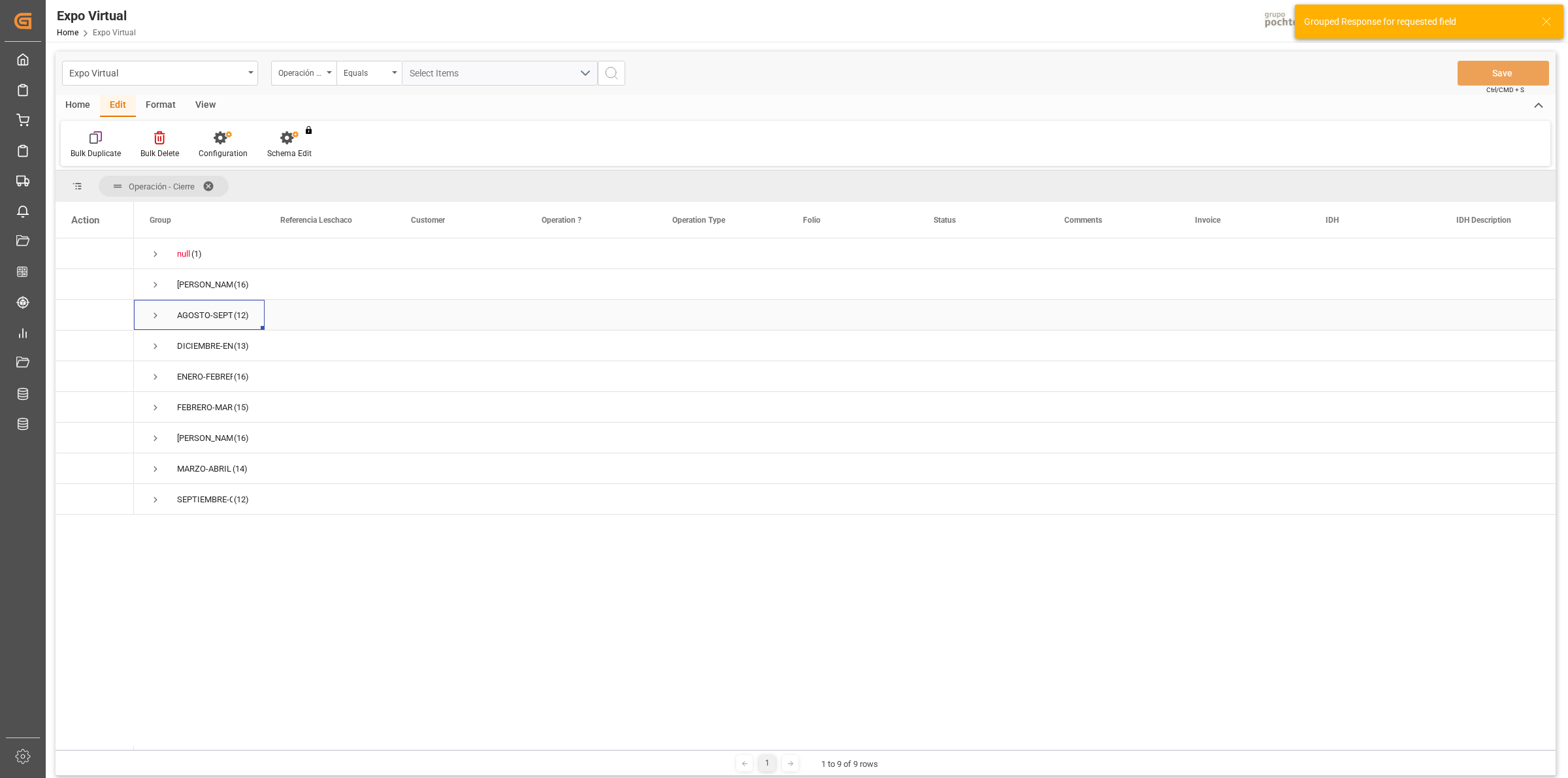
click at [157, 311] on span "Press SPACE to select this row." at bounding box center [155, 315] width 11 height 11
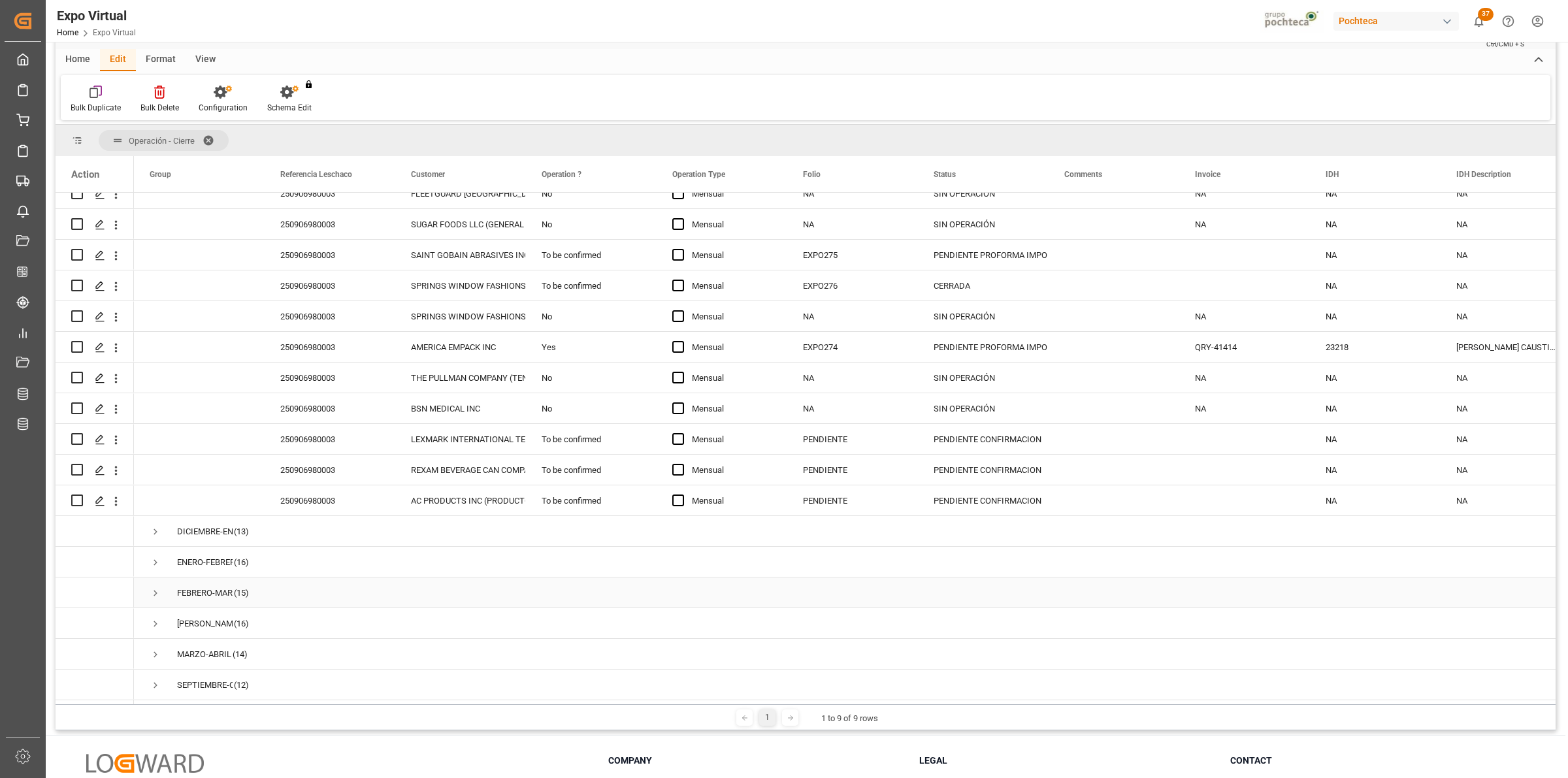
scroll to position [82, 0]
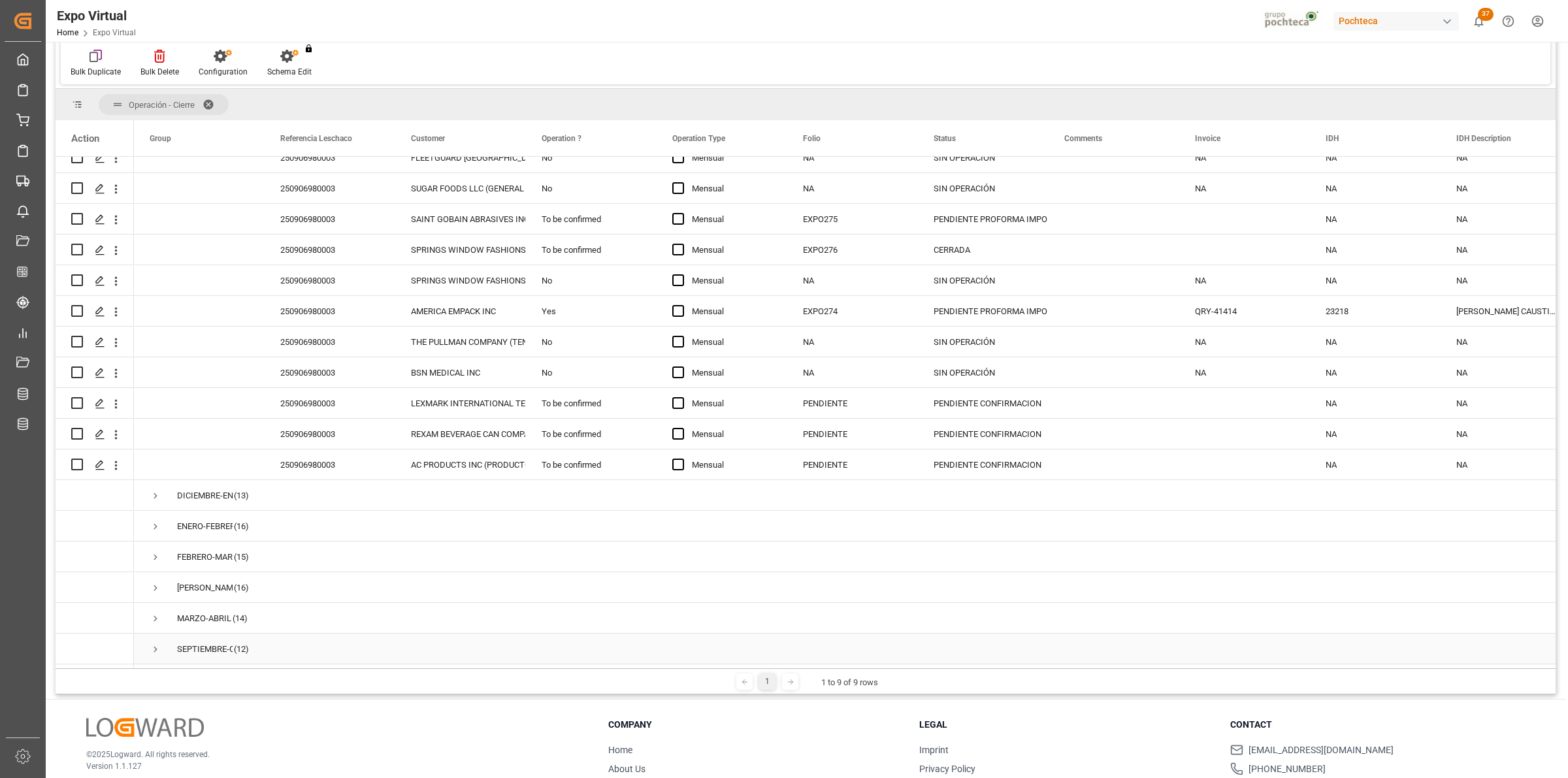
click at [158, 643] on span "Press SPACE to select this row." at bounding box center [155, 649] width 11 height 11
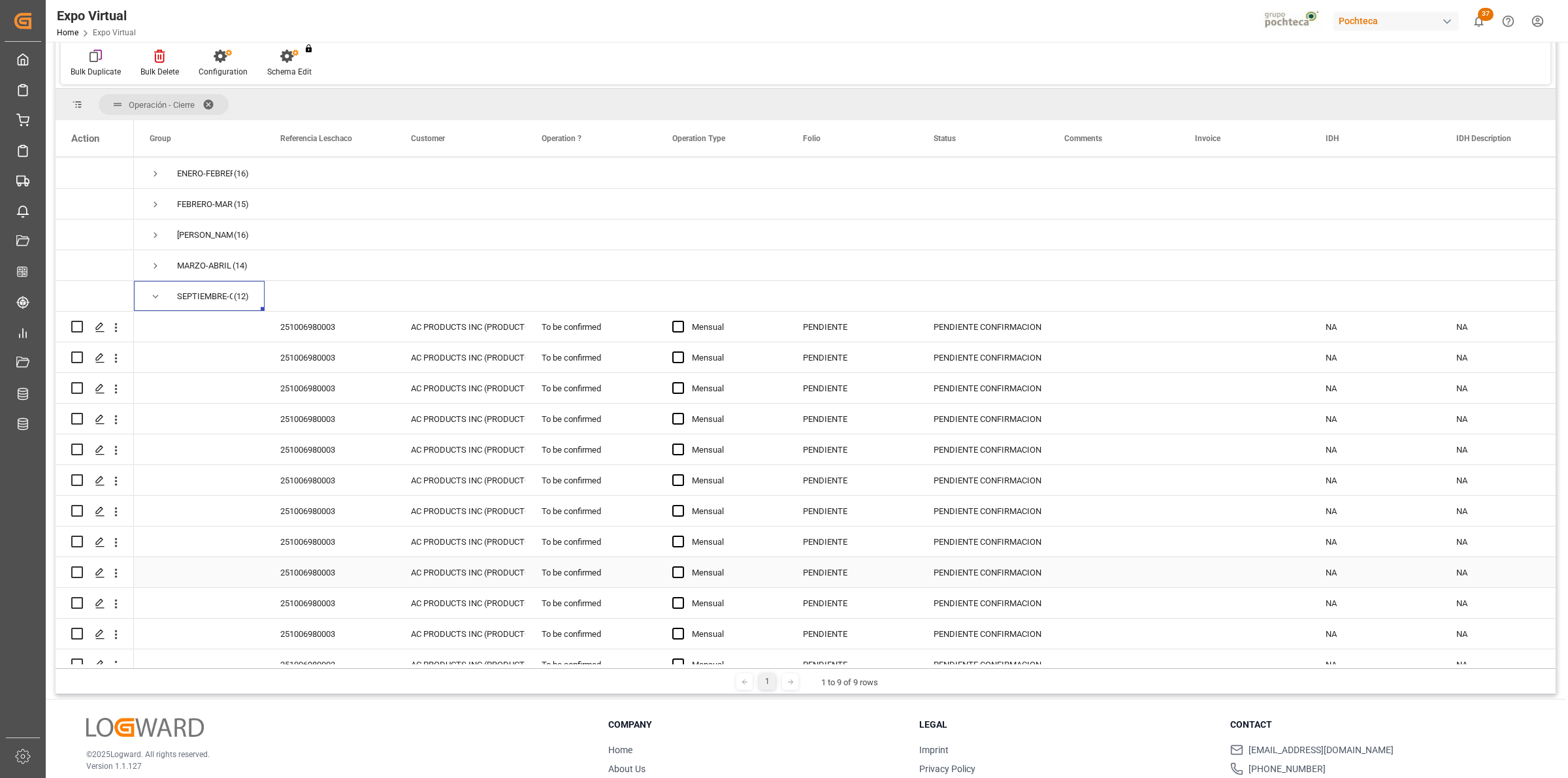
scroll to position [509, 0]
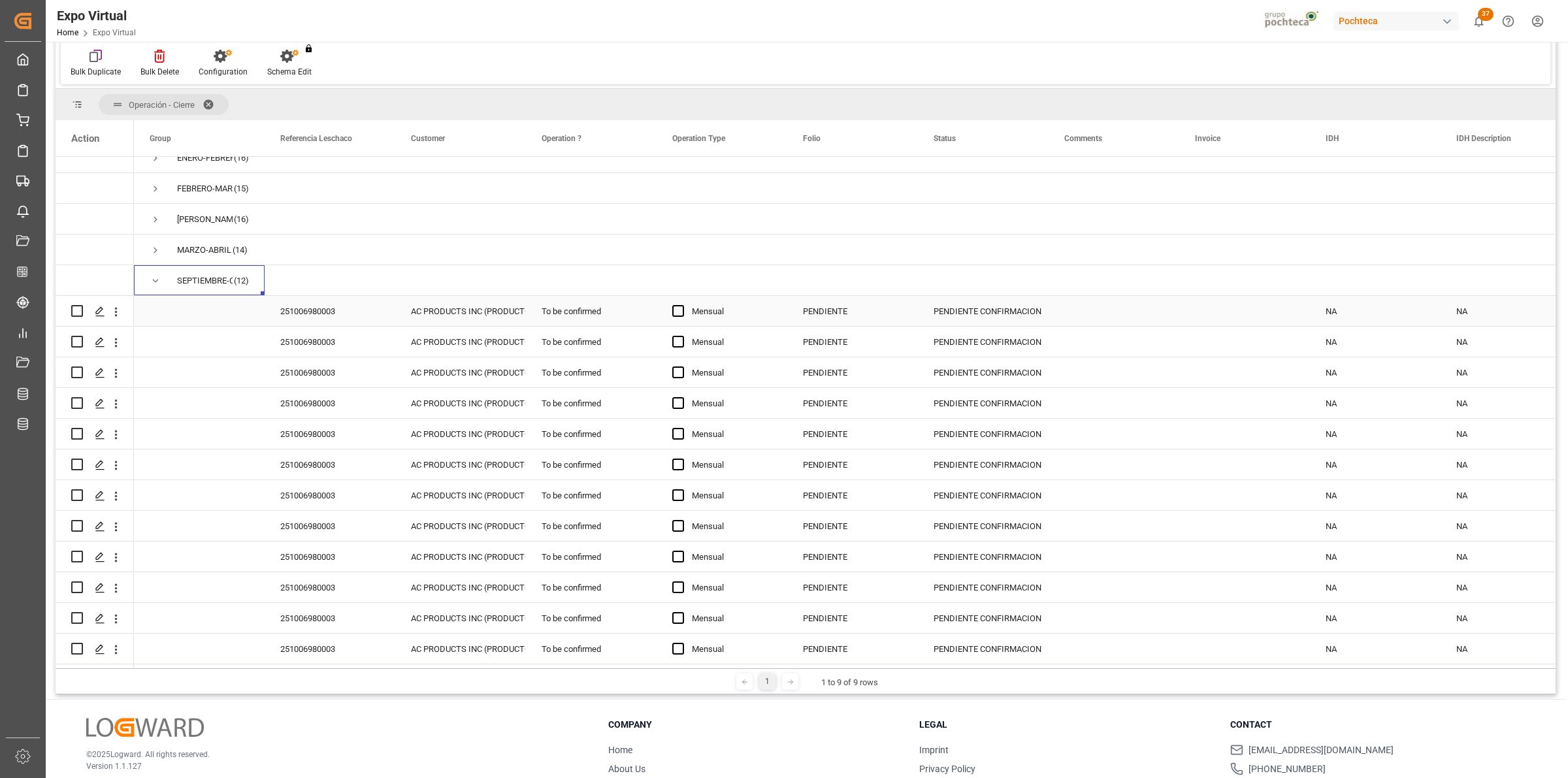
click at [478, 307] on div "AC PRODUCTS INC (PRODUCTOS RIVIAL)" at bounding box center [460, 311] width 99 height 30
click at [449, 311] on div "AC PRODUCTS INC (PRODUCTOS RIVIAL)" at bounding box center [460, 311] width 99 height 30
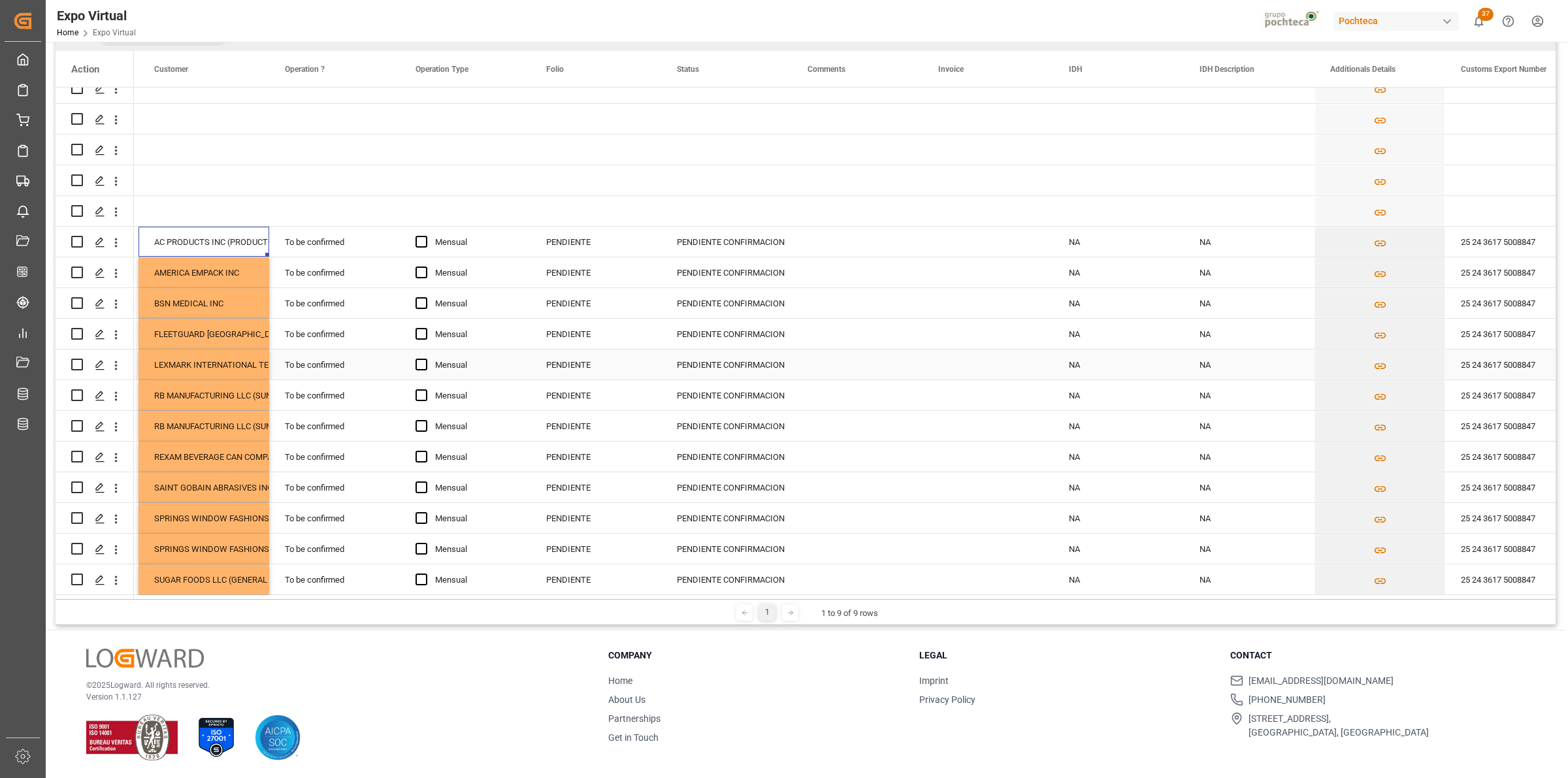
scroll to position [0, 255]
click at [1499, 269] on div "25 24 3617 5008847" at bounding box center [1509, 272] width 131 height 30
click at [1522, 266] on div "25 24 3617 5008847" at bounding box center [1509, 272] width 131 height 30
click at [1521, 275] on input "25 24 3617 5008847" at bounding box center [1509, 280] width 110 height 25
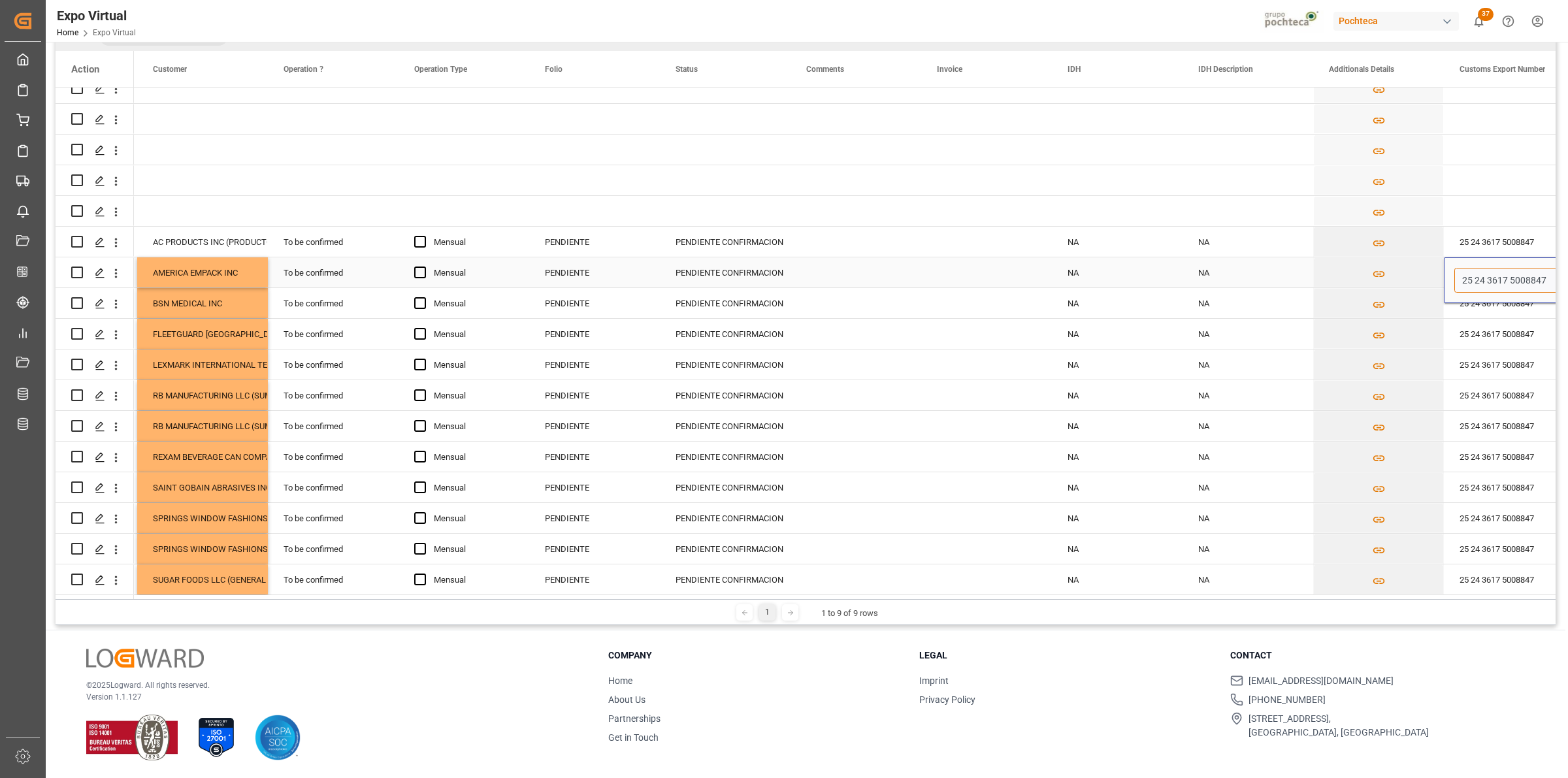
paste input "35"
type input "25 24 3617 5008835"
click at [1507, 307] on div "25 24 3617 5008847" at bounding box center [1509, 302] width 131 height 30
click at [1497, 455] on div "25 24 3617 5008847" at bounding box center [1509, 456] width 131 height 30
click at [1523, 463] on input "25 24 3617 5008847" at bounding box center [1509, 464] width 110 height 25
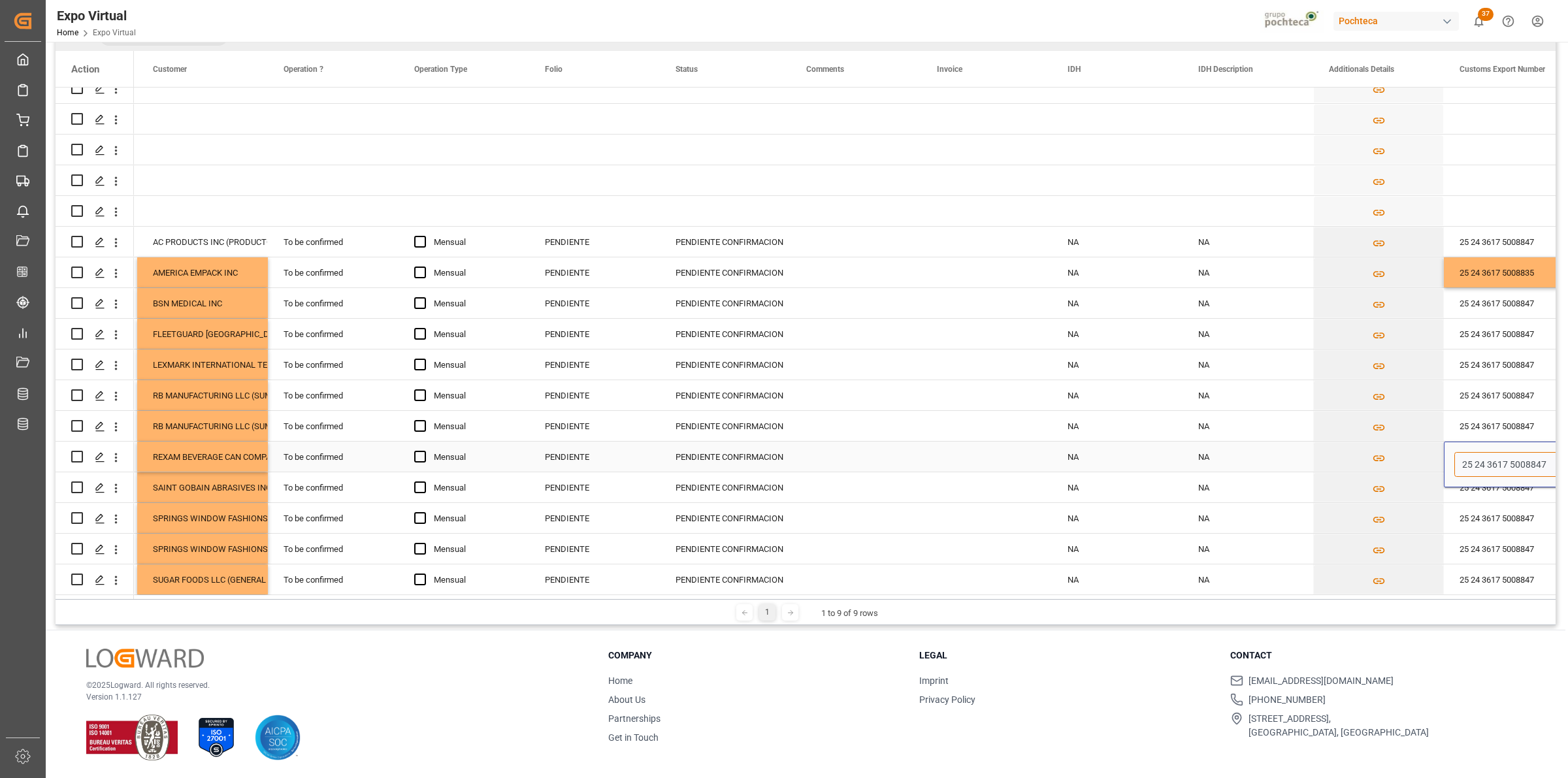
click at [1523, 463] on input "25 24 3617 5008847" at bounding box center [1509, 464] width 110 height 25
paste input "1"
type input "25 24 3617 5008841"
click at [1248, 201] on div "Press SPACE to select this row." at bounding box center [1248, 211] width 131 height 30
click at [1490, 302] on div "25 24 3617 5008847" at bounding box center [1509, 302] width 131 height 30
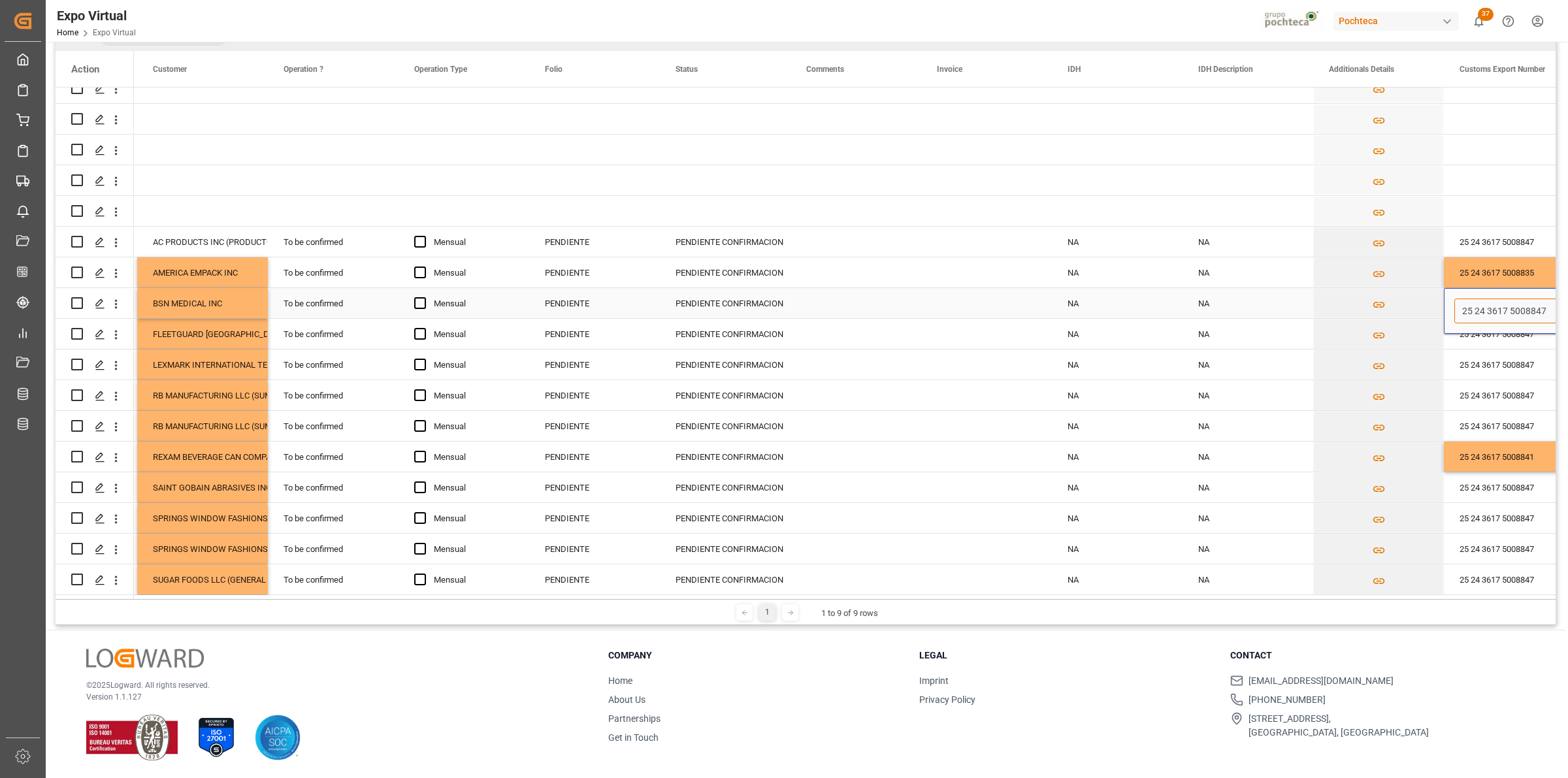
click at [1524, 311] on input "25 24 3617 5008847" at bounding box center [1509, 311] width 110 height 25
paste input "3"
type input "25 24 3617 5008843"
click at [1504, 340] on div "25 24 3617 5008847" at bounding box center [1509, 333] width 131 height 30
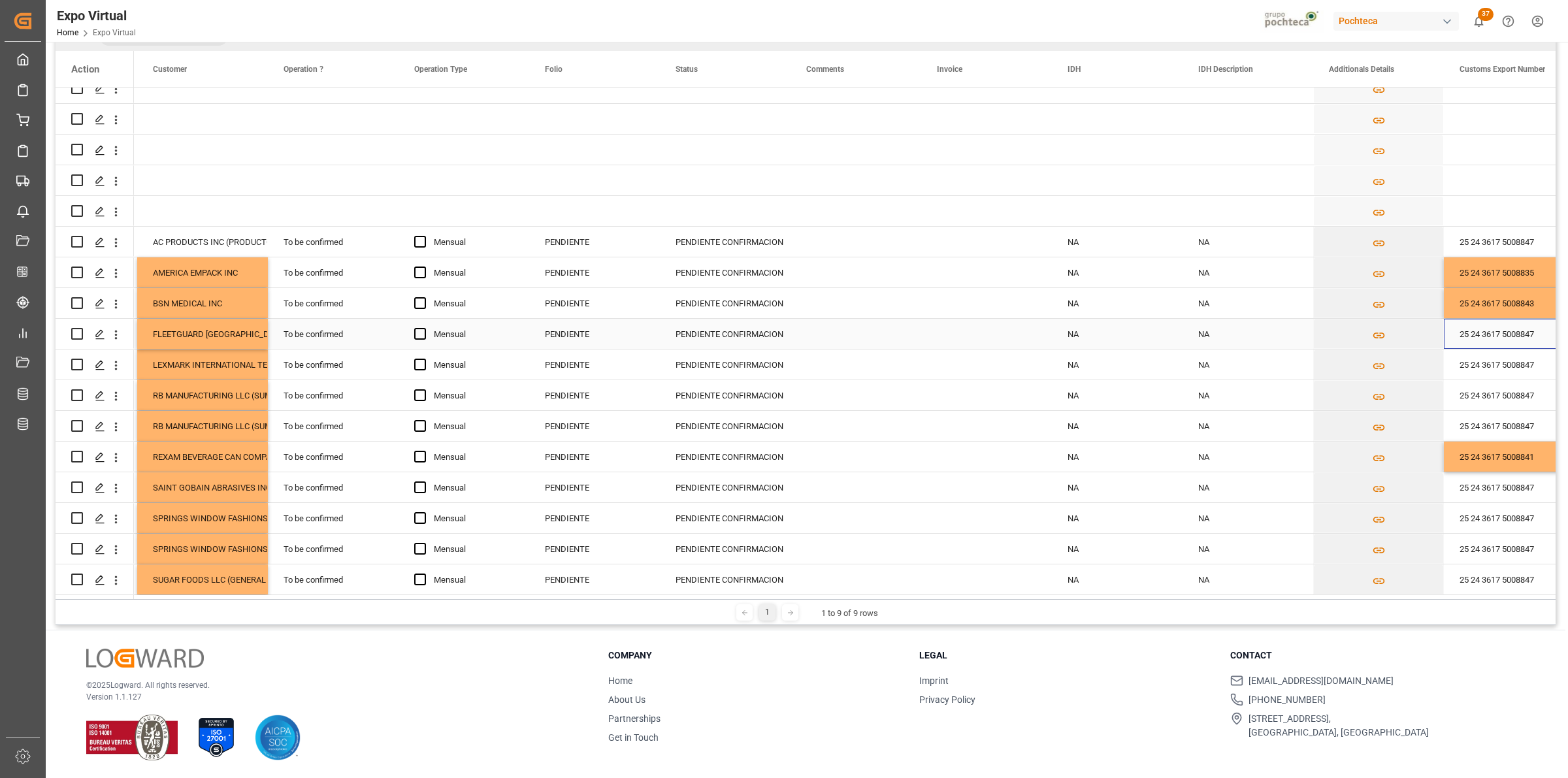
click at [1524, 330] on div "25 24 3617 5008847" at bounding box center [1509, 333] width 131 height 30
click at [1521, 338] on input "25 24 3617 5008847" at bounding box center [1509, 342] width 110 height 25
paste input "2"
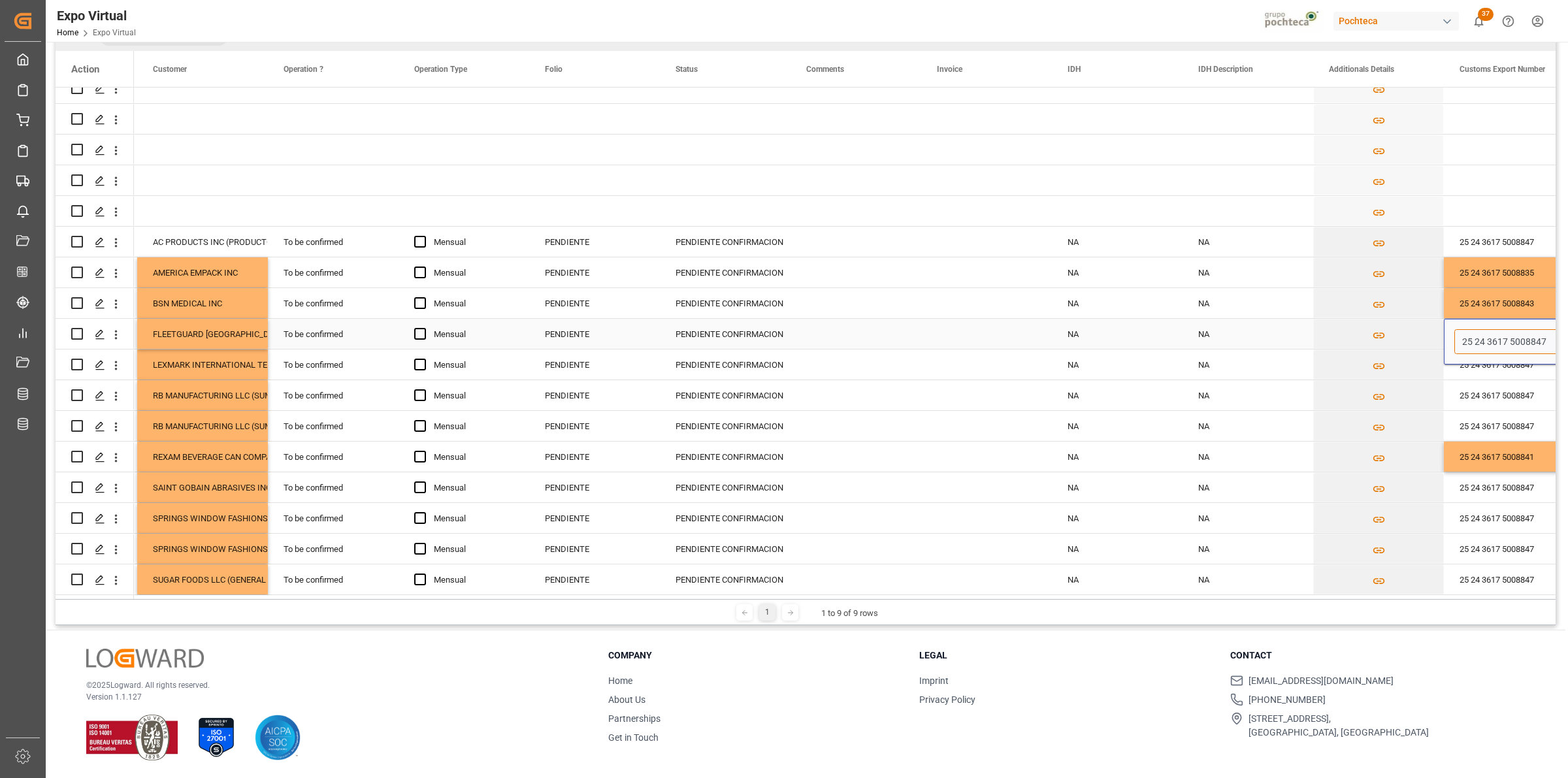
type input "25 24 3617 5008842"
click at [1504, 371] on div "25 24 3617 5008847" at bounding box center [1509, 364] width 131 height 30
click at [1490, 485] on div "25 24 3617 5008847" at bounding box center [1509, 487] width 131 height 30
click at [1521, 483] on div "25 24 3617 5008847" at bounding box center [1509, 487] width 131 height 30
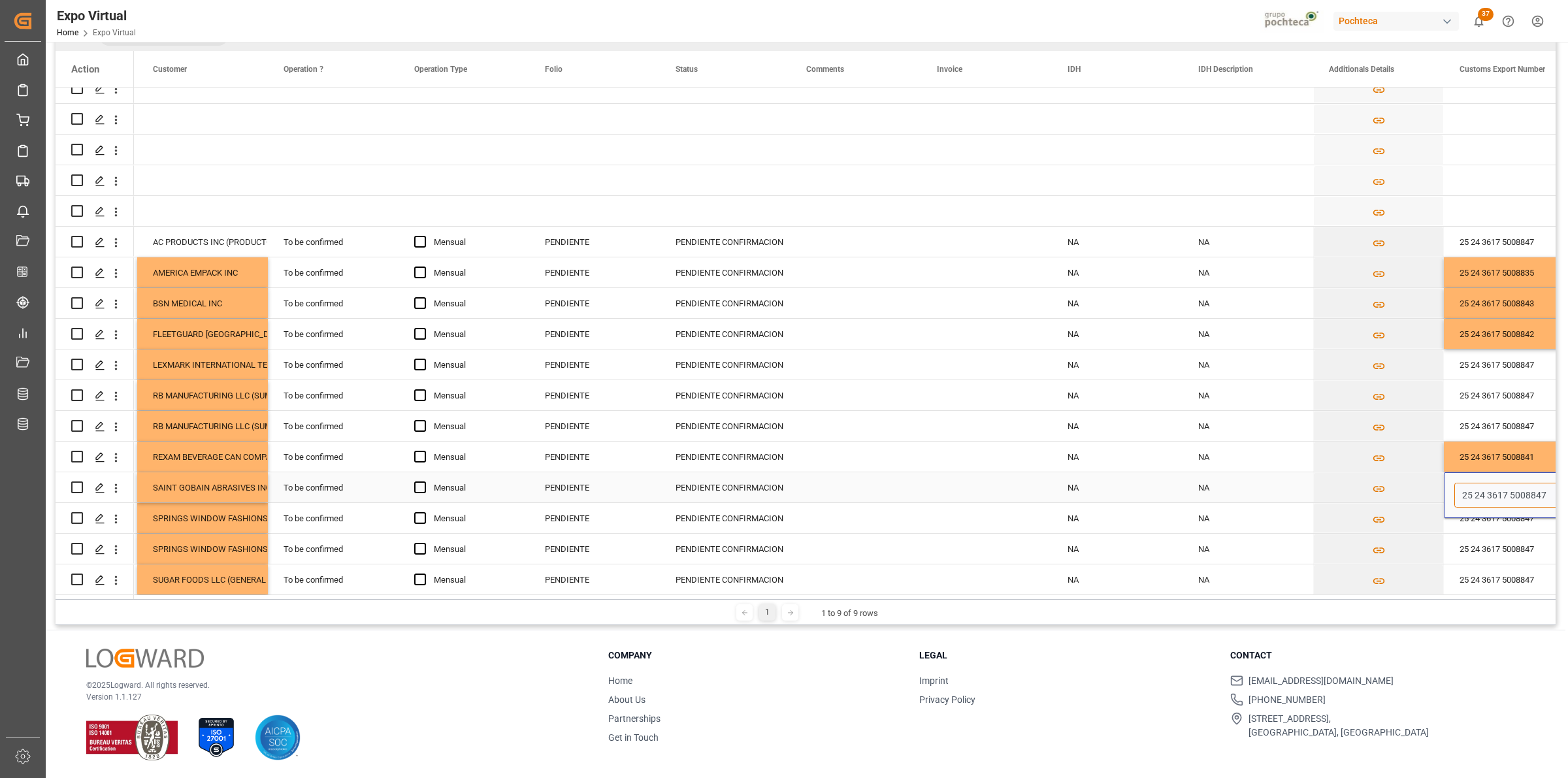
click at [1520, 489] on input "25 24 3617 5008847" at bounding box center [1509, 495] width 110 height 25
paste input "0"
type input "25 24 3617 5008840"
click at [1508, 418] on div "25 24 3617 5008847" at bounding box center [1509, 426] width 131 height 30
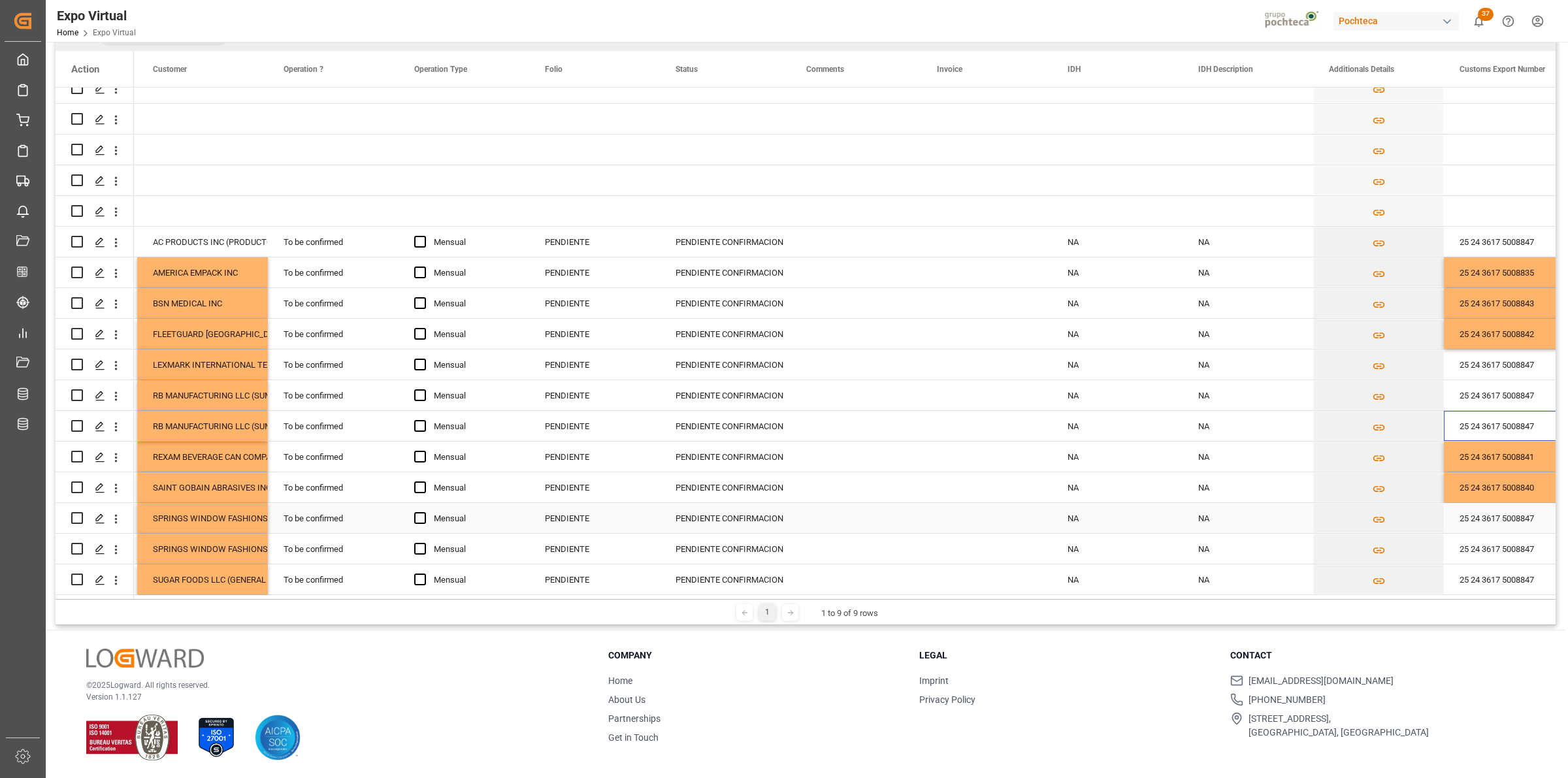
click at [1513, 514] on div "25 24 3617 5008847" at bounding box center [1509, 517] width 131 height 30
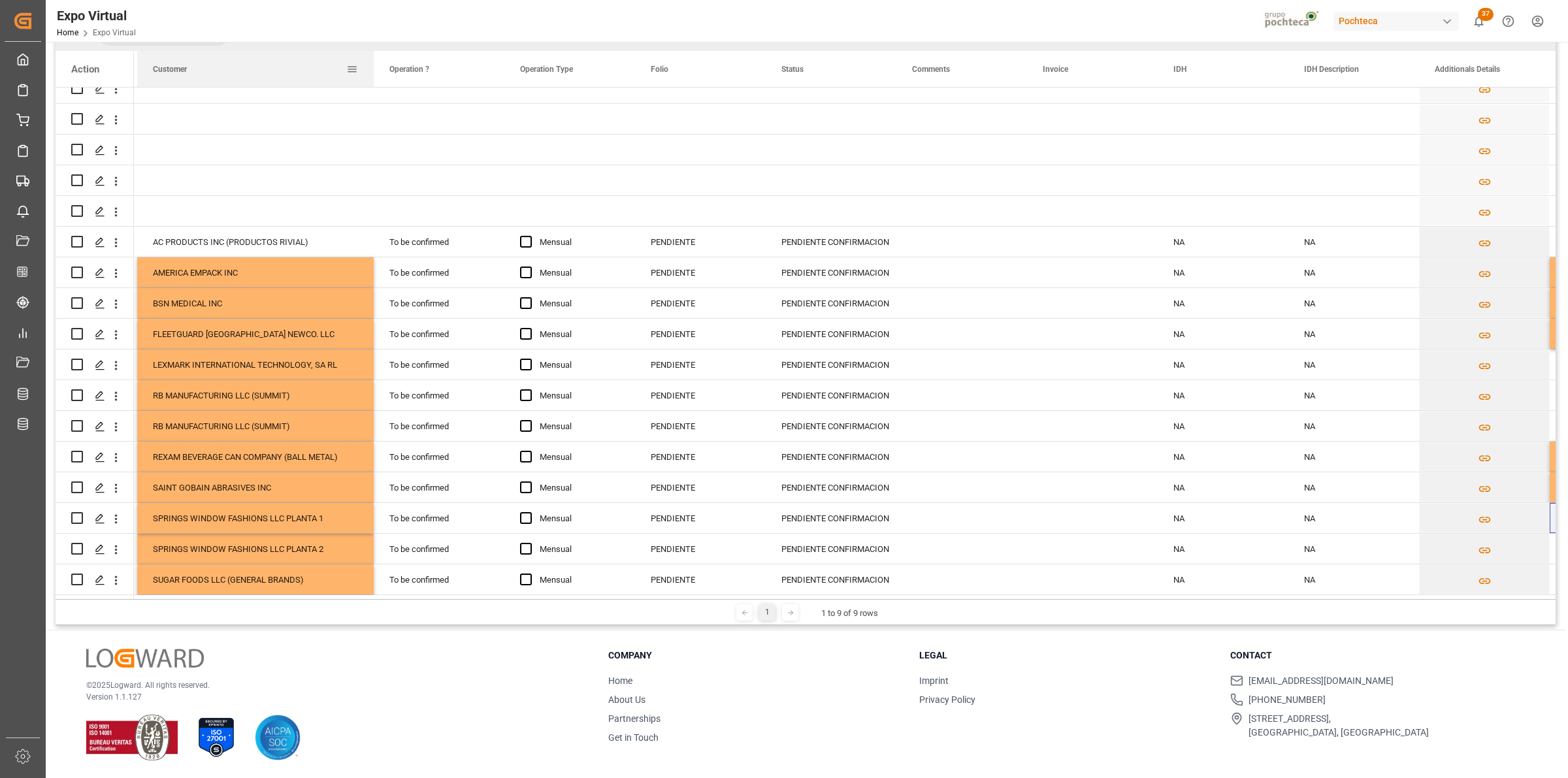
drag, startPoint x: 265, startPoint y: 67, endPoint x: 395, endPoint y: 87, distance: 131.5
click at [371, 70] on div at bounding box center [374, 69] width 5 height 36
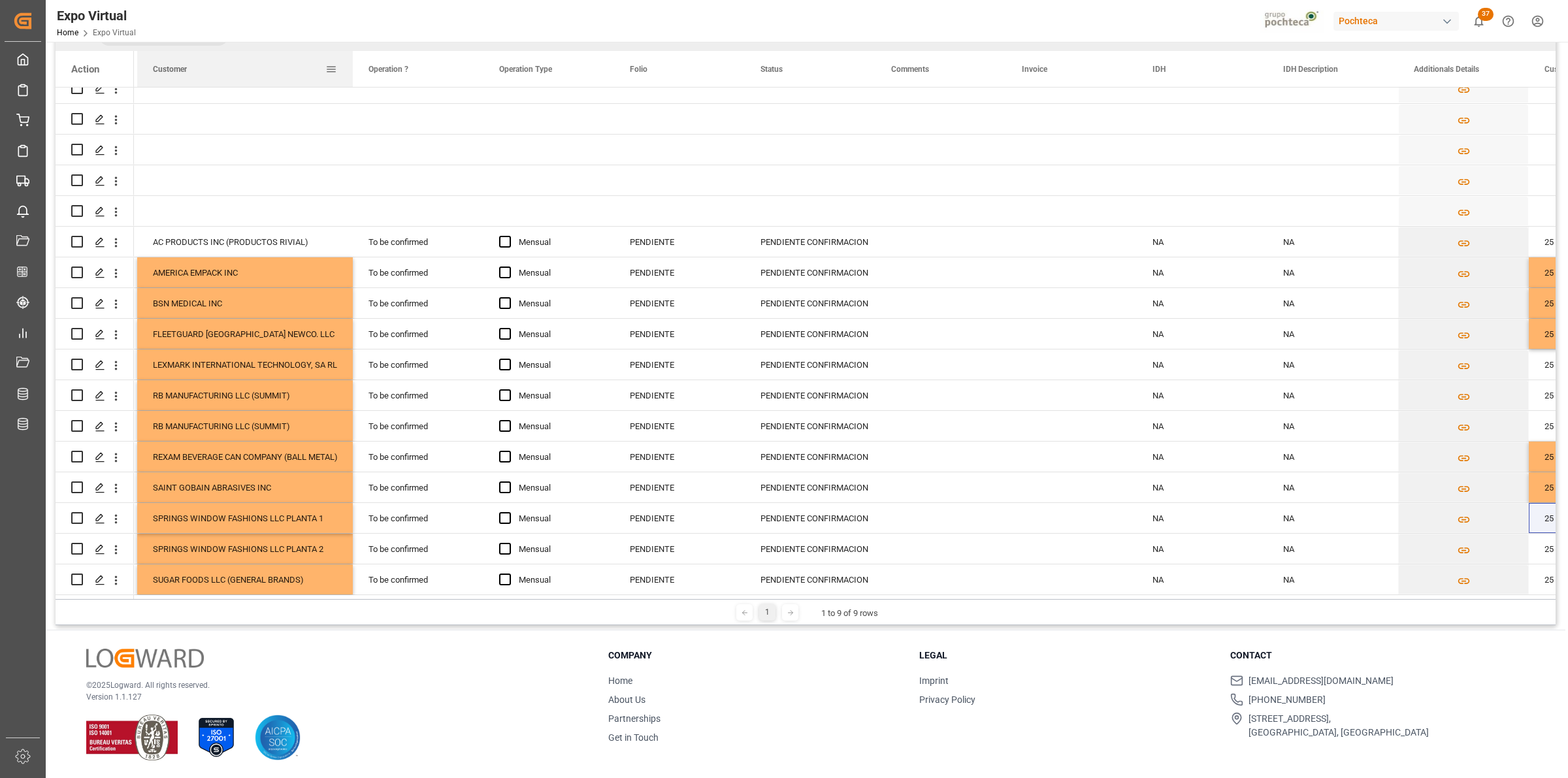
drag, startPoint x: 370, startPoint y: 69, endPoint x: 348, endPoint y: 69, distance: 22.0
click at [350, 69] on div at bounding box center [352, 69] width 5 height 36
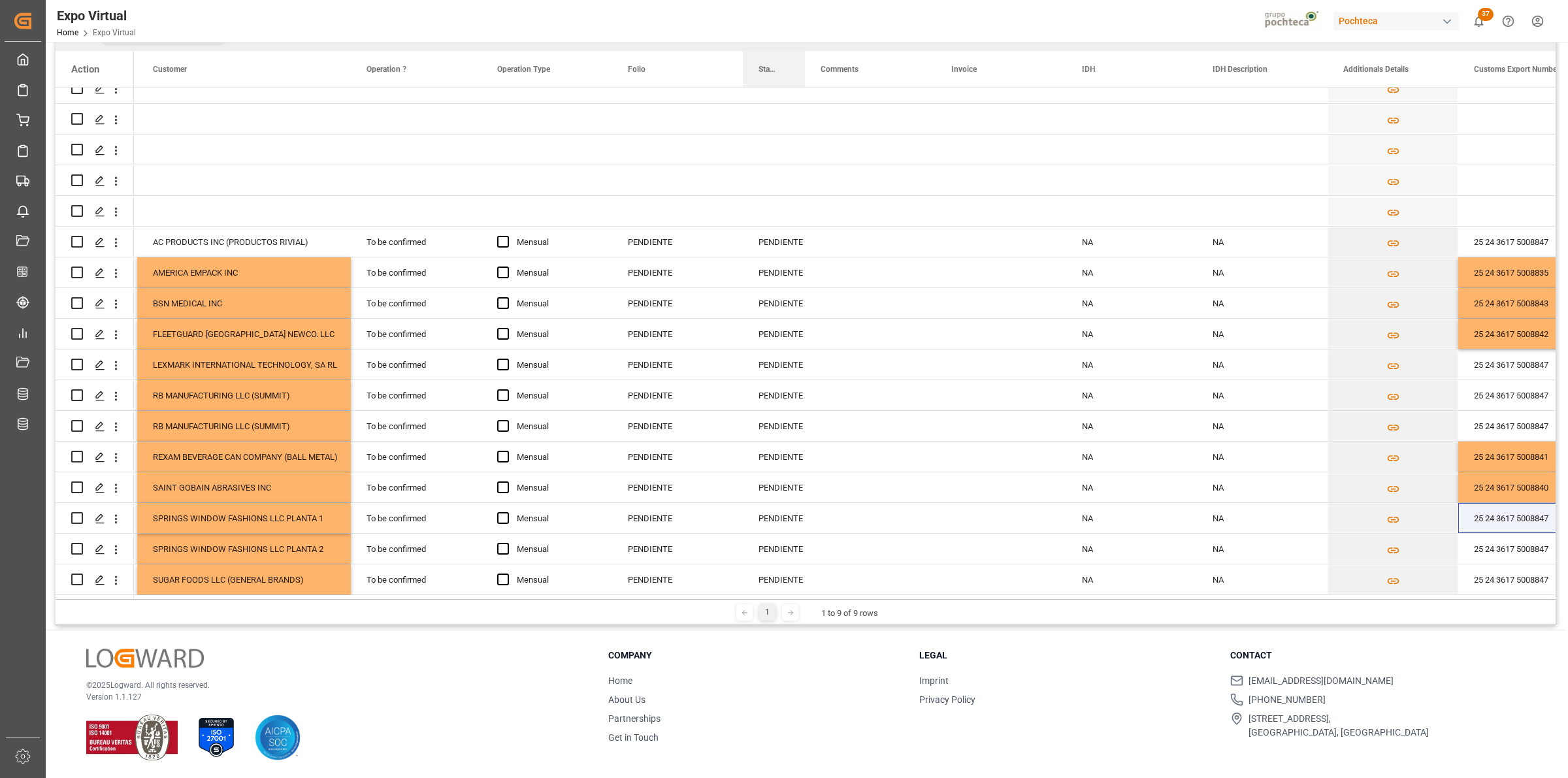
drag, startPoint x: 870, startPoint y: 60, endPoint x: 801, endPoint y: 43, distance: 71.1
click at [801, 43] on div "Operación - Cierre Drag here to set column labels Action Group Referencia Lesch…" at bounding box center [805, 309] width 1500 height 579
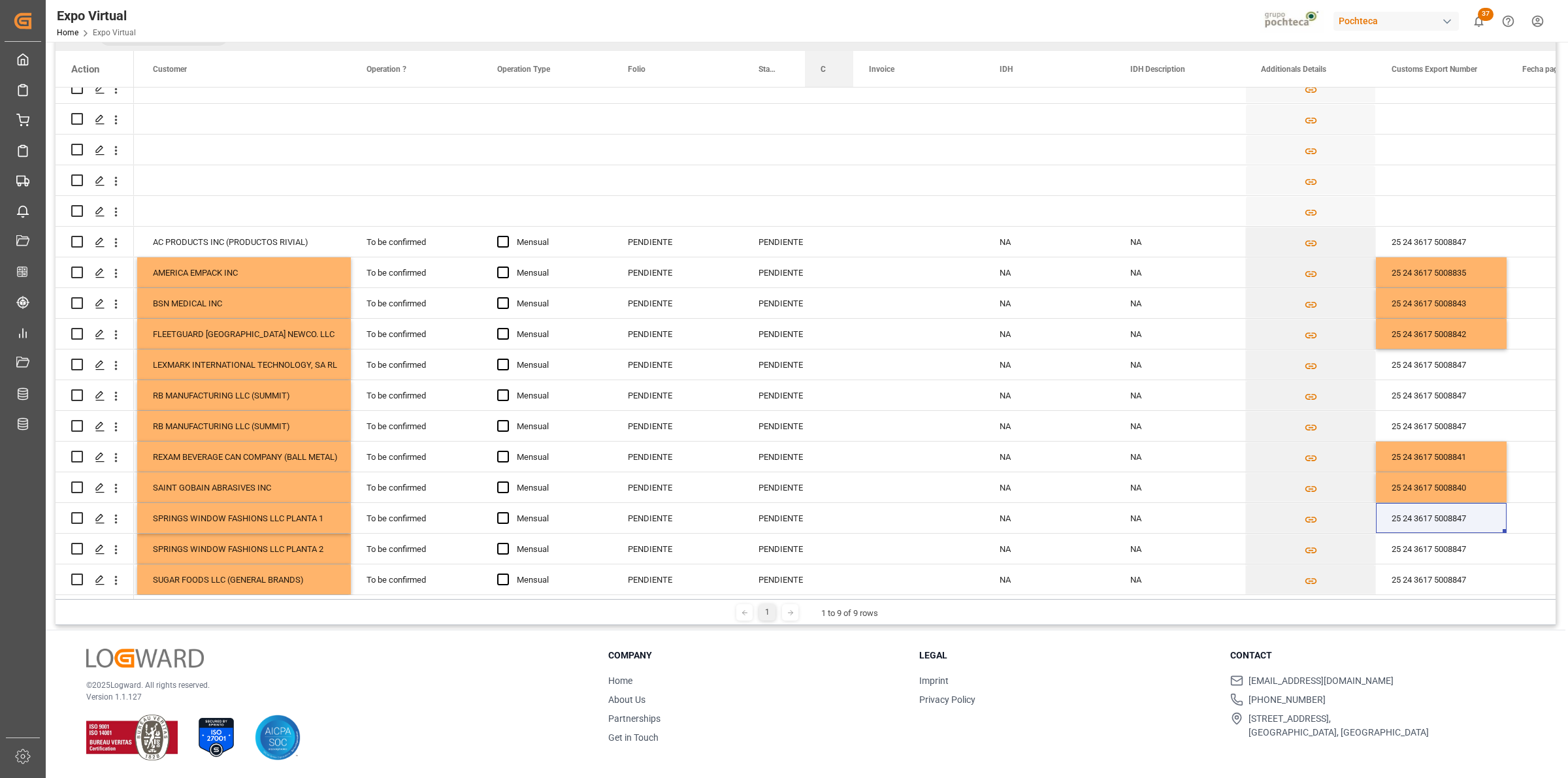
drag, startPoint x: 933, startPoint y: 56, endPoint x: 850, endPoint y: 41, distance: 84.3
click at [850, 41] on div "Expo Virtual Home Expo Virtual Pochteca 37 Notifications Only show unread All W…" at bounding box center [805, 389] width 1520 height 778
click at [1455, 509] on div "25 24 3617 5008847" at bounding box center [1441, 517] width 131 height 30
click at [1457, 524] on input "25 24 3617 5008847" at bounding box center [1441, 525] width 110 height 25
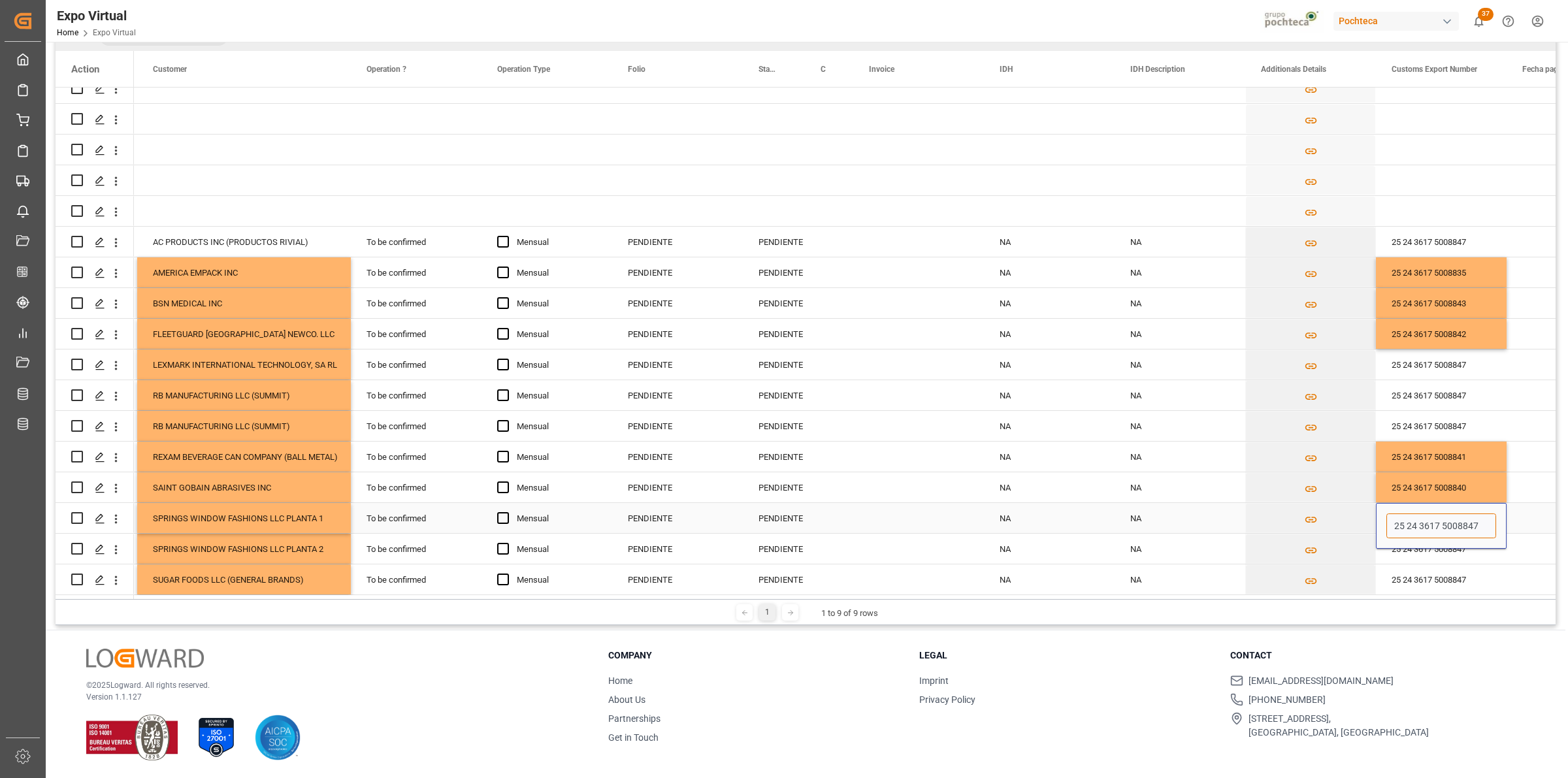
click at [1457, 524] on input "25 24 3617 5008847" at bounding box center [1441, 525] width 110 height 25
paste input "3"
type input "25 24 3617 5008837"
click at [1472, 554] on div "25 24 3617 5008847" at bounding box center [1441, 548] width 131 height 30
click at [1467, 542] on div "25 24 3617 5008847" at bounding box center [1441, 548] width 131 height 30
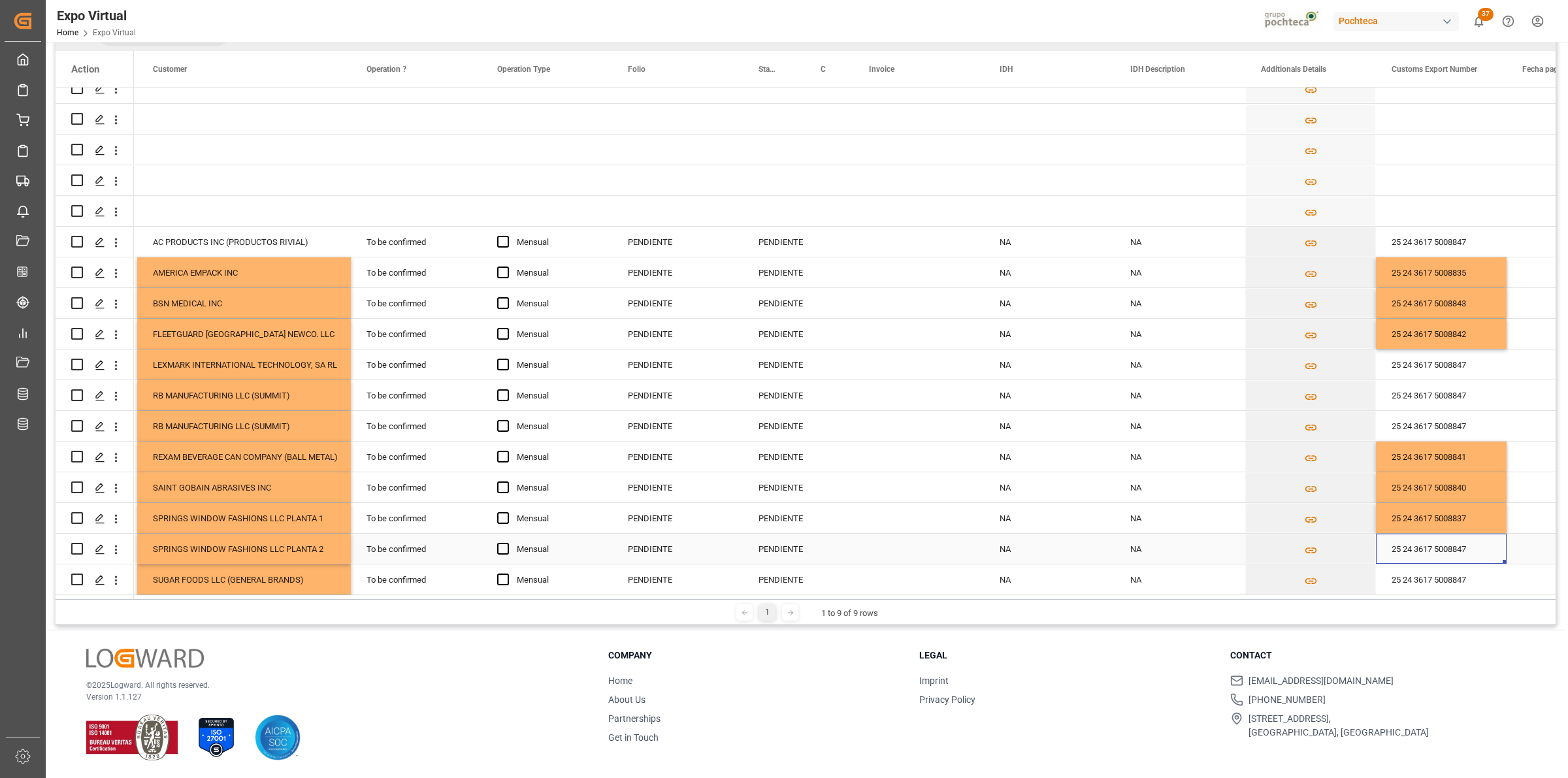
click at [1467, 542] on div "25 24 3617 5008847" at bounding box center [1441, 548] width 131 height 30
click at [1460, 557] on input "25 24 3617 5008847" at bounding box center [1441, 557] width 110 height 25
paste input "38"
type input "25 24 3617 5008838"
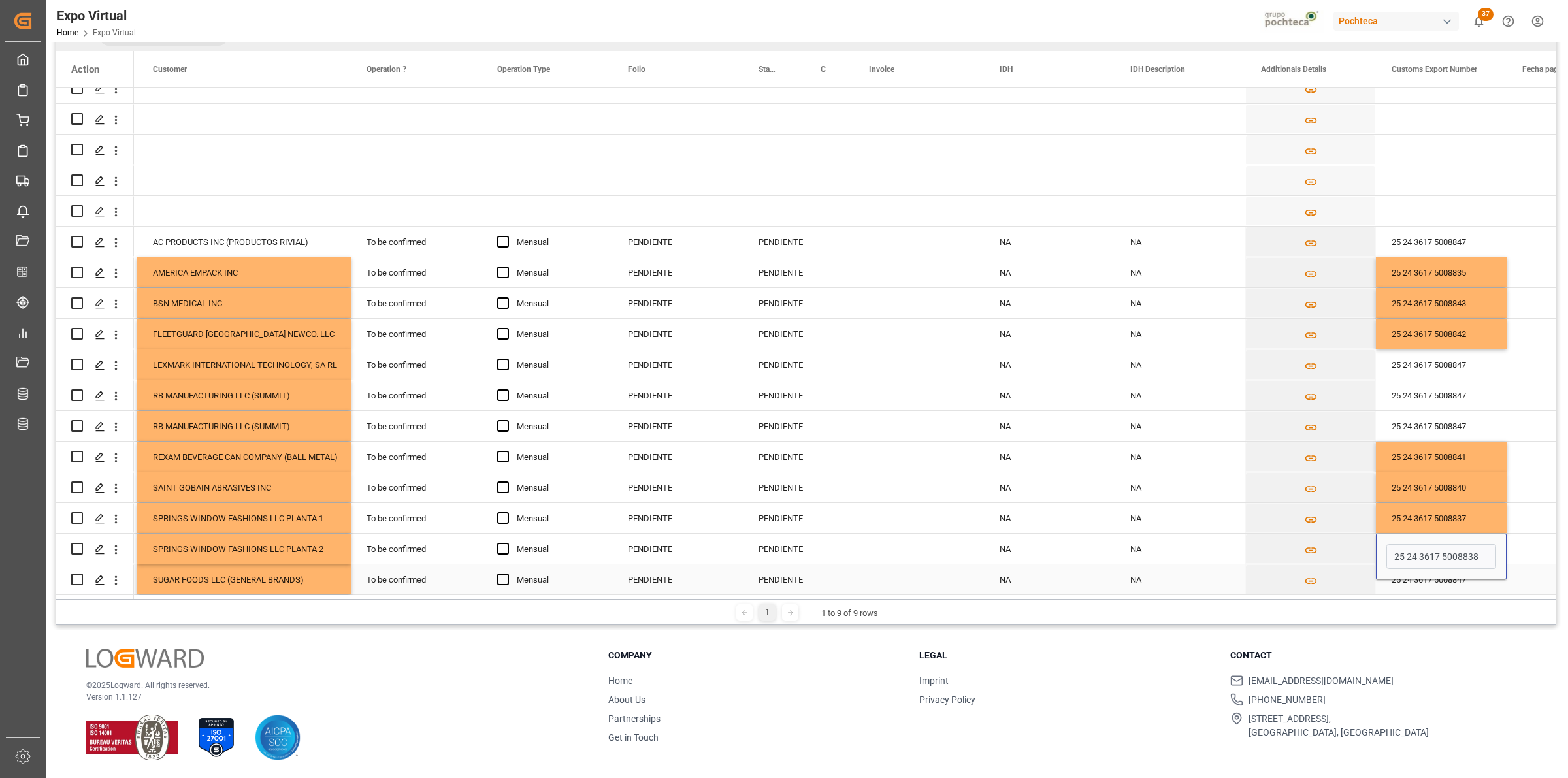
click at [1461, 581] on div "25 24 3617 5008847" at bounding box center [1441, 579] width 131 height 30
click at [1457, 399] on div "25 24 3617 5008847" at bounding box center [1441, 395] width 131 height 30
click at [1455, 392] on div "25 24 3617 5008847" at bounding box center [1441, 395] width 131 height 30
click at [1462, 402] on input "25 24 3617 5008847" at bounding box center [1441, 403] width 110 height 25
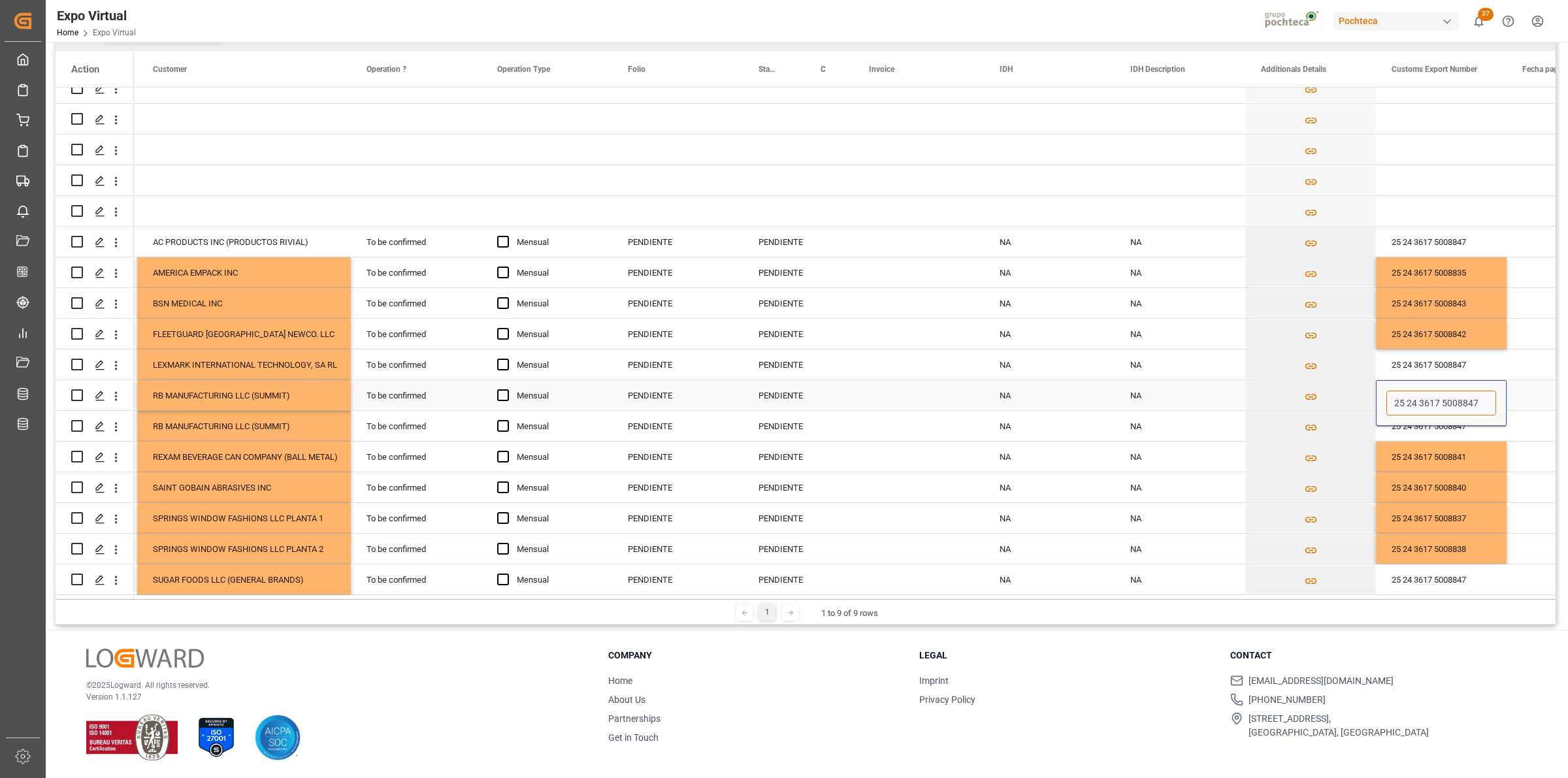
click at [1462, 402] on input "25 24 3617 5008847" at bounding box center [1441, 403] width 110 height 25
paste input "8"
type input "25 24 3617 5008848"
click at [1463, 369] on div "25 24 3617 5008847" at bounding box center [1441, 364] width 131 height 30
click at [1452, 360] on div "25 24 3617 5008847" at bounding box center [1441, 364] width 131 height 30
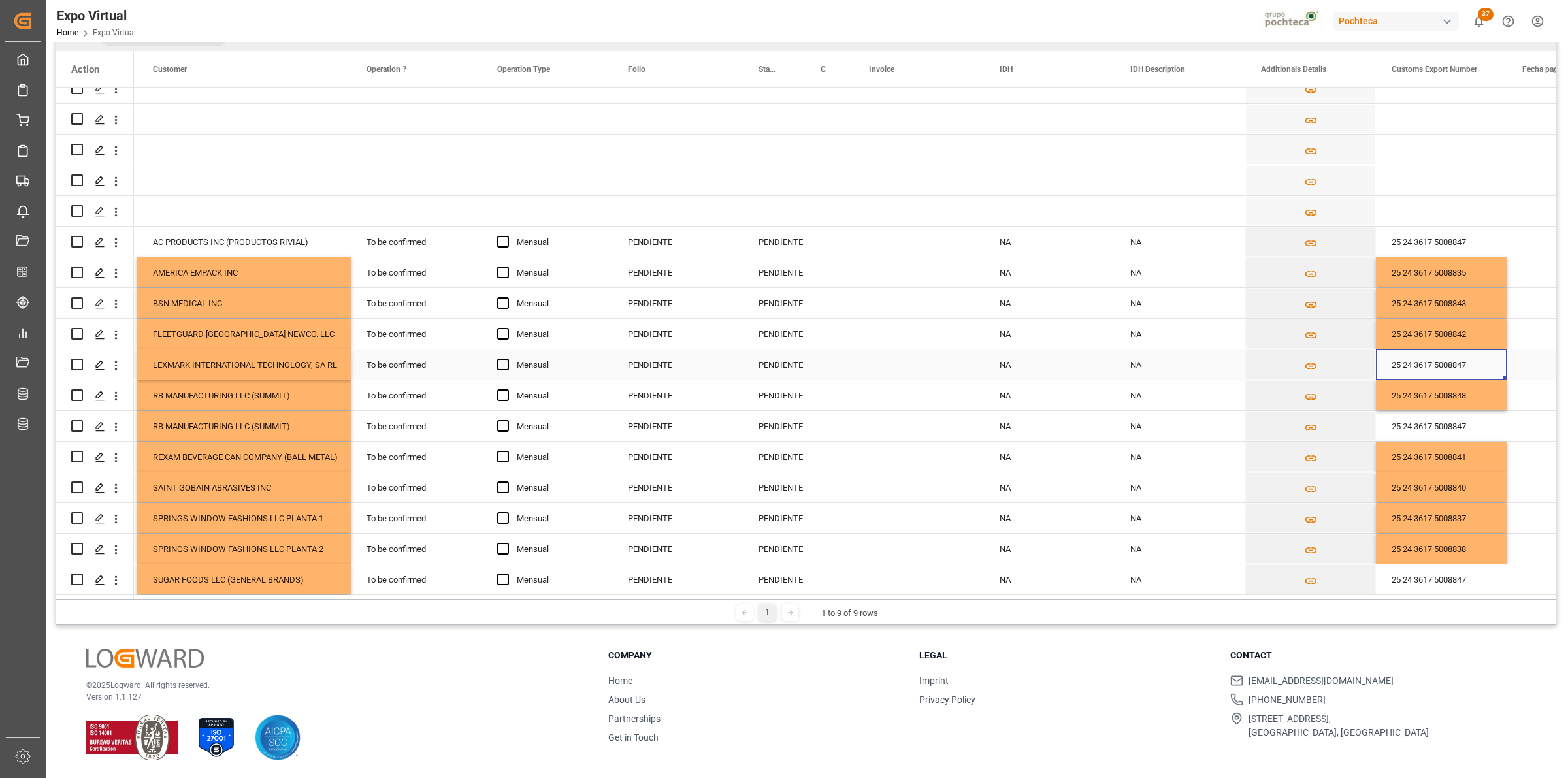
click at [1452, 360] on div "25 24 3617 5008847" at bounding box center [1441, 364] width 131 height 30
click at [1455, 369] on input "25 24 3617 5008847" at bounding box center [1441, 372] width 110 height 25
paste input "36"
type input "25 24 3617 5008836"
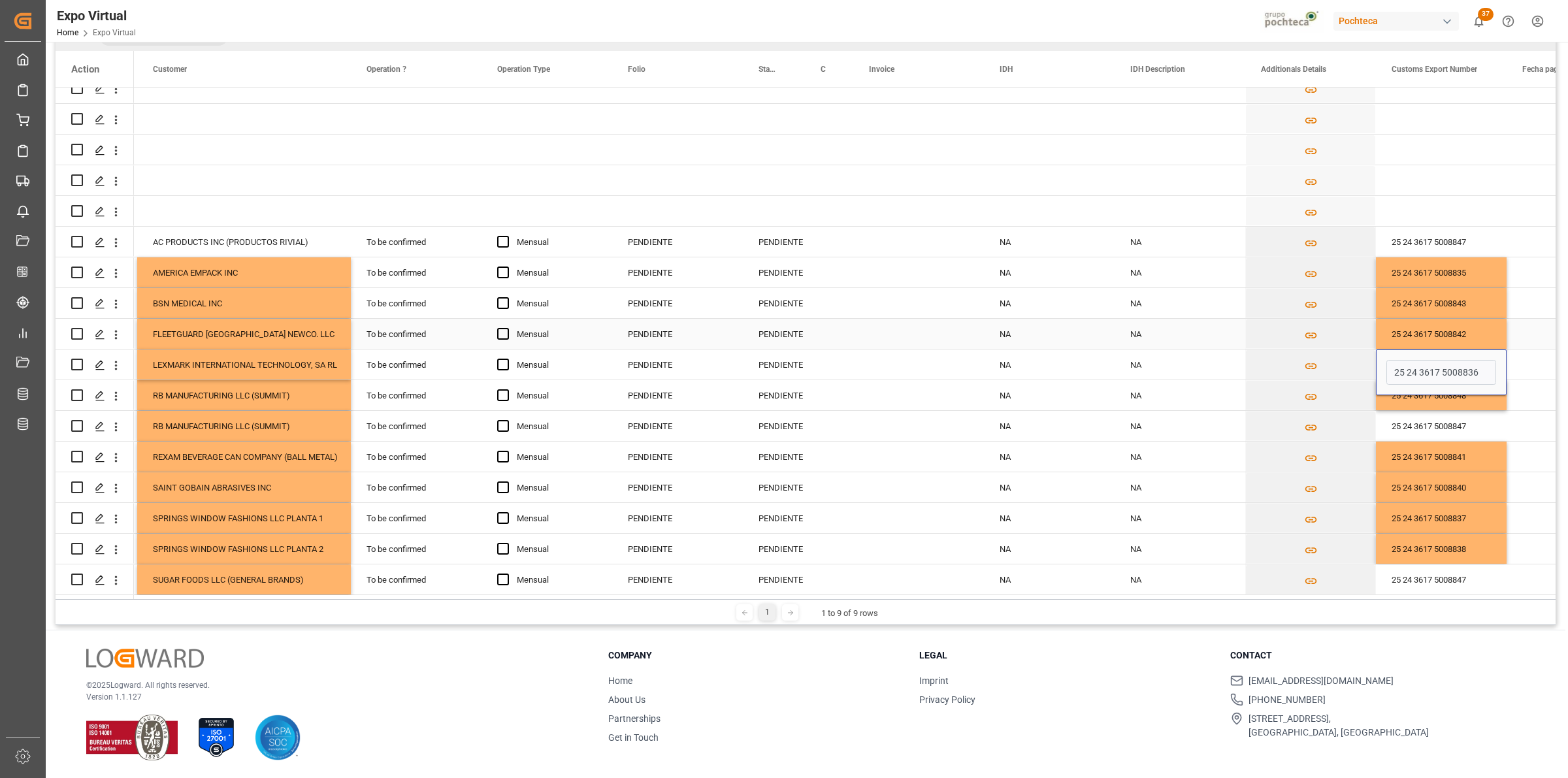
click at [1458, 329] on div "25 24 3617 5008842" at bounding box center [1441, 333] width 131 height 30
click at [1463, 574] on div "25 24 3617 5008847" at bounding box center [1441, 579] width 131 height 30
click at [1463, 567] on input "25 24 3617 5008847" at bounding box center [1441, 571] width 110 height 25
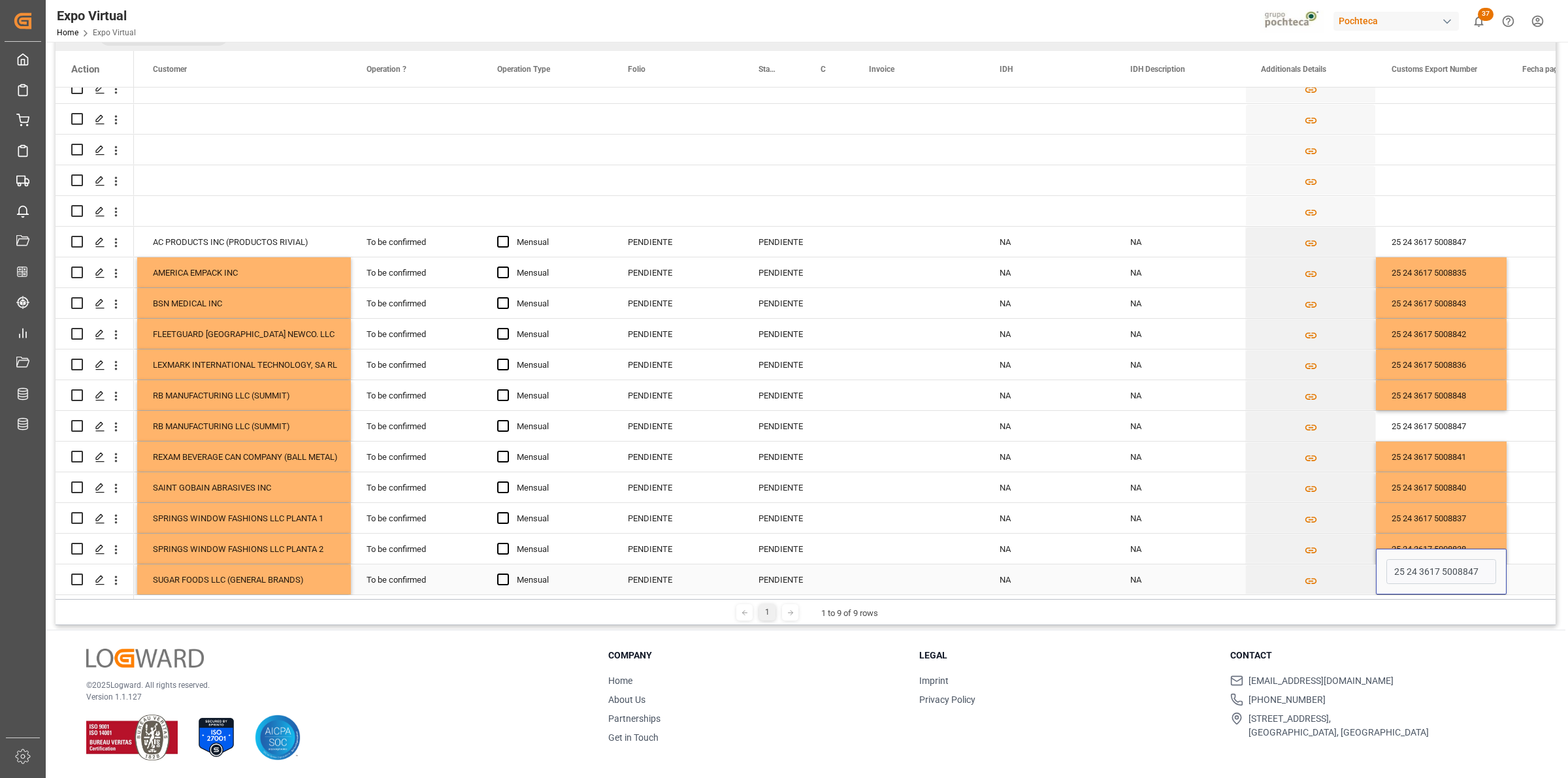
type input "25 24 3617 5008893"
click at [1461, 417] on div "25 24 3617 5008847" at bounding box center [1441, 426] width 131 height 30
click at [1462, 423] on div "25 24 3617 5008847" at bounding box center [1441, 426] width 131 height 30
click at [1462, 431] on input "25 24 3617 5008847" at bounding box center [1441, 433] width 110 height 25
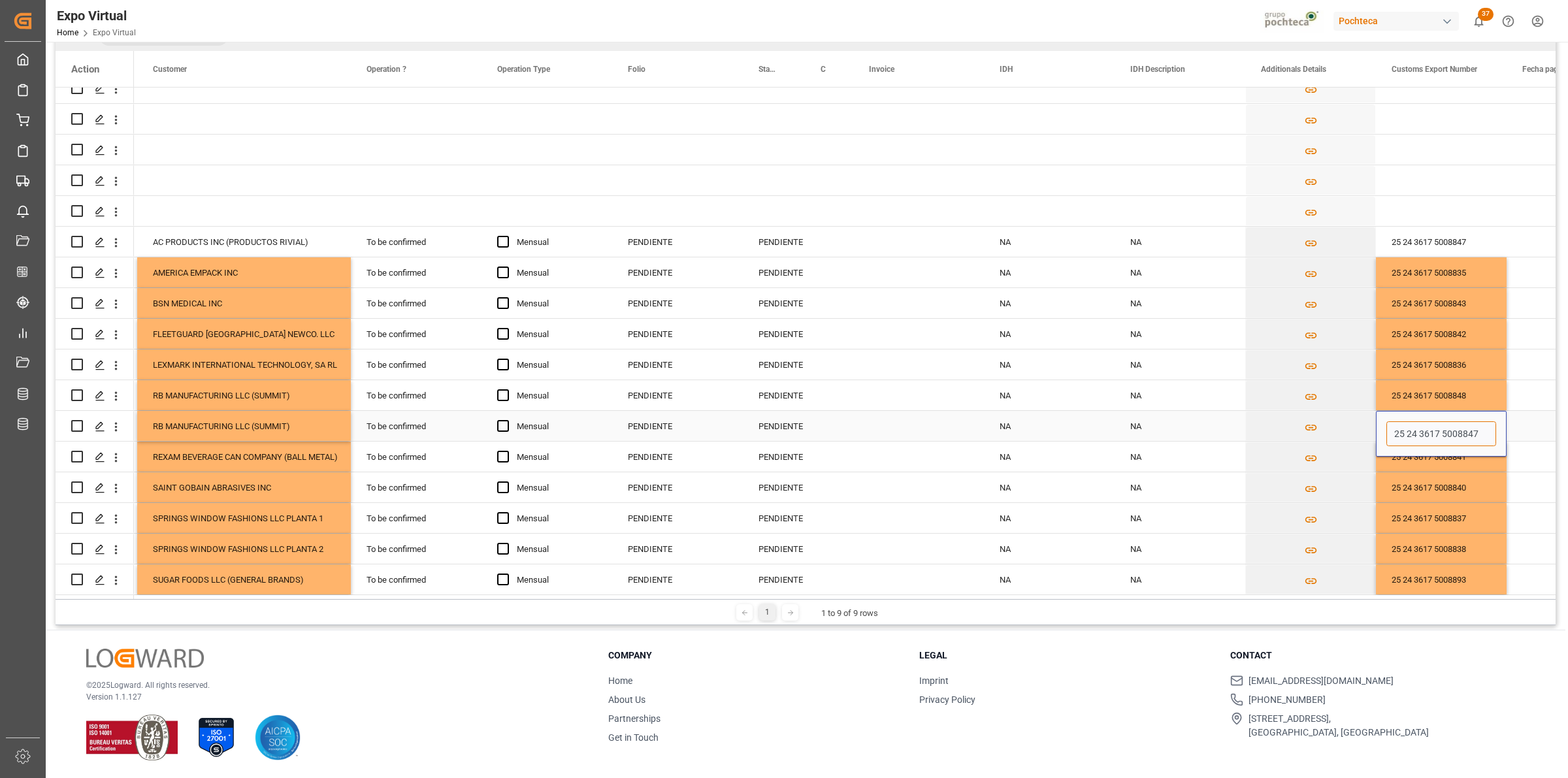
click at [1462, 431] on input "25 24 3617 5008847" at bounding box center [1441, 433] width 110 height 25
paste input "5"
type input "25 24 3617 5008845"
click at [293, 424] on div "RB MANUFACTURING LLC (SUMMIT)" at bounding box center [244, 426] width 182 height 30
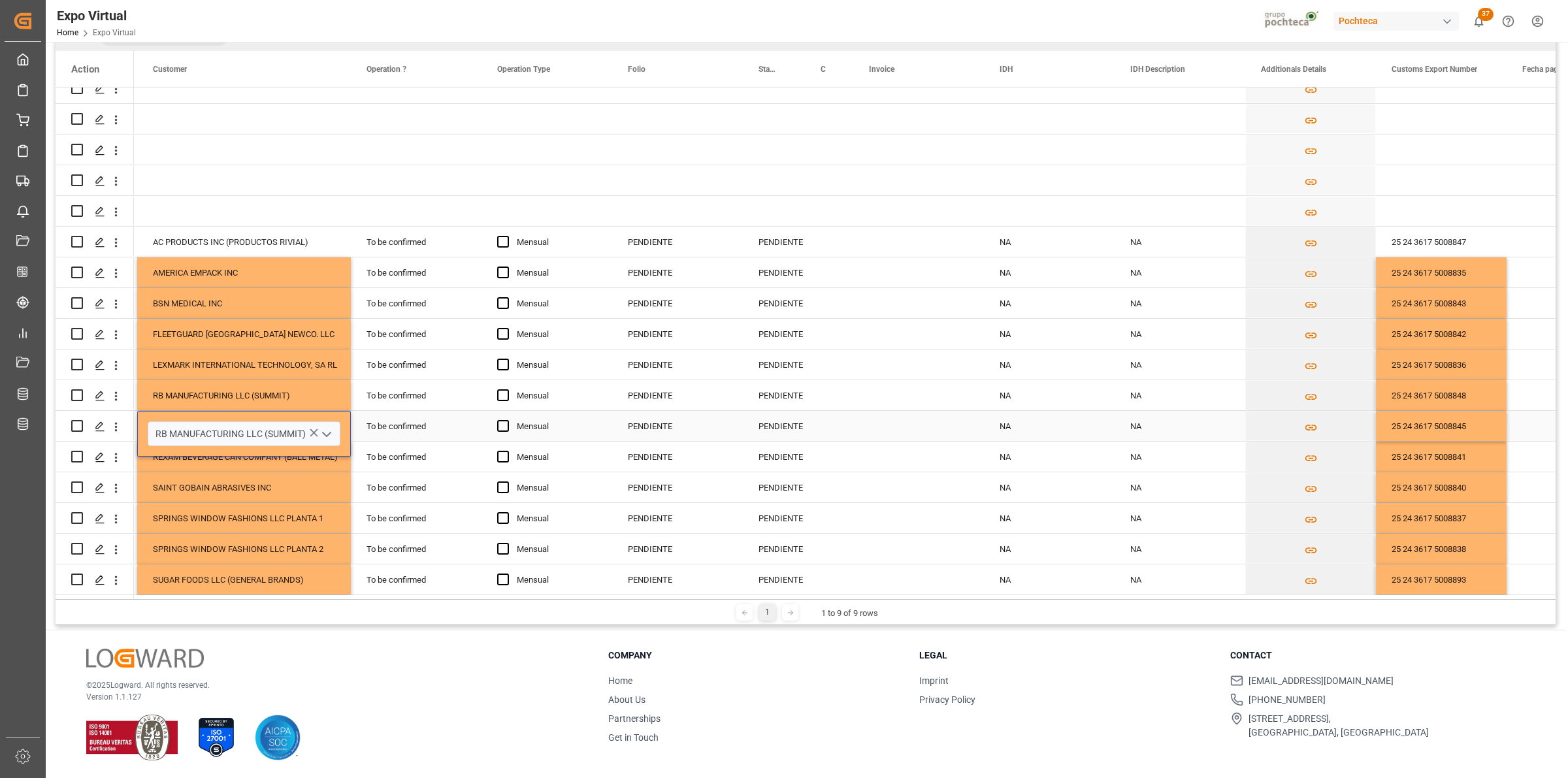
click at [330, 431] on icon "open menu" at bounding box center [326, 434] width 16 height 16
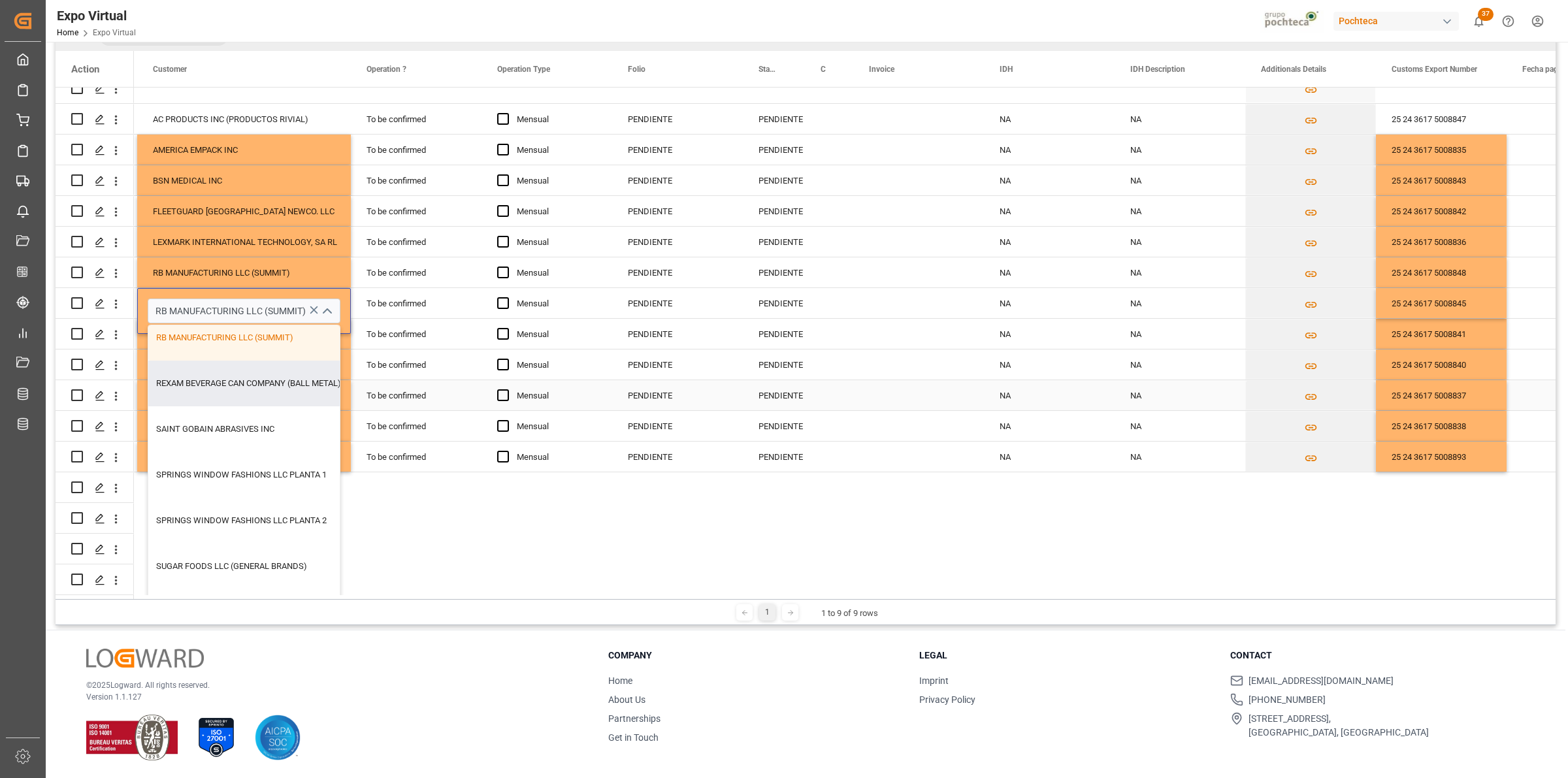
scroll to position [163, 258]
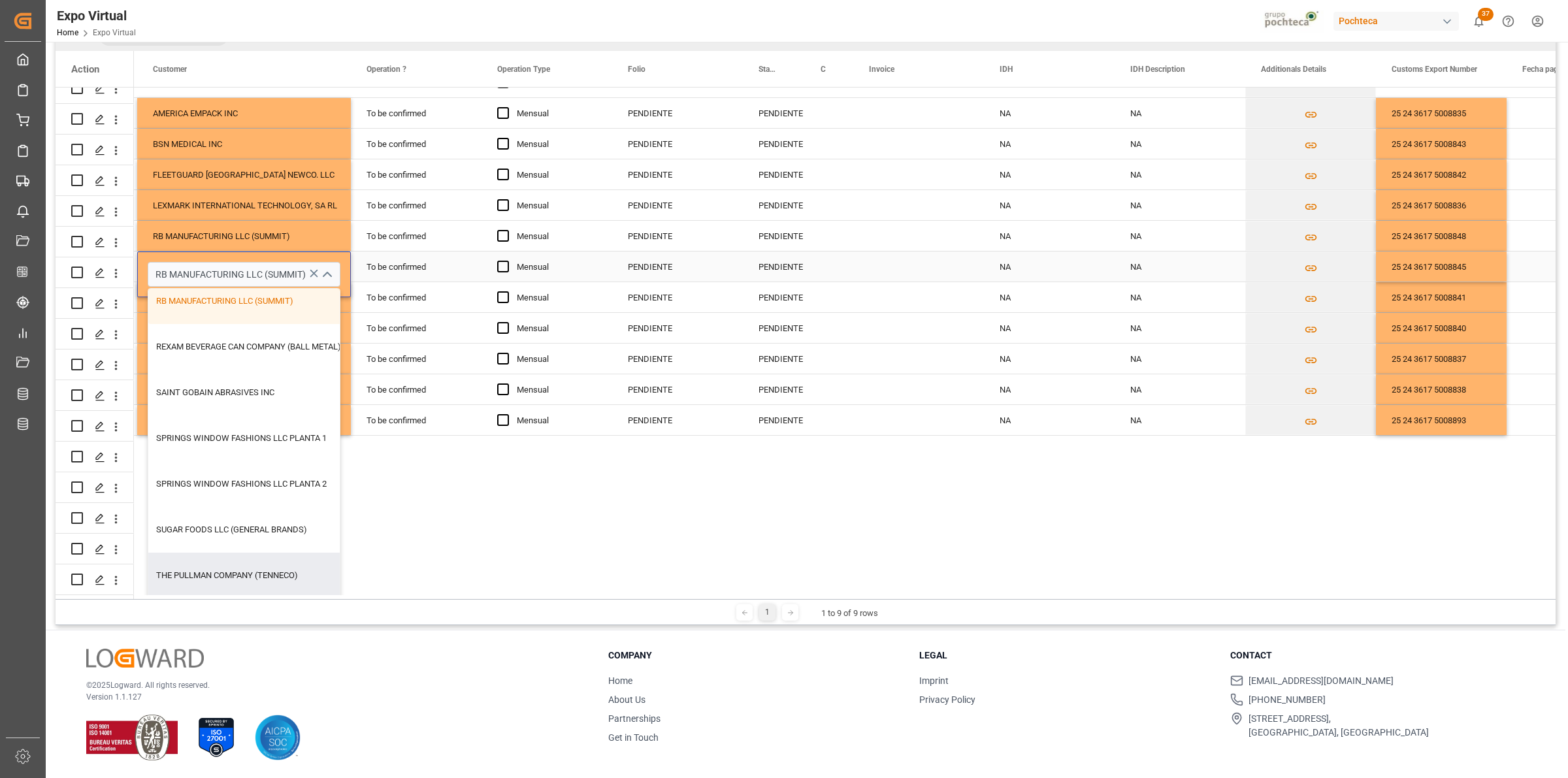
click at [253, 555] on div "THE PULLMAN COMPANY (TENNECO)" at bounding box center [248, 575] width 200 height 46
type input "THE PULLMAN COMPANY (TENNECO)"
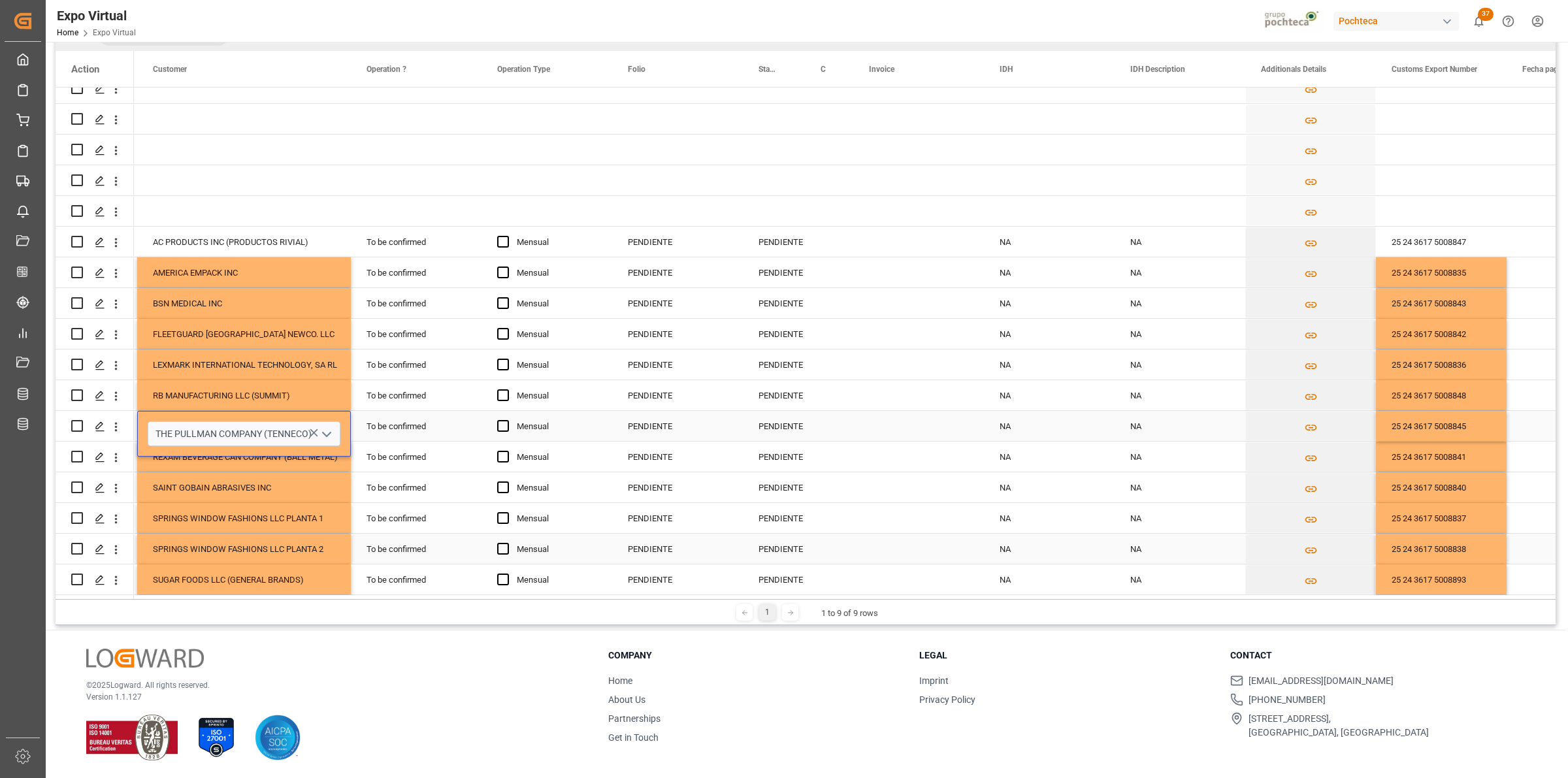
scroll to position [0, 258]
click at [932, 420] on div "Press SPACE to select this row." at bounding box center [919, 426] width 131 height 30
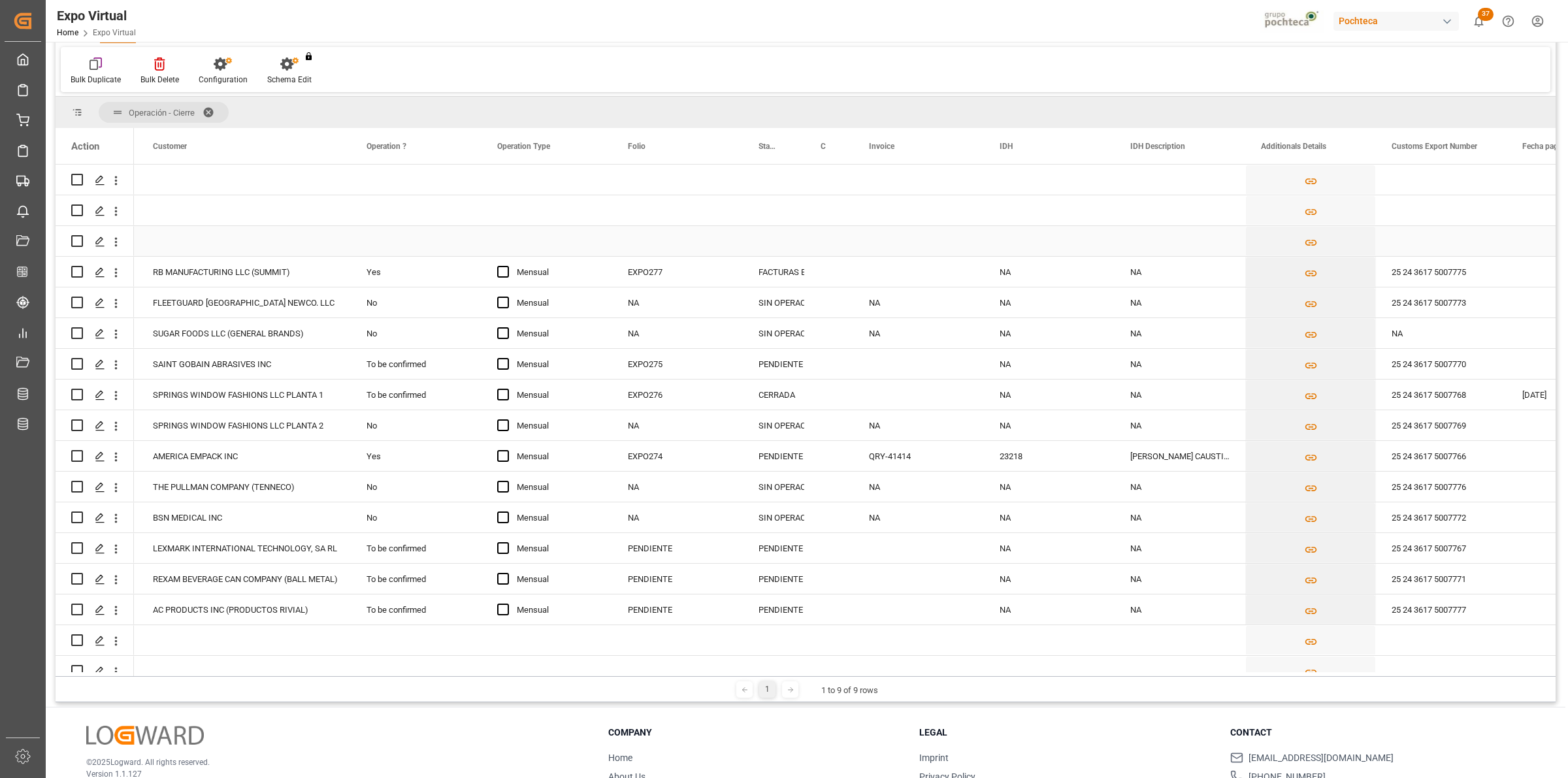
scroll to position [0, 0]
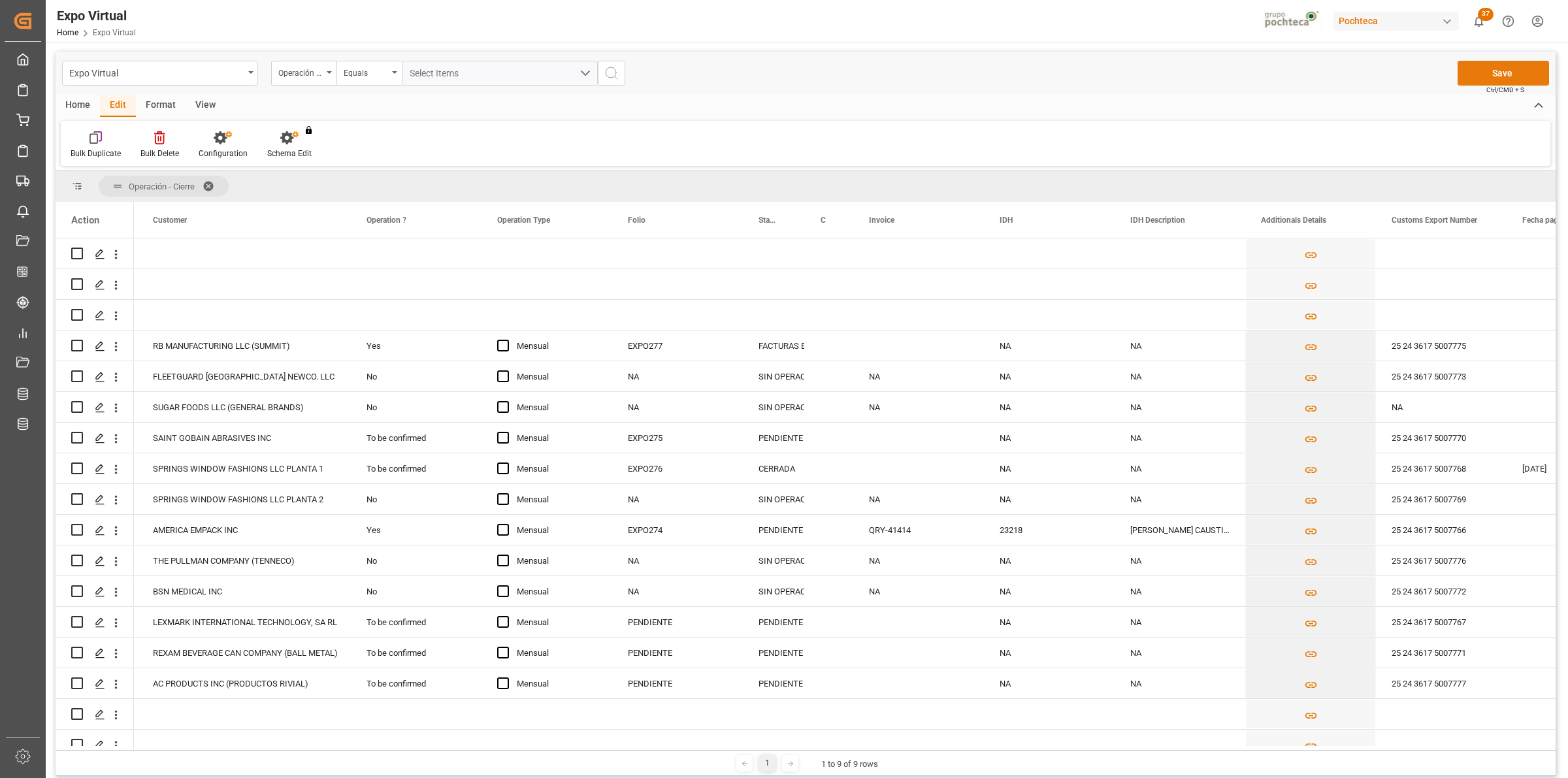
click at [1485, 70] on button "Save" at bounding box center [1503, 73] width 92 height 25
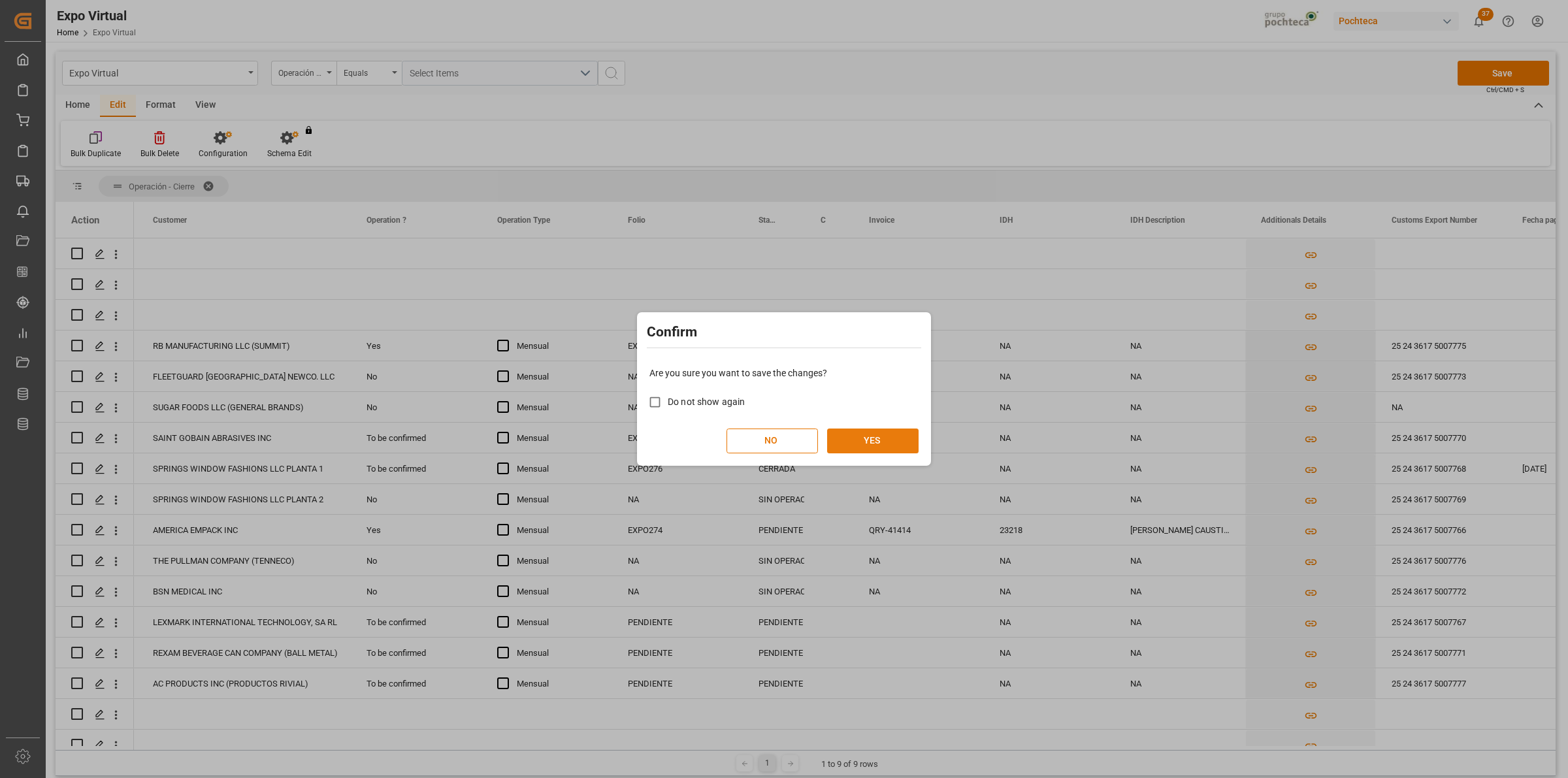
click at [886, 438] on button "YES" at bounding box center [873, 440] width 92 height 25
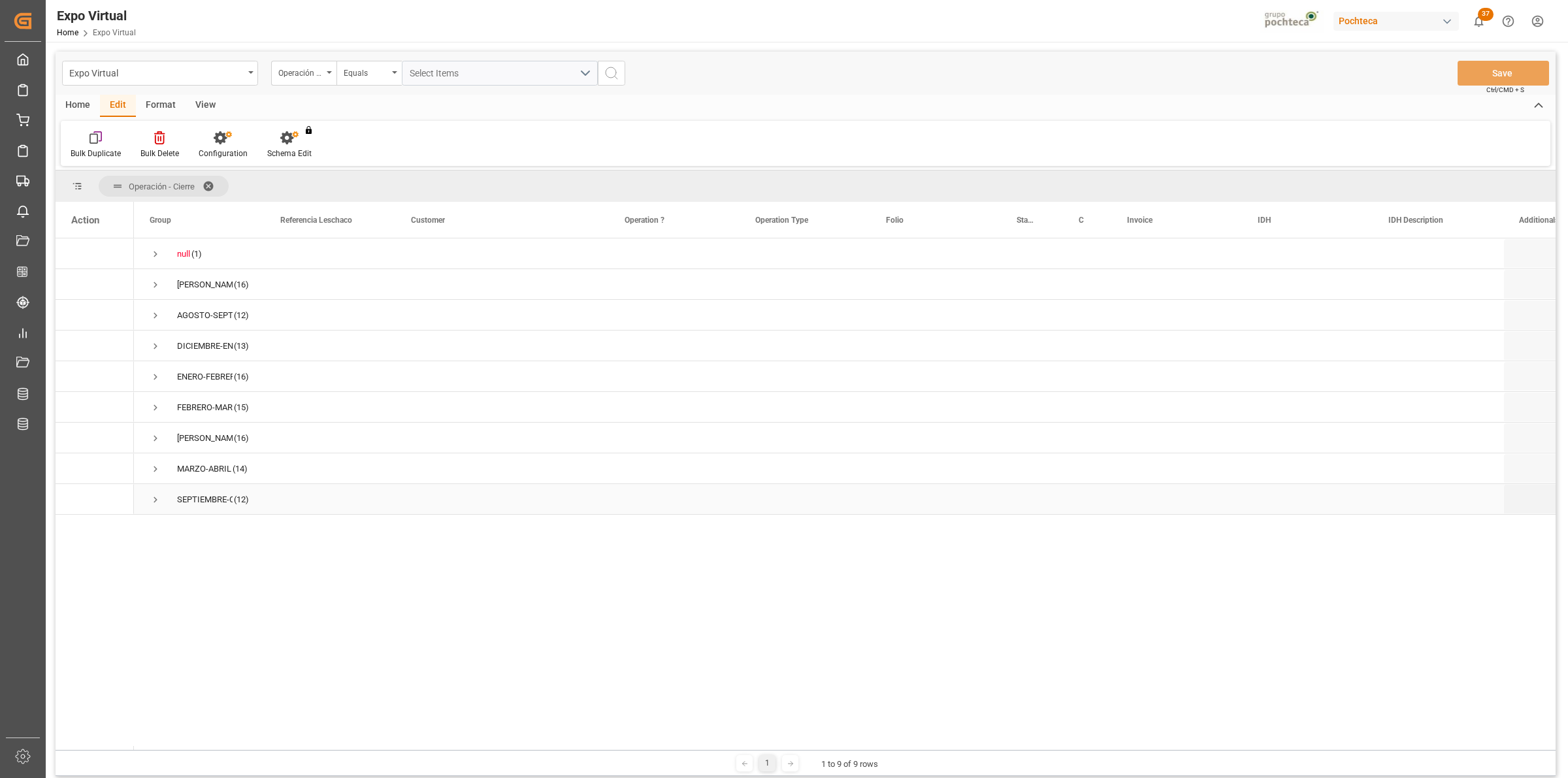
click at [151, 500] on span "Press SPACE to select this row." at bounding box center [155, 499] width 11 height 11
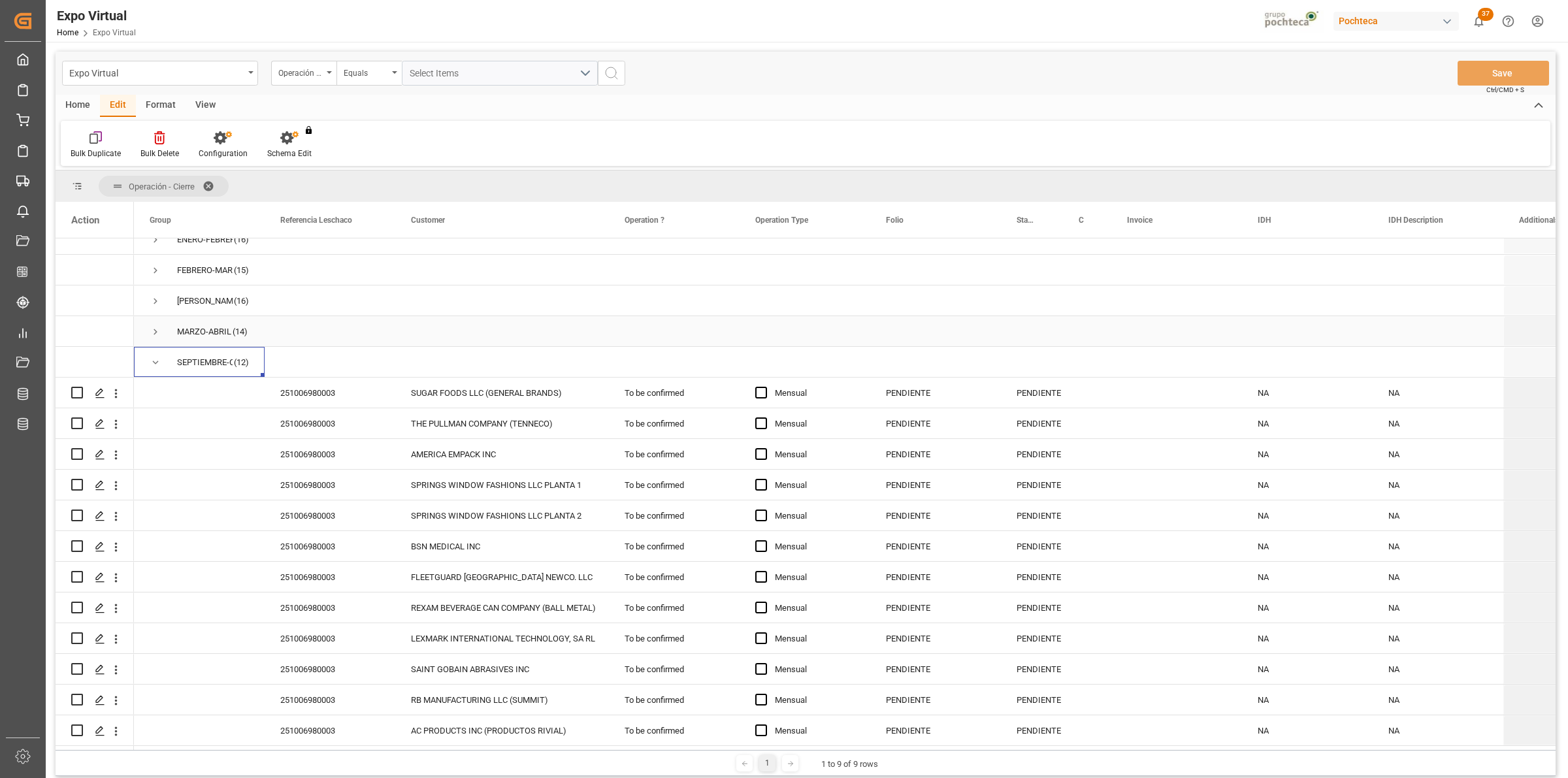
scroll to position [141, 0]
click at [164, 102] on div "Format" at bounding box center [160, 105] width 50 height 22
click at [155, 136] on icon at bounding box center [150, 138] width 13 height 13
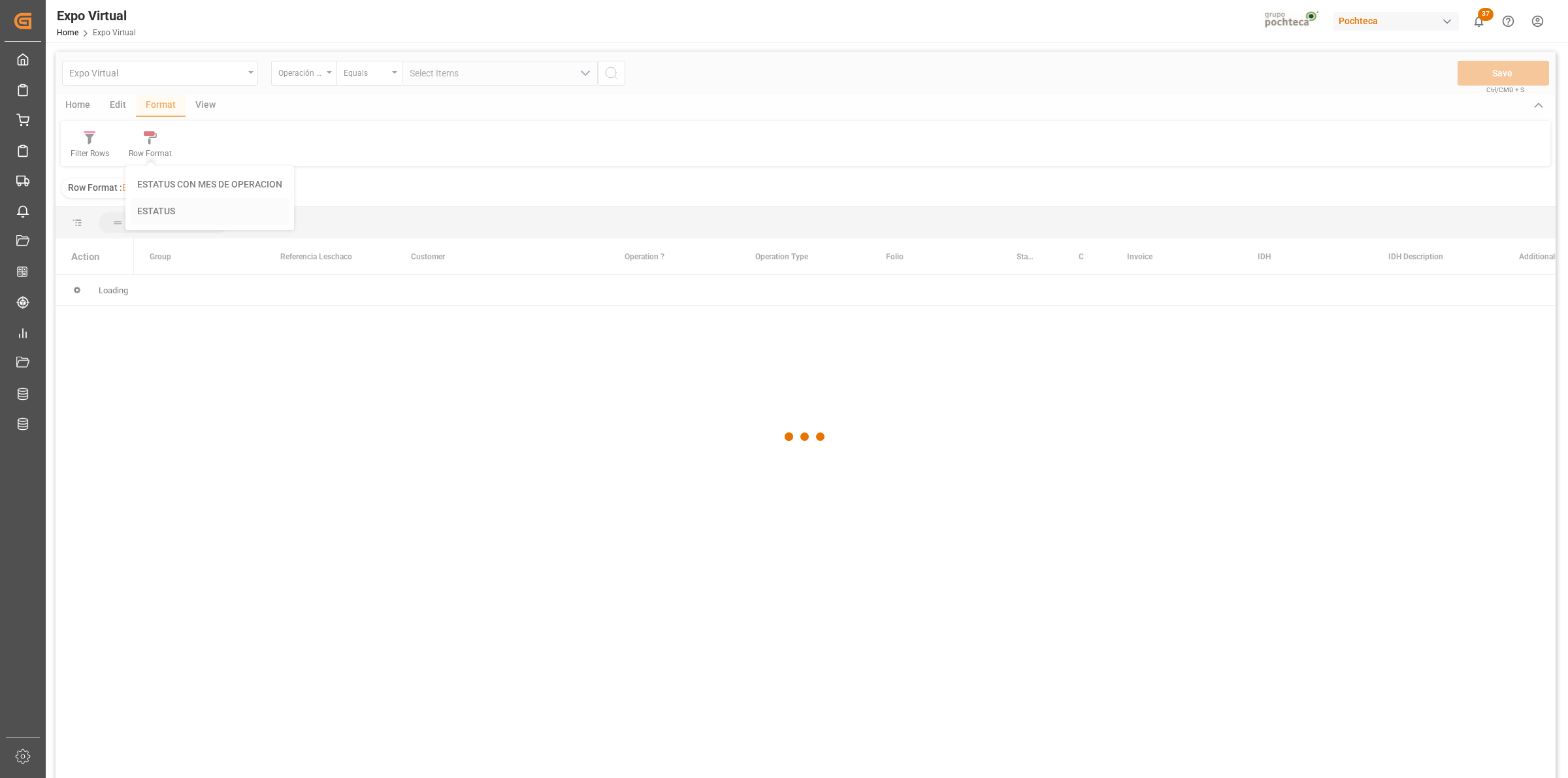
click at [161, 213] on div "Expo Virtual Operación - Cierre Equals Select Items Save Ctrl/CMD + S Home Edit…" at bounding box center [805, 431] width 1500 height 761
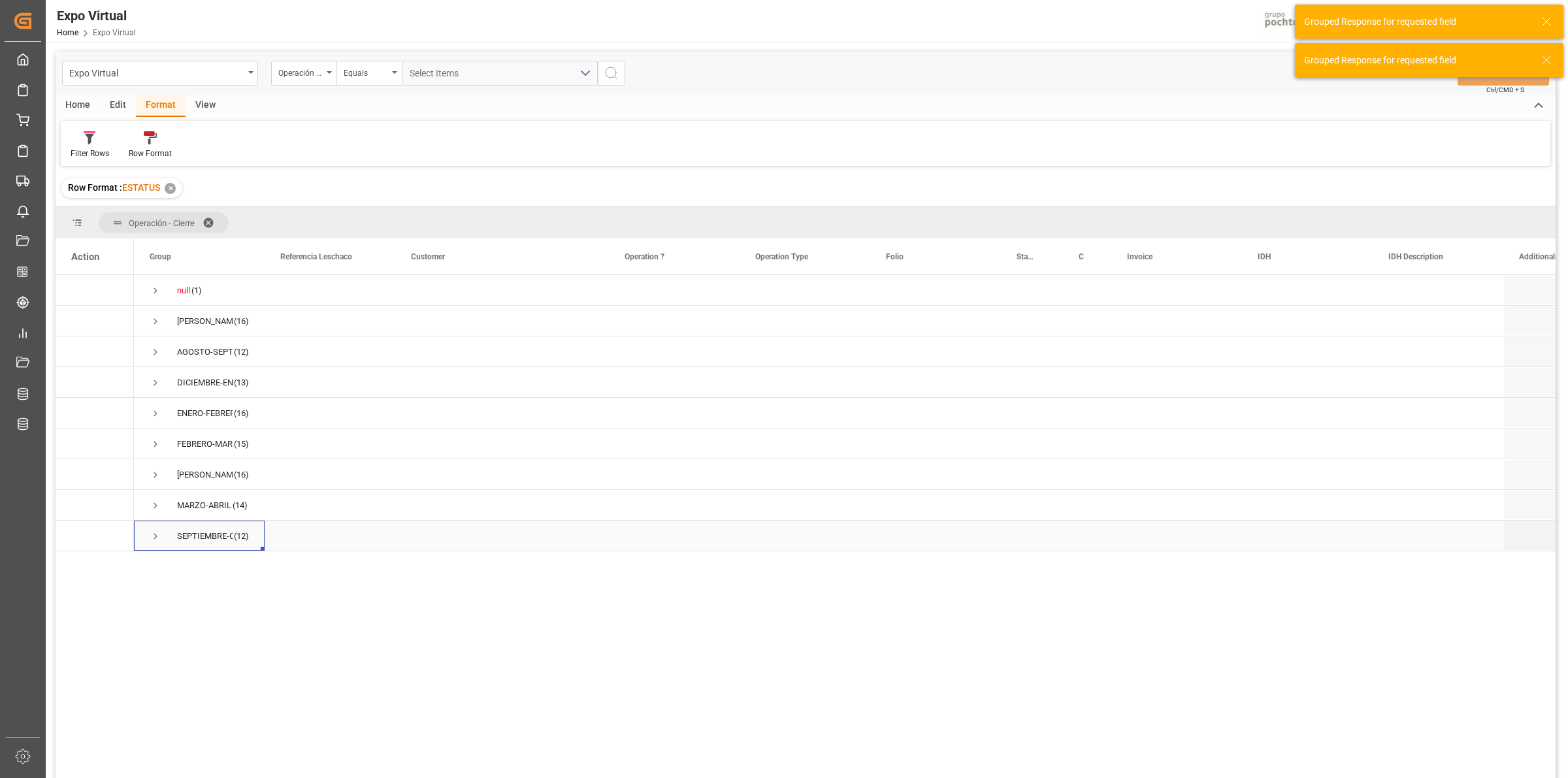
click at [151, 541] on span "Press SPACE to select this row." at bounding box center [155, 536] width 11 height 11
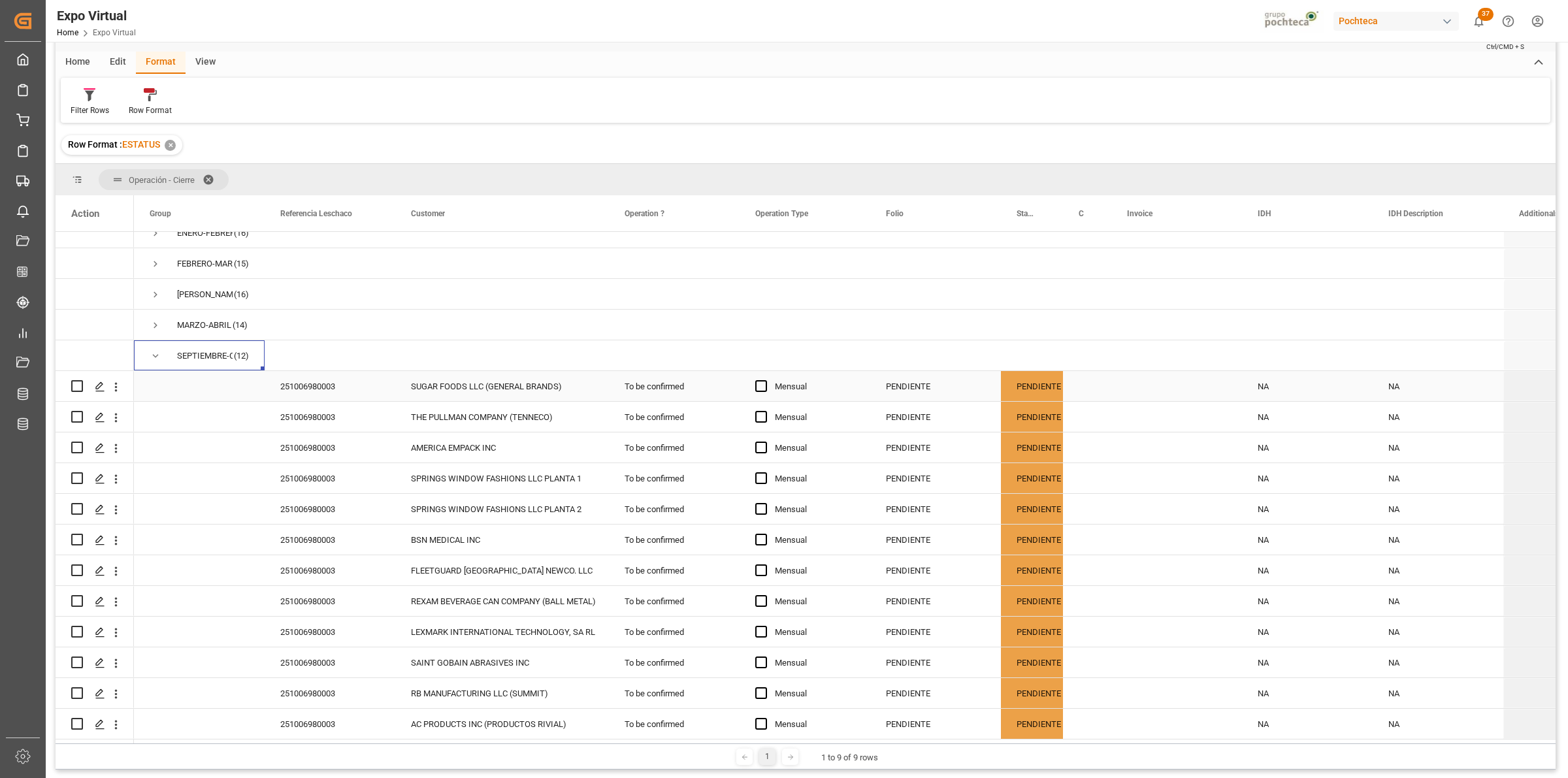
scroll to position [82, 0]
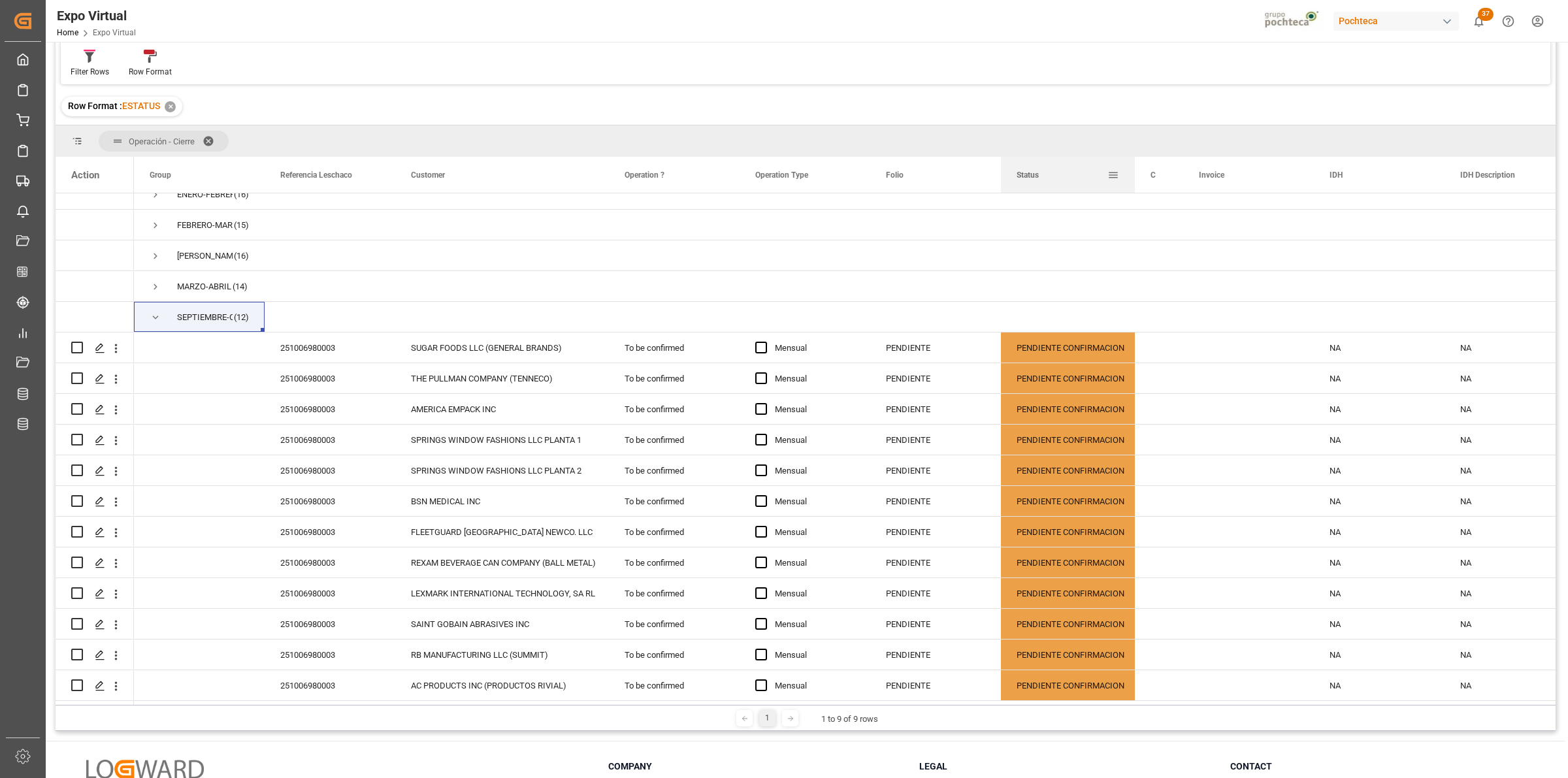
drag, startPoint x: 1060, startPoint y: 170, endPoint x: 1131, endPoint y: 171, distance: 71.0
click at [1132, 171] on div at bounding box center [1135, 175] width 5 height 36
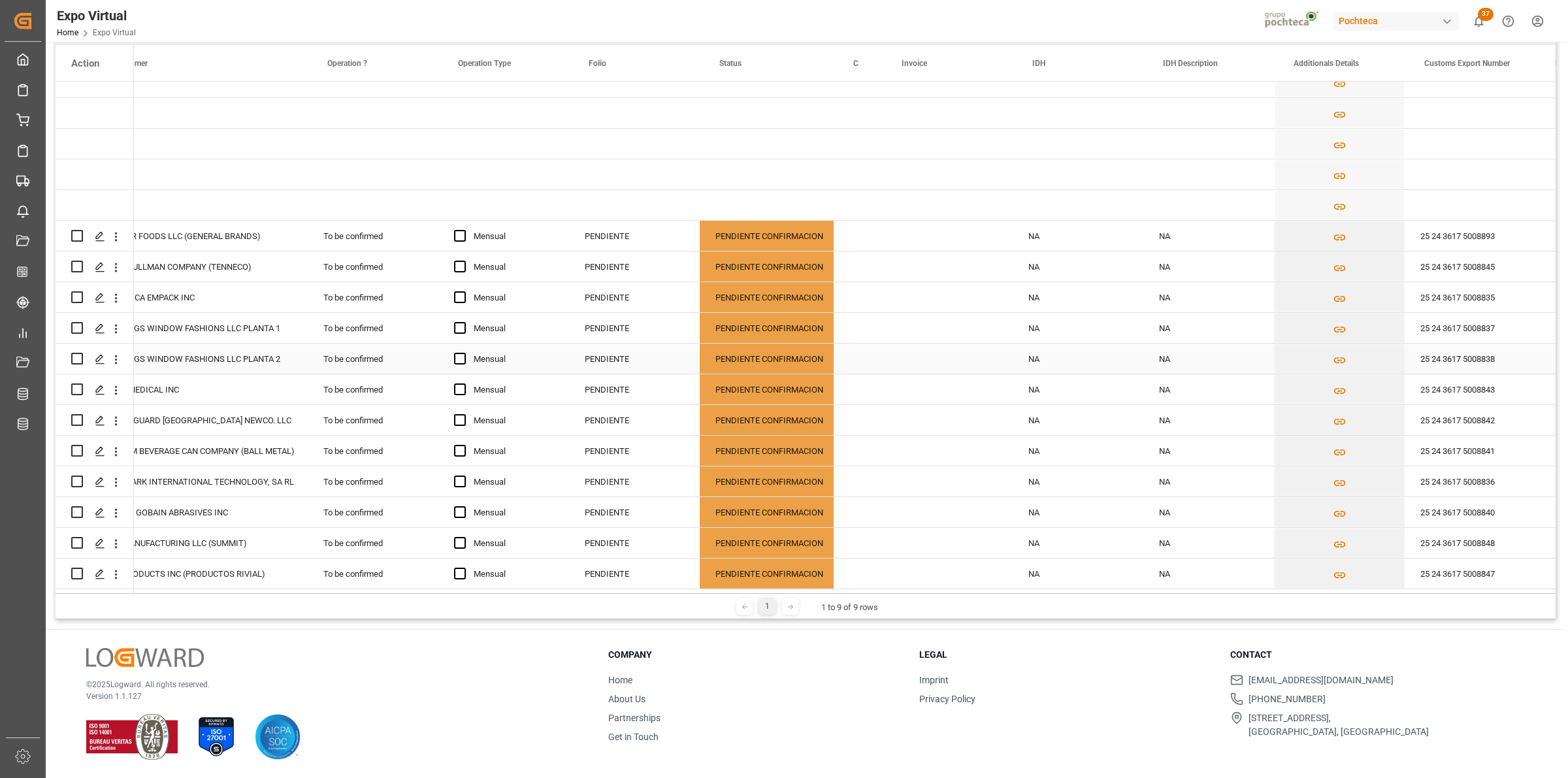
scroll to position [0, 408]
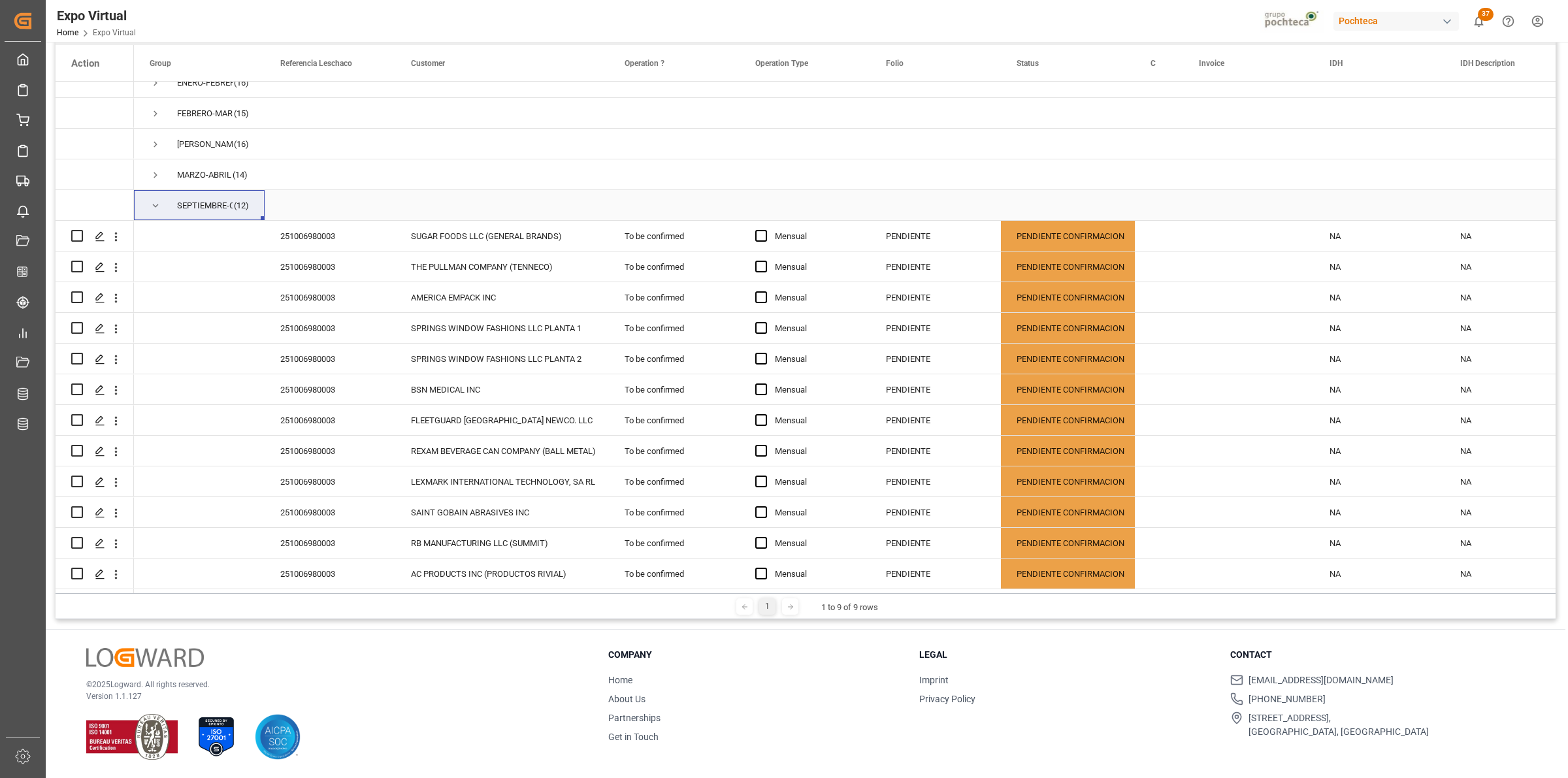
click at [152, 203] on span "Press SPACE to select this row." at bounding box center [155, 206] width 11 height 11
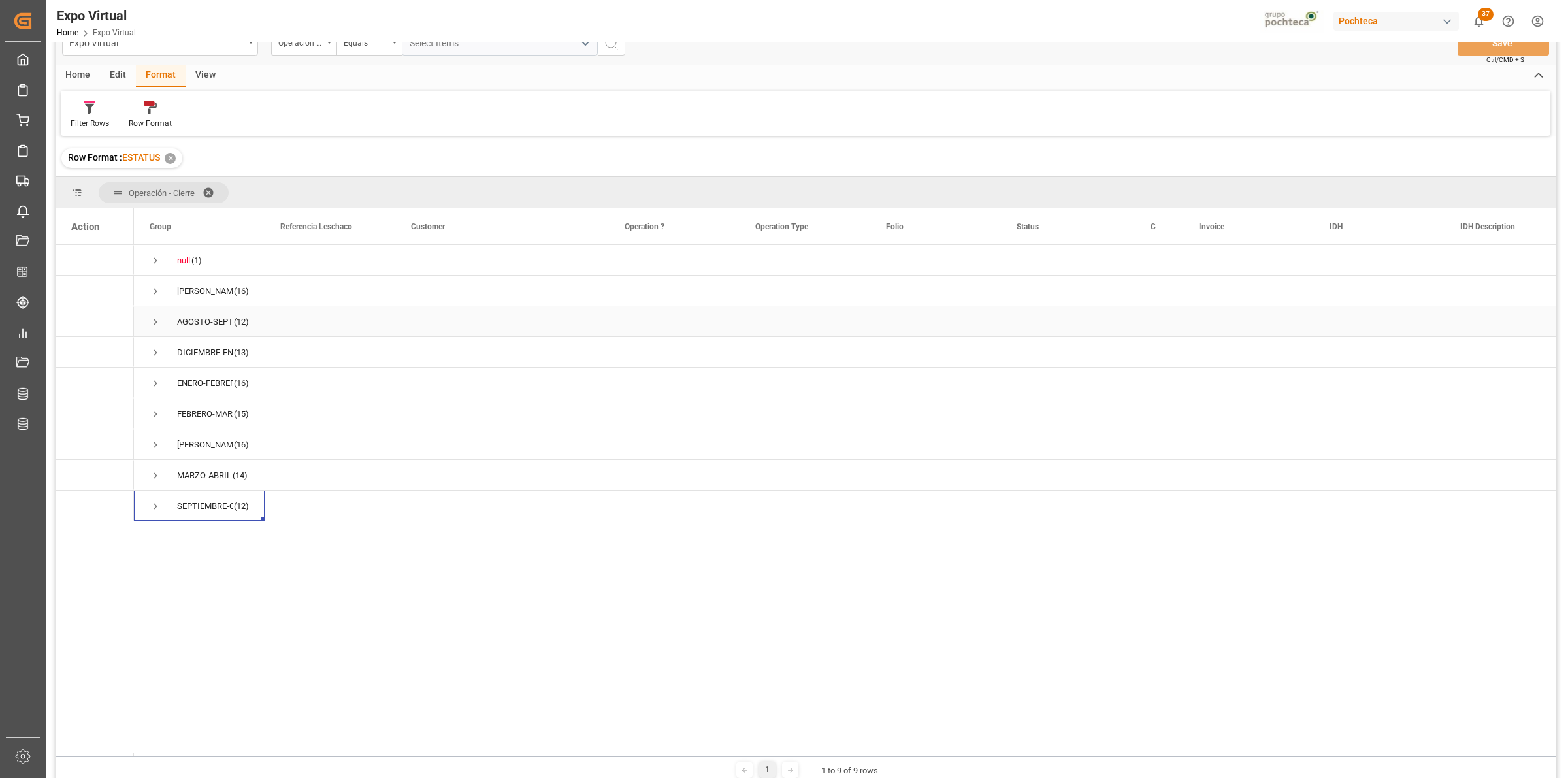
click at [150, 324] on span "Press SPACE to select this row." at bounding box center [155, 322] width 11 height 11
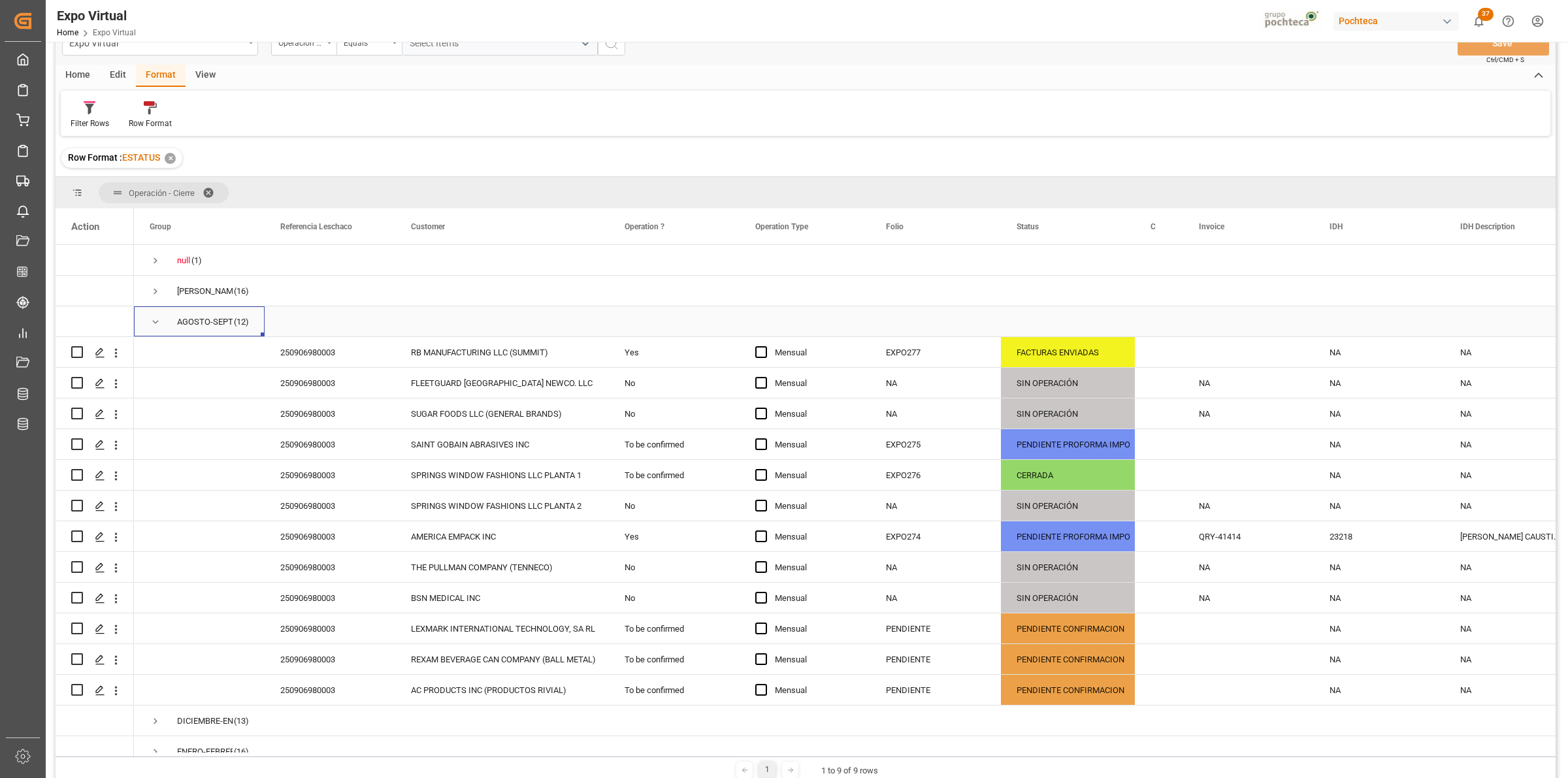
click at [151, 327] on span "Press SPACE to select this row." at bounding box center [155, 322] width 11 height 11
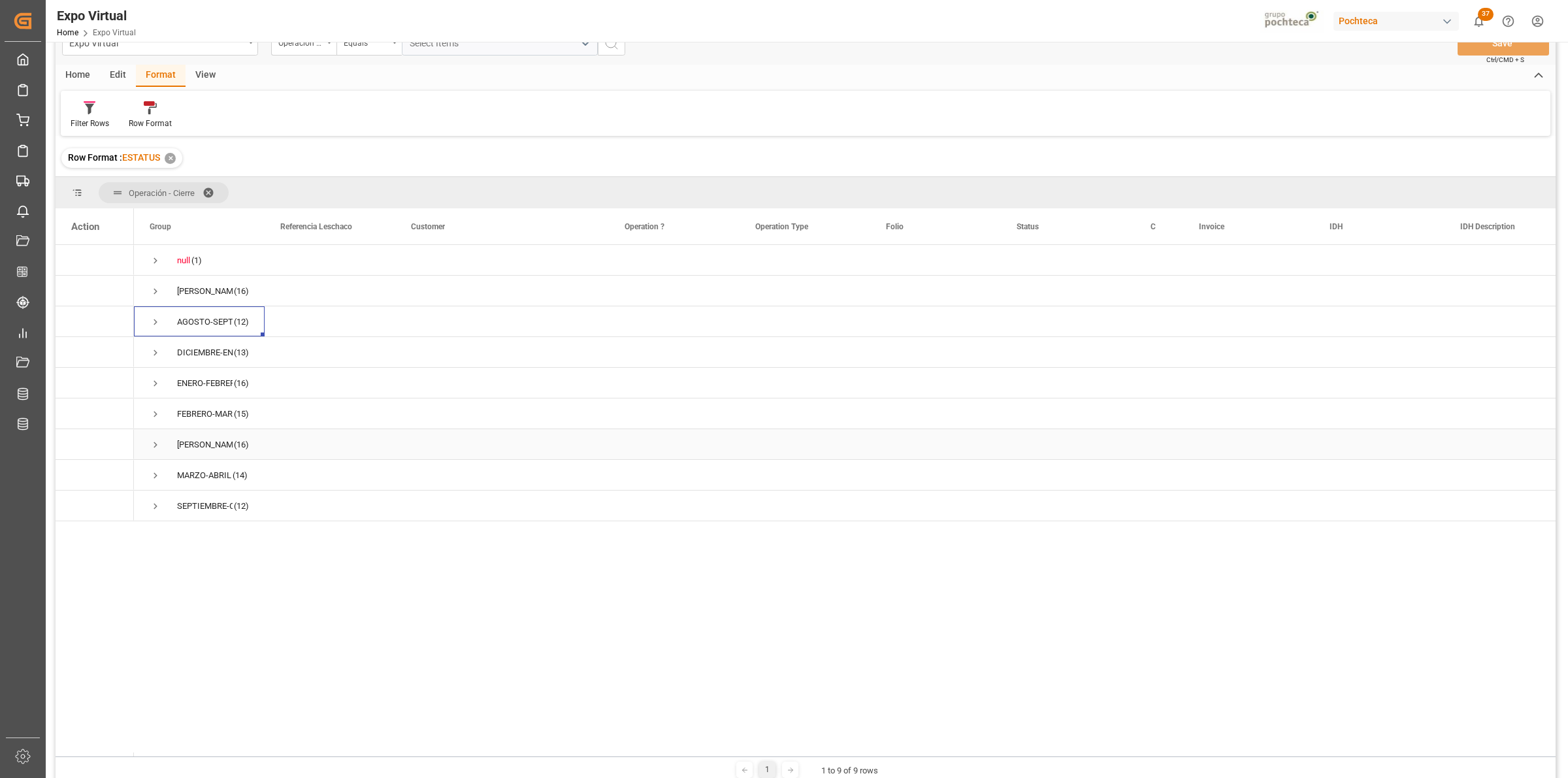
click at [155, 444] on span "Press SPACE to select this row." at bounding box center [155, 445] width 11 height 11
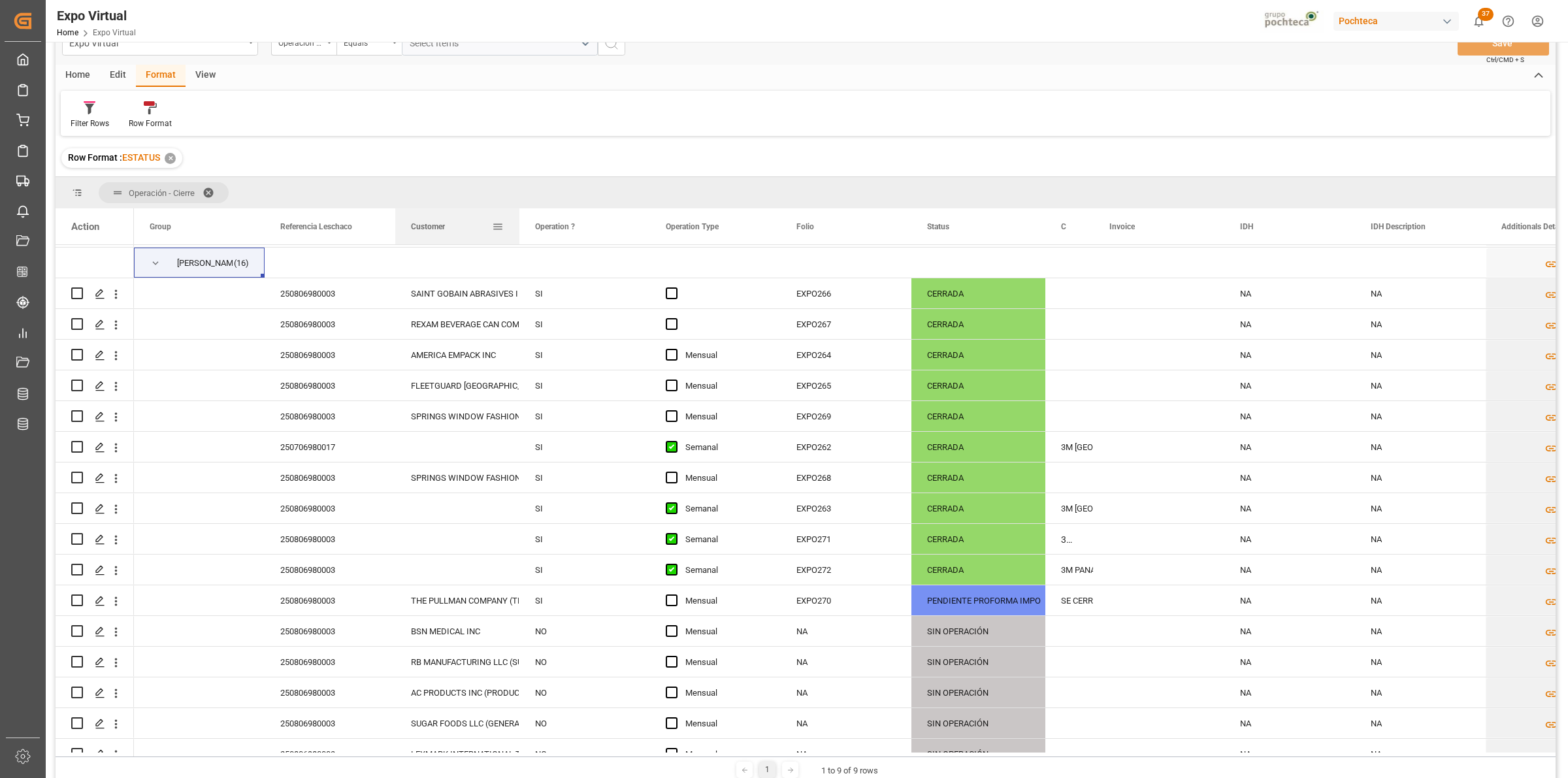
drag, startPoint x: 607, startPoint y: 221, endPoint x: 518, endPoint y: 220, distance: 89.0
click at [518, 220] on div at bounding box center [519, 226] width 5 height 36
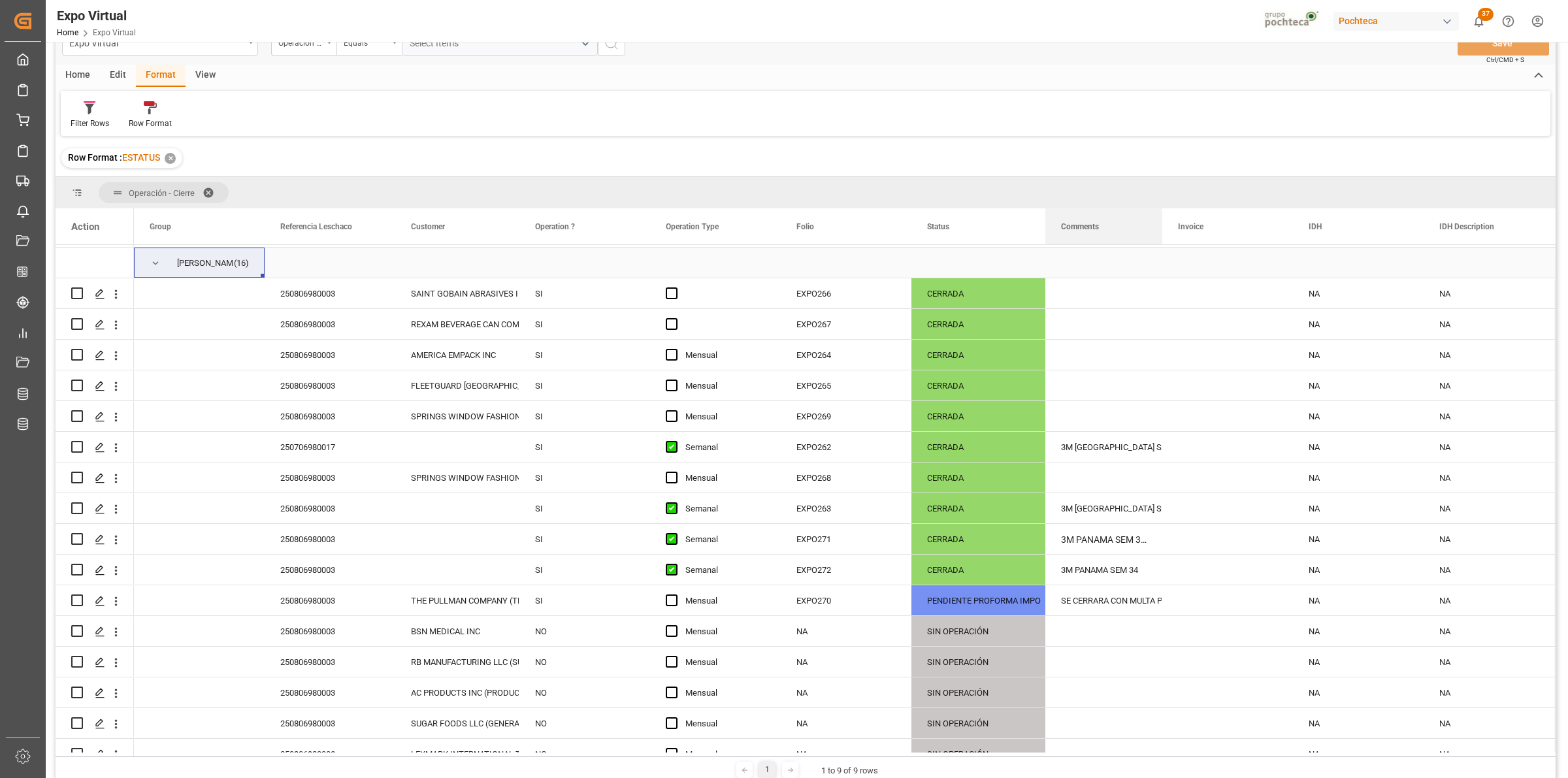
drag, startPoint x: 1090, startPoint y: 236, endPoint x: 1158, endPoint y: 248, distance: 69.1
click at [1158, 248] on div "Action Group Referencia Leschaco Customer SI" at bounding box center [805, 482] width 1500 height 548
click at [157, 263] on span "Press SPACE to select this row." at bounding box center [155, 263] width 11 height 11
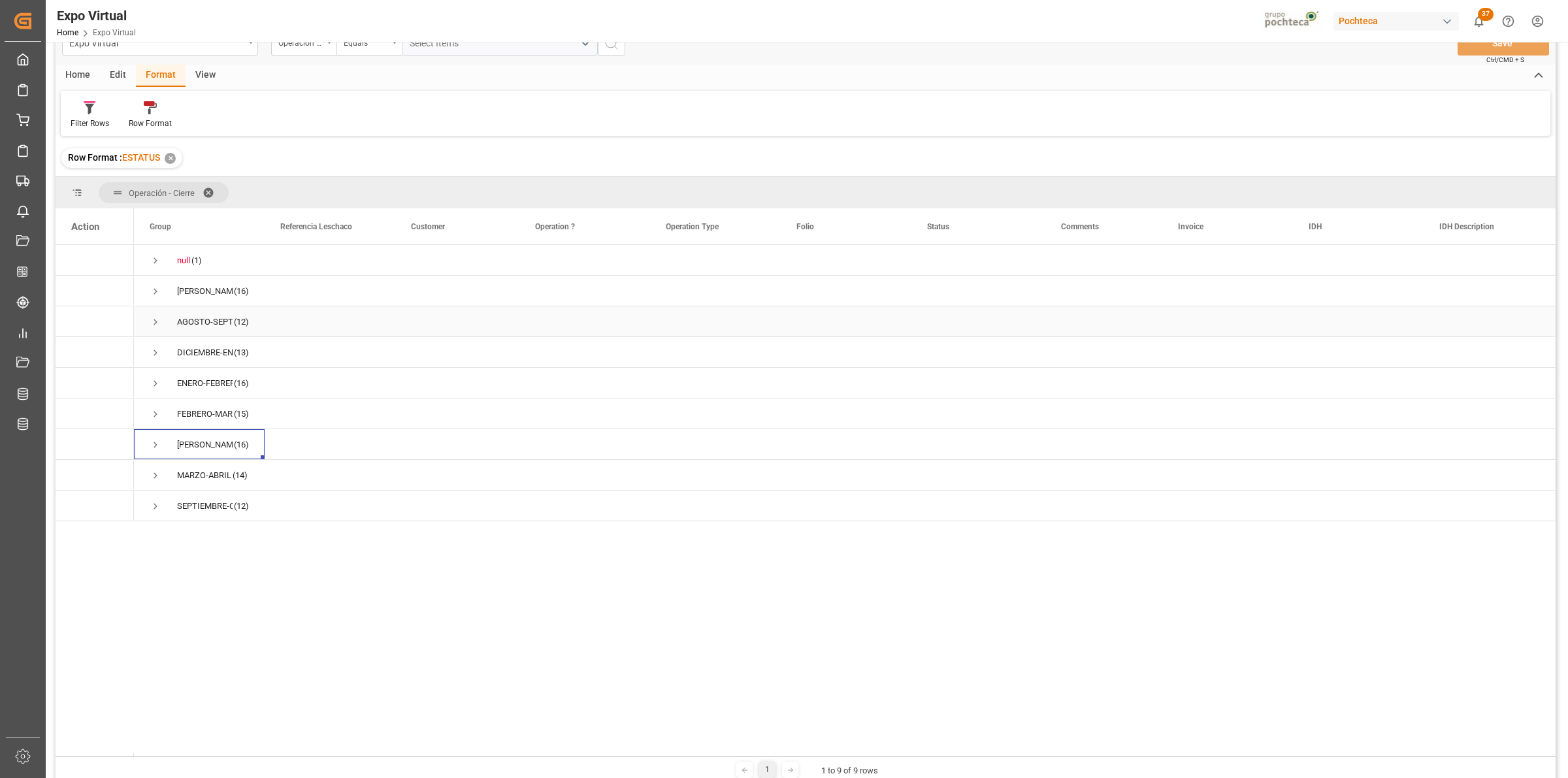
click at [158, 324] on span "Press SPACE to select this row." at bounding box center [155, 322] width 11 height 11
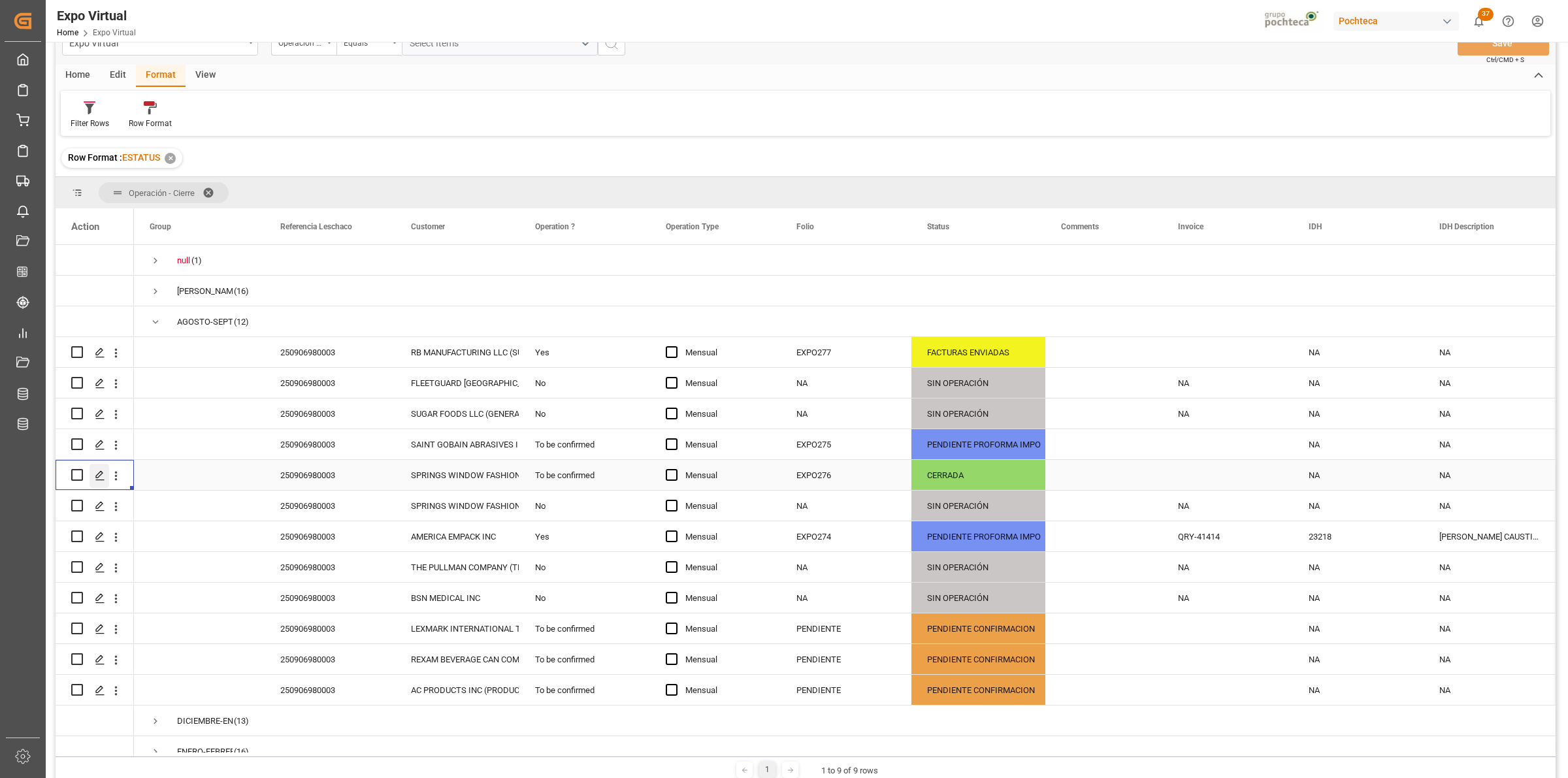
click at [102, 478] on icon "Press SPACE to select this row." at bounding box center [100, 475] width 11 height 11
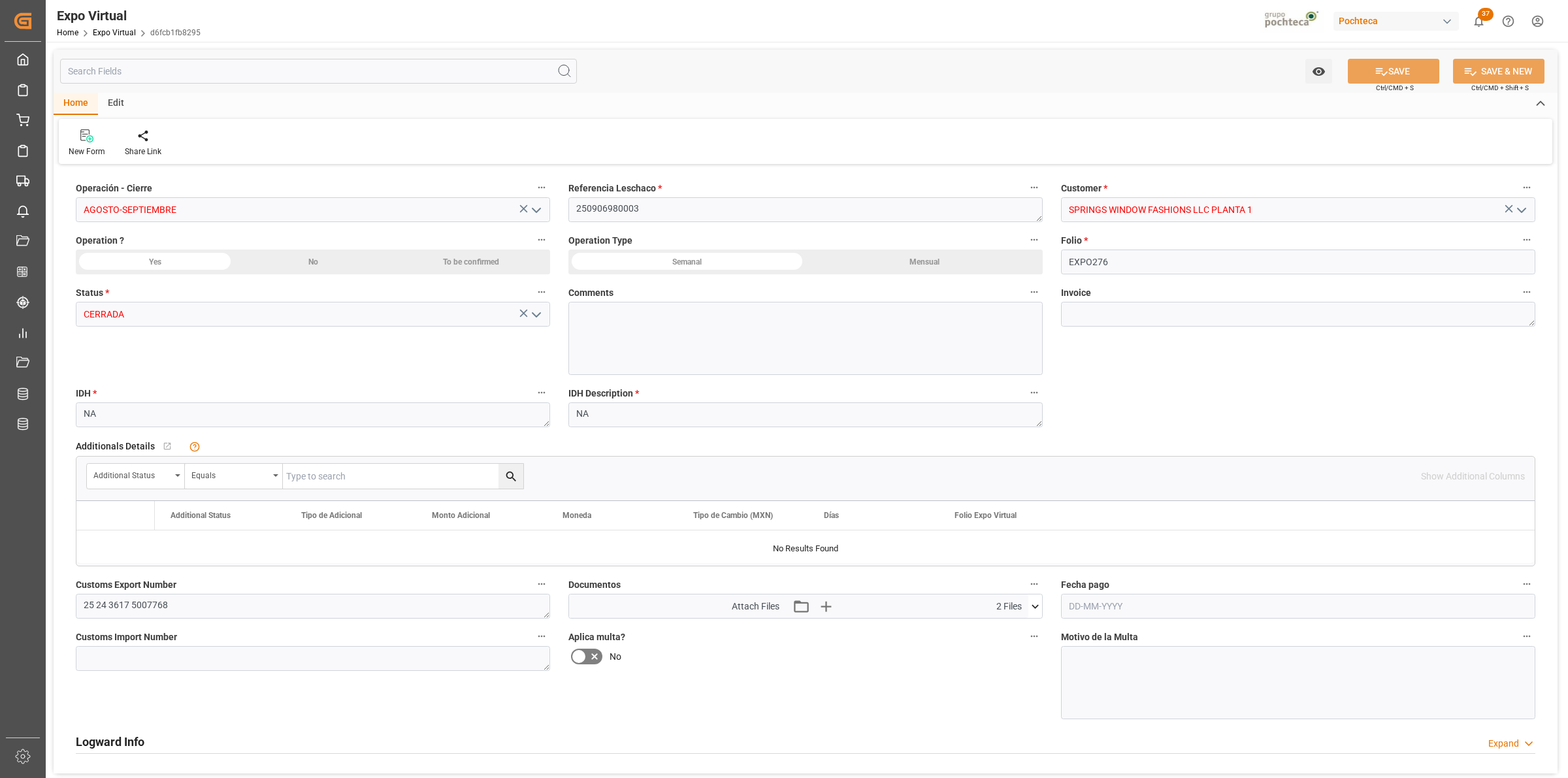
type input "[DATE]"
click at [1037, 612] on icon at bounding box center [1035, 606] width 14 height 14
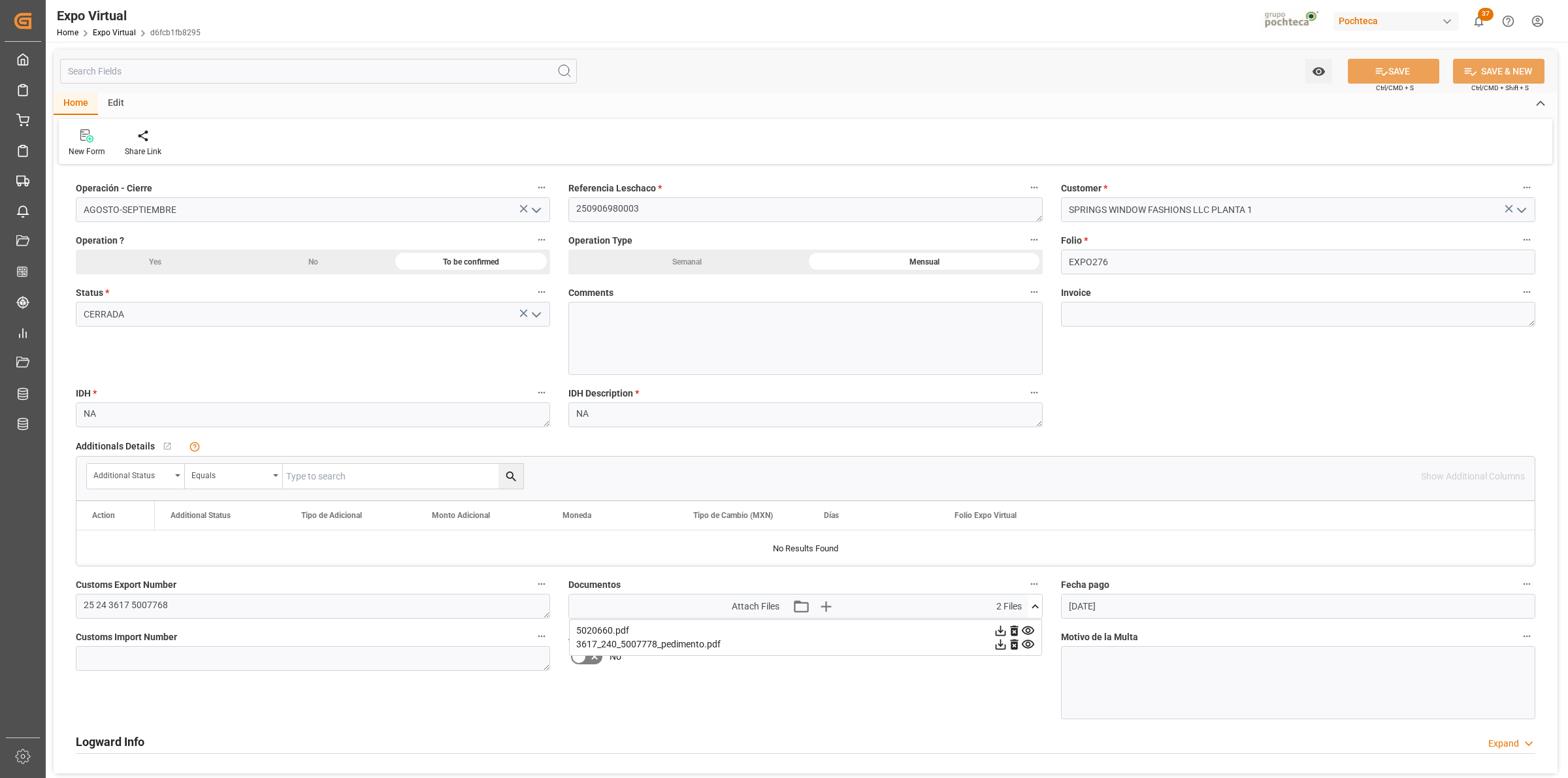
click at [873, 586] on label "Documentos" at bounding box center [805, 584] width 474 height 18
click at [1026, 586] on button "Documentos" at bounding box center [1034, 584] width 17 height 17
click at [827, 691] on div at bounding box center [784, 389] width 1568 height 778
click at [823, 613] on icon "button" at bounding box center [826, 606] width 21 height 21
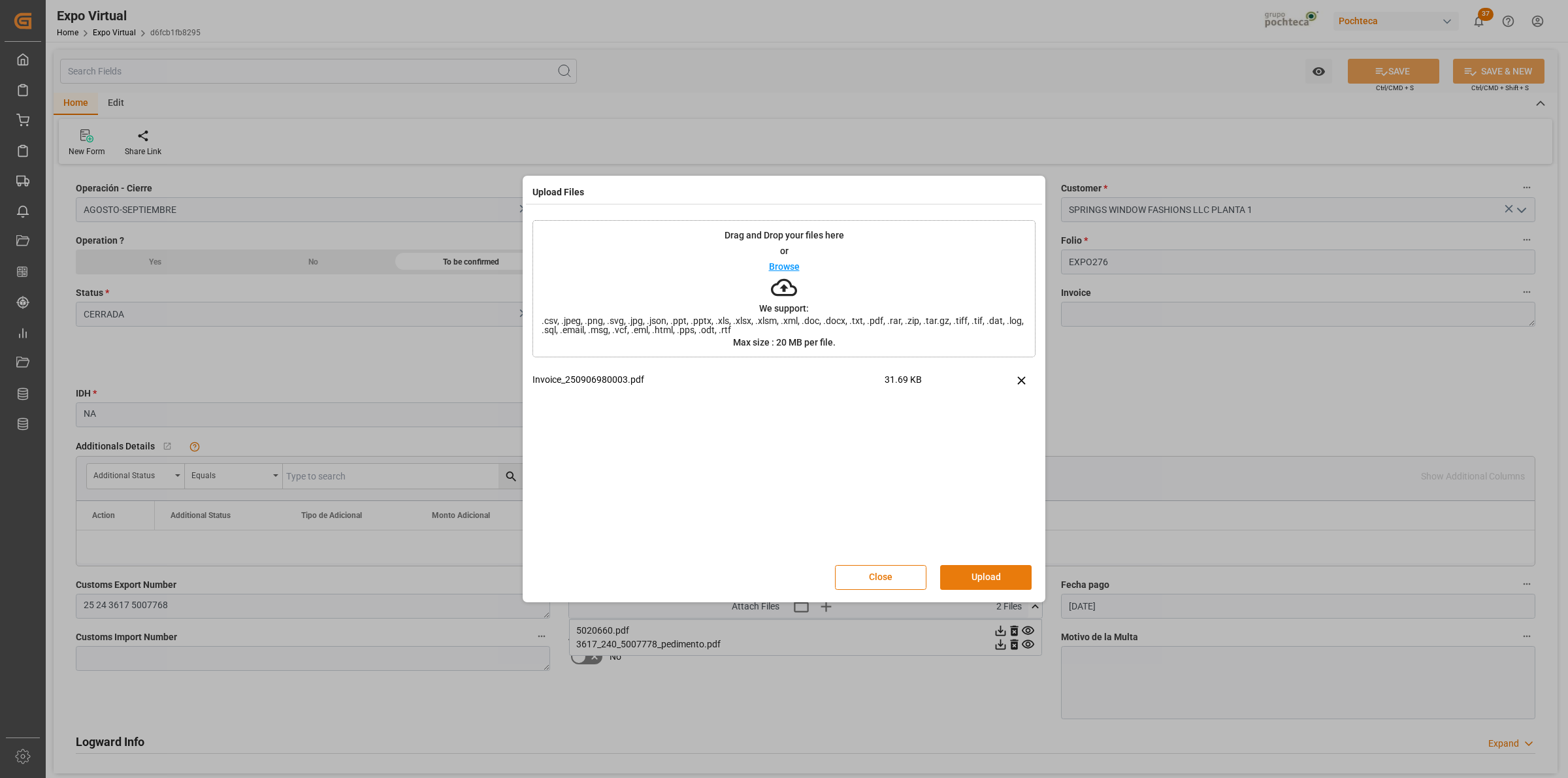
click at [979, 578] on button "Upload" at bounding box center [986, 577] width 92 height 25
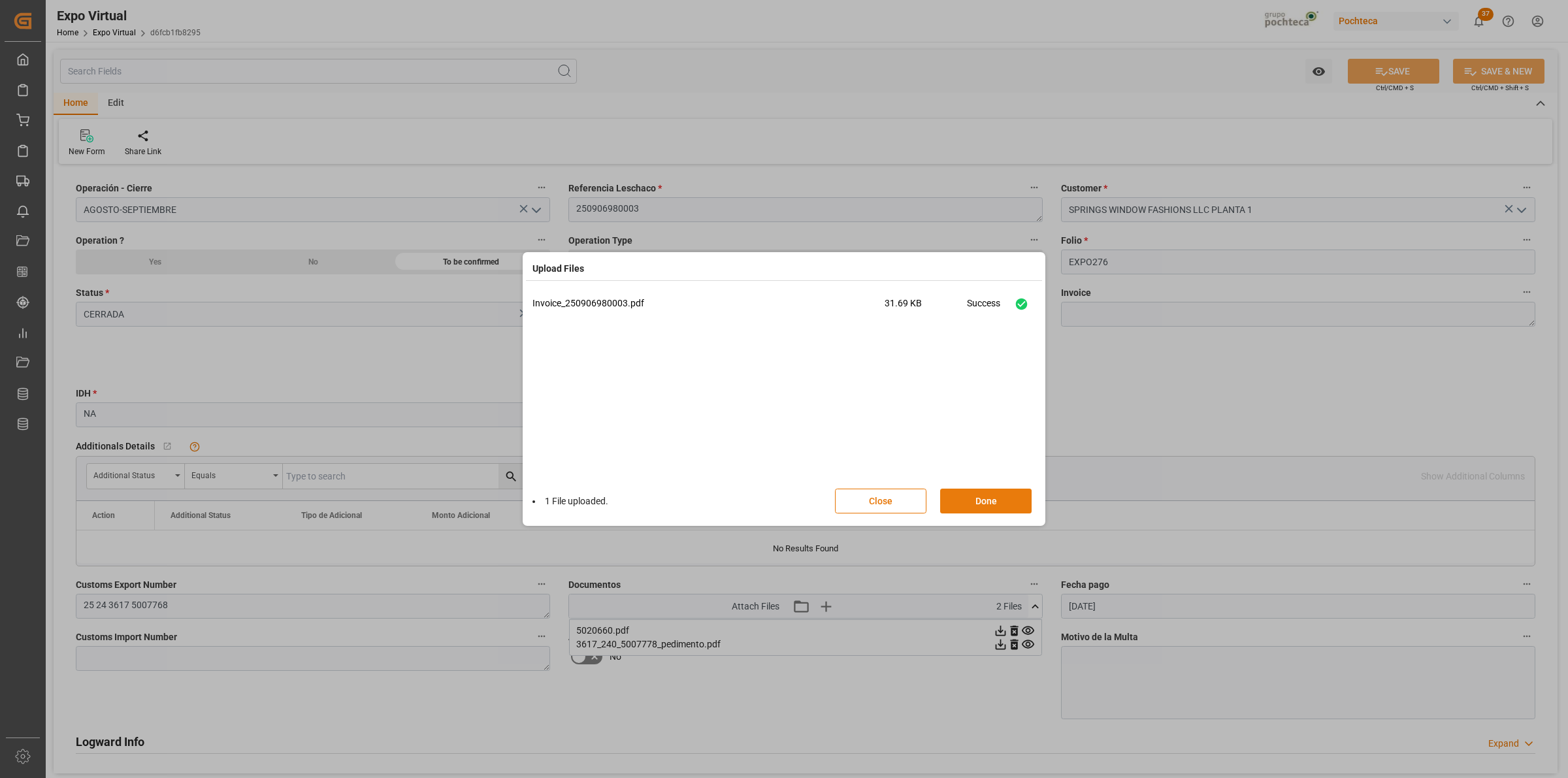
click at [979, 511] on button "Done" at bounding box center [986, 501] width 92 height 25
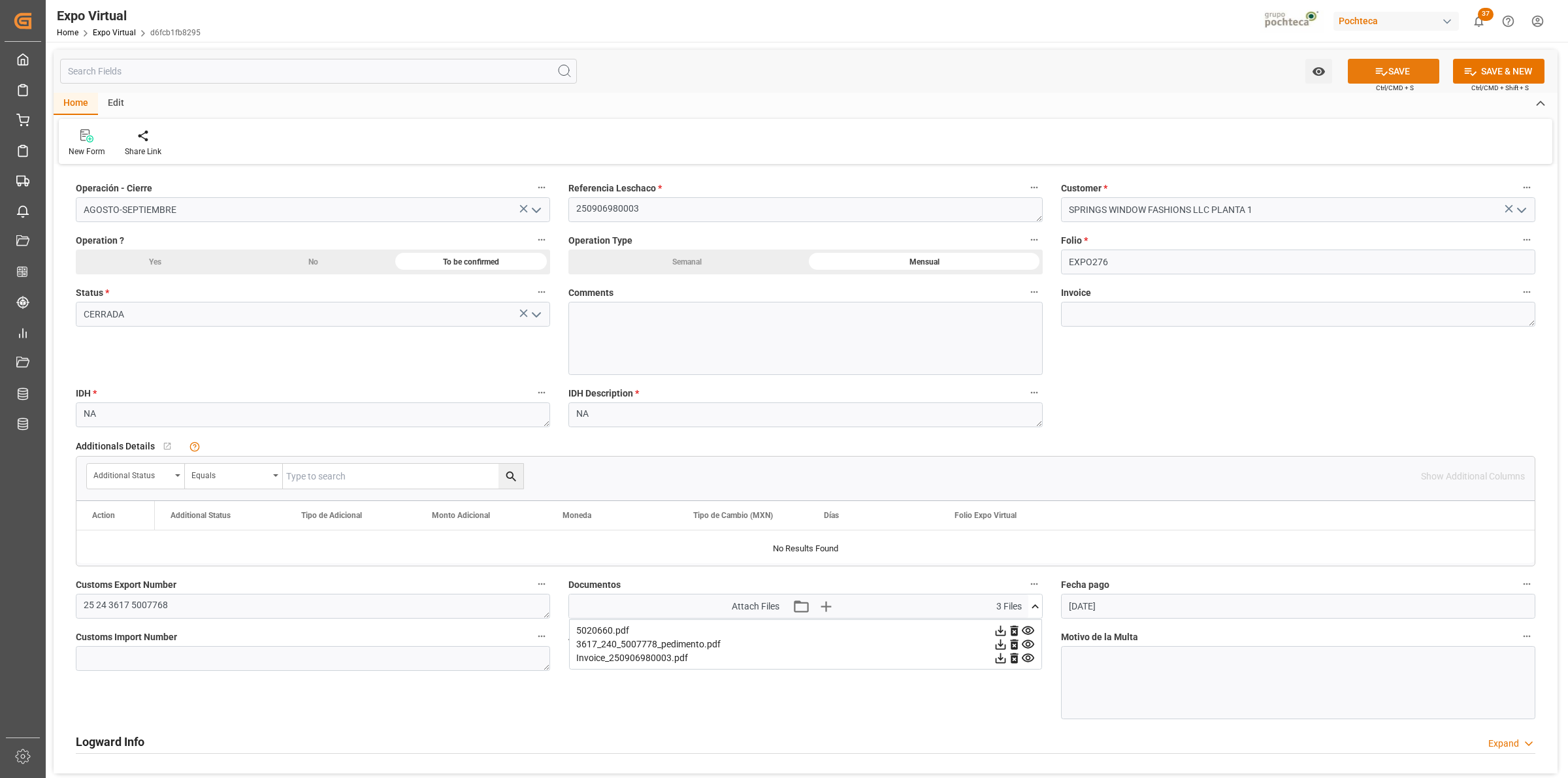
click at [1387, 67] on button "SAVE" at bounding box center [1393, 71] width 92 height 25
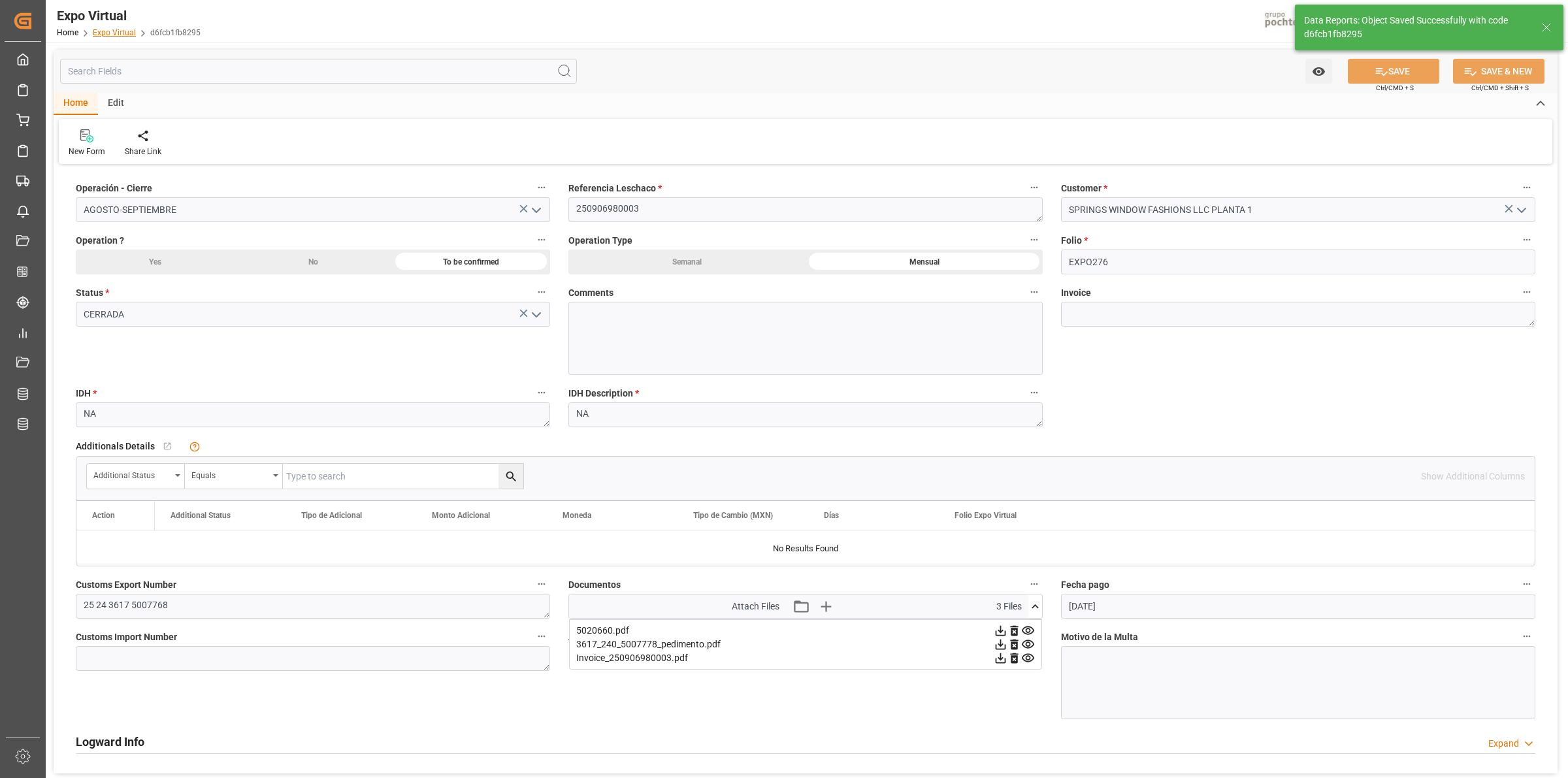
click at [113, 34] on link "Expo Virtual" at bounding box center [114, 32] width 43 height 9
